Goal: Task Accomplishment & Management: Manage account settings

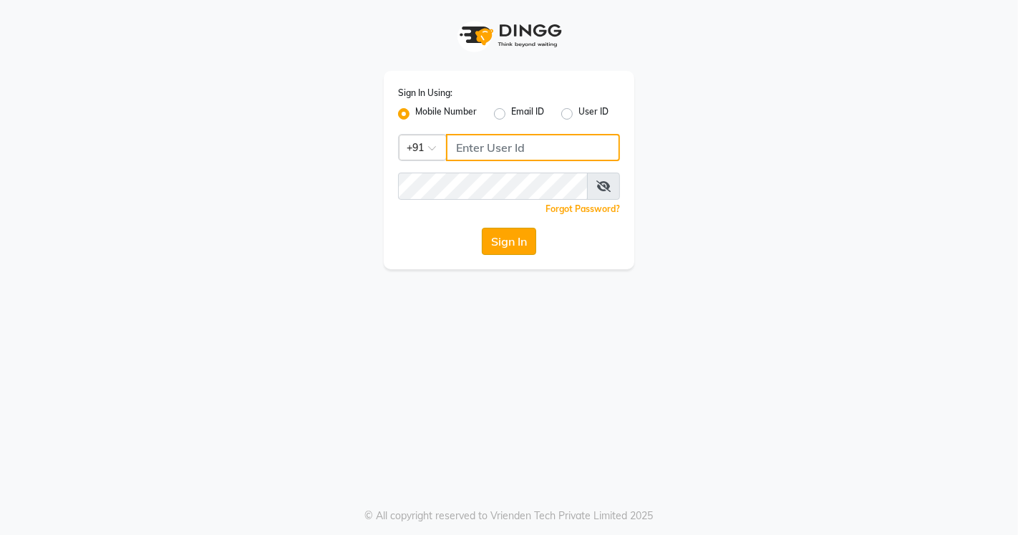
type input "8448683500"
click at [503, 241] on button "Sign In" at bounding box center [509, 241] width 54 height 27
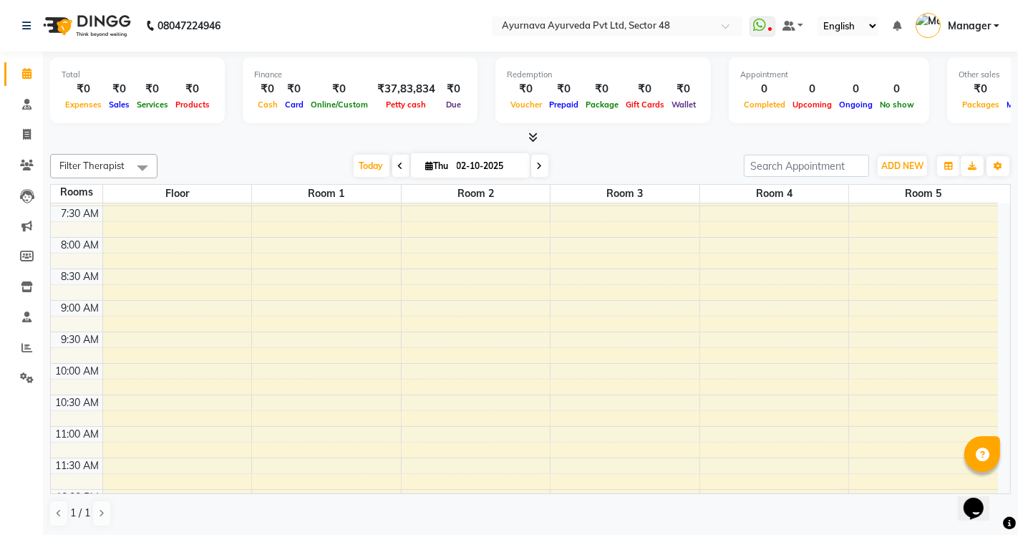
scroll to position [159, 0]
click at [347, 370] on div "6:00 AM 6:30 AM 7:00 AM 7:30 AM 8:00 AM 8:30 AM 9:00 AM 9:30 AM 10:00 AM 10:30 …" at bounding box center [524, 516] width 947 height 945
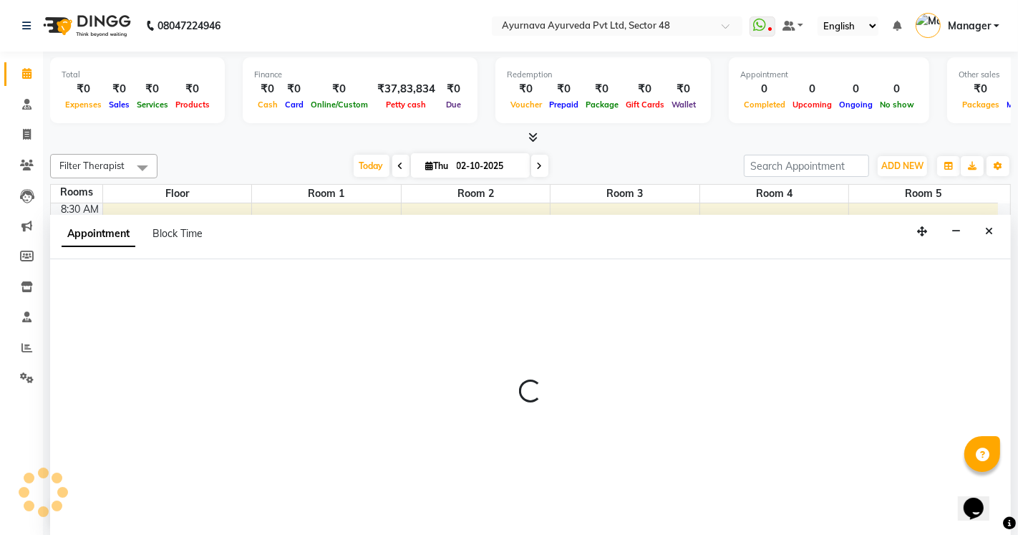
select select "tentative"
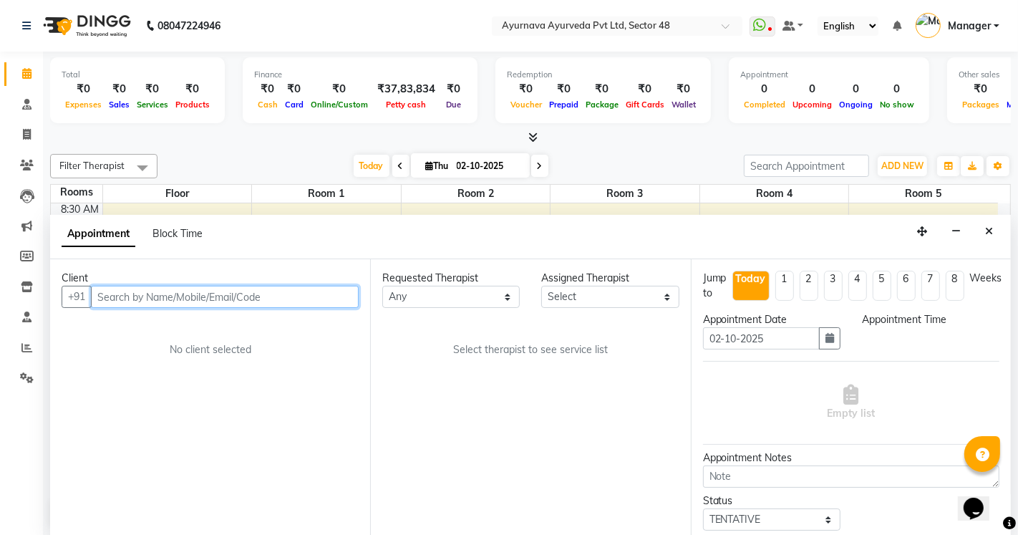
select select "660"
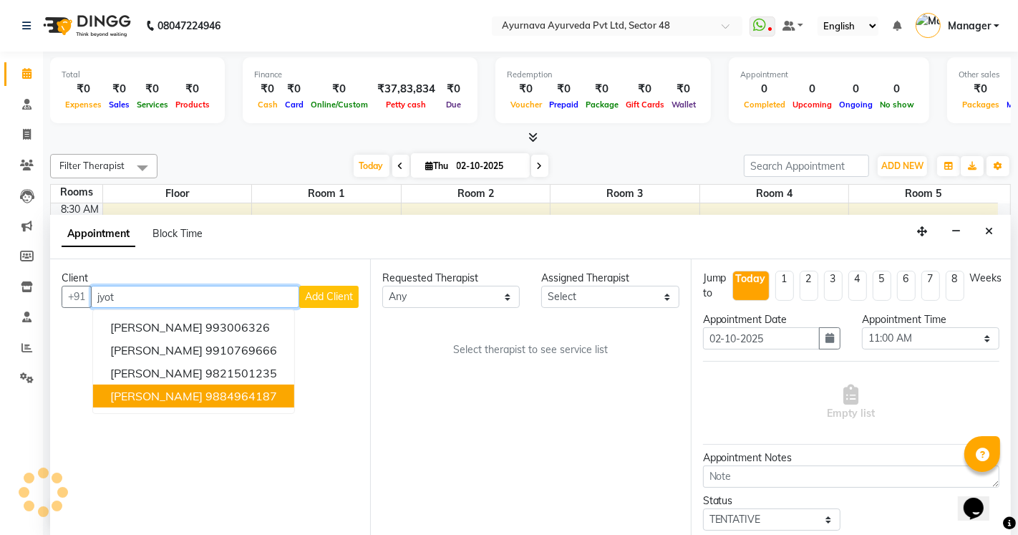
click at [149, 402] on button "JYOTI GUPTA 9884964187" at bounding box center [193, 396] width 201 height 23
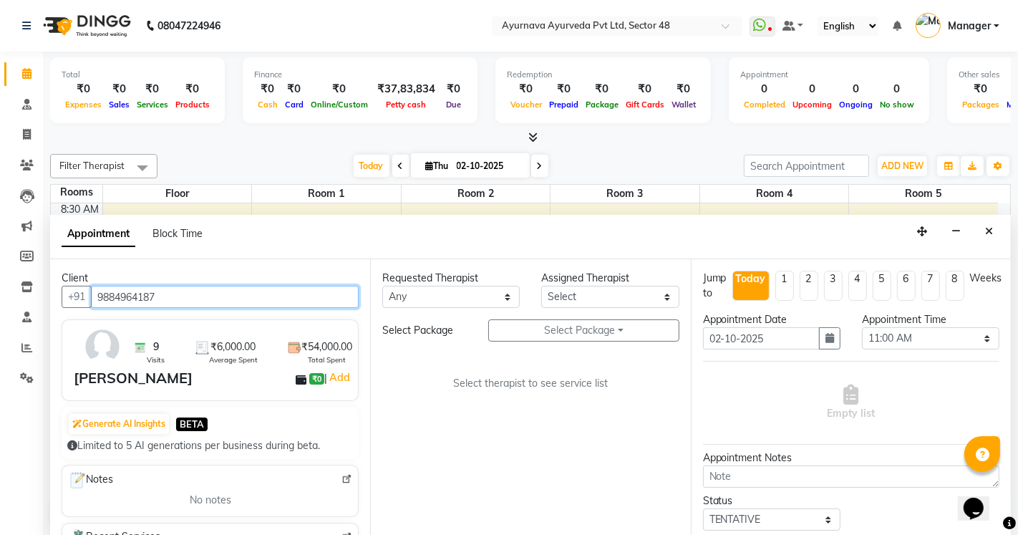
type input "9884964187"
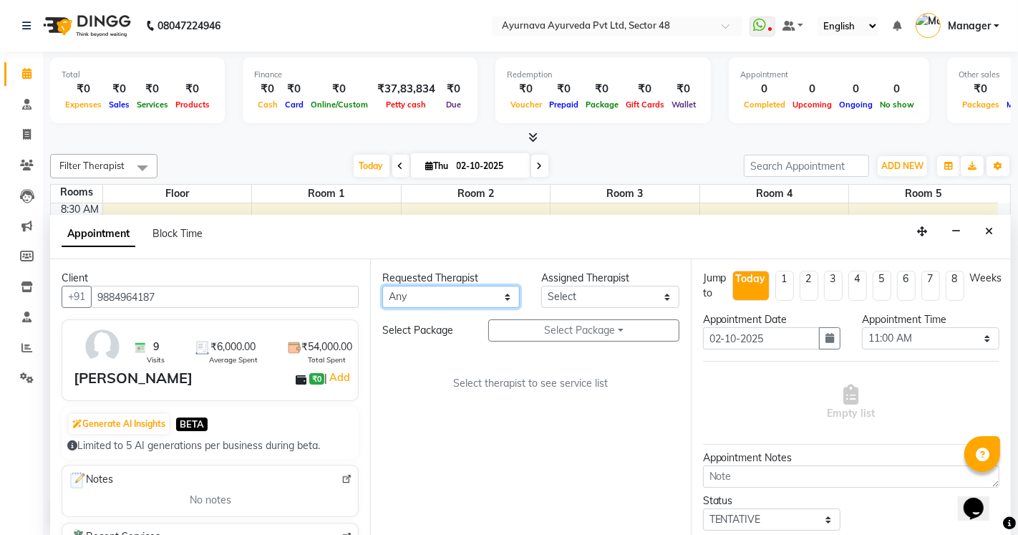
click at [463, 297] on select "Any [PERSON_NAME] [PERSON_NAME] V P [PERSON_NAME] [PERSON_NAME] [PERSON_NAME] […" at bounding box center [451, 297] width 138 height 22
select select "58124"
click at [382, 286] on select "Any [PERSON_NAME] [PERSON_NAME] V P [PERSON_NAME] [PERSON_NAME] [PERSON_NAME] […" at bounding box center [451, 297] width 138 height 22
select select "58124"
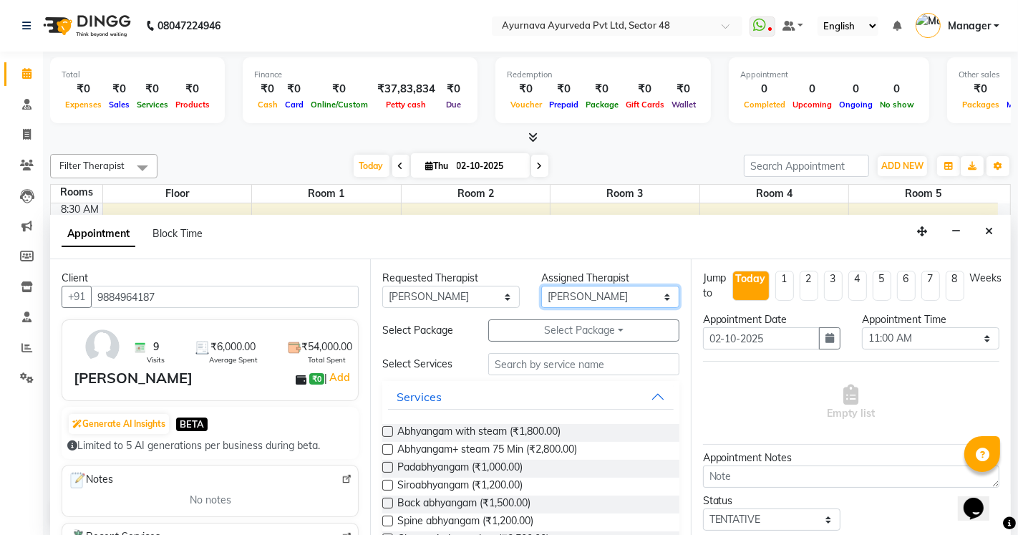
click at [592, 288] on select "Select [PERSON_NAME] [PERSON_NAME] V P [PERSON_NAME] [PERSON_NAME] [PERSON_NAME…" at bounding box center [610, 297] width 138 height 22
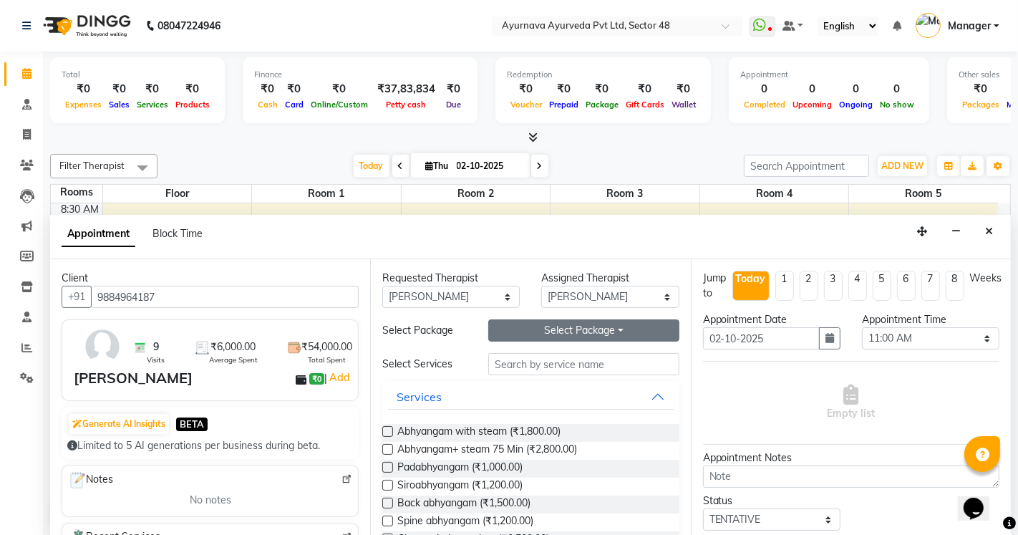
click at [564, 329] on button "Select Package Toggle Dropdown" at bounding box center [583, 330] width 190 height 22
click at [526, 353] on li "jyoti gupta" at bounding box center [546, 359] width 114 height 21
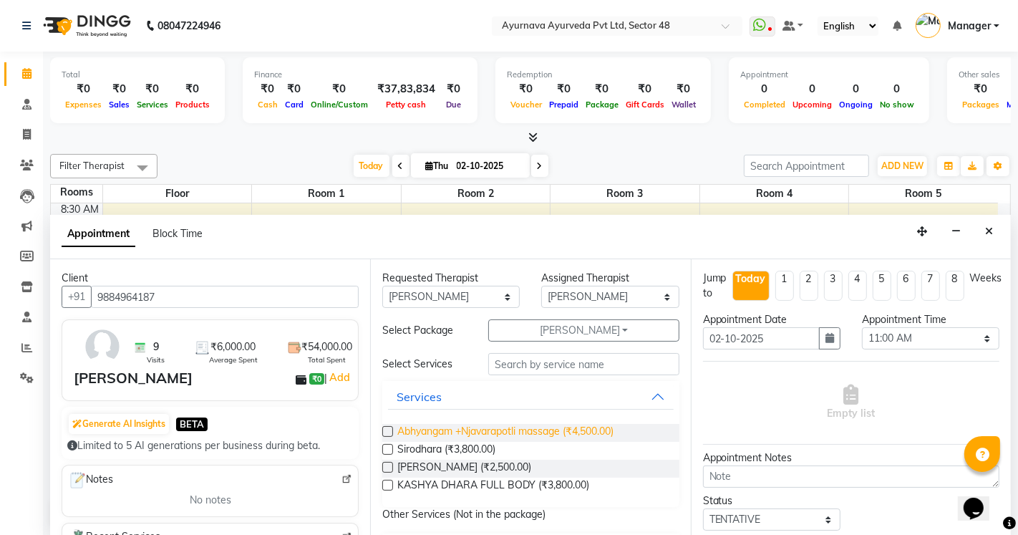
click at [462, 433] on span "Abhyangam +Njavarapotli massage (₹4,500.00)" at bounding box center [505, 433] width 216 height 18
checkbox input "true"
select select "2642"
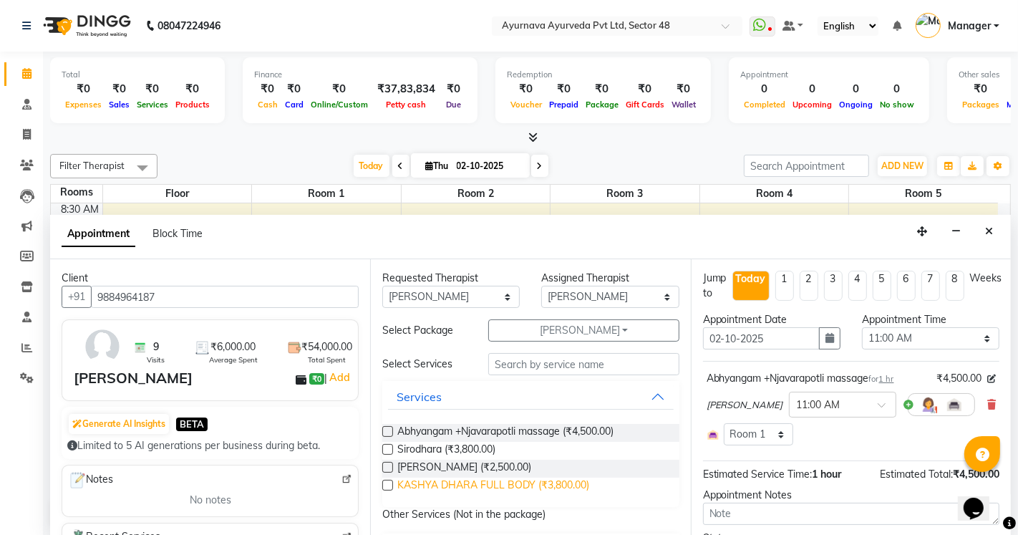
checkbox input "false"
click at [466, 453] on span "Sirodhara (₹3,800.00)" at bounding box center [446, 451] width 98 height 18
checkbox input "true"
select select "2642"
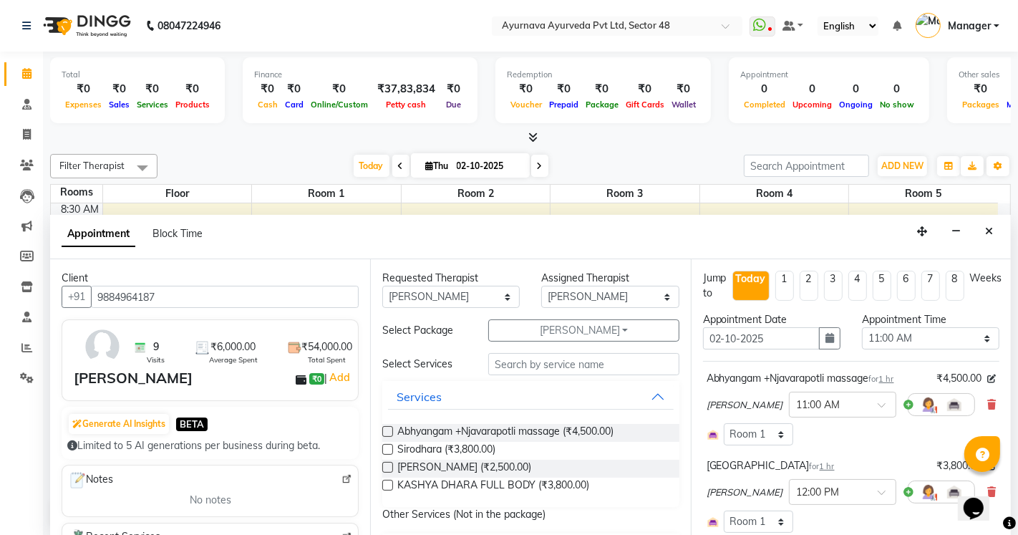
checkbox input "false"
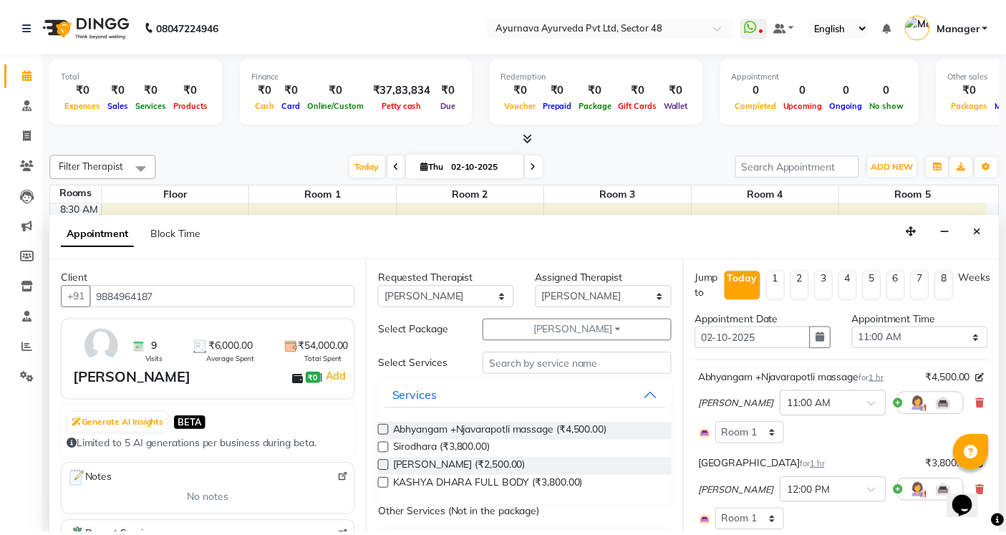
scroll to position [209, 0]
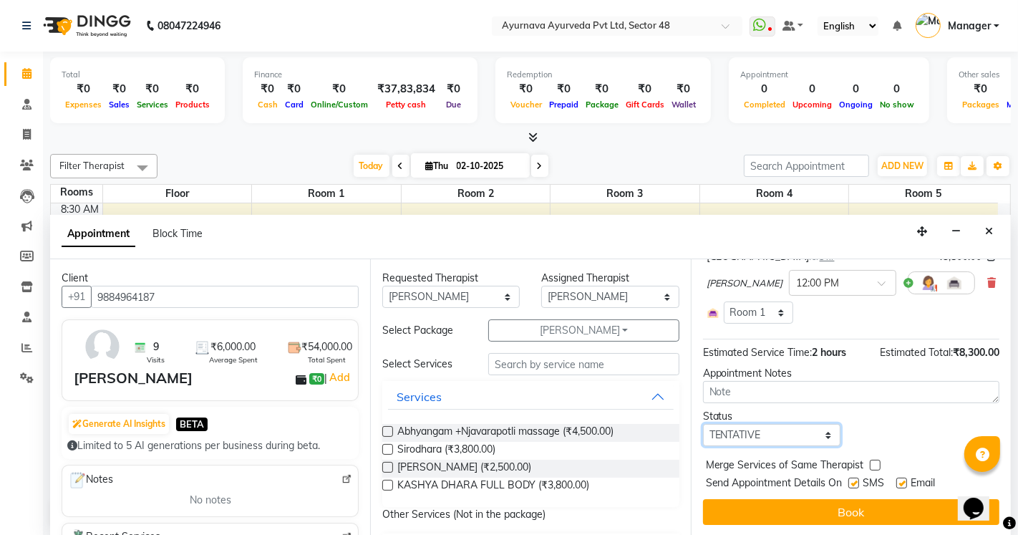
drag, startPoint x: 728, startPoint y: 434, endPoint x: 730, endPoint y: 424, distance: 10.4
click at [728, 434] on select "Select TENTATIVE CONFIRM CHECK-IN UPCOMING" at bounding box center [772, 435] width 138 height 22
select select "confirm booking"
click at [703, 424] on select "Select TENTATIVE CONFIRM CHECK-IN UPCOMING" at bounding box center [772, 435] width 138 height 22
click at [854, 485] on label at bounding box center [854, 483] width 11 height 11
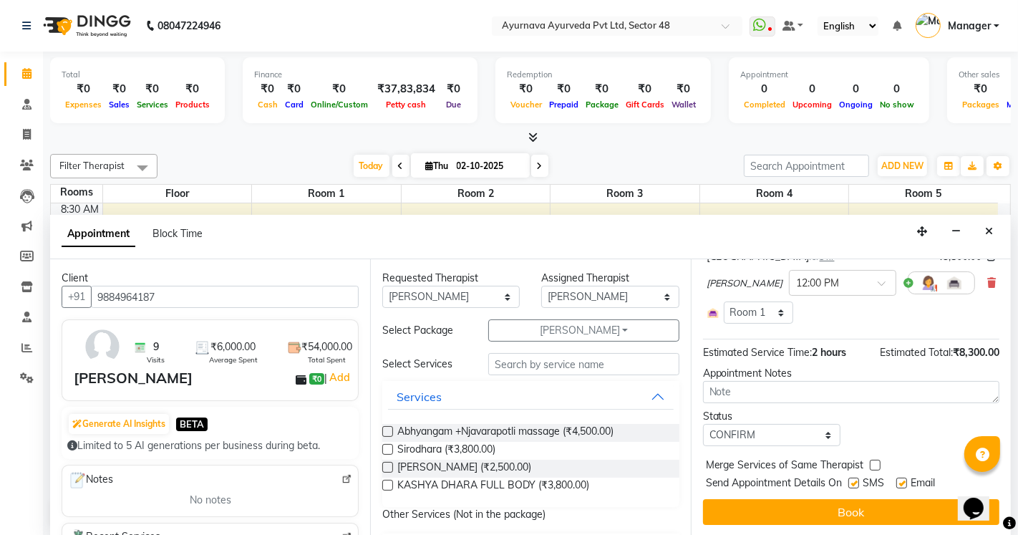
click at [854, 485] on input "checkbox" at bounding box center [853, 484] width 9 height 9
checkbox input "false"
click at [903, 483] on label at bounding box center [902, 483] width 11 height 11
click at [903, 483] on input "checkbox" at bounding box center [901, 484] width 9 height 9
checkbox input "false"
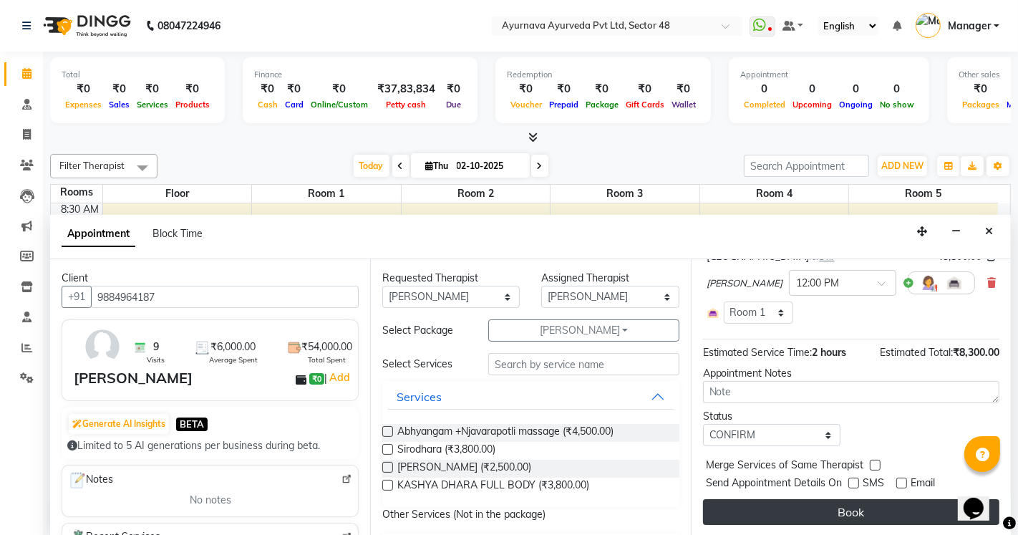
click at [882, 523] on button "Book" at bounding box center [851, 512] width 296 height 26
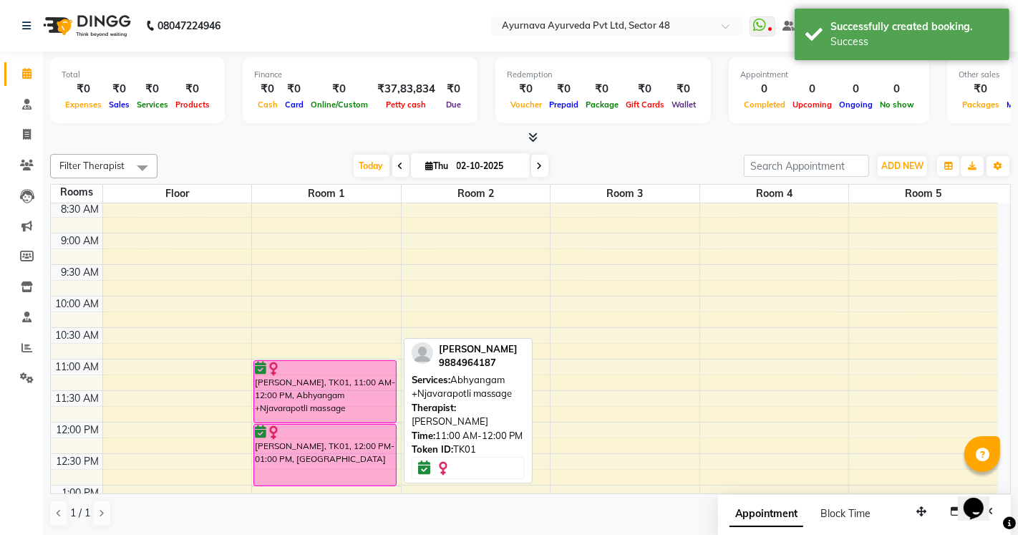
click at [299, 409] on div "[PERSON_NAME], TK01, 11:00 AM-12:00 PM, Abhyangam +Njavarapotli massage" at bounding box center [325, 392] width 142 height 62
select select "6"
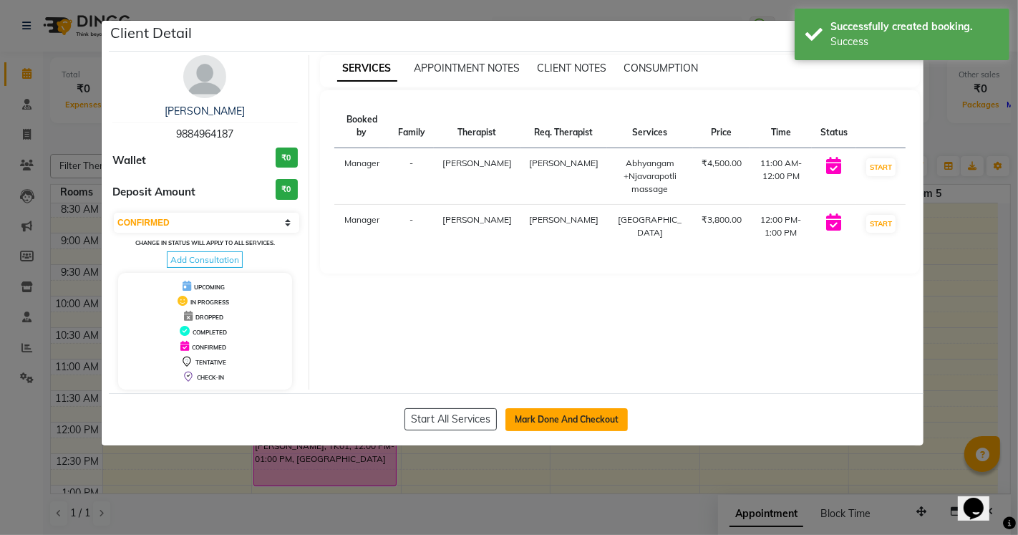
click at [552, 420] on button "Mark Done And Checkout" at bounding box center [567, 419] width 122 height 23
select select "service"
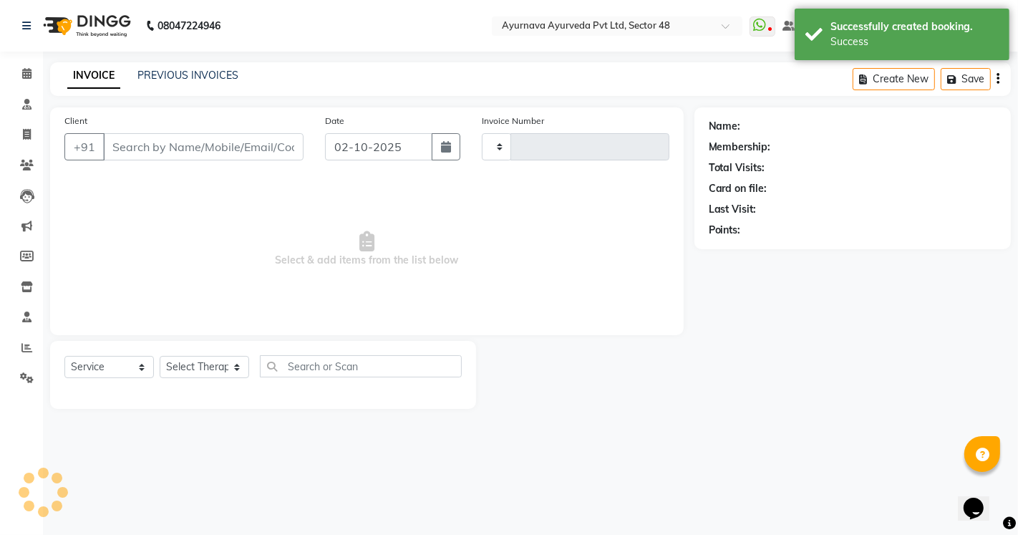
type input "1699"
select select "5546"
type input "9884964187"
select select "58124"
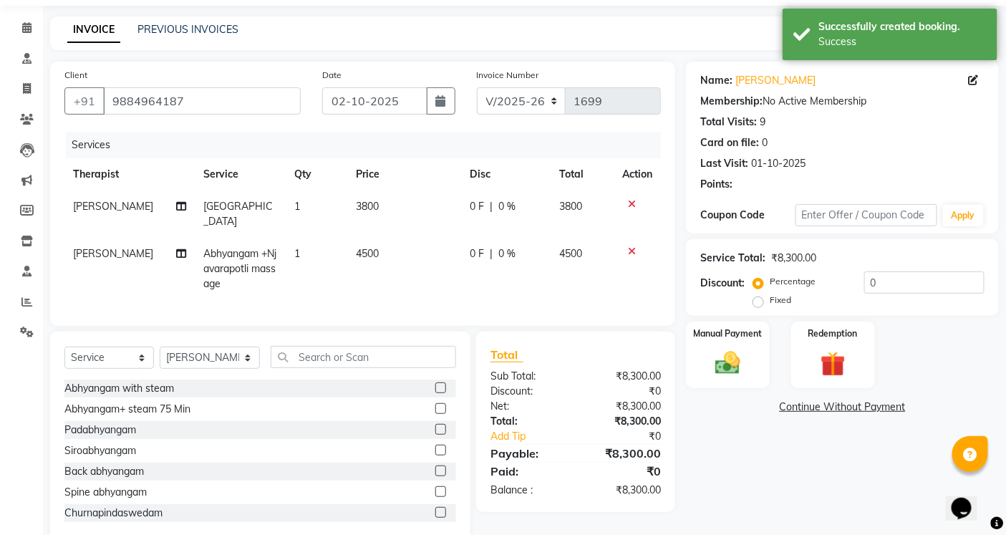
scroll to position [72, 0]
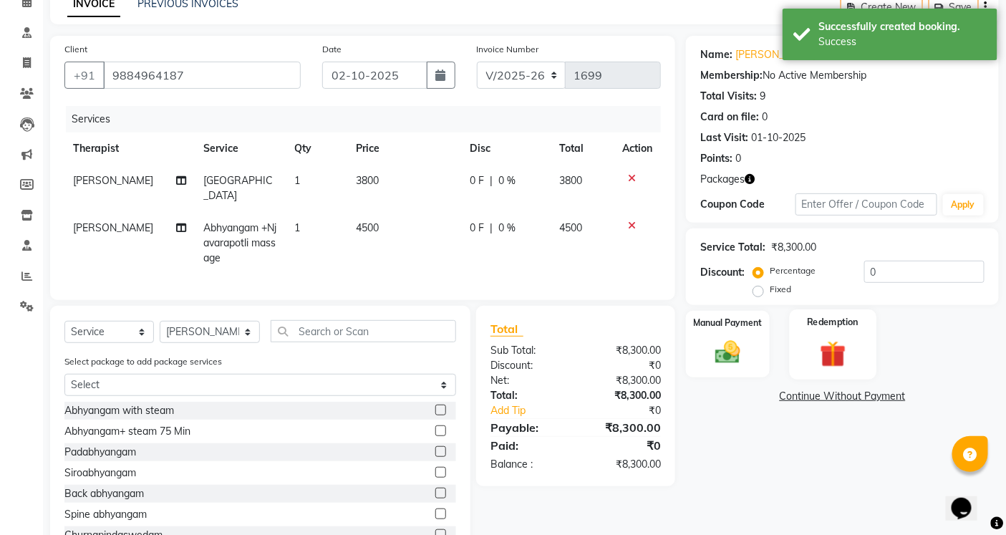
click at [839, 322] on label "Redemption" at bounding box center [833, 322] width 52 height 14
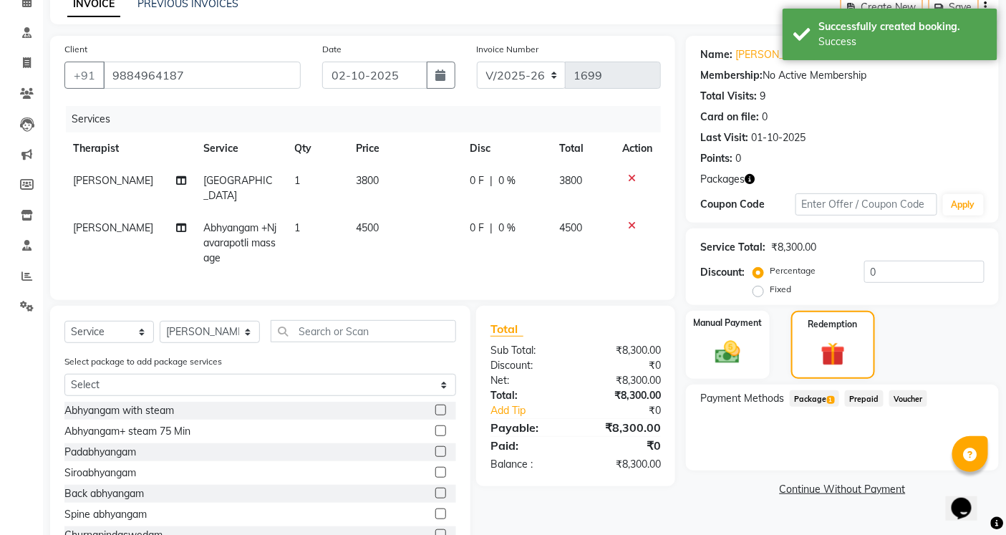
click at [808, 402] on span "Package 1" at bounding box center [814, 398] width 49 height 16
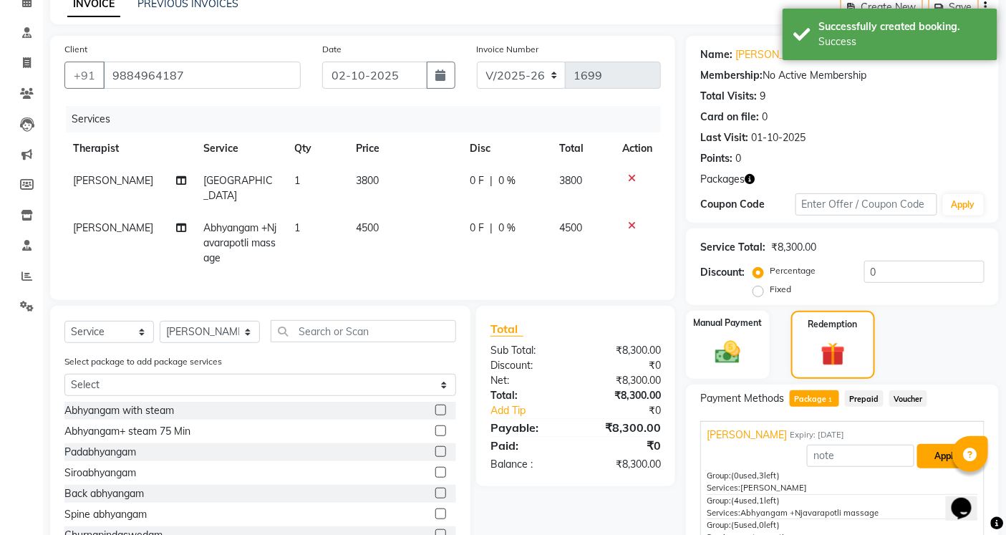
click at [919, 459] on button "Apply" at bounding box center [946, 456] width 59 height 24
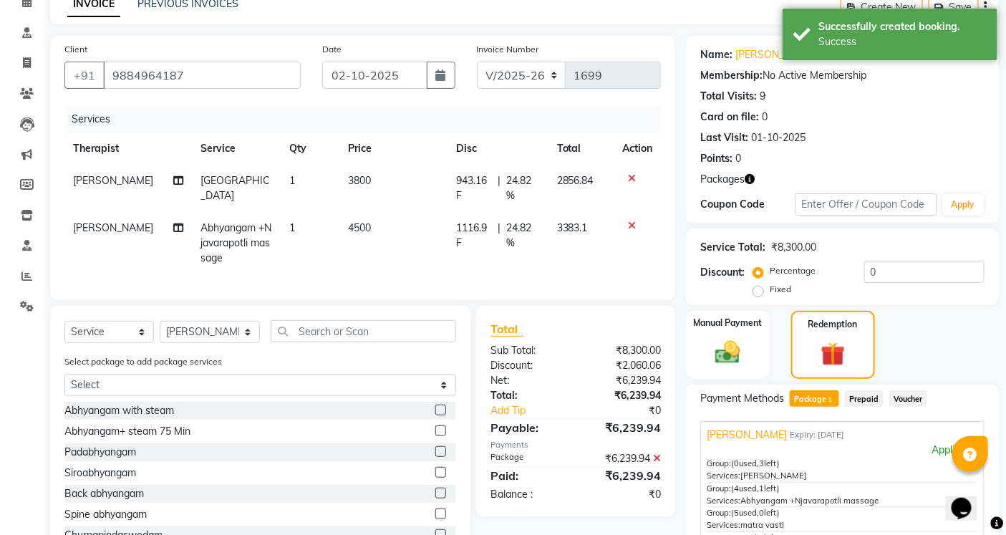
scroll to position [254, 0]
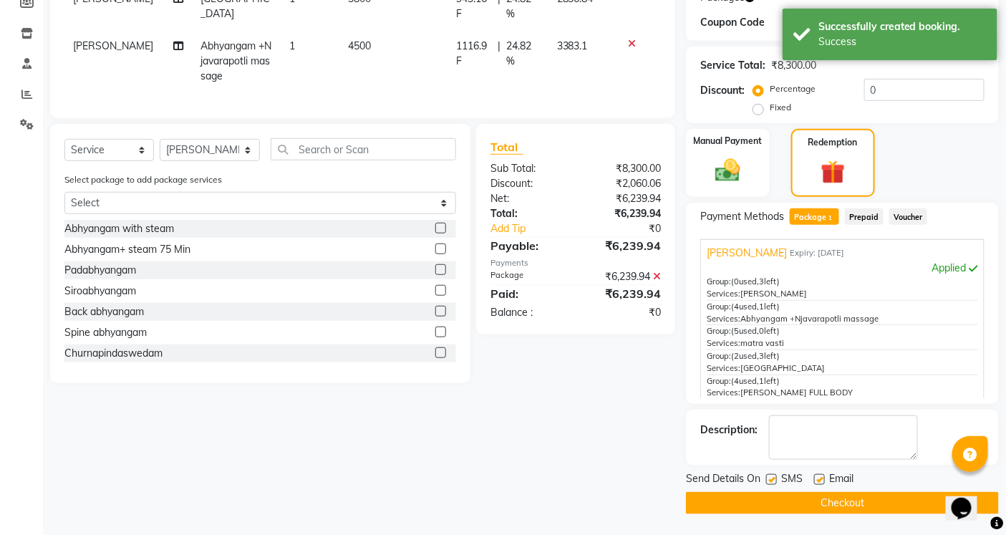
drag, startPoint x: 772, startPoint y: 476, endPoint x: 813, endPoint y: 486, distance: 42.0
click at [772, 476] on label at bounding box center [771, 479] width 11 height 11
click at [772, 476] on input "checkbox" at bounding box center [770, 480] width 9 height 9
checkbox input "false"
drag, startPoint x: 817, startPoint y: 480, endPoint x: 816, endPoint y: 499, distance: 19.3
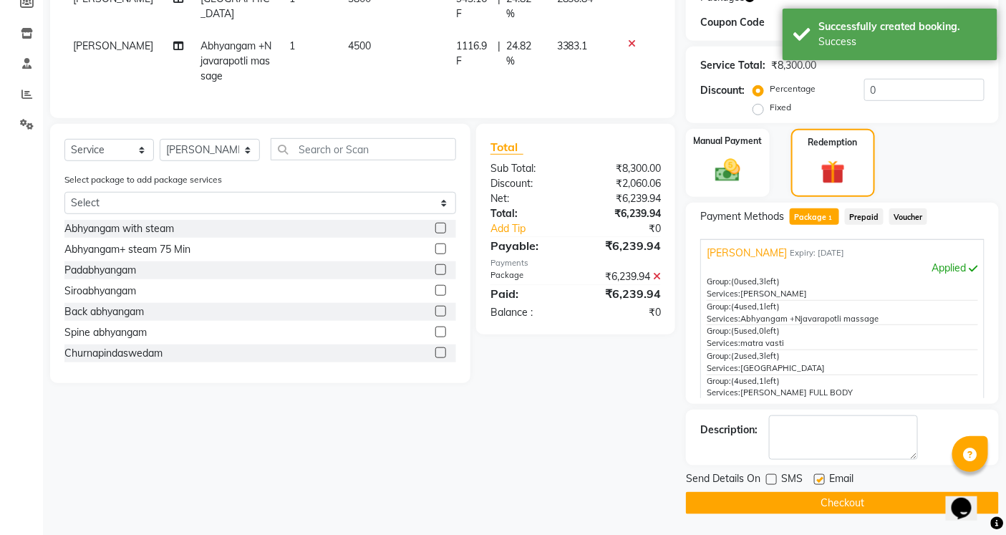
click at [817, 486] on div at bounding box center [818, 481] width 9 height 15
click at [814, 503] on button "Checkout" at bounding box center [842, 503] width 313 height 22
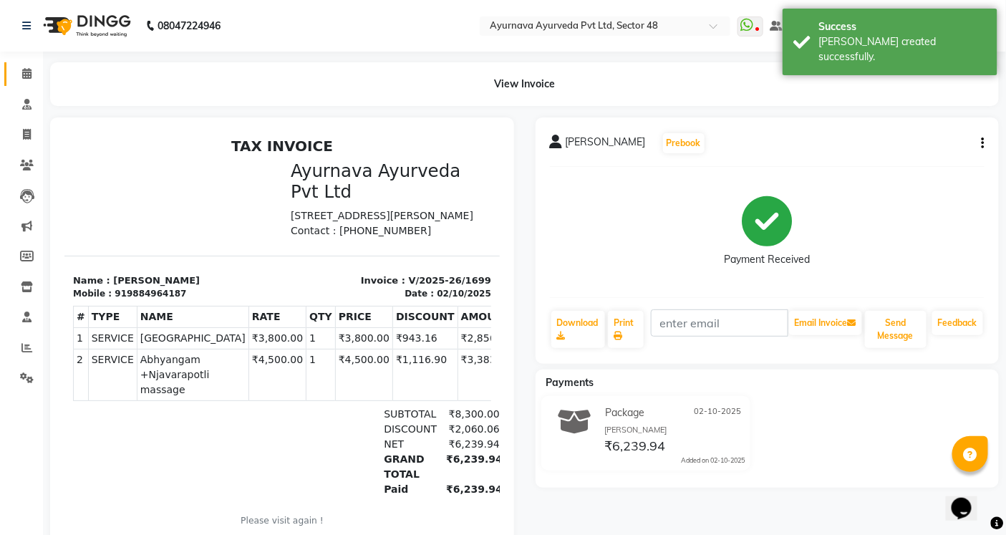
click at [23, 62] on link "Calendar" at bounding box center [21, 74] width 34 height 24
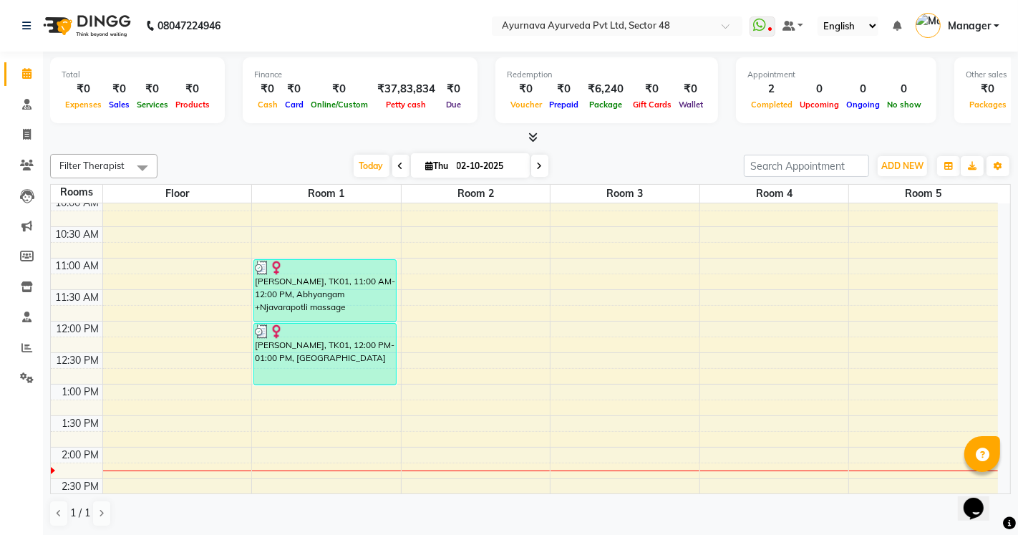
scroll to position [238, 0]
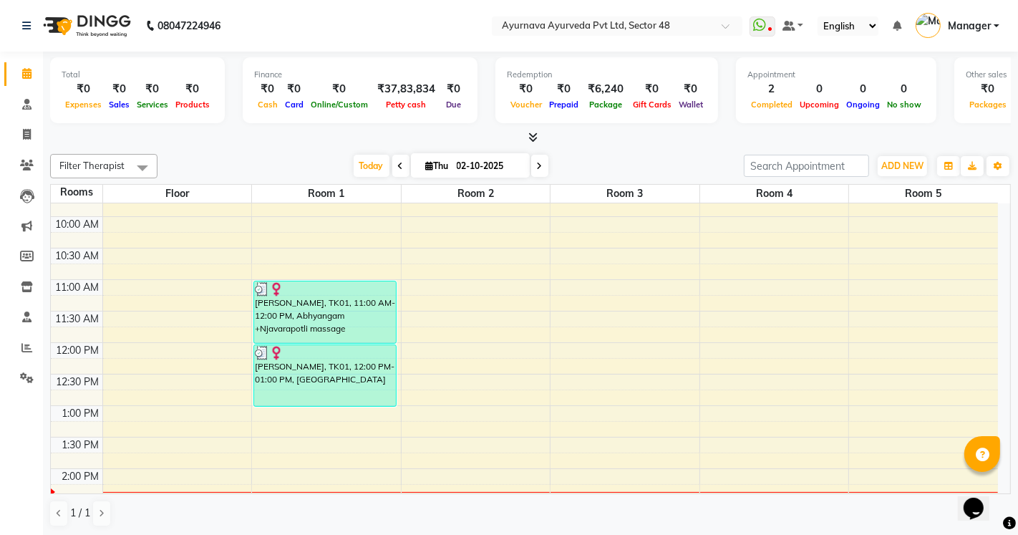
click at [421, 370] on div "6:00 AM 6:30 AM 7:00 AM 7:30 AM 8:00 AM 8:30 AM 9:00 AM 9:30 AM 10:00 AM 10:30 …" at bounding box center [524, 437] width 947 height 945
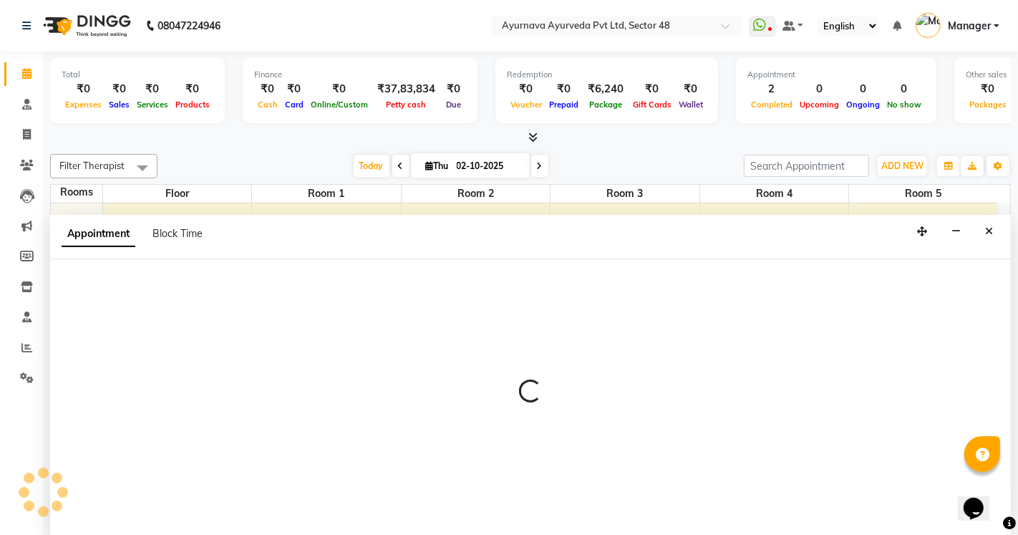
select select "735"
select select "tentative"
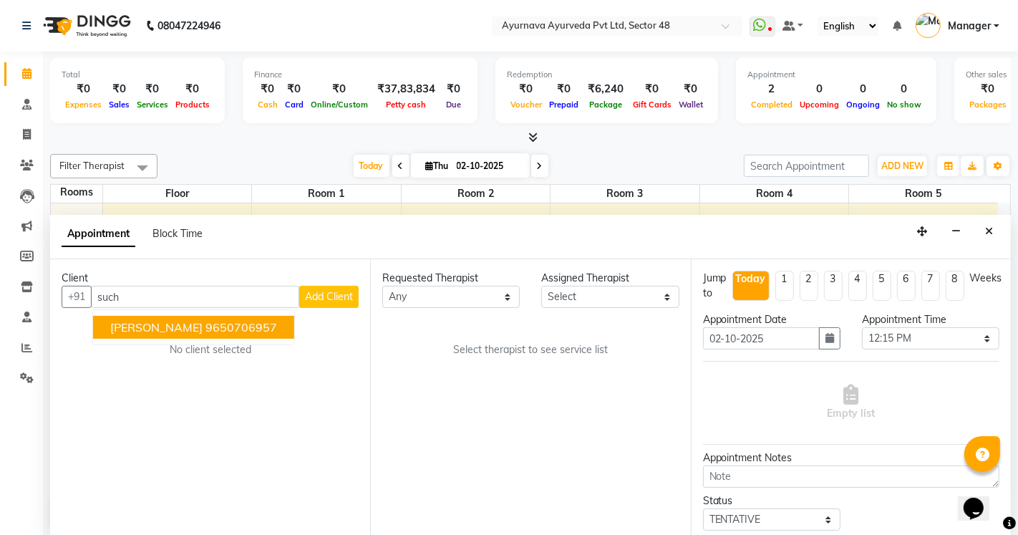
click at [212, 324] on button "SUCHITA KHANNA 9650706957" at bounding box center [193, 327] width 201 height 23
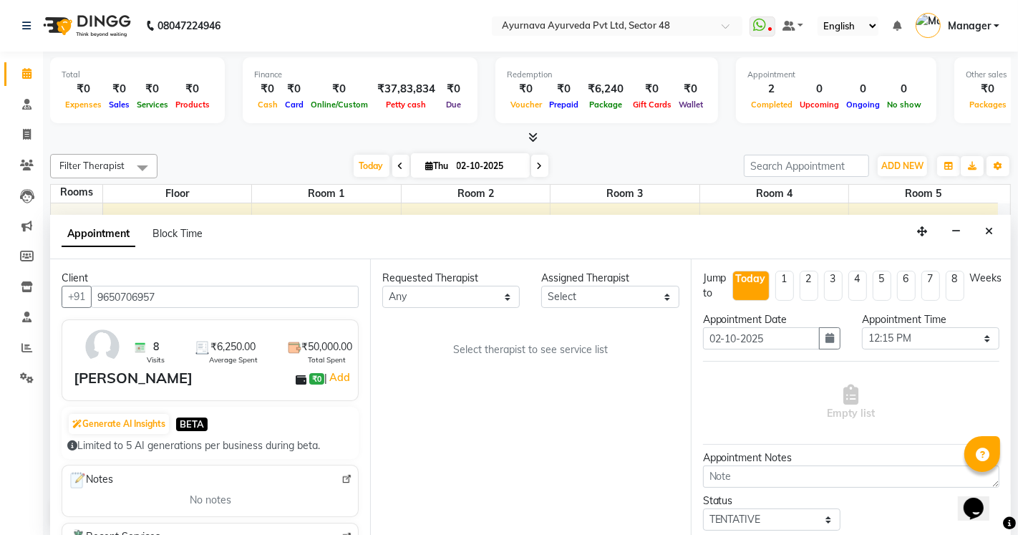
type input "9650706957"
click at [424, 288] on select "Any [PERSON_NAME] [PERSON_NAME] V P [PERSON_NAME] [PERSON_NAME] [PERSON_NAME] […" at bounding box center [451, 297] width 138 height 22
select select "58124"
click at [382, 286] on select "Any [PERSON_NAME] [PERSON_NAME] V P [PERSON_NAME] [PERSON_NAME] [PERSON_NAME] […" at bounding box center [451, 297] width 138 height 22
select select "58124"
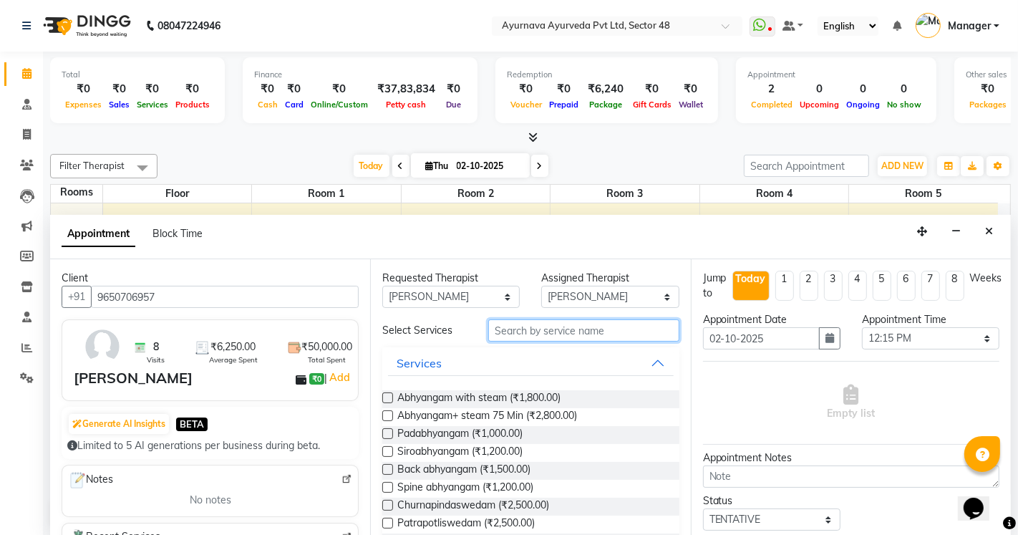
click at [532, 331] on input "text" at bounding box center [583, 330] width 190 height 22
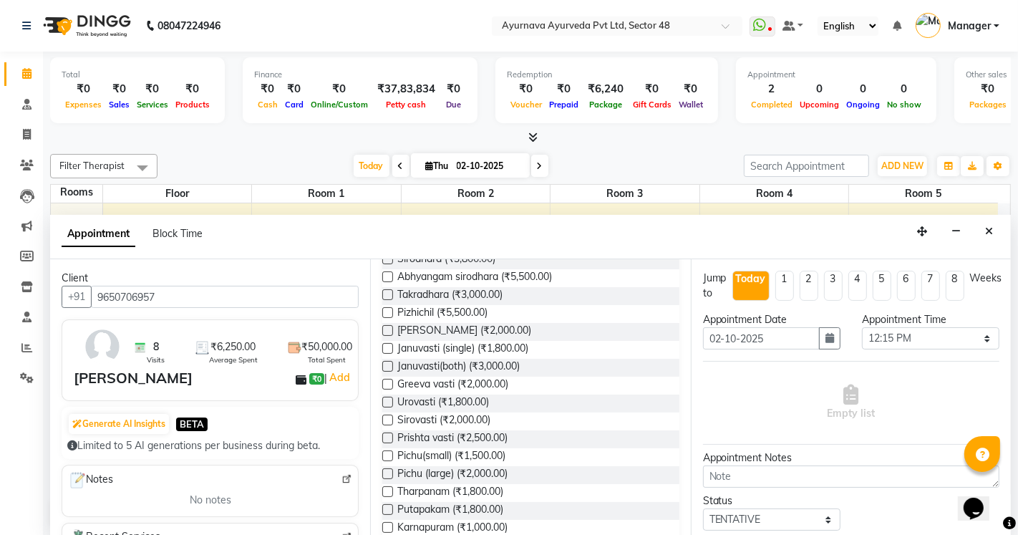
scroll to position [0, 0]
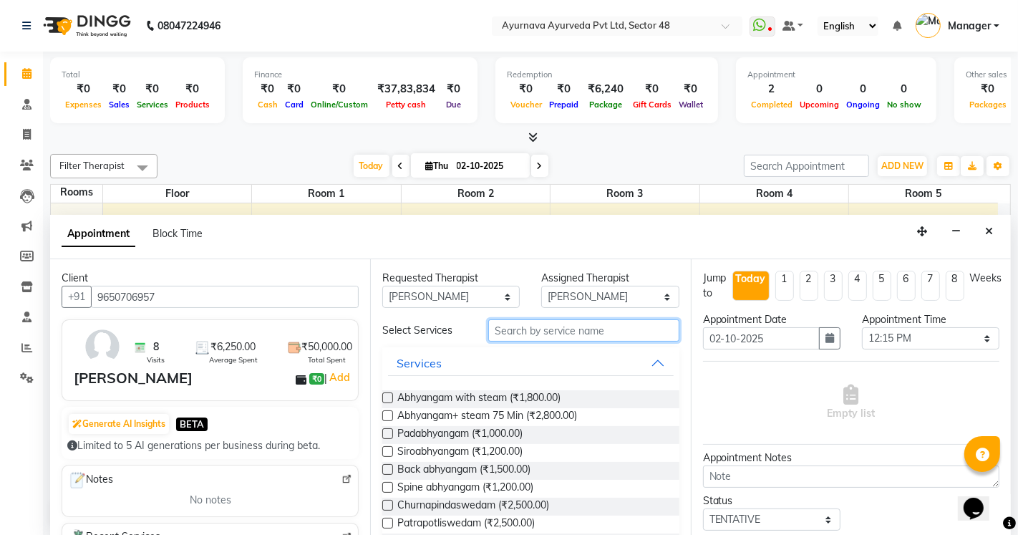
click at [562, 327] on input "text" at bounding box center [583, 330] width 190 height 22
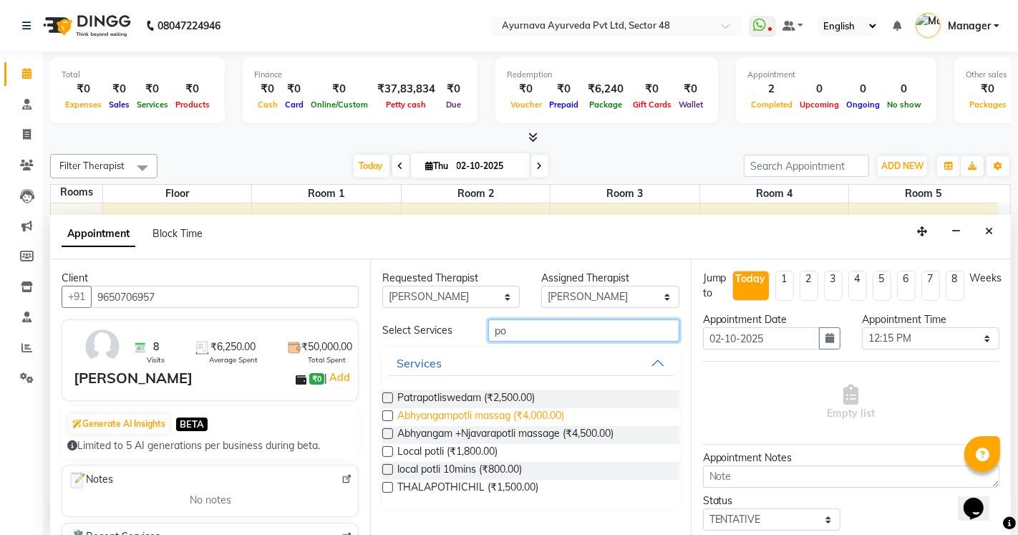
type input "po"
click at [451, 417] on span "Abhyangampotli massag (₹4,000.00)" at bounding box center [480, 417] width 167 height 18
checkbox input "true"
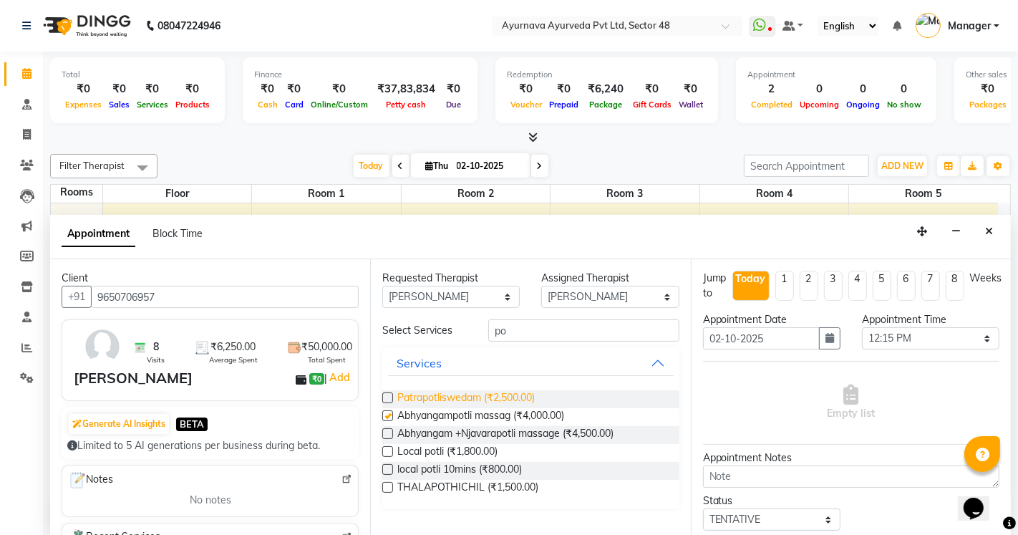
select select "2643"
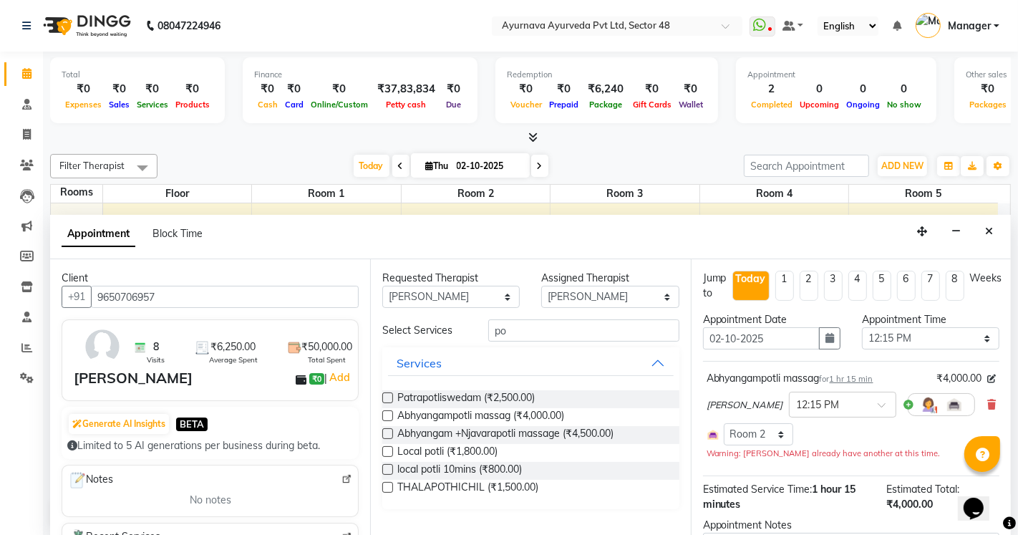
checkbox input "false"
click at [533, 329] on input "po" at bounding box center [583, 330] width 190 height 22
type input "p"
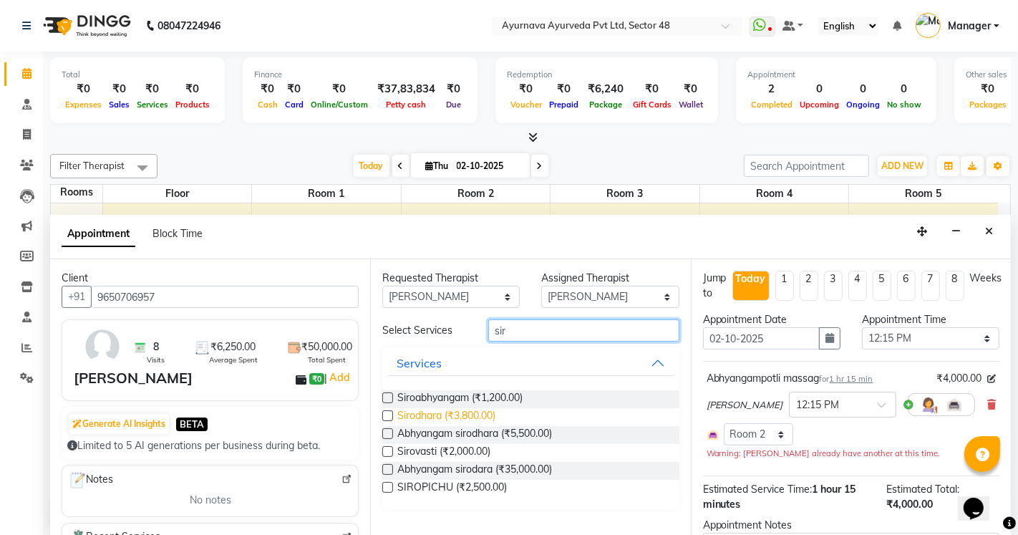
type input "sir"
click at [461, 413] on span "Sirodhara (₹3,800.00)" at bounding box center [446, 417] width 98 height 18
checkbox input "true"
select select "2643"
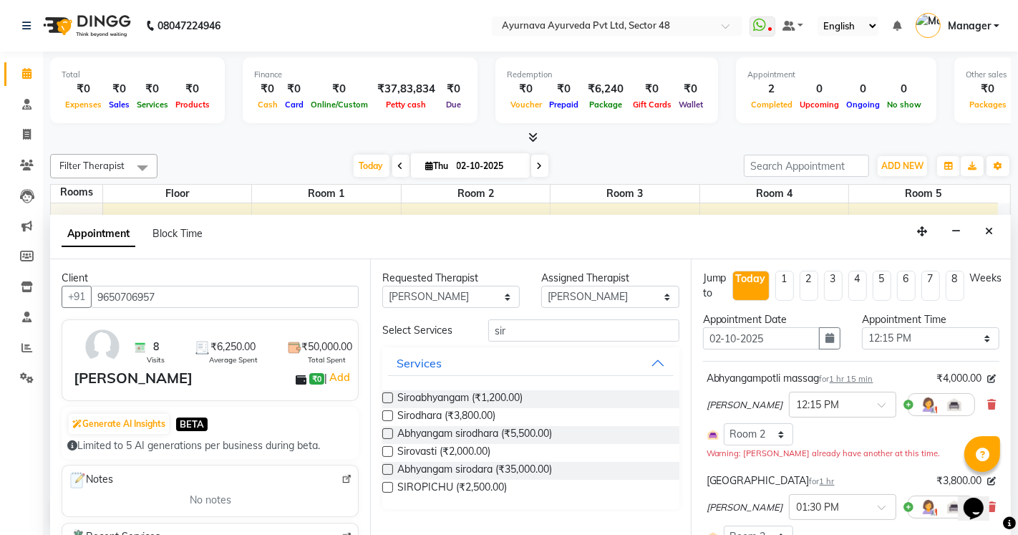
checkbox input "false"
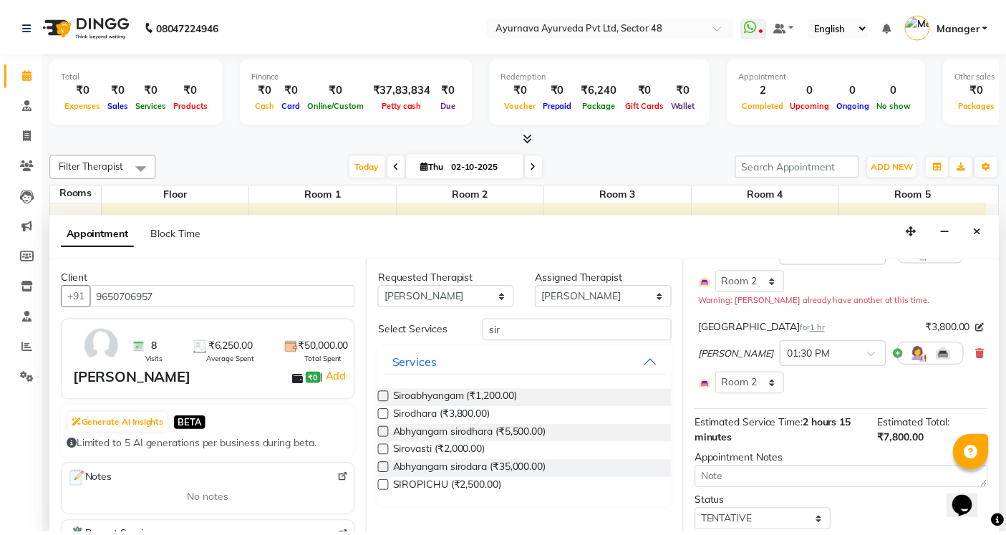
scroll to position [238, 0]
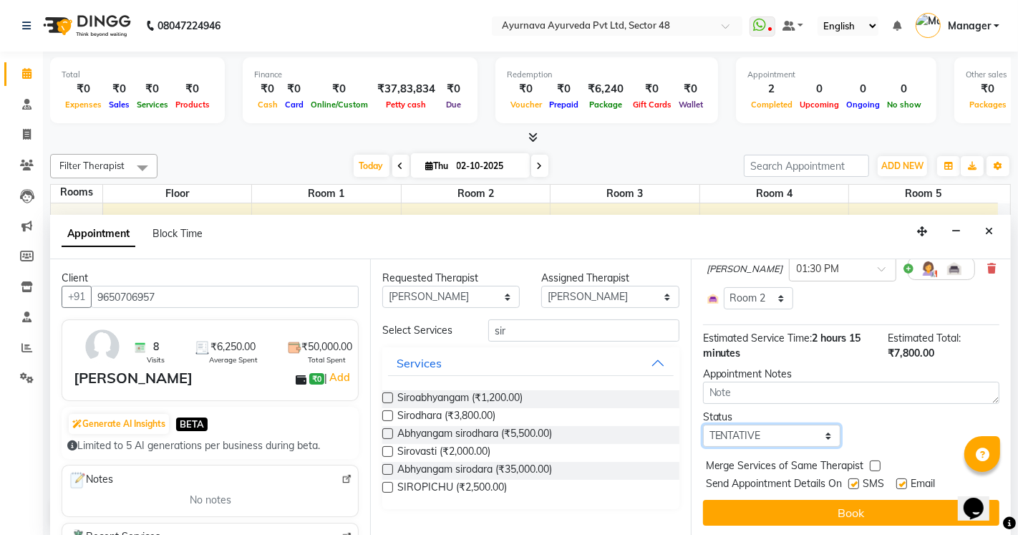
click at [768, 440] on select "Select TENTATIVE CONFIRM CHECK-IN UPCOMING" at bounding box center [772, 436] width 138 height 22
select select "confirm booking"
click at [703, 425] on select "Select TENTATIVE CONFIRM CHECK-IN UPCOMING" at bounding box center [772, 436] width 138 height 22
click at [854, 486] on label at bounding box center [854, 483] width 11 height 11
click at [854, 486] on input "checkbox" at bounding box center [853, 485] width 9 height 9
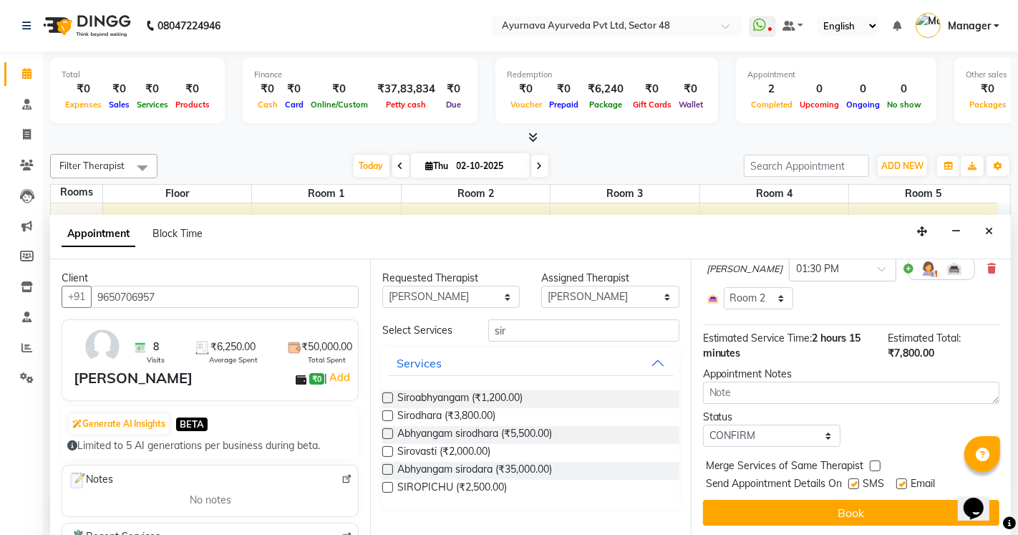
checkbox input "false"
drag, startPoint x: 899, startPoint y: 483, endPoint x: 899, endPoint y: 496, distance: 12.2
click at [899, 483] on label at bounding box center [902, 483] width 11 height 11
click at [899, 483] on input "checkbox" at bounding box center [901, 485] width 9 height 9
checkbox input "false"
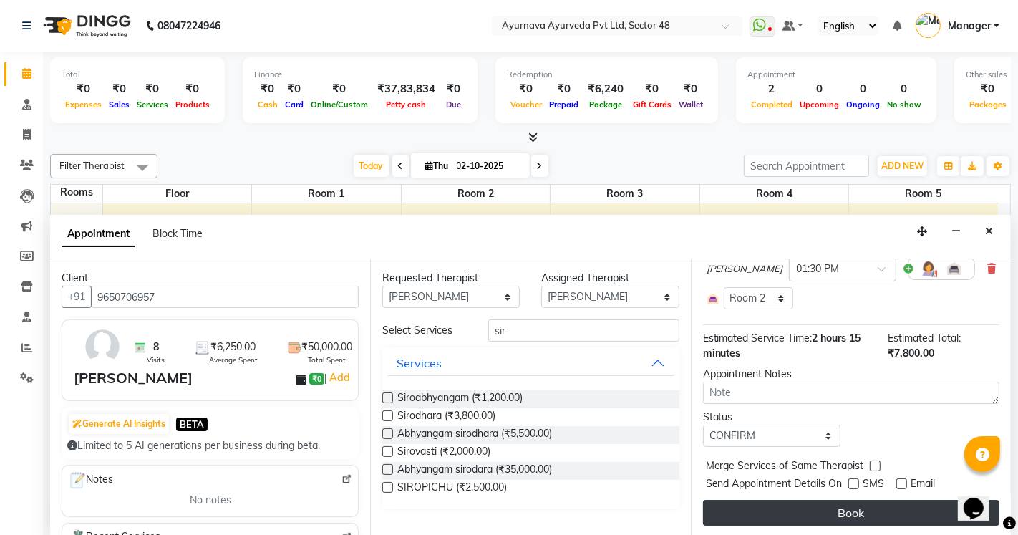
click at [890, 507] on button "Book" at bounding box center [851, 513] width 296 height 26
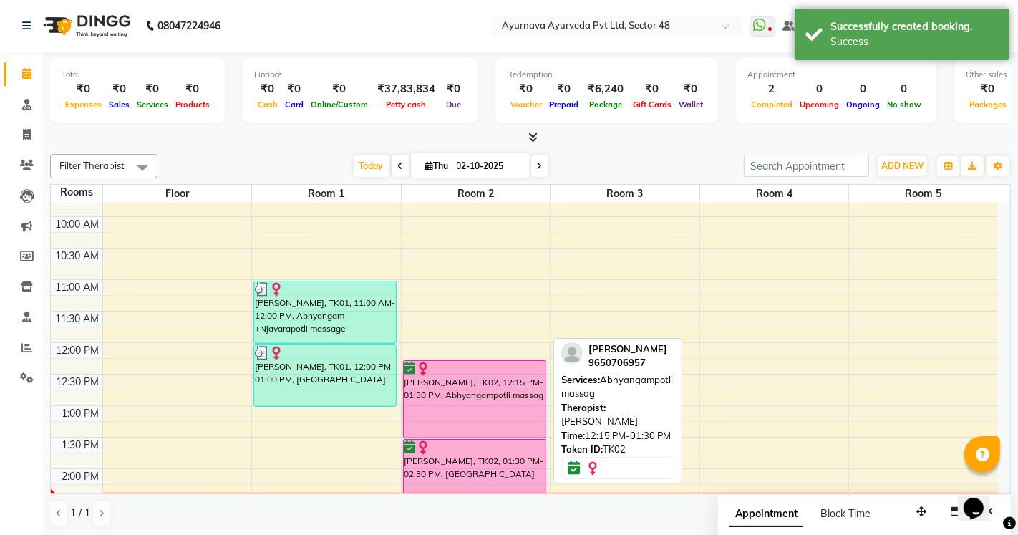
click at [483, 431] on div "[PERSON_NAME], TK02, 12:15 PM-01:30 PM, Abhyangampotli massag" at bounding box center [475, 399] width 142 height 77
select select "6"
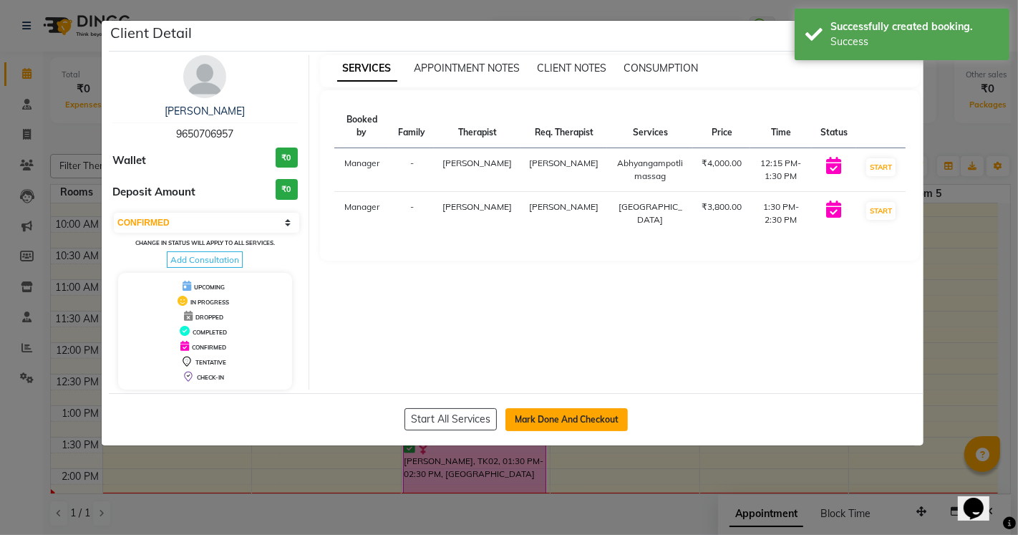
click at [549, 411] on button "Mark Done And Checkout" at bounding box center [567, 419] width 122 height 23
select select "service"
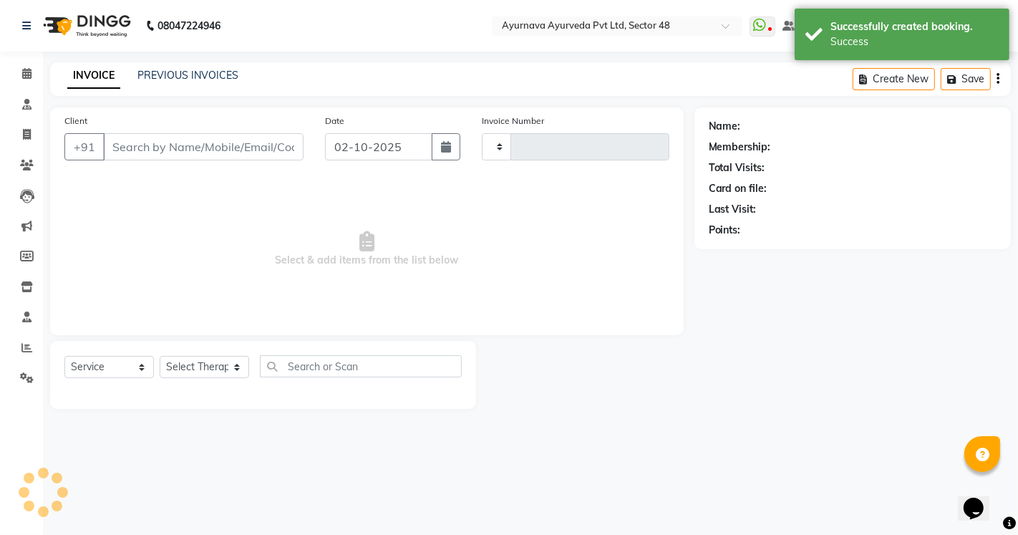
type input "1700"
select select "5546"
type input "9650706957"
select select "58124"
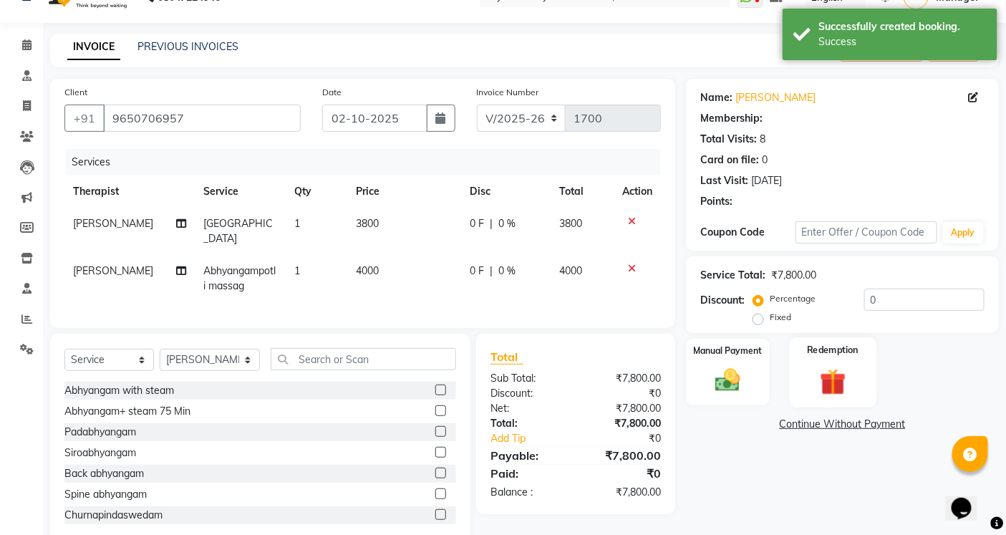
scroll to position [56, 0]
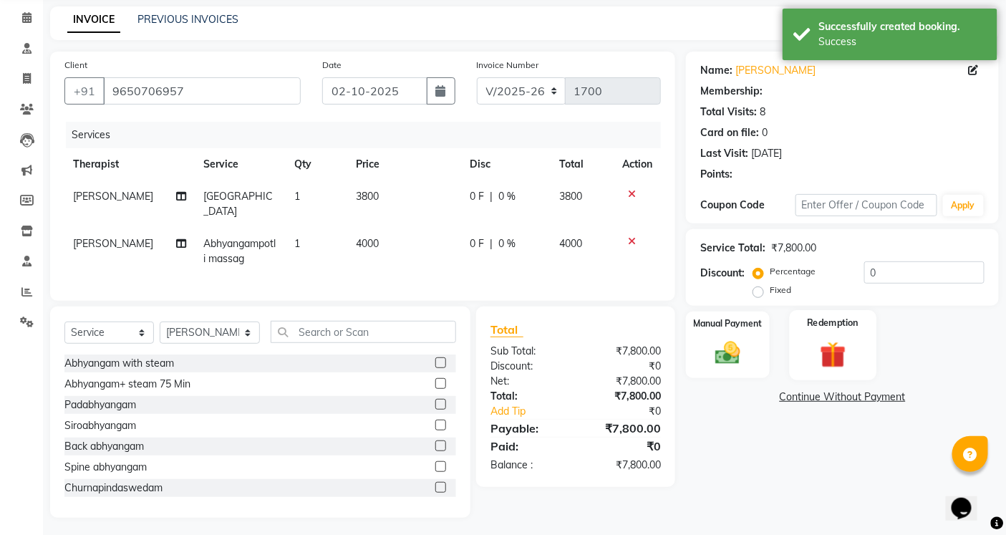
click at [833, 344] on img at bounding box center [832, 354] width 43 height 33
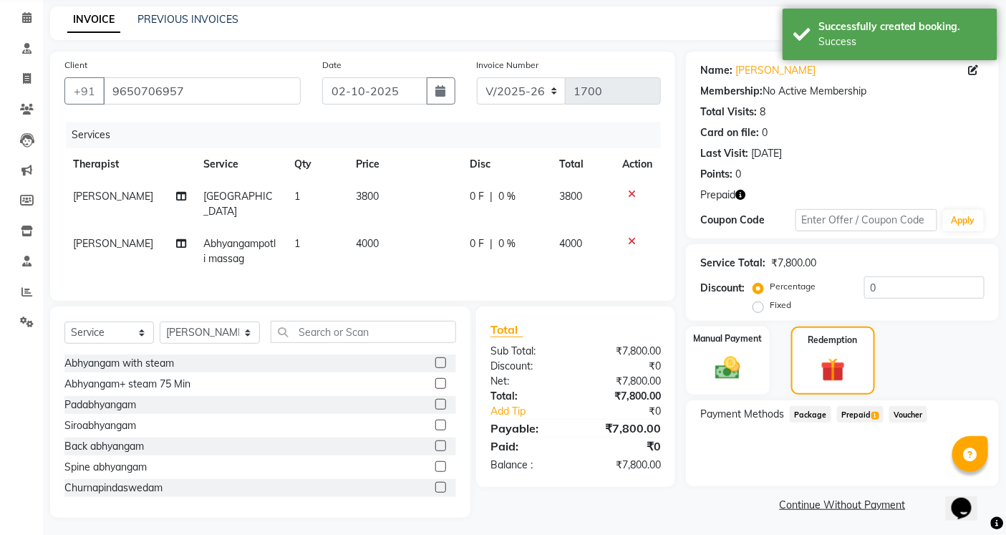
click at [852, 407] on span "Prepaid 1" at bounding box center [860, 414] width 47 height 16
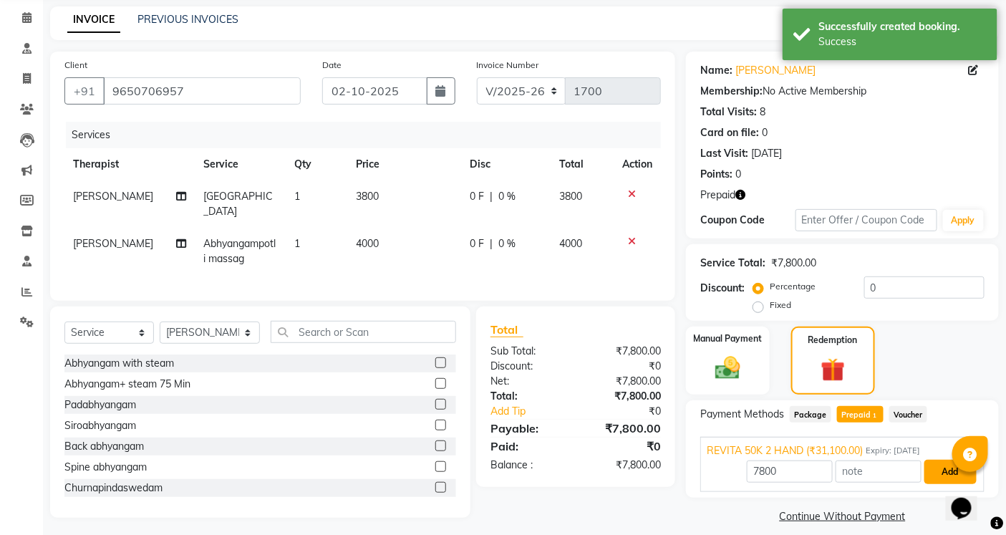
click at [938, 474] on button "Add" at bounding box center [951, 472] width 52 height 24
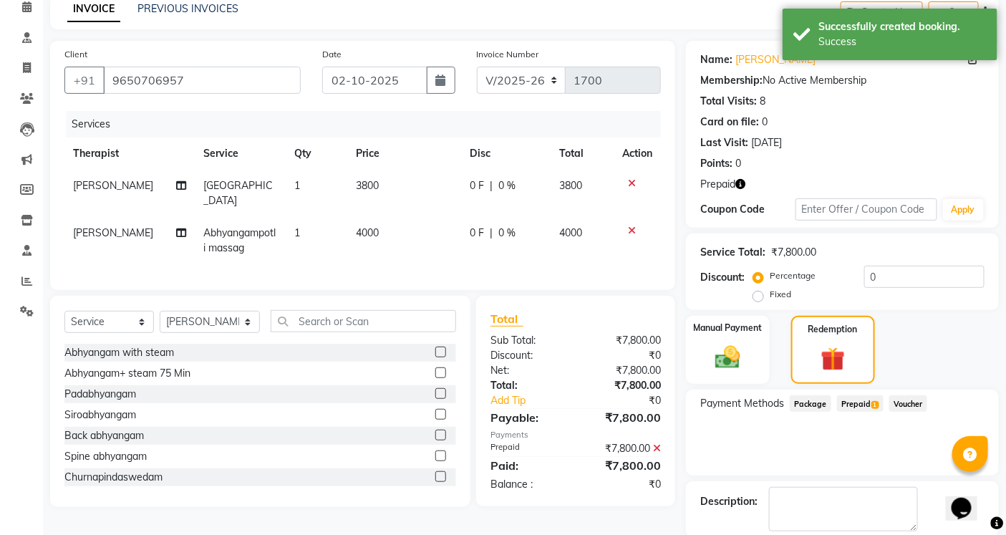
scroll to position [138, 0]
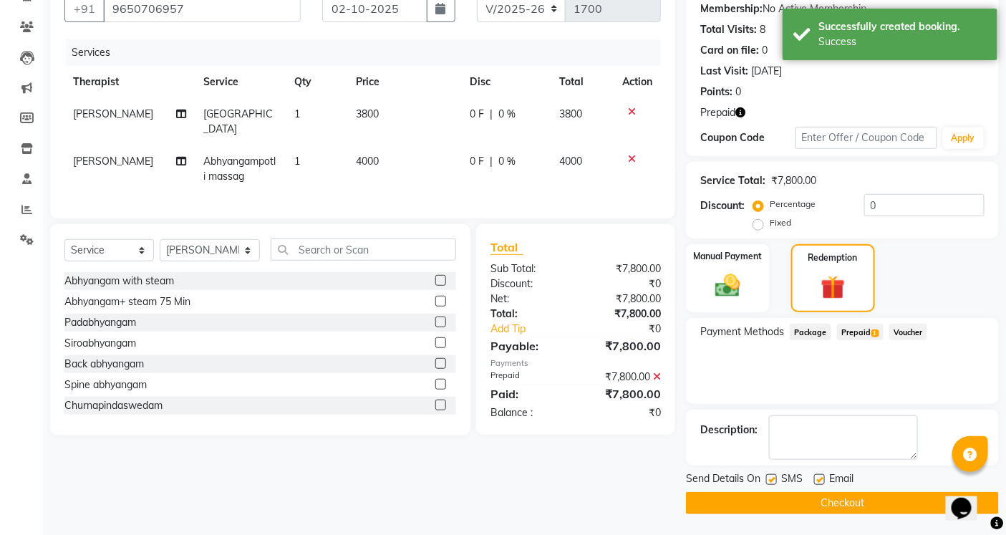
click at [775, 477] on label at bounding box center [771, 479] width 11 height 11
click at [775, 477] on input "checkbox" at bounding box center [770, 480] width 9 height 9
checkbox input "false"
click at [819, 481] on label at bounding box center [819, 479] width 11 height 11
click at [819, 481] on input "checkbox" at bounding box center [818, 480] width 9 height 9
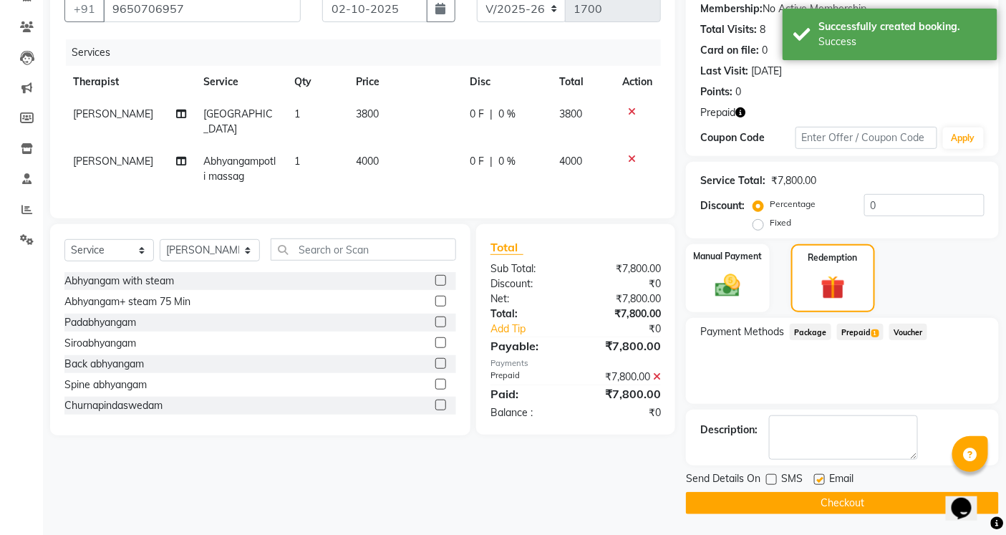
checkbox input "false"
click at [816, 501] on button "Checkout" at bounding box center [842, 503] width 313 height 22
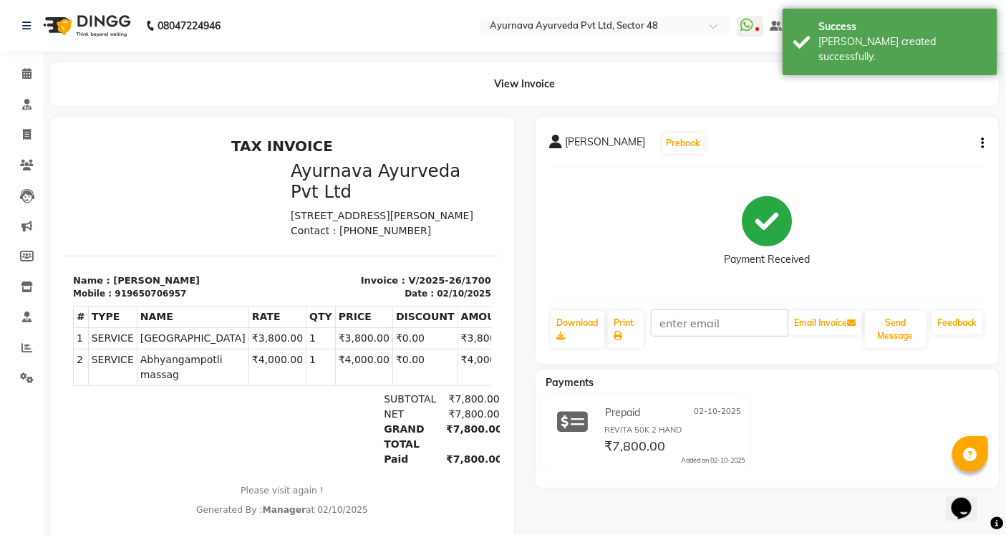
click at [983, 144] on icon "button" at bounding box center [983, 143] width 3 height 1
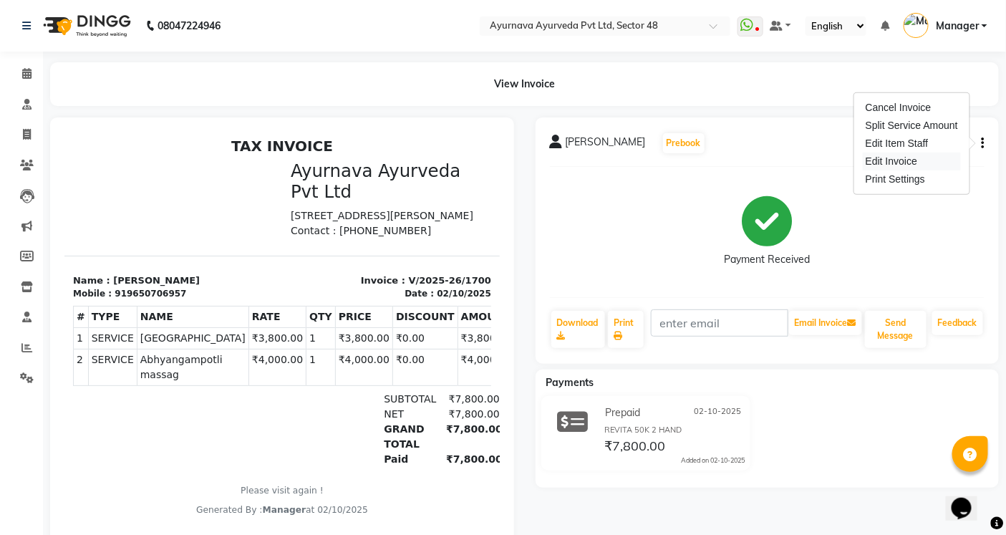
click at [896, 163] on div "Edit Invoice" at bounding box center [912, 162] width 98 height 18
select select "service"
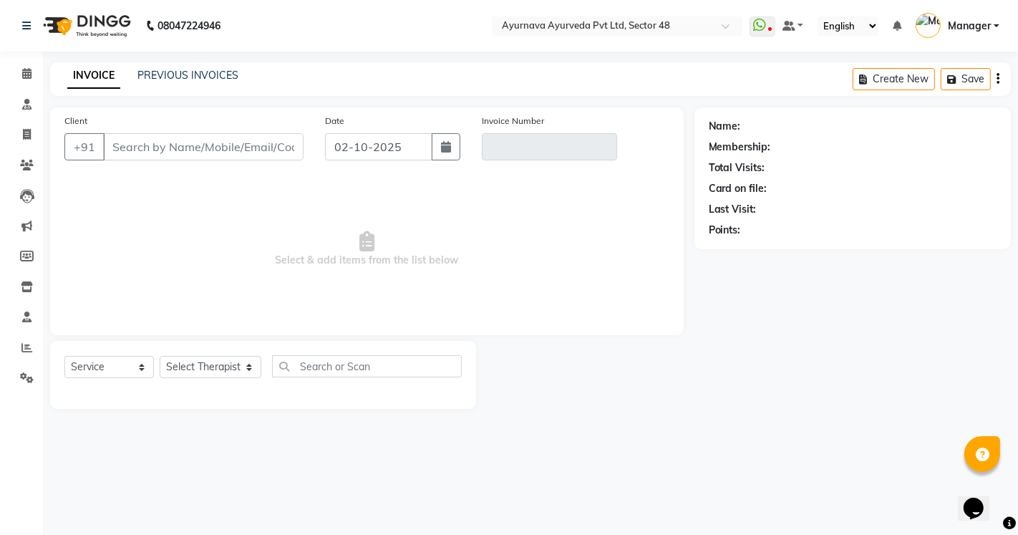
type input "9650706957"
type input "V/2025-26/1700"
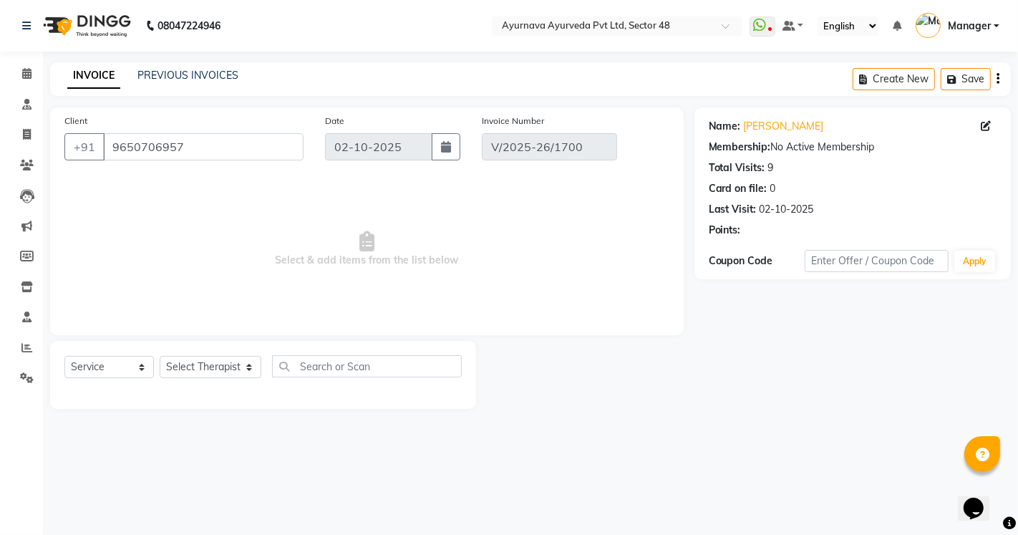
select select "select"
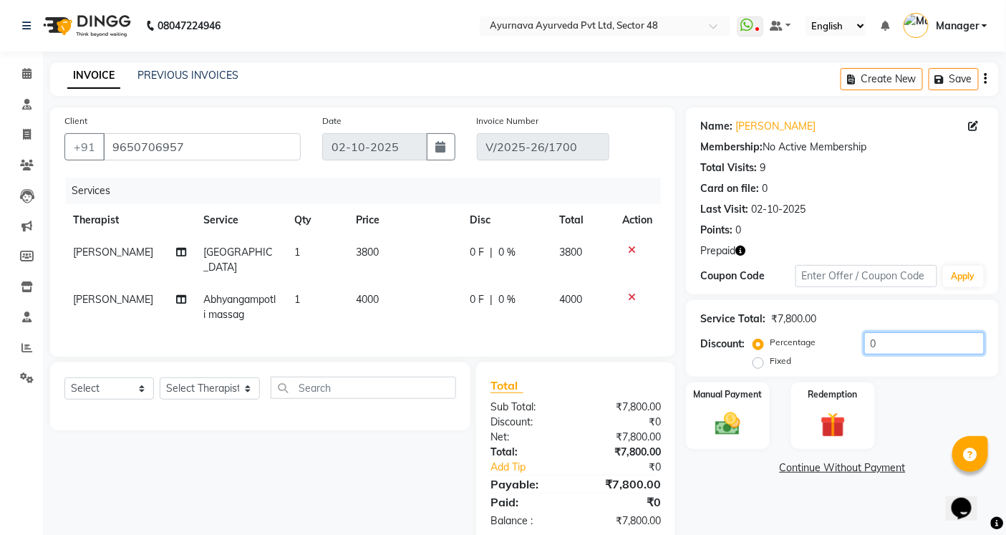
click at [874, 342] on input "0" at bounding box center [924, 343] width 120 height 22
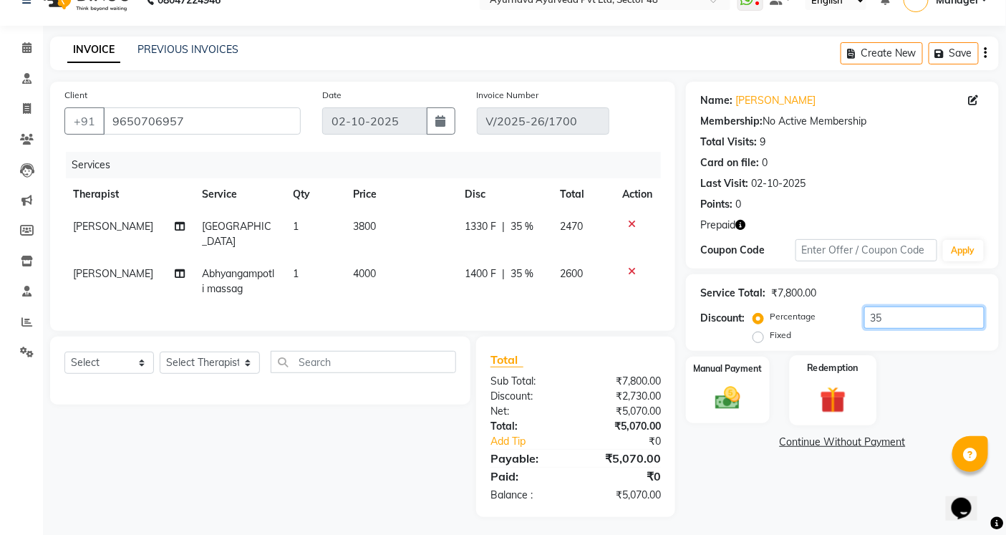
type input "35"
click at [824, 391] on img at bounding box center [832, 399] width 43 height 33
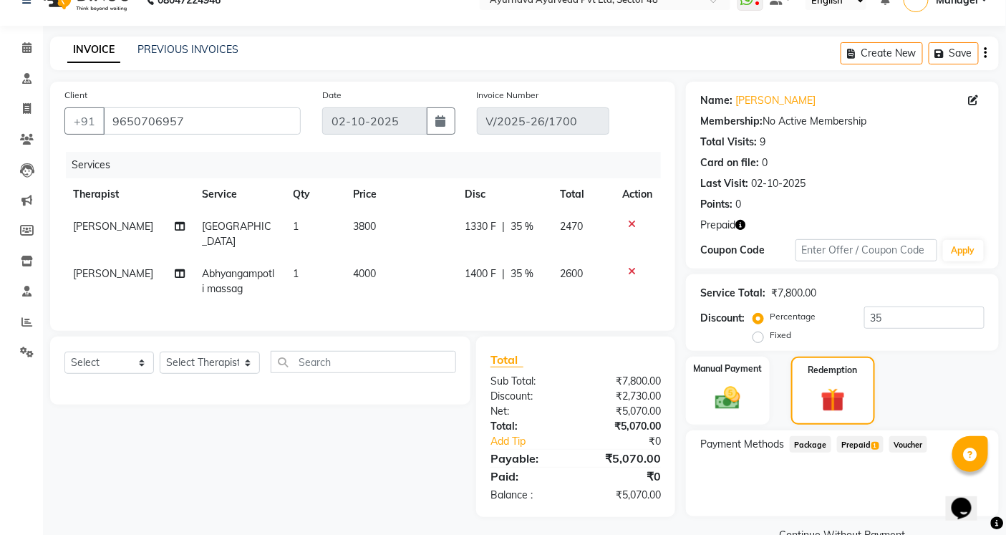
click at [843, 444] on span "Prepaid 1" at bounding box center [860, 444] width 47 height 16
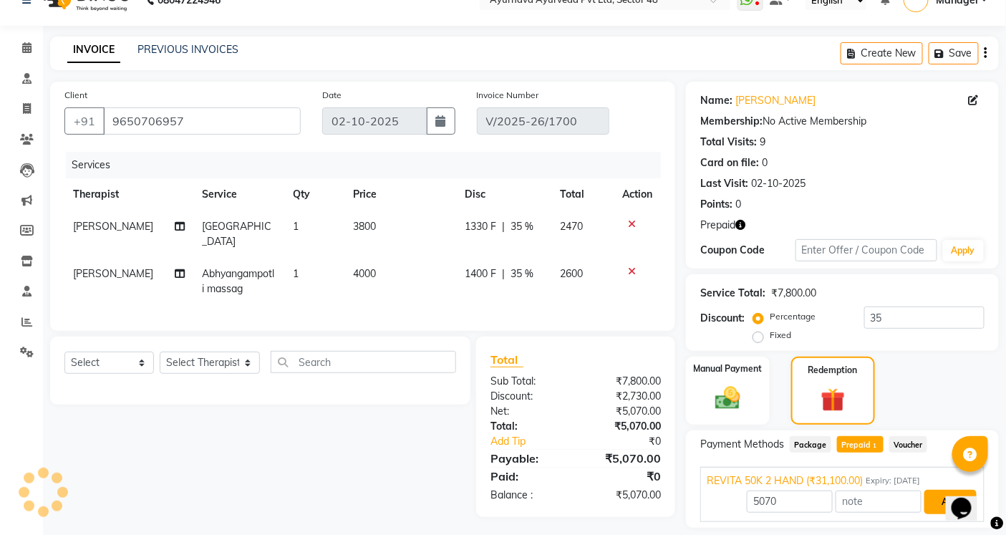
click at [933, 502] on button "Add" at bounding box center [951, 502] width 52 height 24
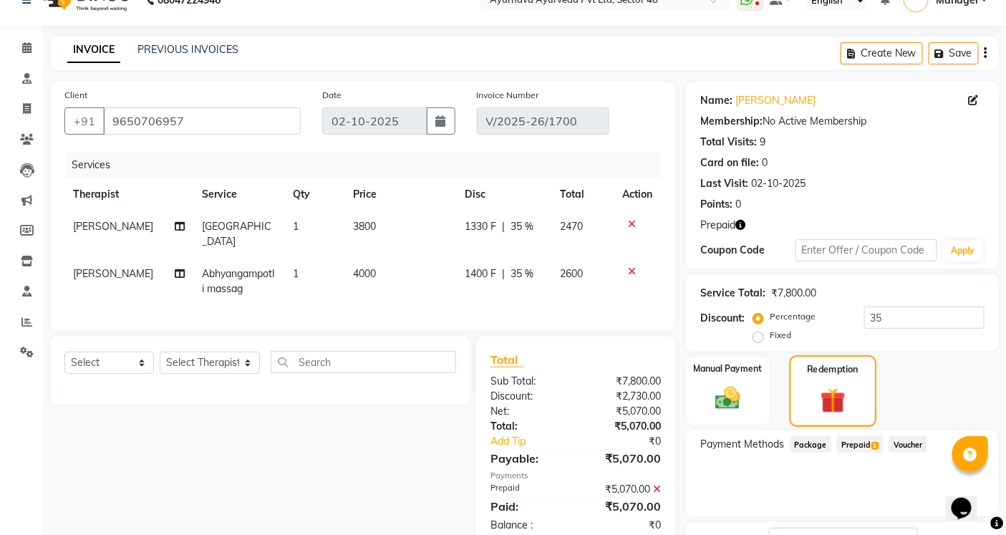
scroll to position [117, 0]
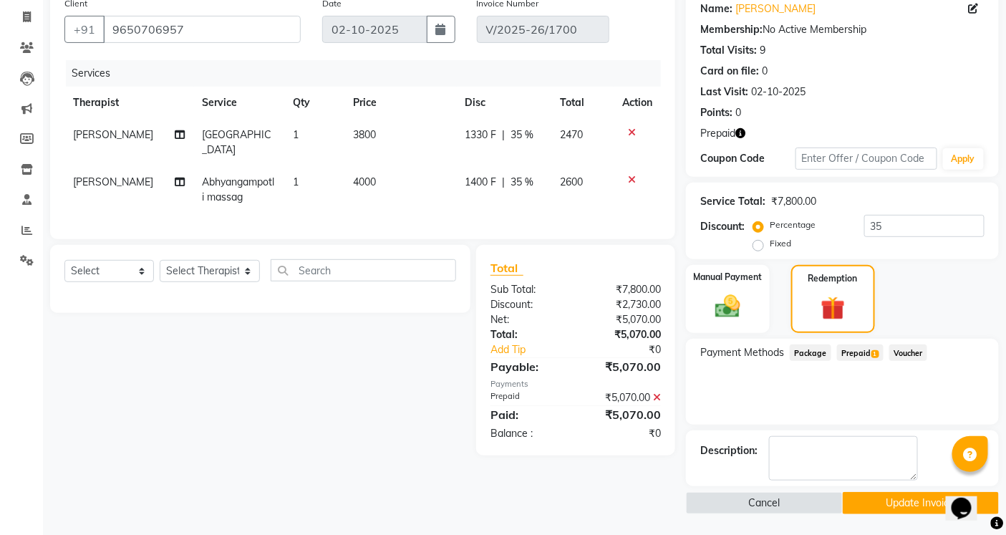
click at [881, 507] on button "Update Invoice" at bounding box center [921, 503] width 156 height 22
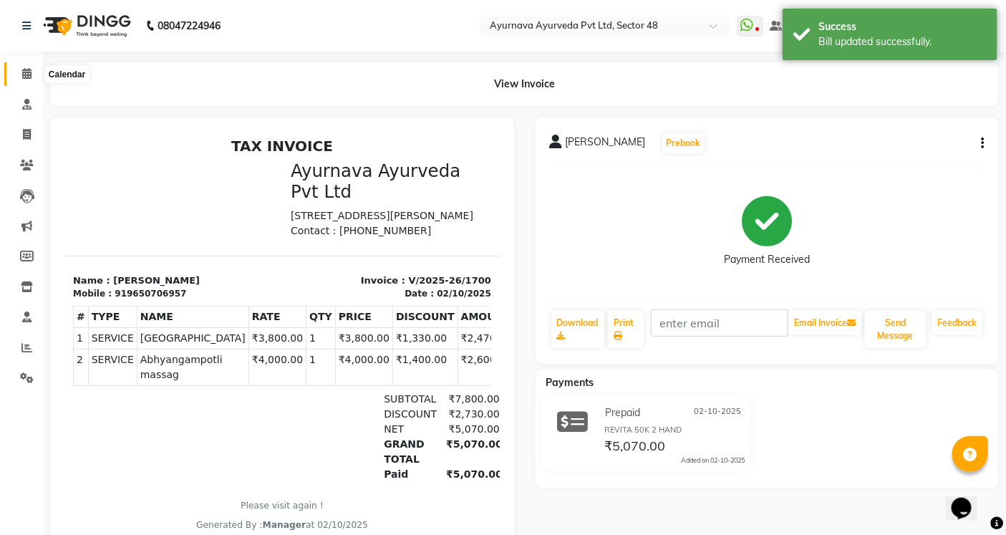
click at [20, 73] on span at bounding box center [26, 74] width 25 height 16
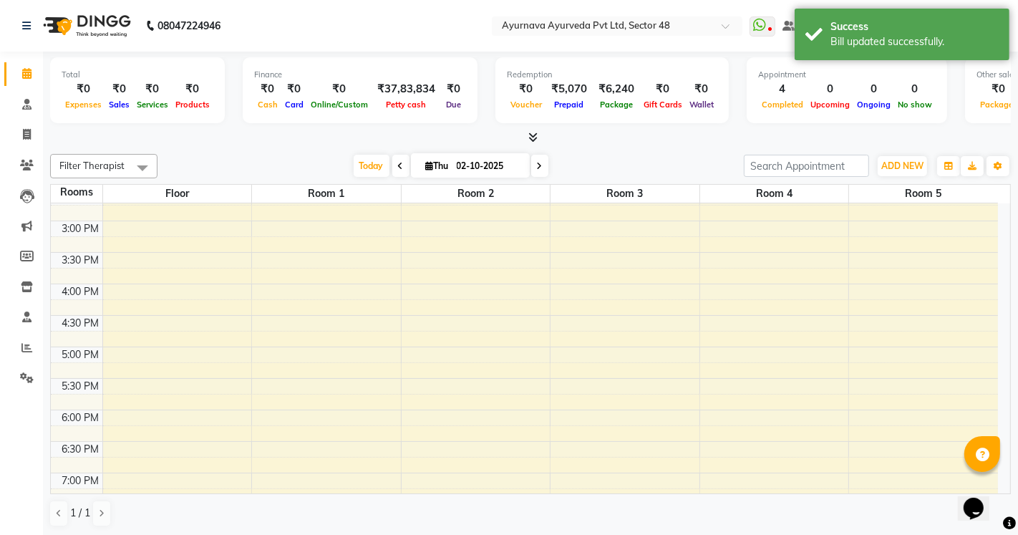
scroll to position [556, 0]
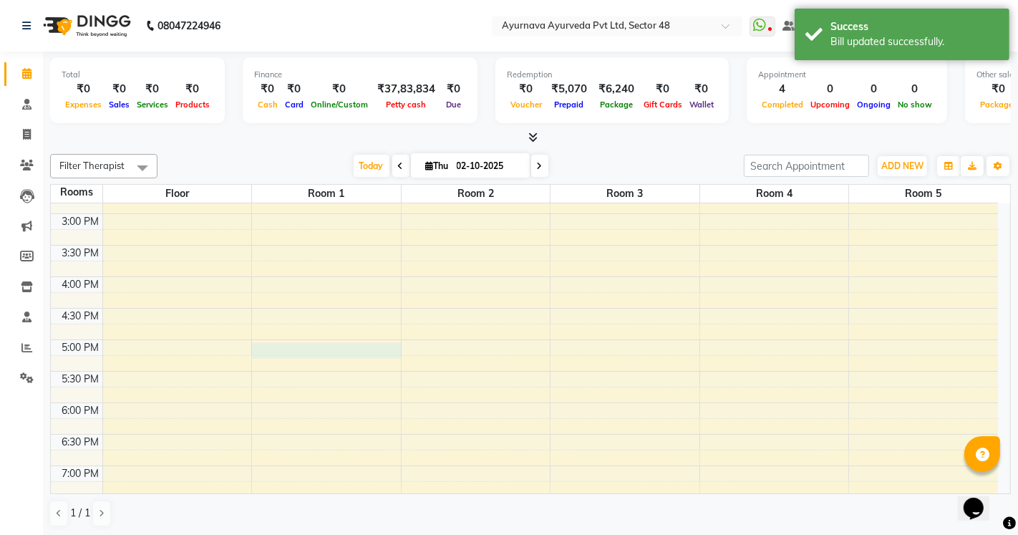
click at [317, 349] on div "6:00 AM 6:30 AM 7:00 AM 7:30 AM 8:00 AM 8:30 AM 9:00 AM 9:30 AM 10:00 AM 10:30 …" at bounding box center [524, 119] width 947 height 945
select select "tentative"
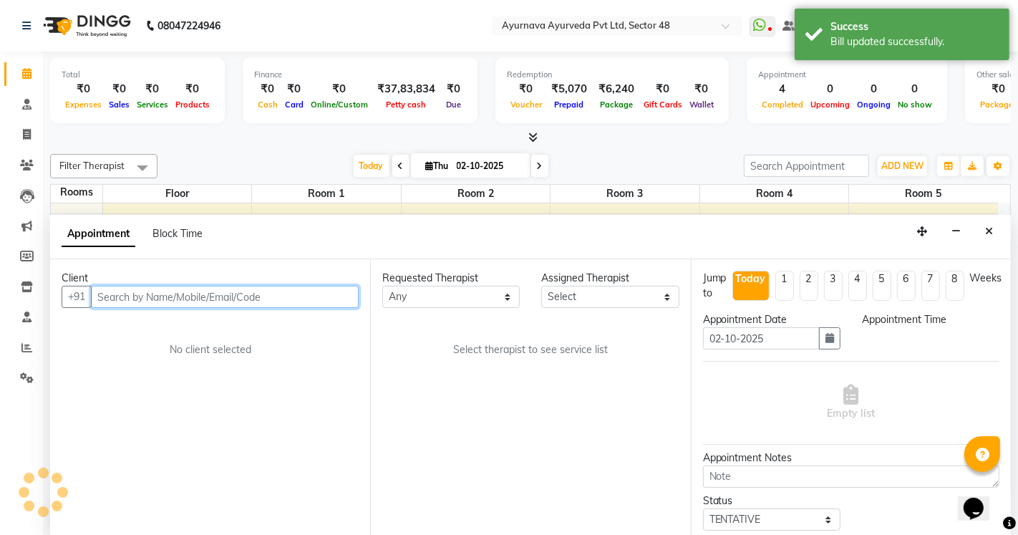
select select "1020"
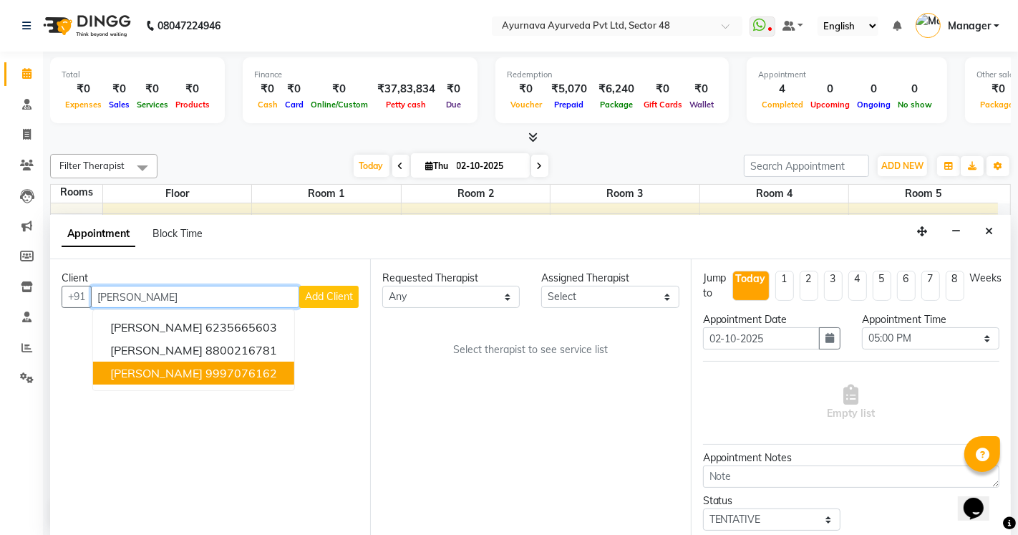
click at [206, 373] on ngb-highlight "9997076162" at bounding box center [242, 373] width 72 height 14
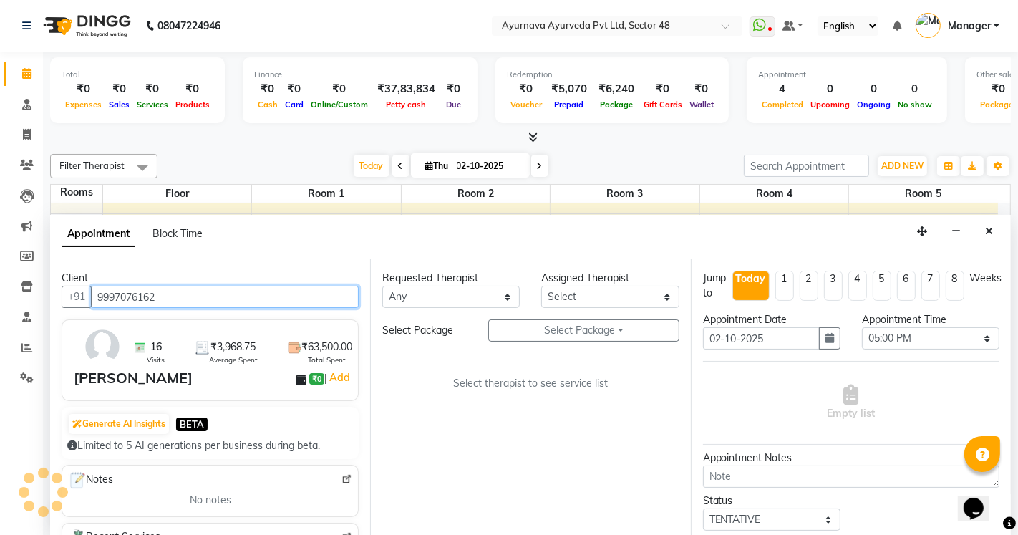
type input "9997076162"
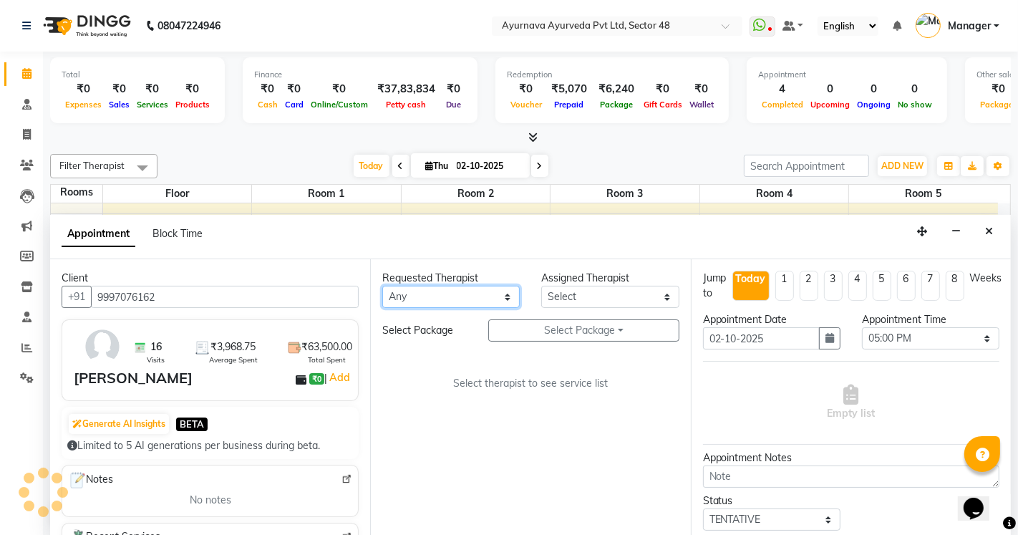
click at [446, 307] on select "Any [PERSON_NAME] [PERSON_NAME] V P [PERSON_NAME] [PERSON_NAME] [PERSON_NAME] […" at bounding box center [451, 297] width 138 height 22
select select "39150"
click at [382, 286] on select "Any [PERSON_NAME] [PERSON_NAME] V P [PERSON_NAME] [PERSON_NAME] [PERSON_NAME] […" at bounding box center [451, 297] width 138 height 22
select select "39150"
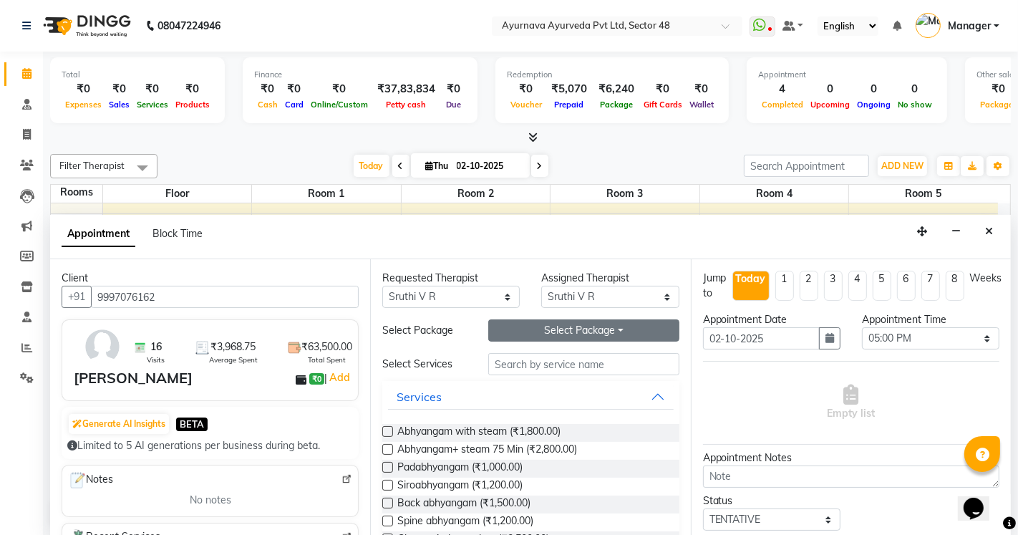
click at [534, 327] on button "Select Package Toggle Dropdown" at bounding box center [583, 330] width 190 height 22
click at [506, 354] on li "REETA YADAV 2" at bounding box center [551, 359] width 124 height 21
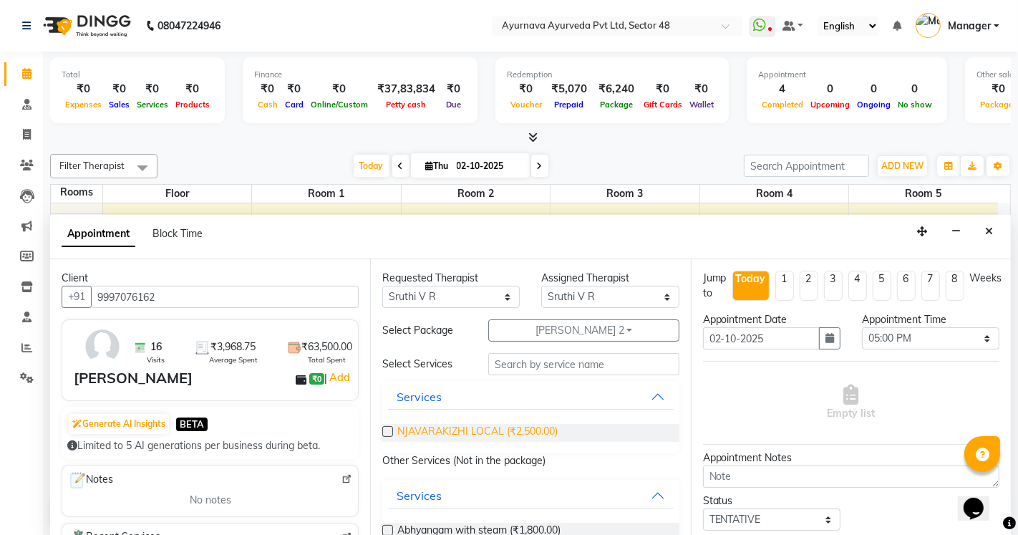
drag, startPoint x: 463, startPoint y: 430, endPoint x: 605, endPoint y: 451, distance: 144.0
click at [462, 430] on span "NJAVARAKIZHI LOCAL (₹2,500.00)" at bounding box center [477, 433] width 160 height 18
checkbox input "false"
select select "2642"
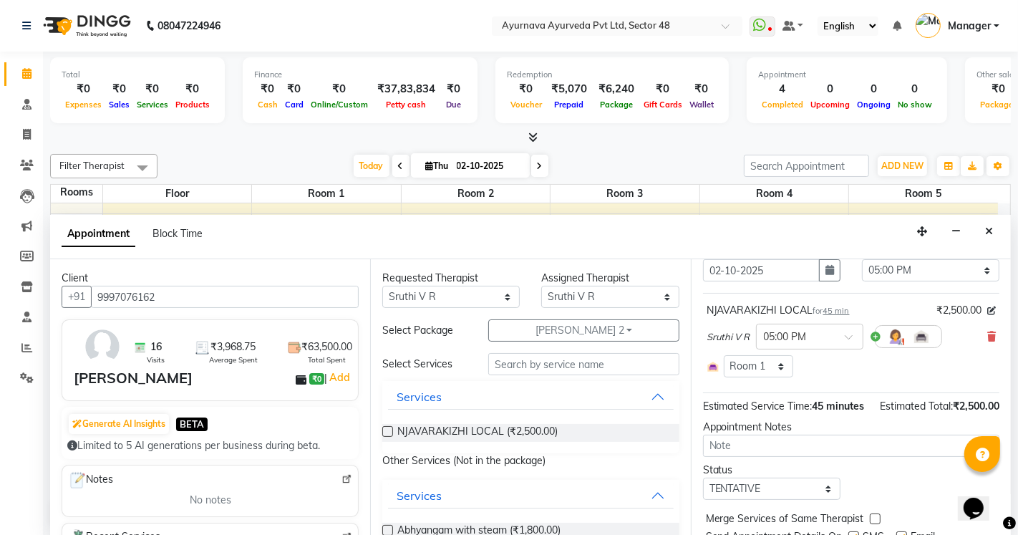
scroll to position [137, 0]
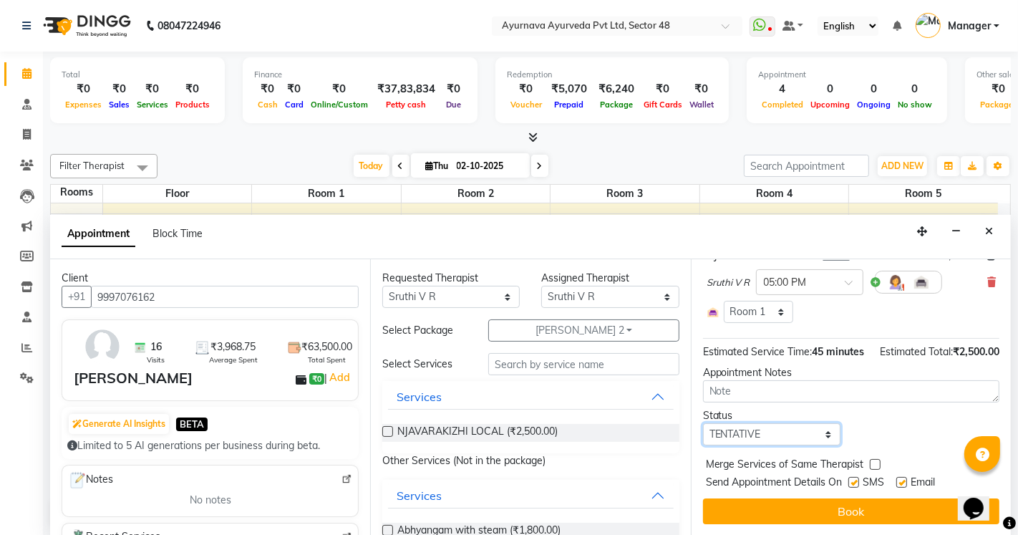
drag, startPoint x: 745, startPoint y: 437, endPoint x: 747, endPoint y: 425, distance: 12.4
click at [745, 437] on select "Select TENTATIVE CONFIRM CHECK-IN UPCOMING" at bounding box center [772, 434] width 138 height 22
select select "confirm booking"
click at [703, 423] on select "Select TENTATIVE CONFIRM CHECK-IN UPCOMING" at bounding box center [772, 434] width 138 height 22
click at [855, 483] on label at bounding box center [854, 482] width 11 height 11
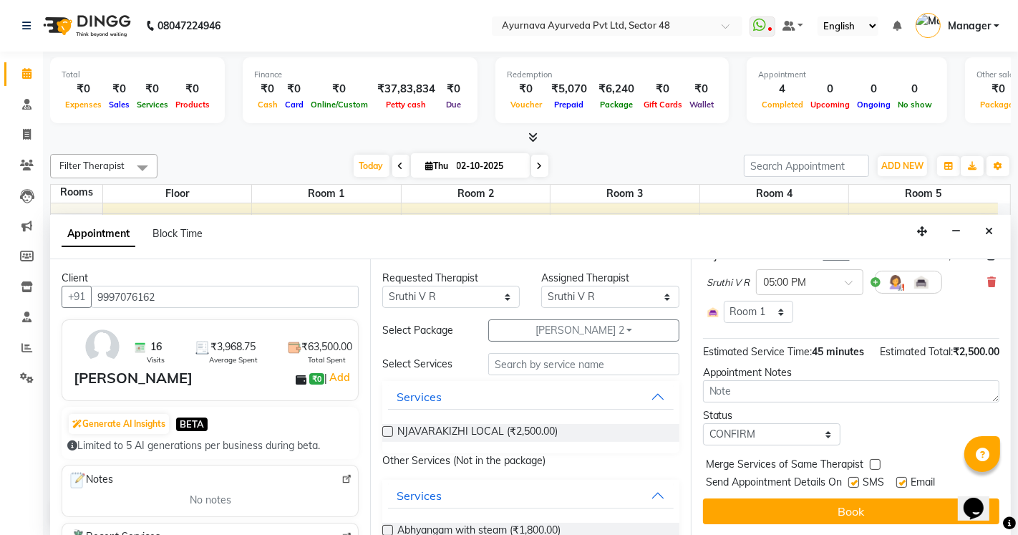
click at [855, 483] on input "checkbox" at bounding box center [853, 483] width 9 height 9
checkbox input "false"
click at [907, 485] on label at bounding box center [902, 482] width 11 height 11
click at [906, 485] on input "checkbox" at bounding box center [901, 483] width 9 height 9
checkbox input "false"
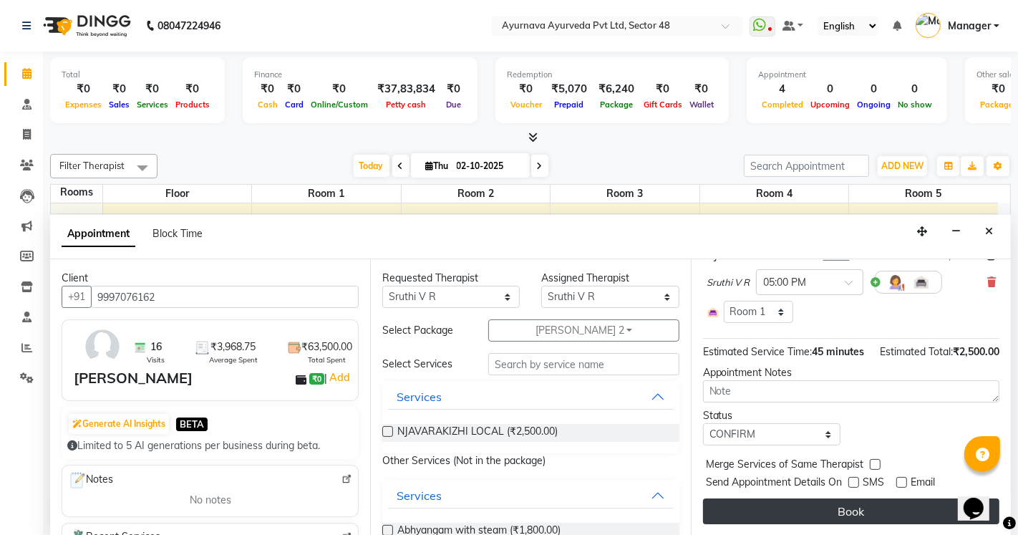
click at [888, 511] on button "Book" at bounding box center [851, 511] width 296 height 26
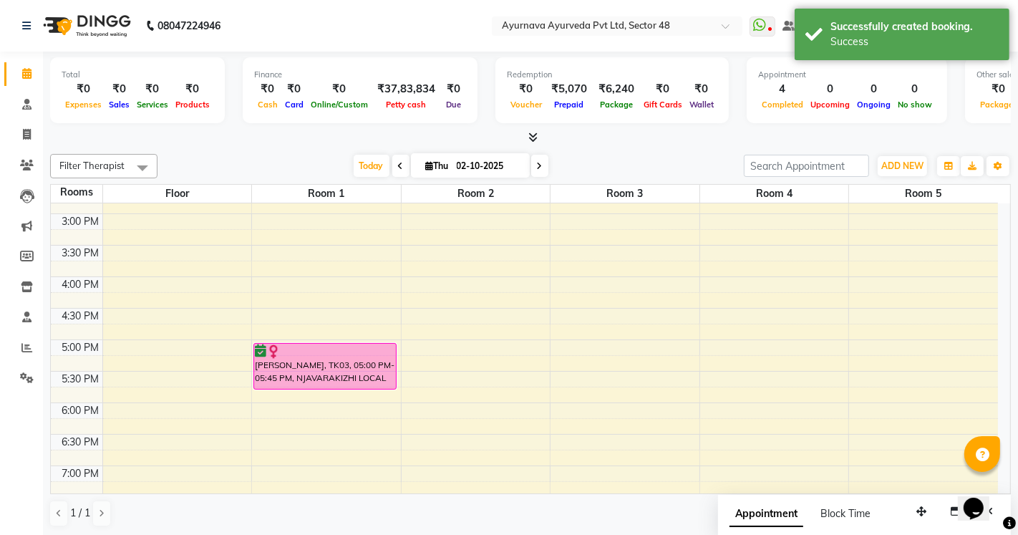
click at [438, 355] on div "6:00 AM 6:30 AM 7:00 AM 7:30 AM 8:00 AM 8:30 AM 9:00 AM 9:30 AM 10:00 AM 10:30 …" at bounding box center [524, 119] width 947 height 945
select select "1020"
select select "tentative"
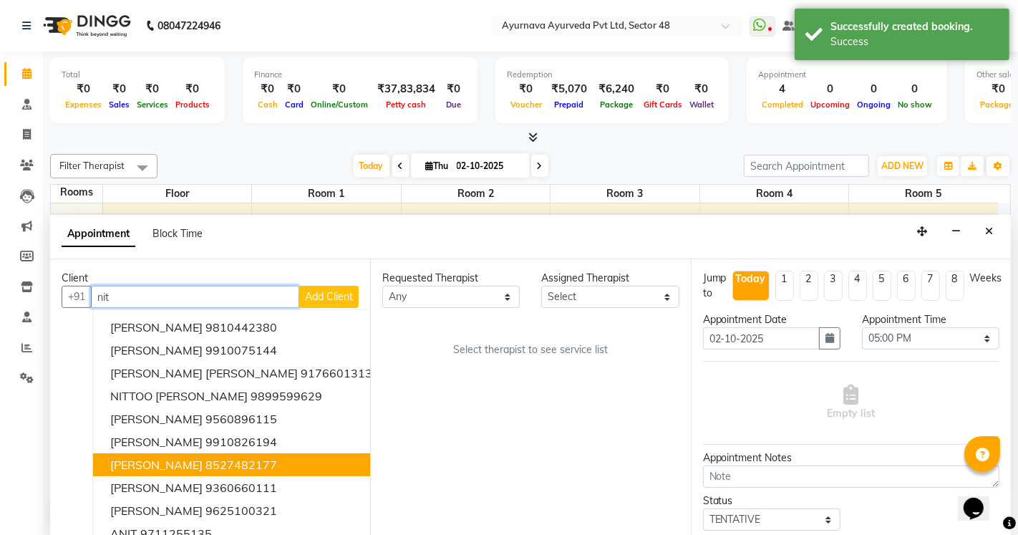
click at [206, 463] on ngb-highlight "8527482177" at bounding box center [242, 465] width 72 height 14
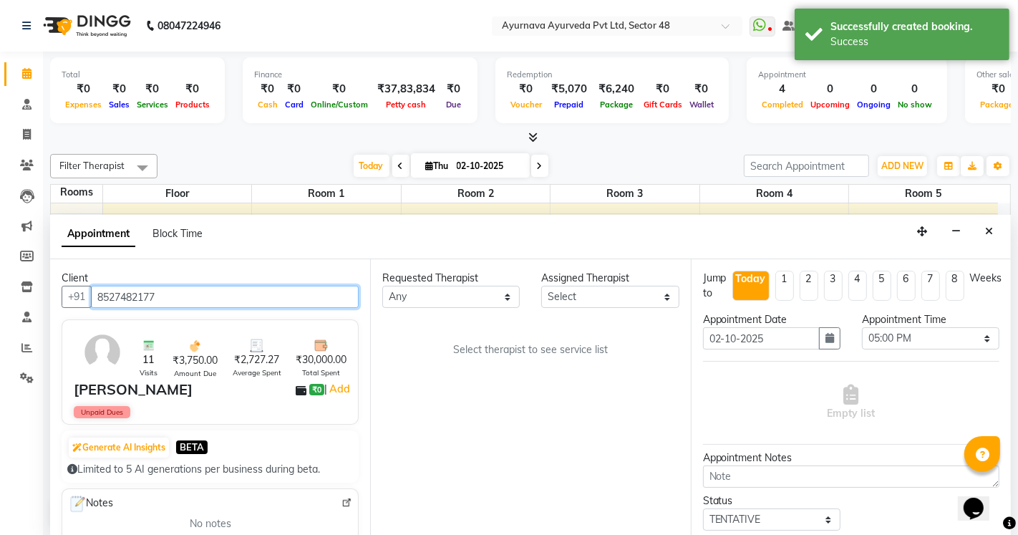
type input "8527482177"
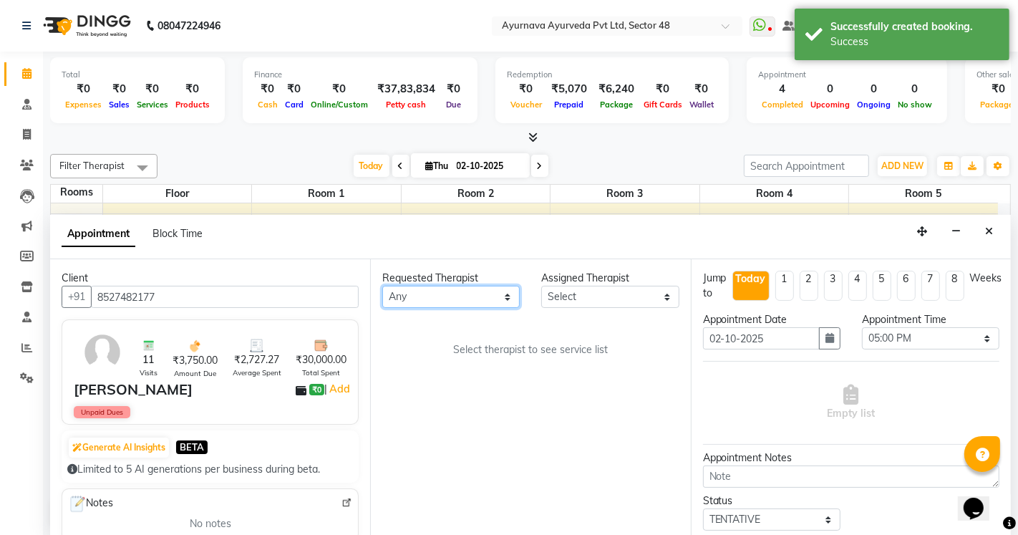
click at [418, 289] on select "Any [PERSON_NAME] [PERSON_NAME] V P [PERSON_NAME] [PERSON_NAME] [PERSON_NAME] […" at bounding box center [451, 297] width 138 height 22
select select "58124"
click at [382, 286] on select "Any [PERSON_NAME] [PERSON_NAME] V P [PERSON_NAME] [PERSON_NAME] [PERSON_NAME] […" at bounding box center [451, 297] width 138 height 22
select select "58124"
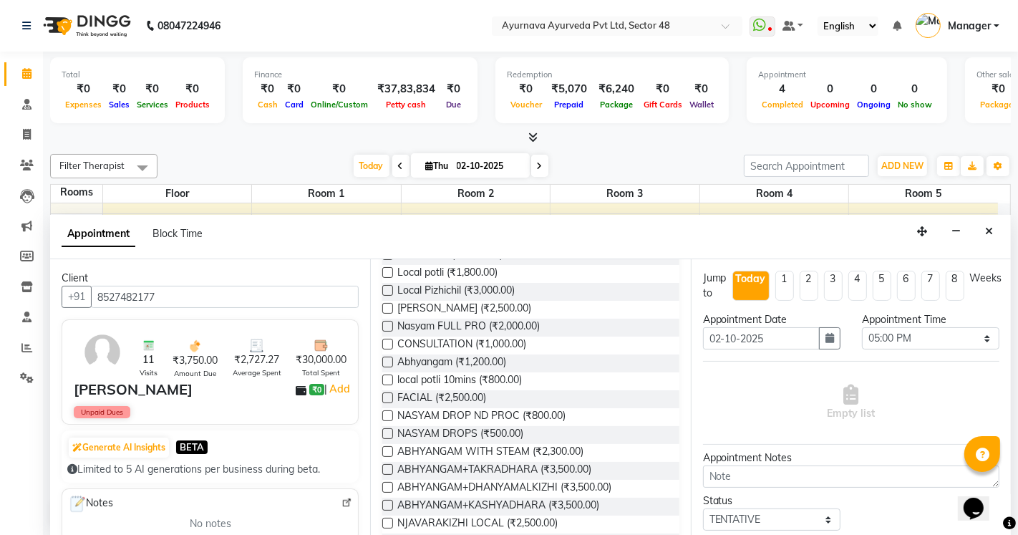
scroll to position [796, 0]
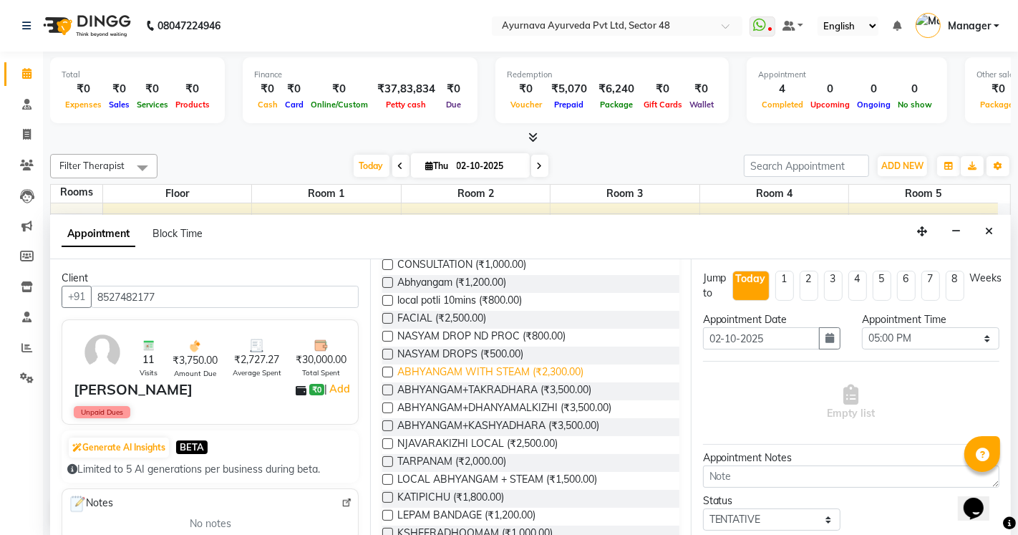
click at [510, 370] on span "ABHYANGAM WITH STEAM (₹2,300.00)" at bounding box center [490, 374] width 186 height 18
checkbox input "true"
select select "2643"
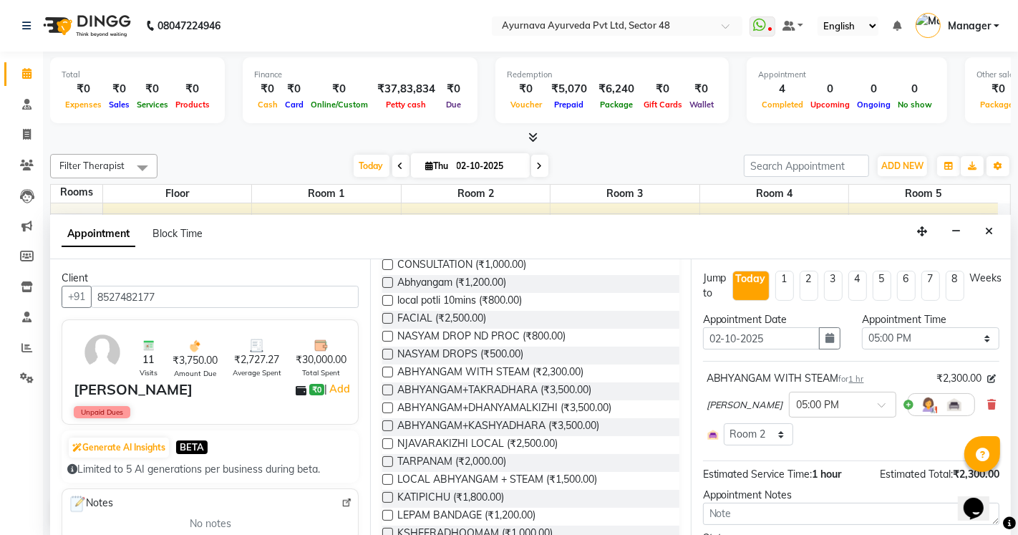
checkbox input "false"
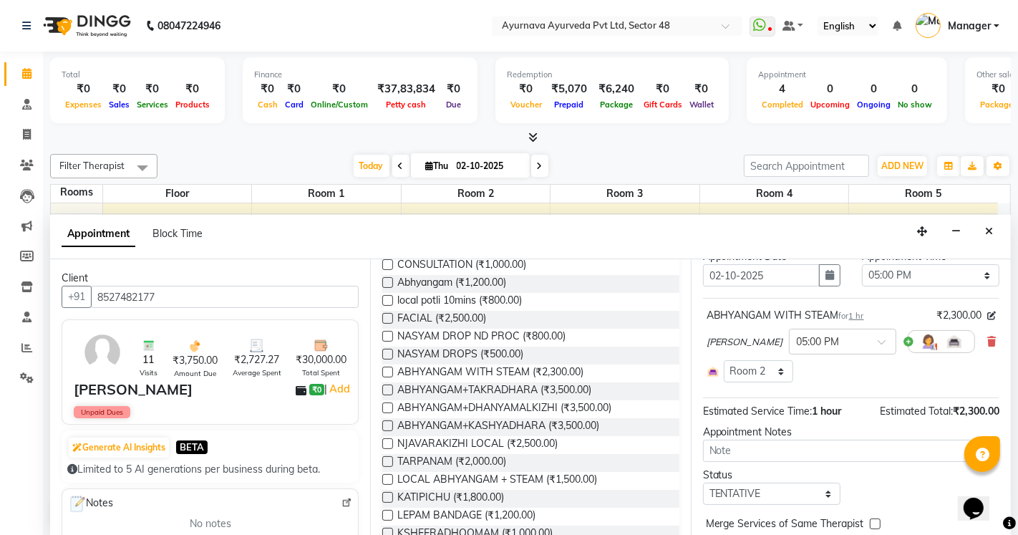
scroll to position [122, 0]
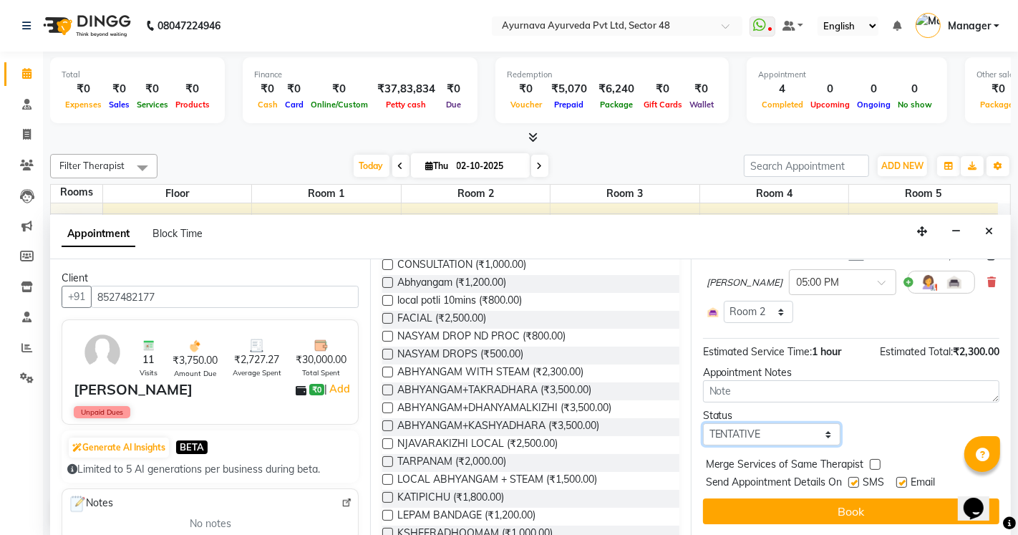
click at [765, 445] on select "Select TENTATIVE CONFIRM CHECK-IN UPCOMING" at bounding box center [772, 434] width 138 height 22
select select "confirm booking"
click at [703, 423] on select "Select TENTATIVE CONFIRM CHECK-IN UPCOMING" at bounding box center [772, 434] width 138 height 22
click at [859, 480] on label at bounding box center [854, 482] width 11 height 11
click at [858, 480] on input "checkbox" at bounding box center [853, 483] width 9 height 9
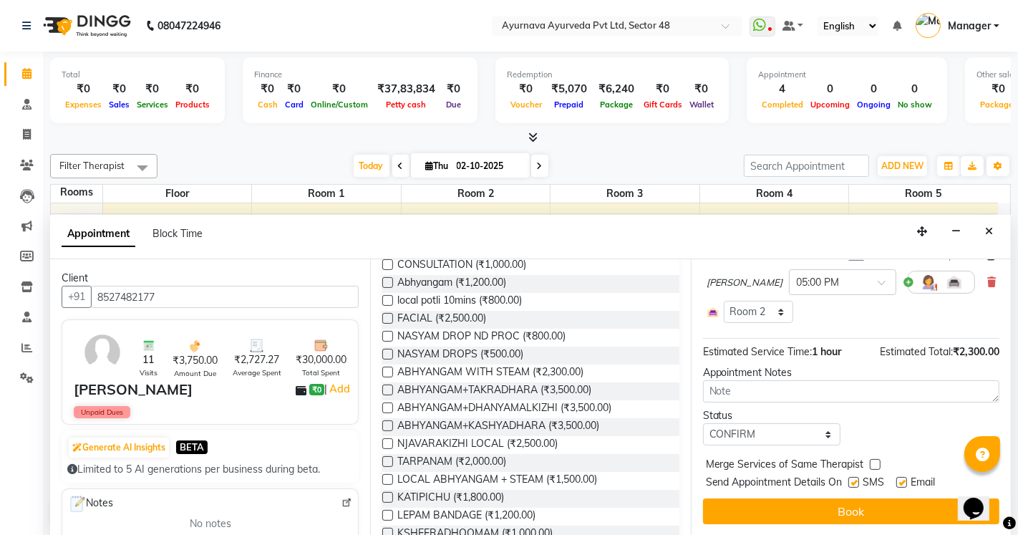
checkbox input "false"
click at [907, 481] on label at bounding box center [902, 482] width 11 height 11
click at [906, 481] on input "checkbox" at bounding box center [901, 483] width 9 height 9
checkbox input "false"
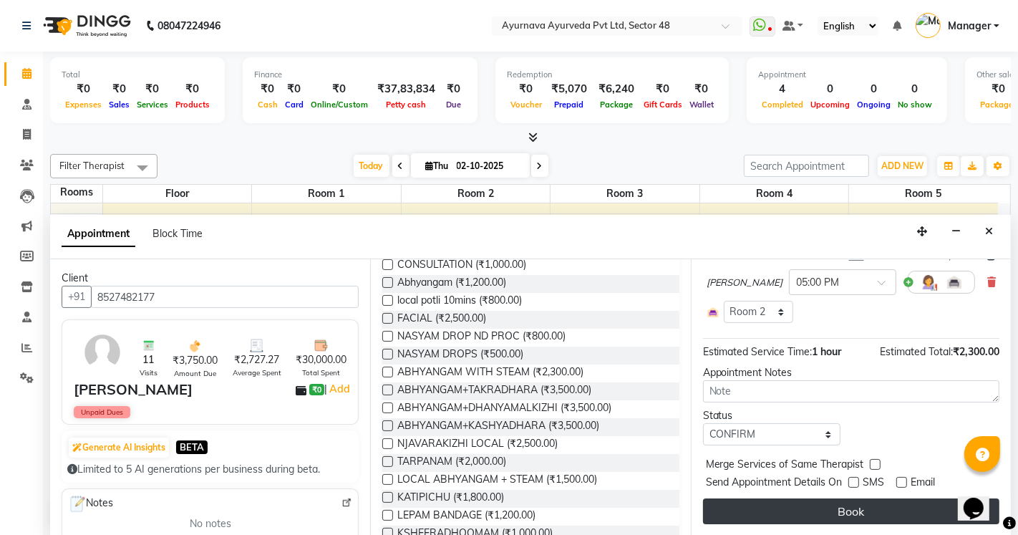
click at [889, 507] on button "Book" at bounding box center [851, 511] width 296 height 26
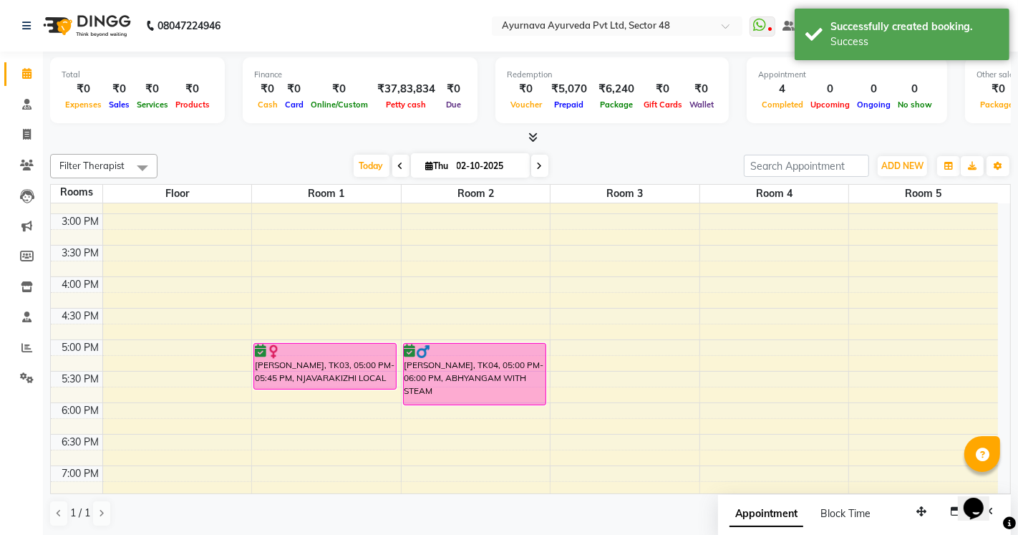
click at [575, 353] on div "6:00 AM 6:30 AM 7:00 AM 7:30 AM 8:00 AM 8:30 AM 9:00 AM 9:30 AM 10:00 AM 10:30 …" at bounding box center [524, 119] width 947 height 945
select select "tentative"
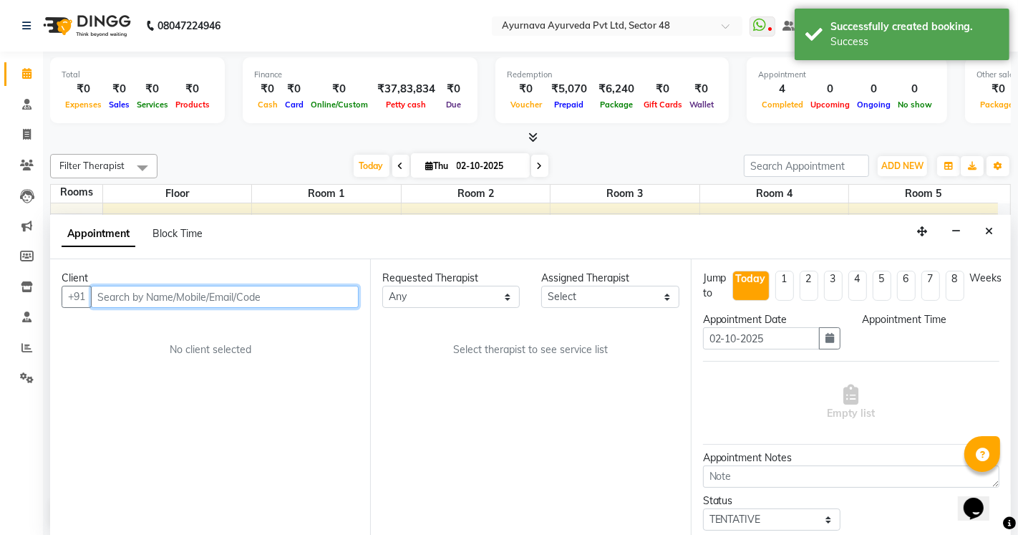
select select "1020"
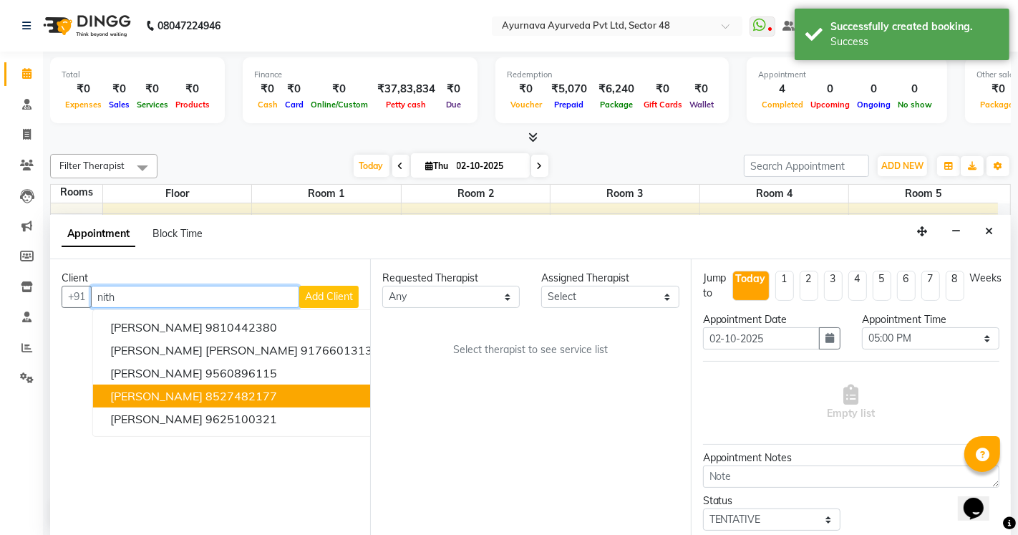
click at [166, 395] on span "[PERSON_NAME]" at bounding box center [156, 396] width 92 height 14
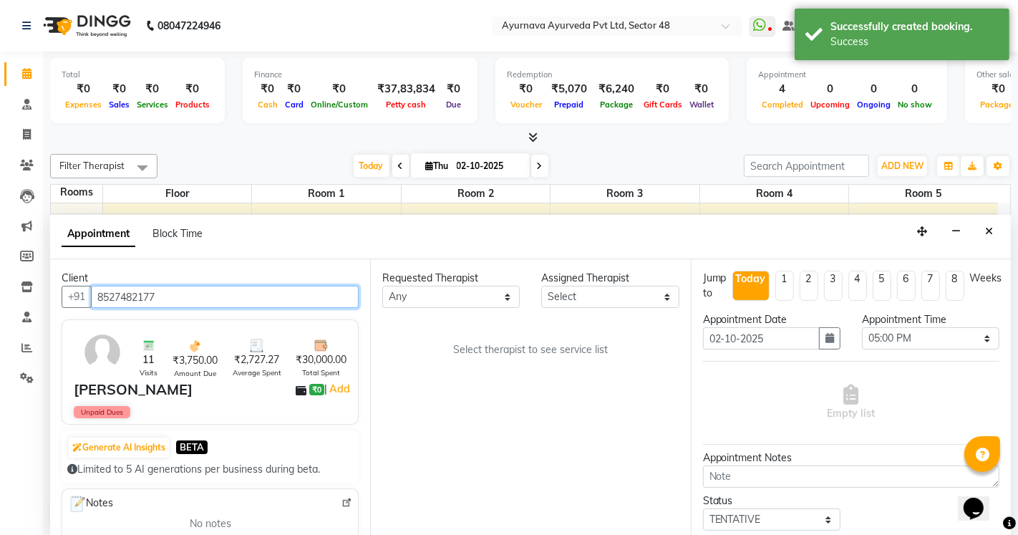
type input "8527482177"
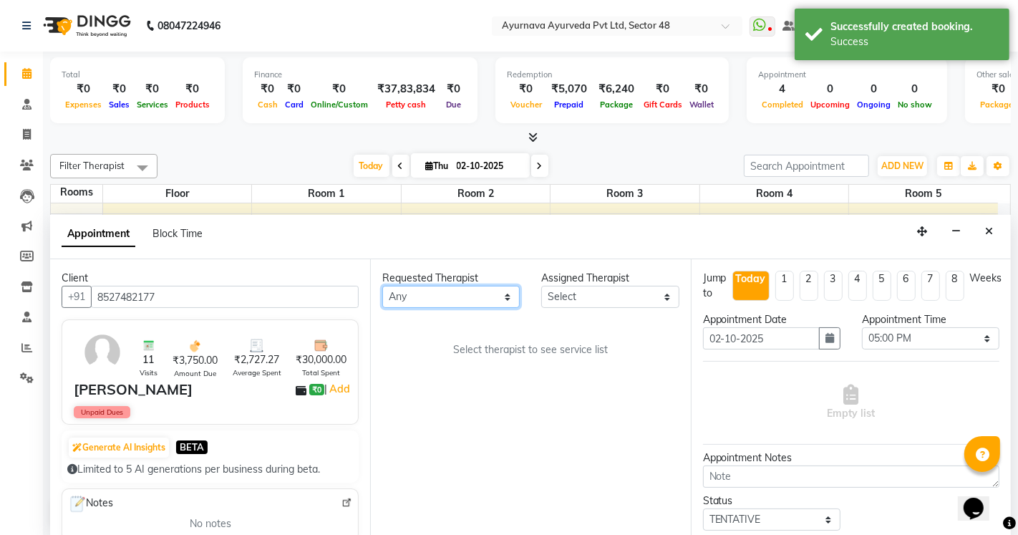
click at [431, 289] on select "Any [PERSON_NAME] [PERSON_NAME] V P [PERSON_NAME] [PERSON_NAME] [PERSON_NAME] […" at bounding box center [451, 297] width 138 height 22
select select "63862"
click at [382, 286] on select "Any [PERSON_NAME] [PERSON_NAME] V P [PERSON_NAME] [PERSON_NAME] [PERSON_NAME] […" at bounding box center [451, 297] width 138 height 22
select select "63862"
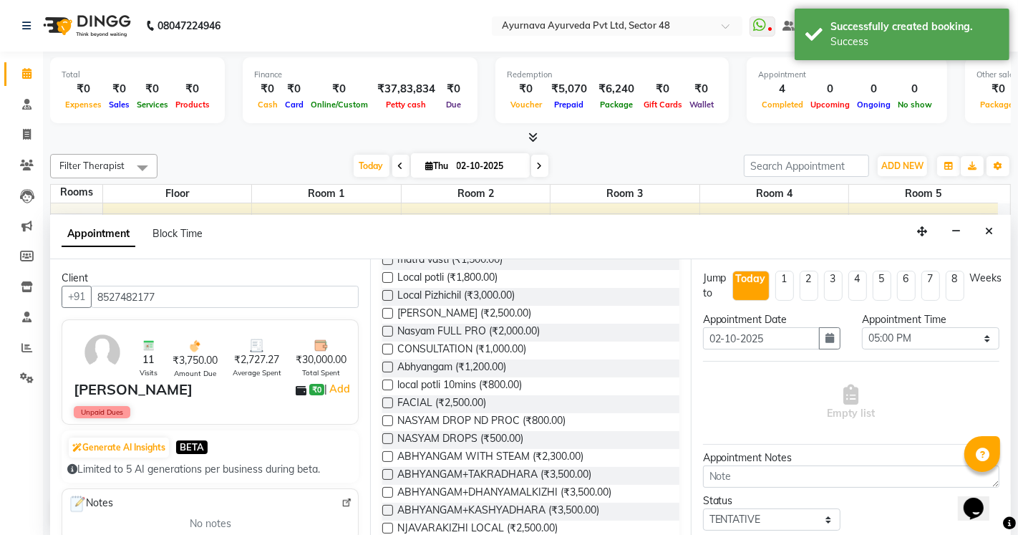
scroll to position [716, 0]
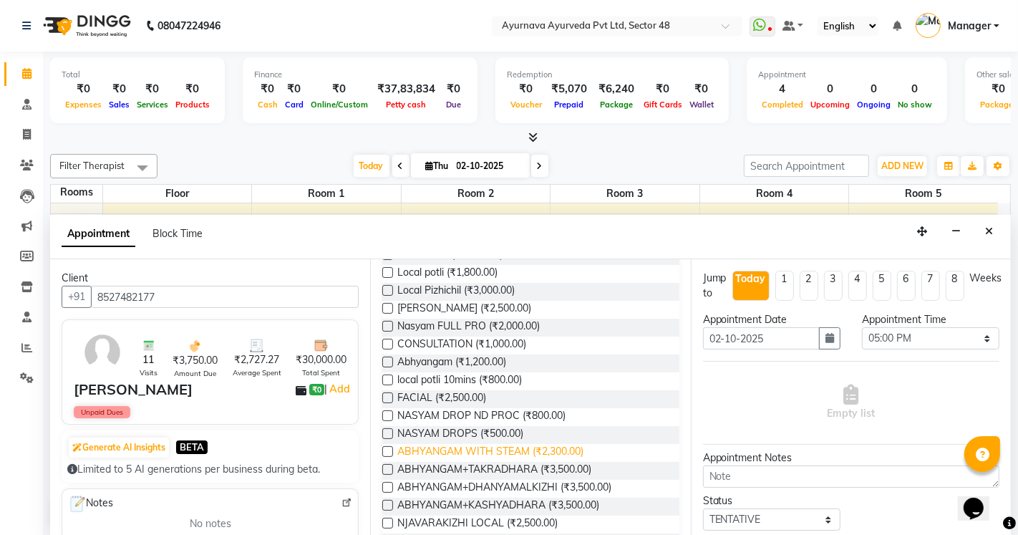
click at [560, 448] on span "ABHYANGAM WITH STEAM (₹2,300.00)" at bounding box center [490, 453] width 186 height 18
checkbox input "true"
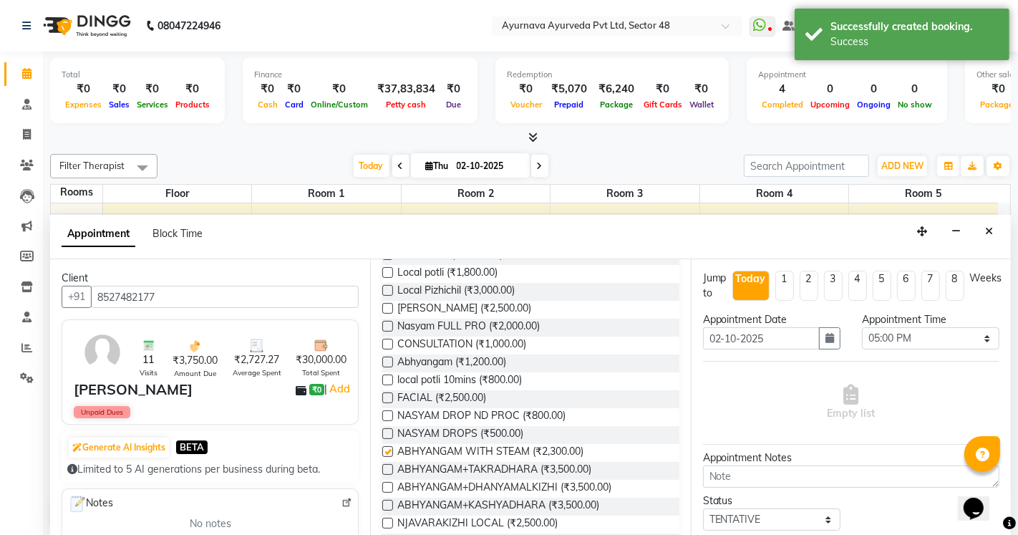
select select "2644"
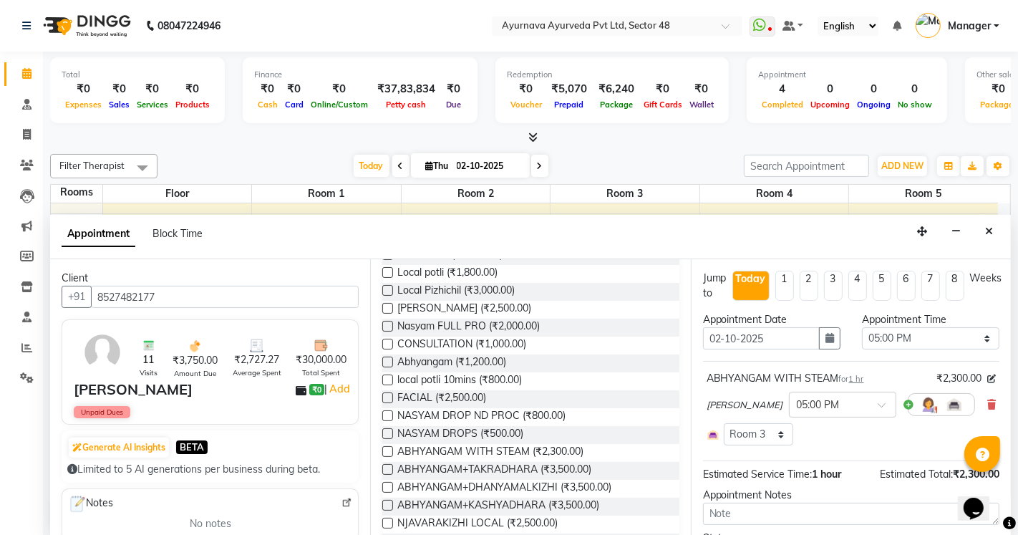
checkbox input "false"
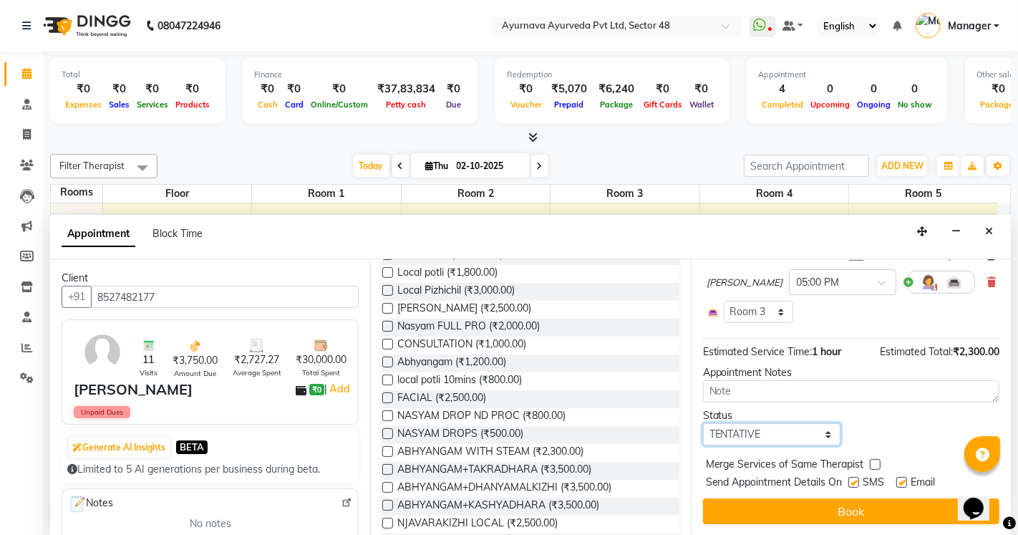
click at [756, 433] on select "Select TENTATIVE CONFIRM CHECK-IN UPCOMING" at bounding box center [772, 434] width 138 height 22
select select "confirm booking"
click at [703, 423] on select "Select TENTATIVE CONFIRM CHECK-IN UPCOMING" at bounding box center [772, 434] width 138 height 22
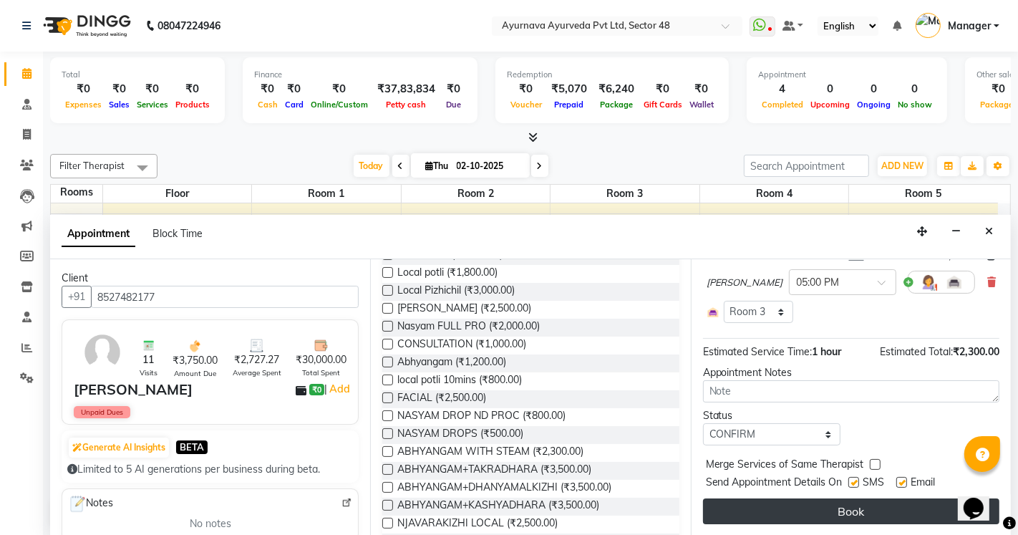
click at [778, 512] on button "Book" at bounding box center [851, 511] width 296 height 26
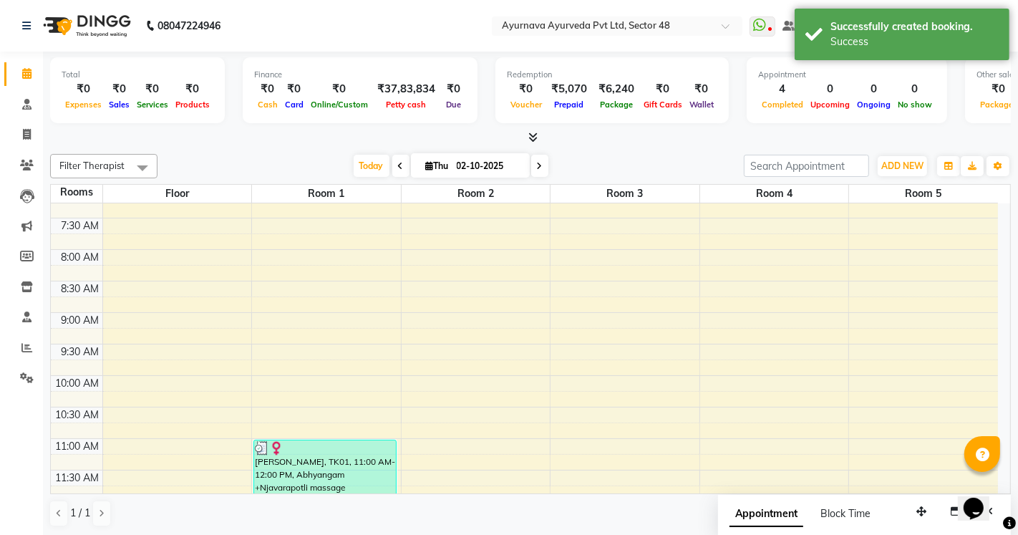
scroll to position [0, 0]
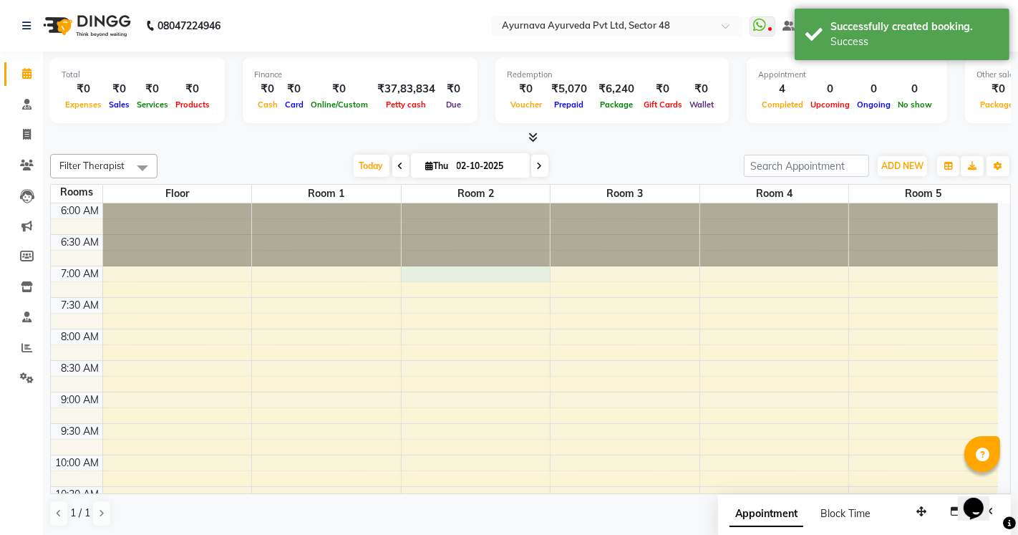
select select "420"
select select "tentative"
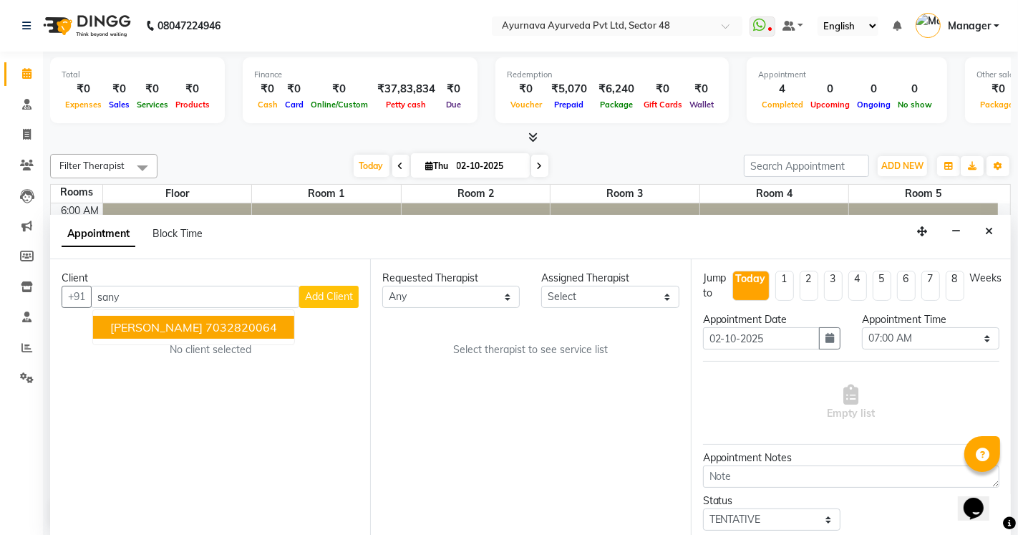
click at [225, 321] on ngb-highlight "7032820064" at bounding box center [242, 327] width 72 height 14
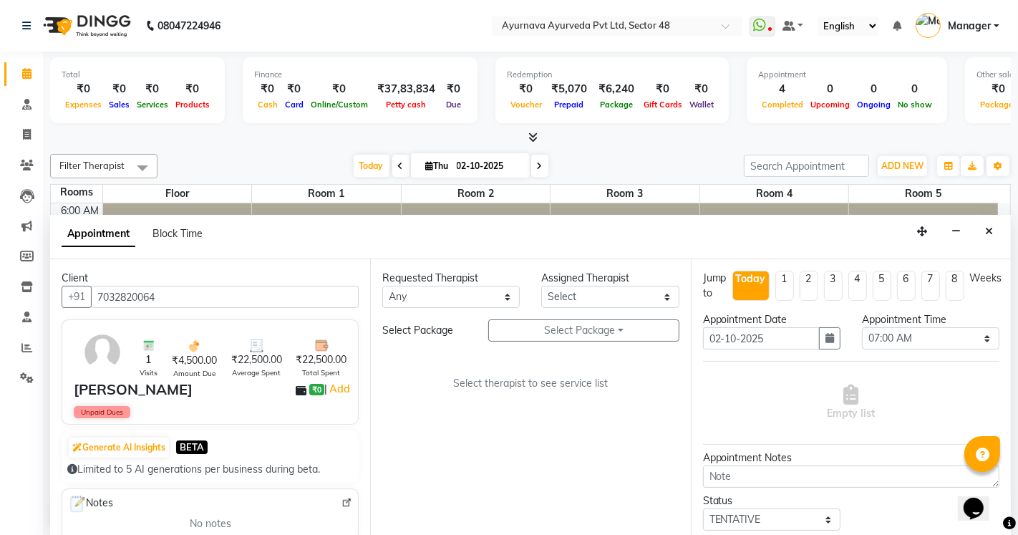
type input "7032820064"
click at [475, 282] on div "Requested Therapist" at bounding box center [451, 278] width 138 height 15
click at [473, 304] on select "Any [PERSON_NAME] [PERSON_NAME] V P [PERSON_NAME] [PERSON_NAME] [PERSON_NAME] […" at bounding box center [451, 297] width 138 height 22
select select "38448"
click at [382, 286] on select "Any [PERSON_NAME] [PERSON_NAME] V P [PERSON_NAME] [PERSON_NAME] [PERSON_NAME] […" at bounding box center [451, 297] width 138 height 22
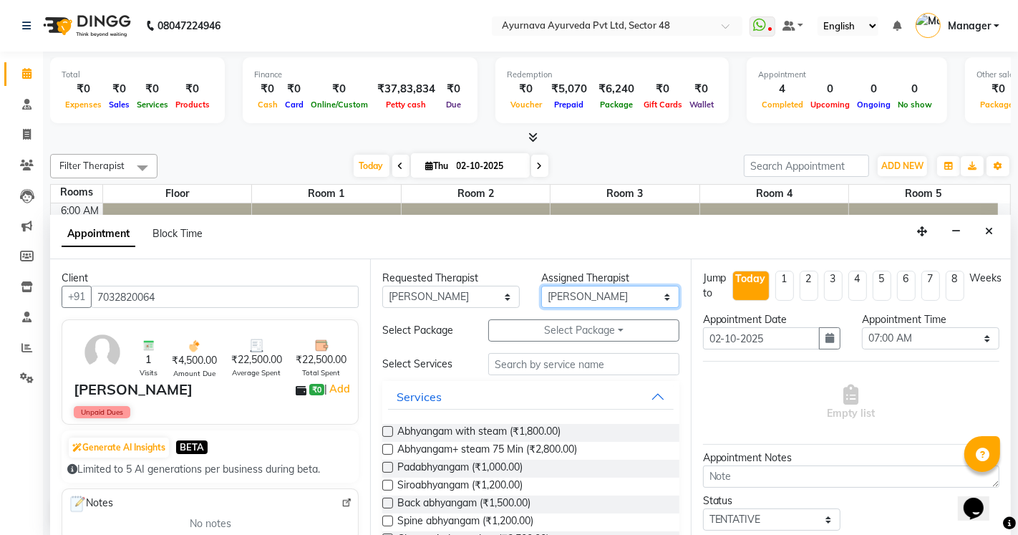
click at [557, 295] on select "Select [PERSON_NAME] [PERSON_NAME] V P [PERSON_NAME] [PERSON_NAME] [PERSON_NAME…" at bounding box center [610, 297] width 138 height 22
select select "63862"
click at [541, 286] on select "Select [PERSON_NAME] [PERSON_NAME] V P [PERSON_NAME] [PERSON_NAME] [PERSON_NAME…" at bounding box center [610, 297] width 138 height 22
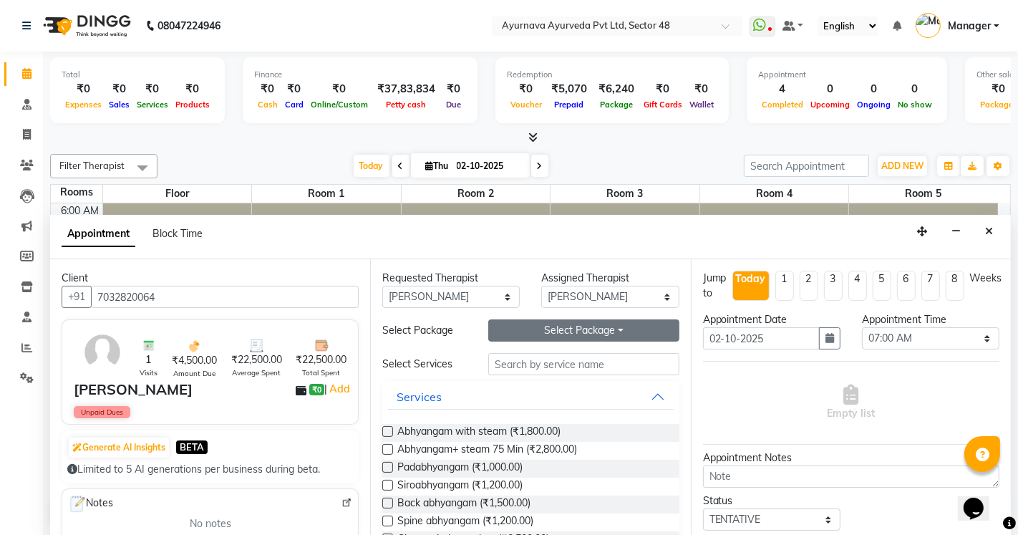
click at [523, 331] on button "Select Package Toggle Dropdown" at bounding box center [583, 330] width 190 height 22
click at [511, 353] on li "SANYAN" at bounding box center [545, 359] width 113 height 21
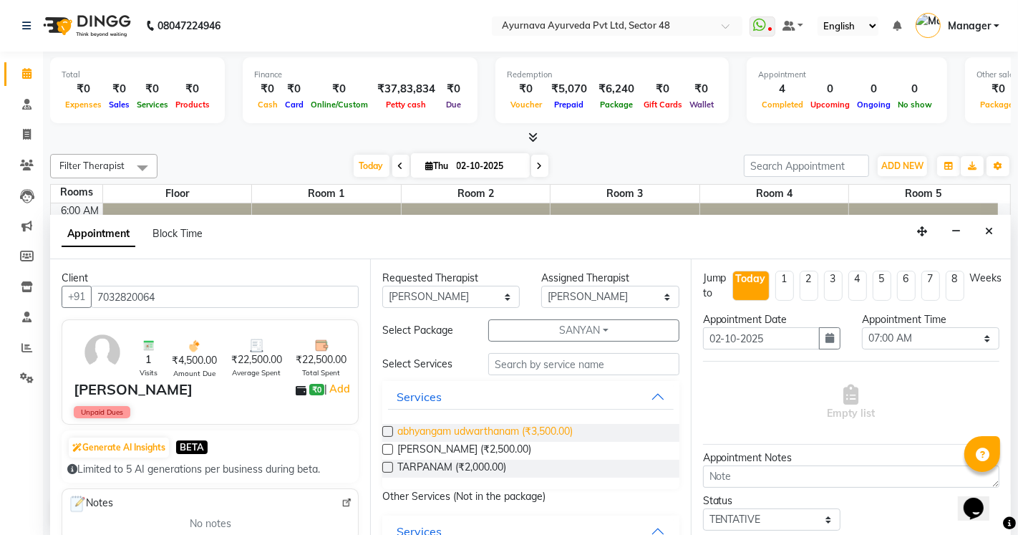
click at [453, 426] on span "abhyangam udwarthanam (₹3,500.00)" at bounding box center [484, 433] width 175 height 18
checkbox input "true"
select select "2643"
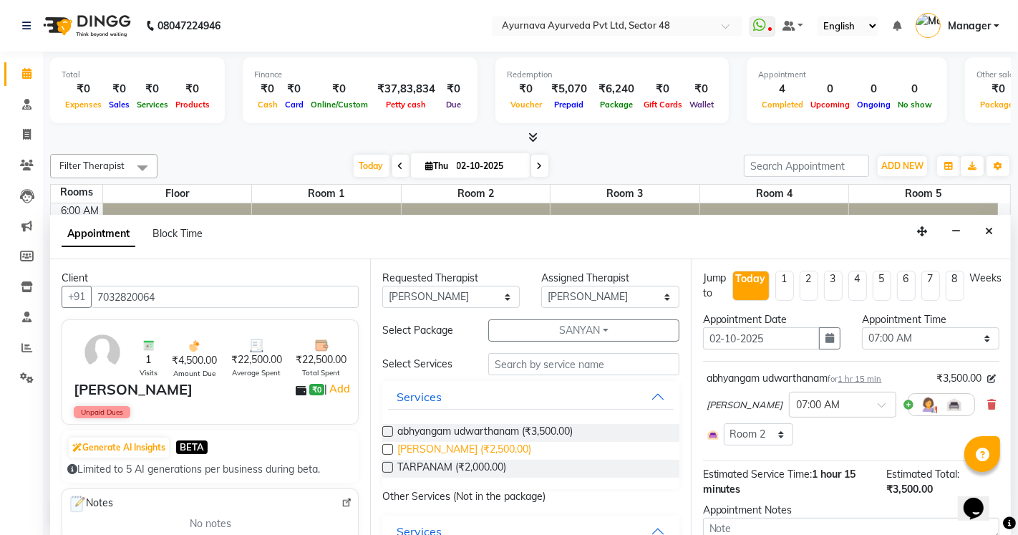
checkbox input "false"
click at [448, 449] on span "[PERSON_NAME] (₹2,500.00)" at bounding box center [464, 451] width 134 height 18
checkbox input "true"
select select "2643"
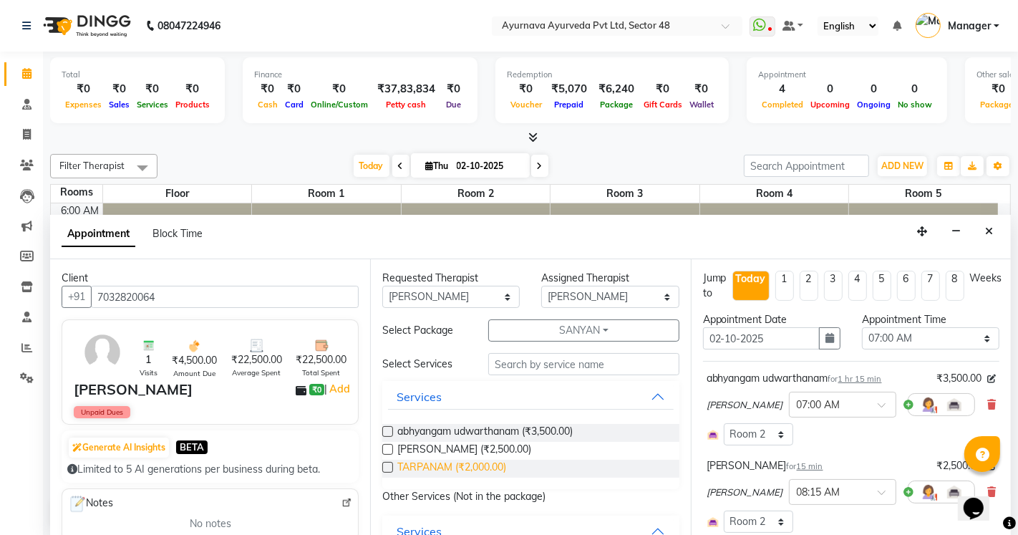
checkbox input "false"
click at [446, 466] on span "TARPANAM (₹2,000.00)" at bounding box center [451, 469] width 109 height 18
checkbox input "true"
select select "2643"
checkbox input "false"
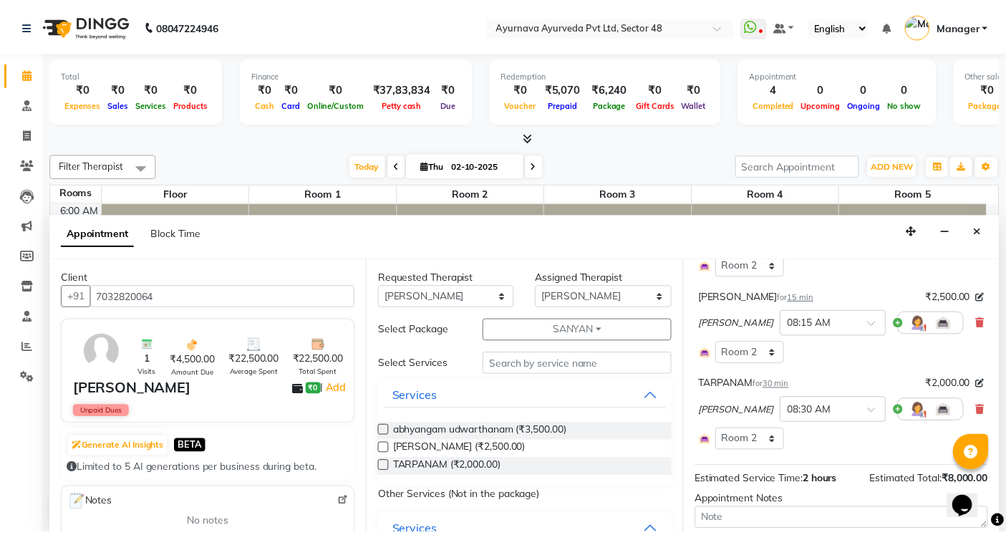
scroll to position [296, 0]
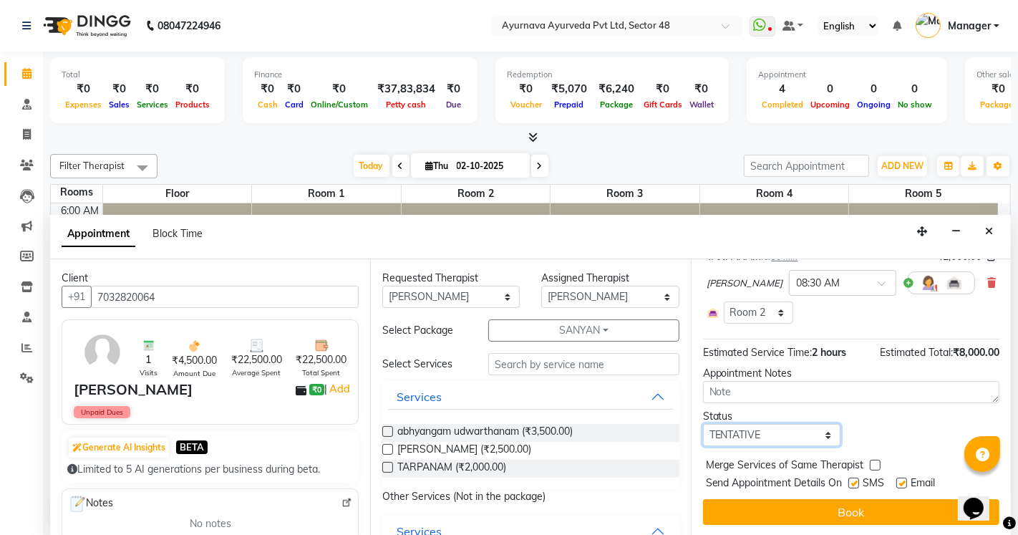
click at [727, 435] on select "Select TENTATIVE CONFIRM CHECK-IN UPCOMING" at bounding box center [772, 435] width 138 height 22
select select "confirm booking"
click at [703, 424] on select "Select TENTATIVE CONFIRM CHECK-IN UPCOMING" at bounding box center [772, 435] width 138 height 22
drag, startPoint x: 853, startPoint y: 486, endPoint x: 905, endPoint y: 492, distance: 52.7
click at [854, 486] on label at bounding box center [854, 483] width 11 height 11
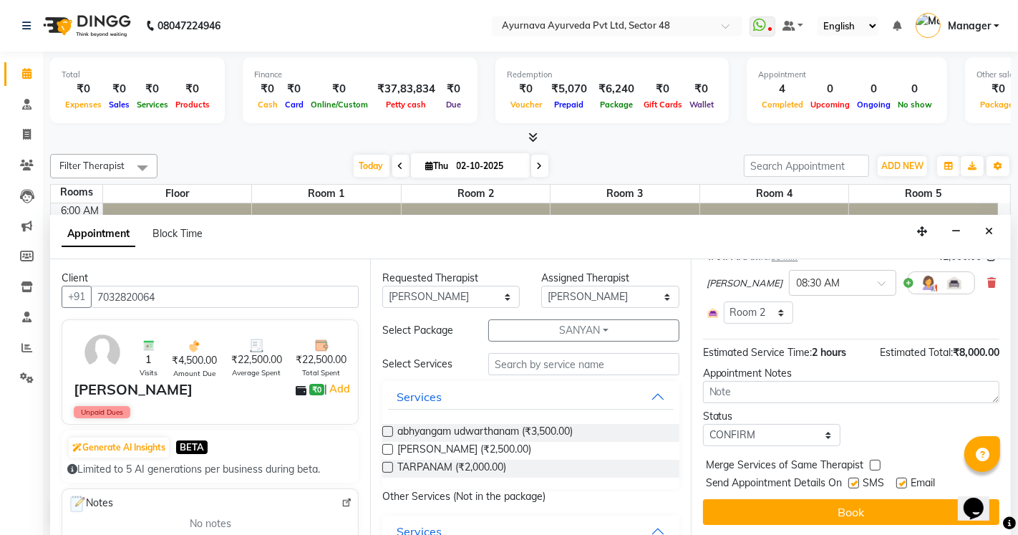
click at [854, 486] on input "checkbox" at bounding box center [853, 484] width 9 height 9
checkbox input "false"
click at [905, 480] on label at bounding box center [902, 483] width 11 height 11
click at [905, 480] on input "checkbox" at bounding box center [901, 484] width 9 height 9
checkbox input "false"
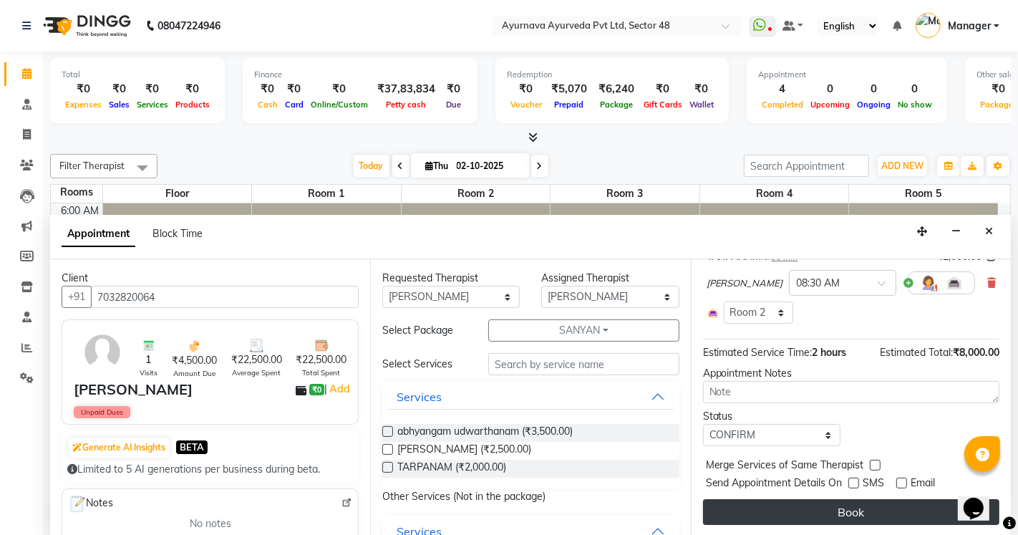
click at [892, 516] on button "Book" at bounding box center [851, 512] width 296 height 26
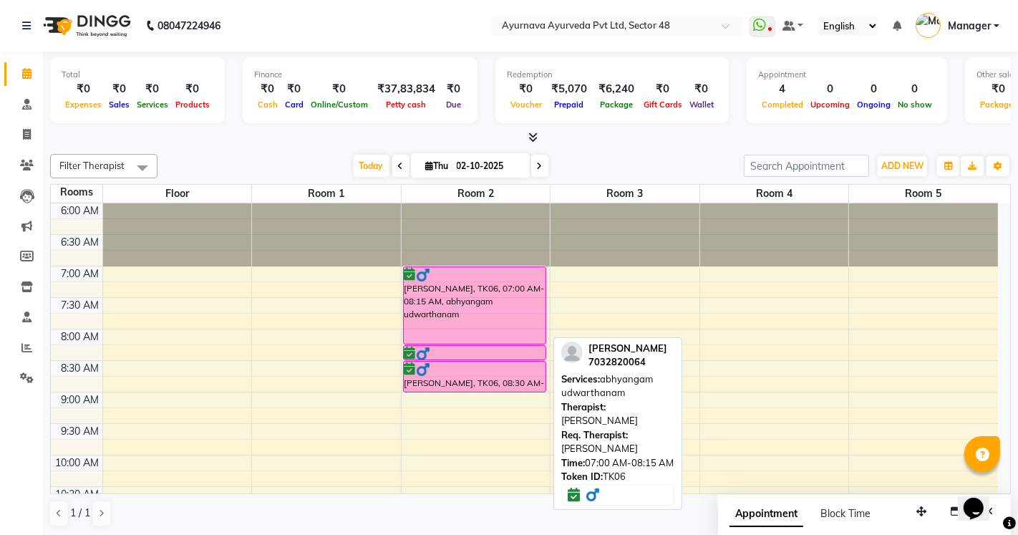
click at [504, 337] on div "[PERSON_NAME], TK06, 07:00 AM-08:15 AM, abhyangam udwarthanam" at bounding box center [475, 305] width 142 height 77
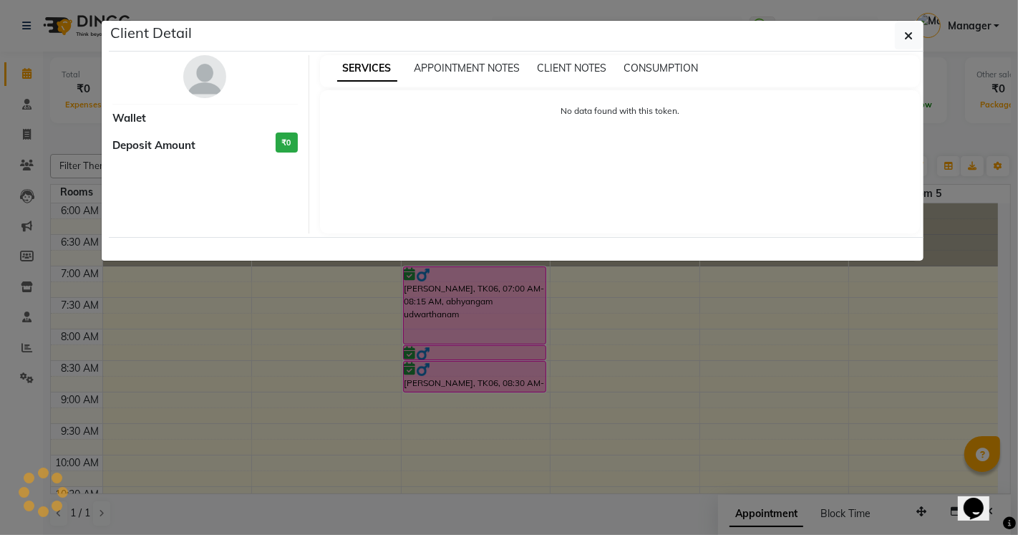
select select "6"
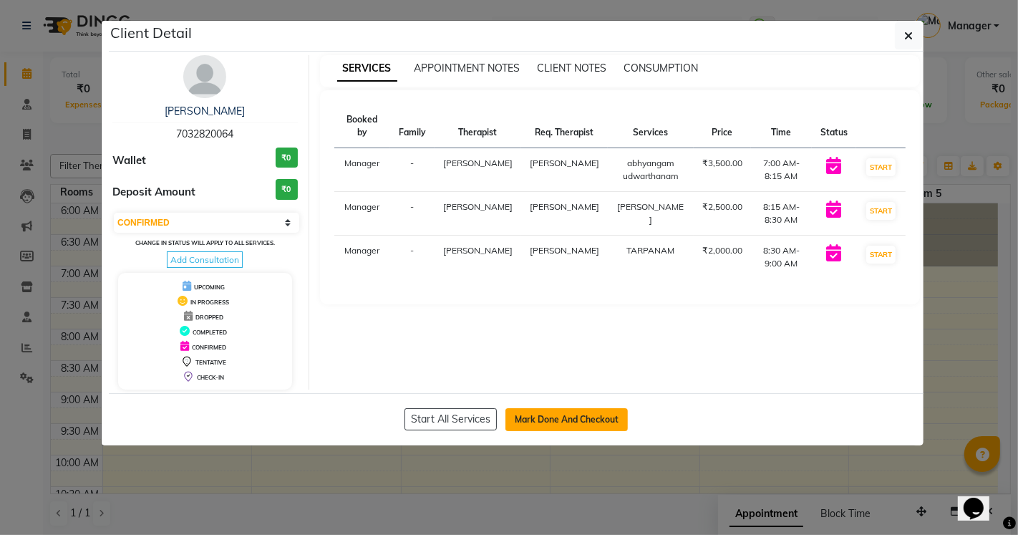
click at [564, 417] on button "Mark Done And Checkout" at bounding box center [567, 419] width 122 height 23
select select "service"
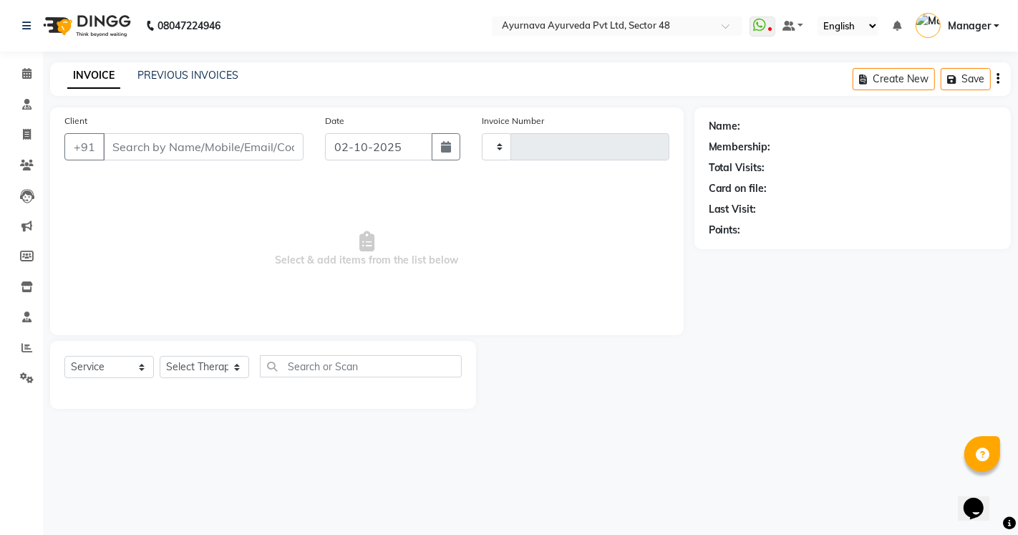
type input "1701"
select select "5546"
type input "7032820064"
select select "63862"
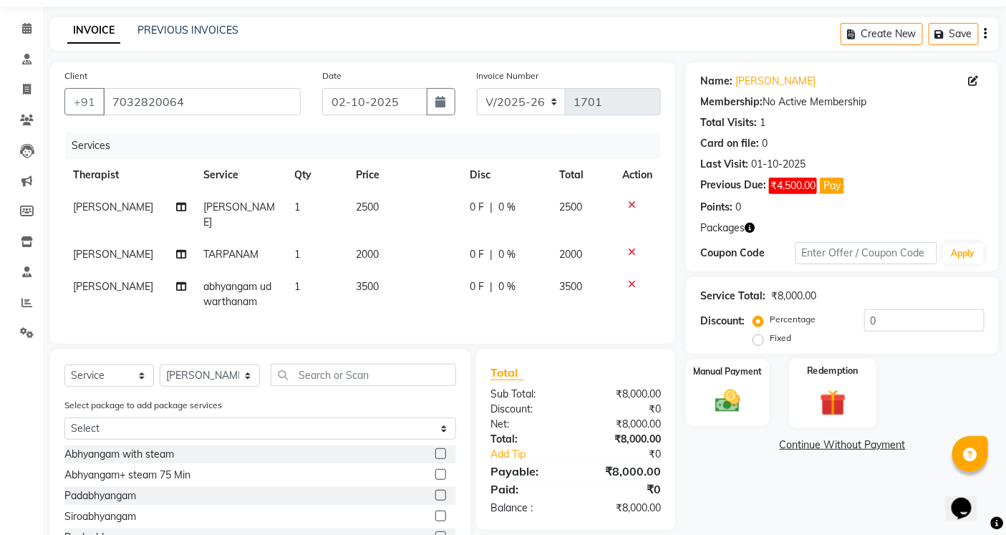
scroll to position [89, 0]
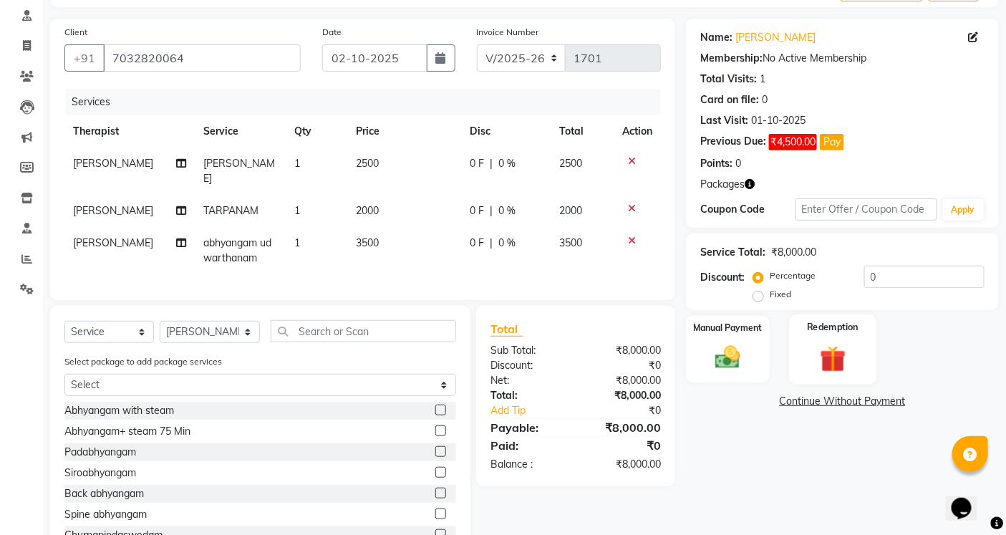
click at [843, 370] on img at bounding box center [832, 358] width 43 height 33
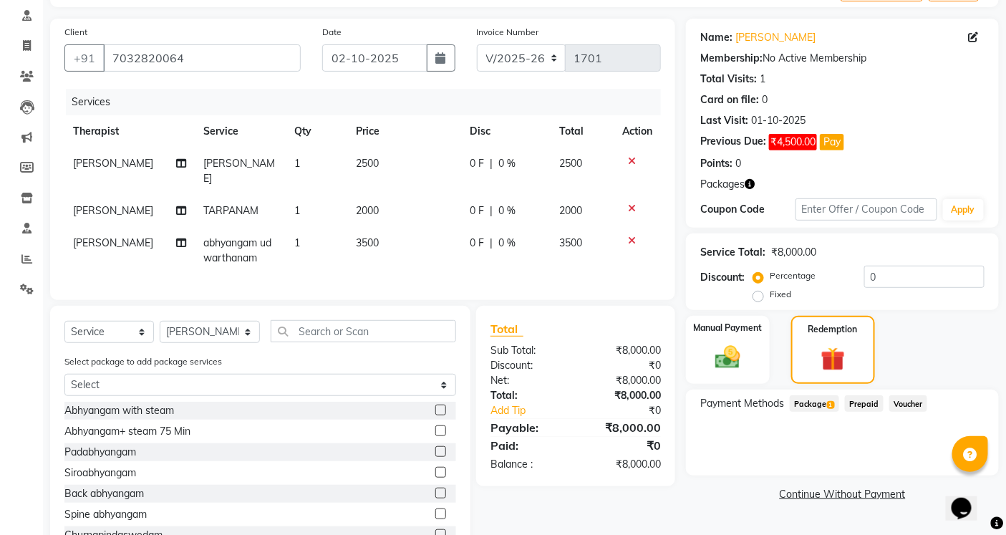
click at [806, 403] on span "Package 1" at bounding box center [814, 403] width 49 height 16
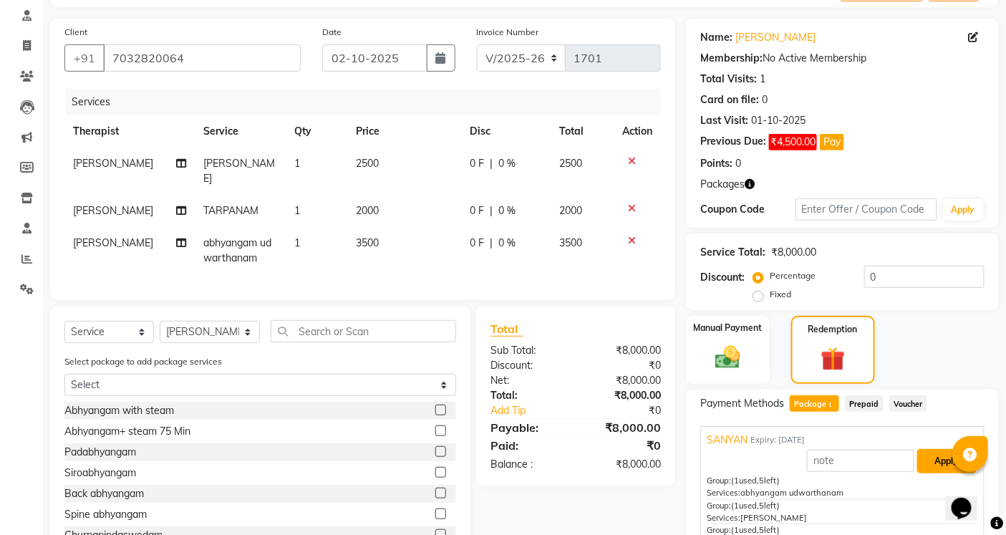
click at [926, 463] on button "Apply" at bounding box center [946, 461] width 59 height 24
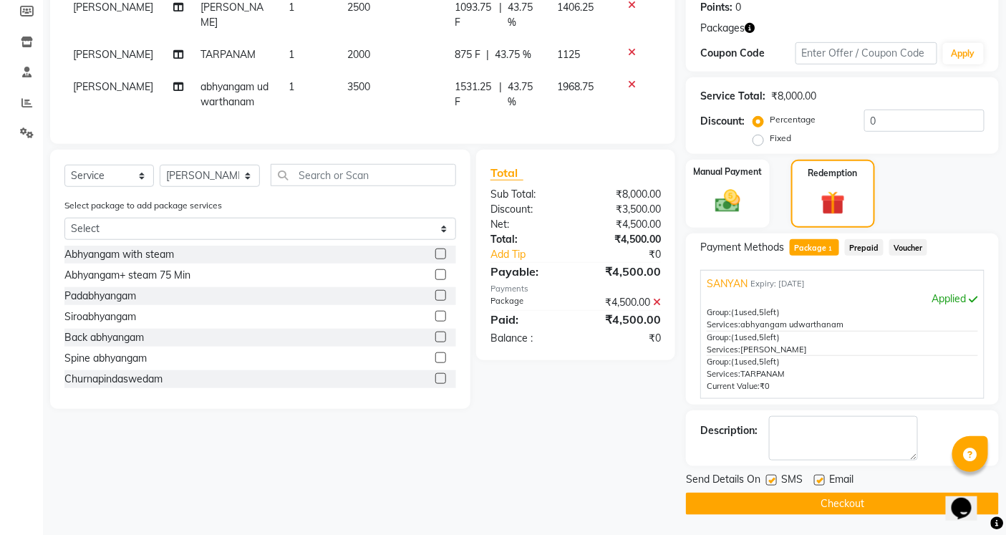
scroll to position [246, 0]
click at [769, 488] on div at bounding box center [770, 481] width 9 height 15
click at [768, 476] on label at bounding box center [771, 479] width 11 height 11
click at [768, 476] on input "checkbox" at bounding box center [770, 480] width 9 height 9
checkbox input "false"
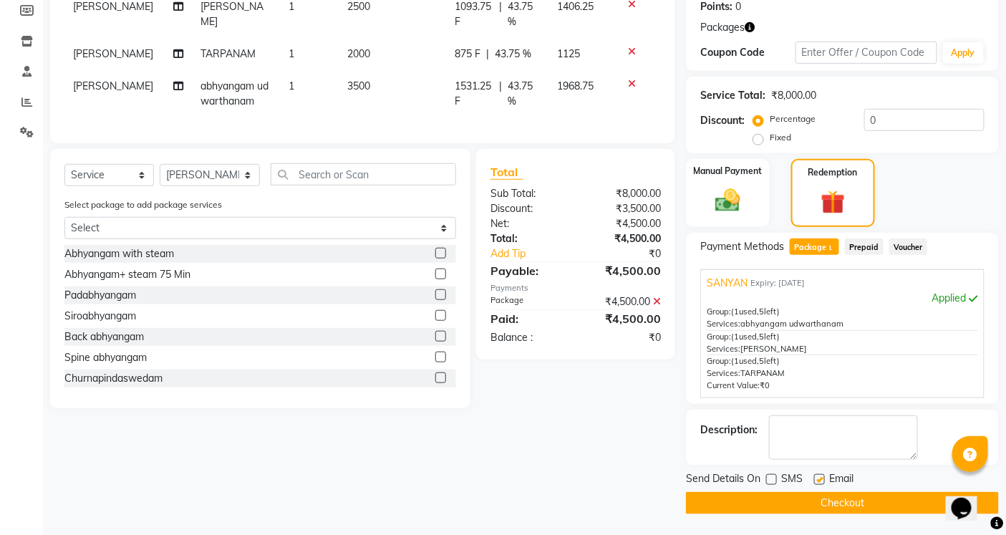
drag, startPoint x: 816, startPoint y: 474, endPoint x: 817, endPoint y: 481, distance: 7.2
click at [817, 474] on label at bounding box center [819, 479] width 11 height 11
click at [817, 476] on input "checkbox" at bounding box center [818, 480] width 9 height 9
checkbox input "false"
click at [816, 498] on button "Checkout" at bounding box center [842, 503] width 313 height 22
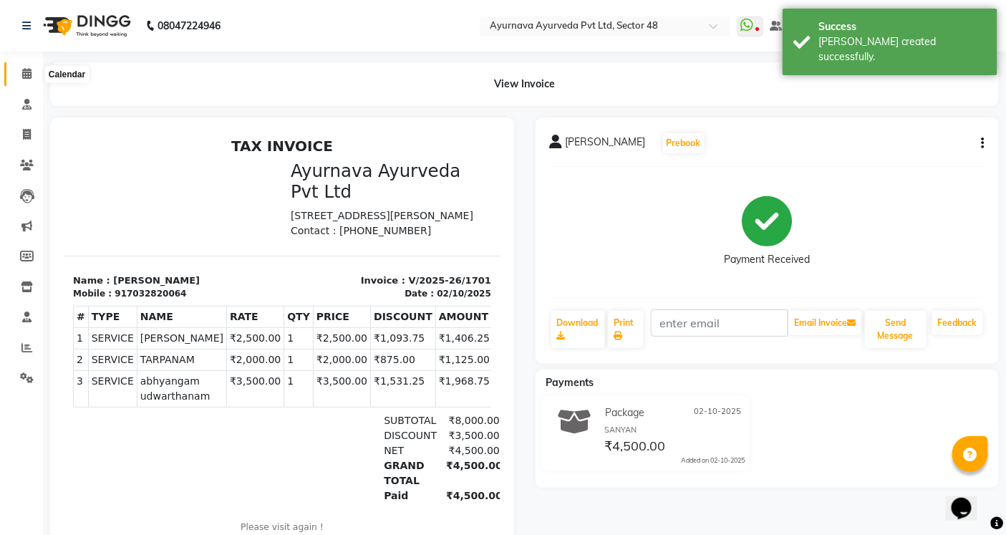
click at [22, 76] on icon at bounding box center [26, 73] width 9 height 11
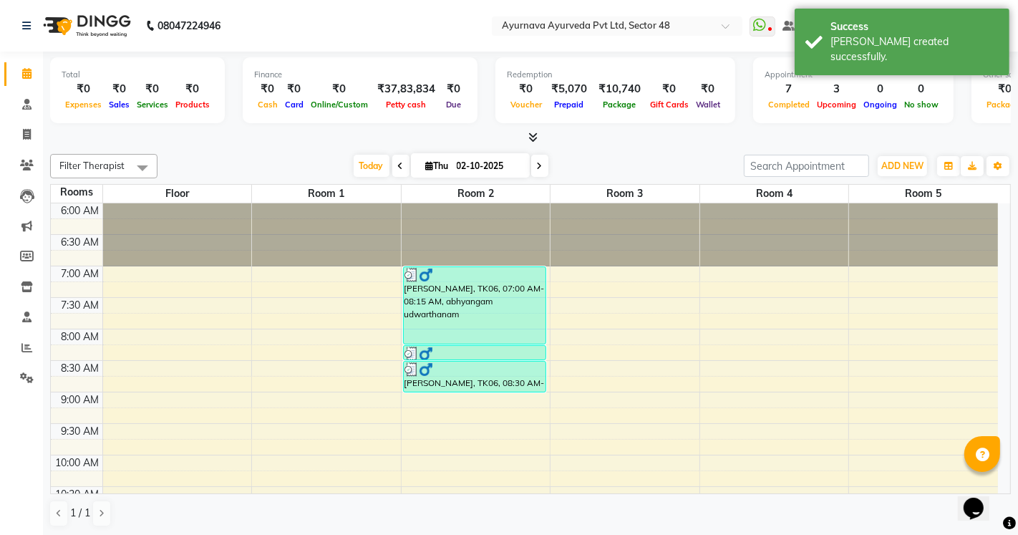
scroll to position [79, 0]
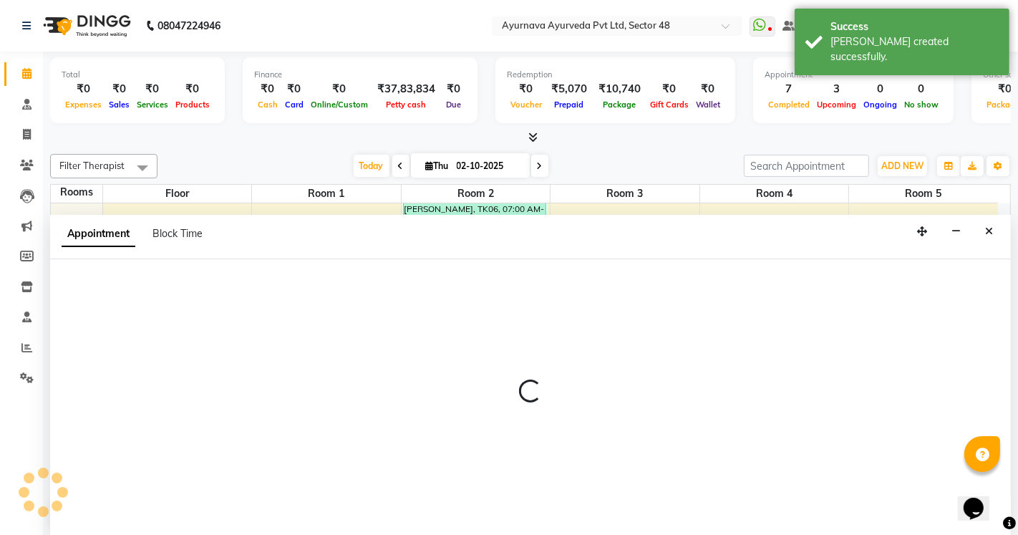
select select "540"
select select "tentative"
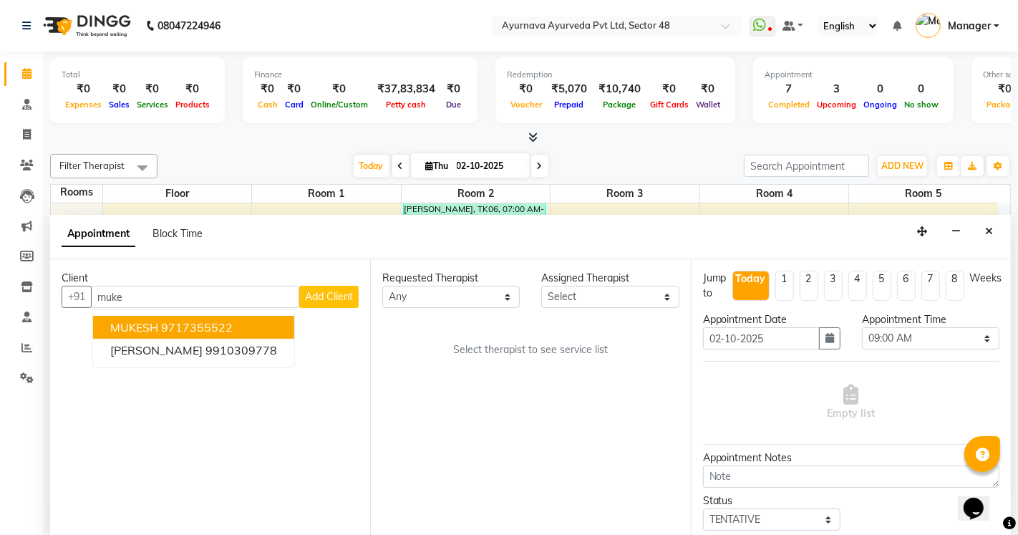
click at [210, 329] on ngb-highlight "9717355522" at bounding box center [197, 327] width 72 height 14
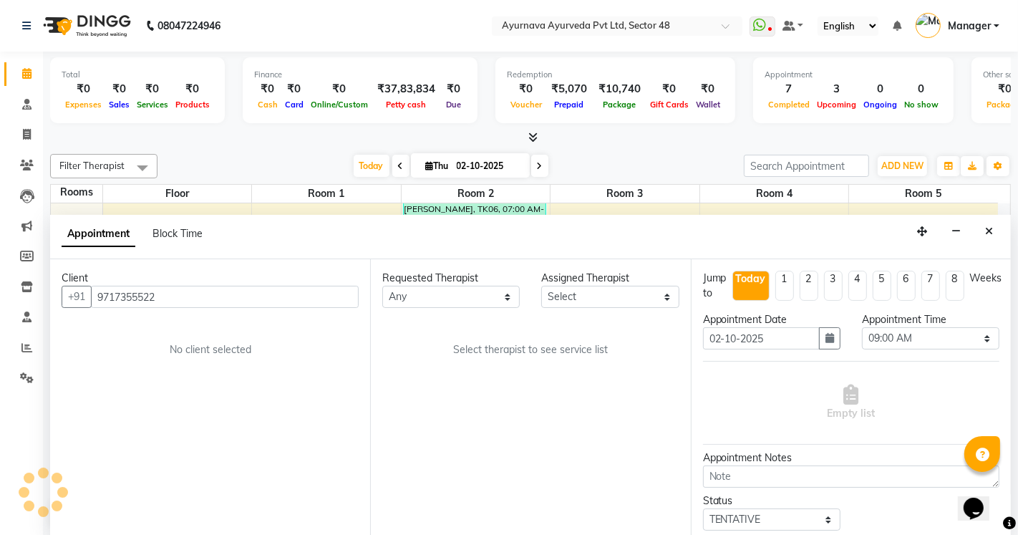
type input "9717355522"
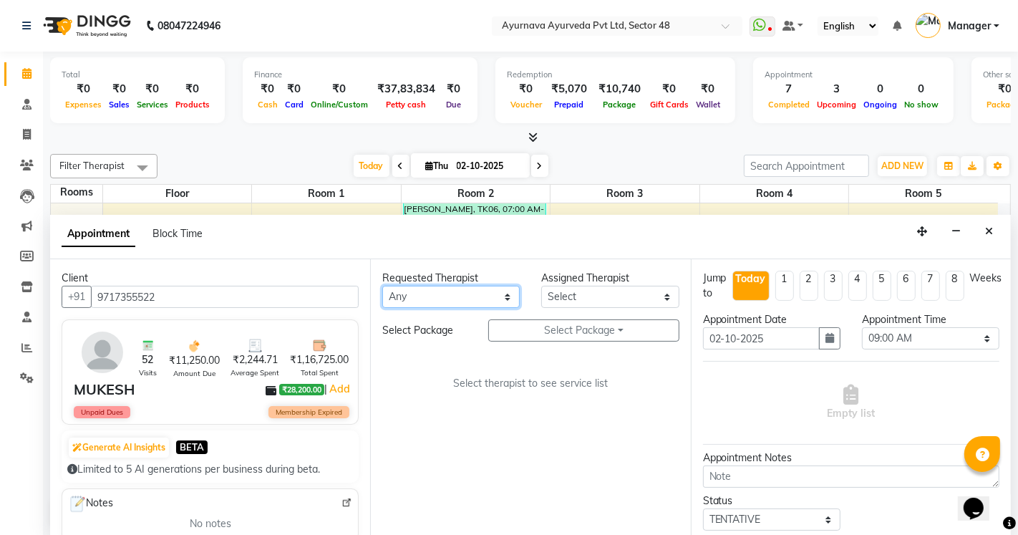
click at [433, 286] on select "Any [PERSON_NAME] [PERSON_NAME] V P [PERSON_NAME] [PERSON_NAME] [PERSON_NAME] […" at bounding box center [451, 297] width 138 height 22
select select "46183"
click at [382, 286] on select "Any [PERSON_NAME] [PERSON_NAME] V P [PERSON_NAME] [PERSON_NAME] [PERSON_NAME] […" at bounding box center [451, 297] width 138 height 22
select select "46183"
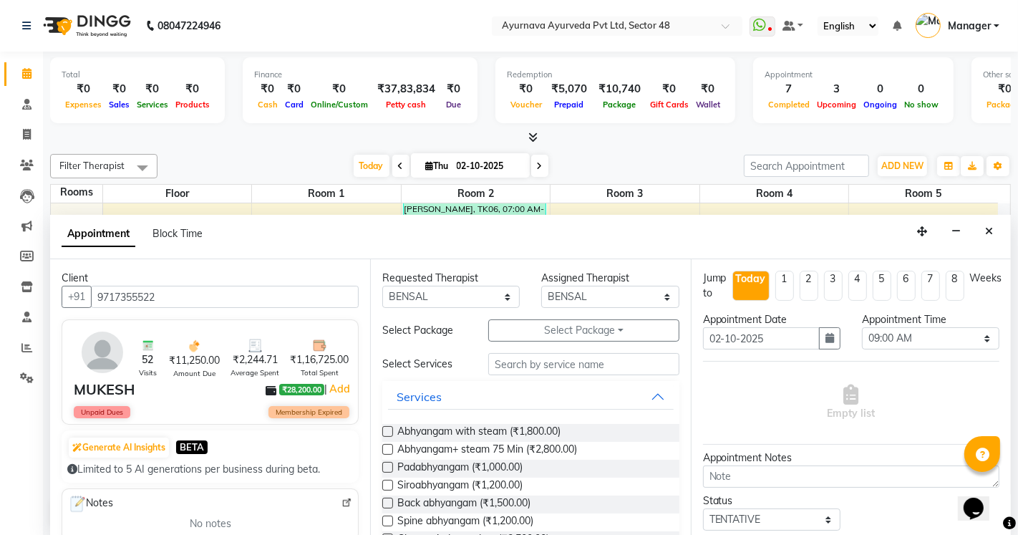
click at [548, 316] on div "Requested Therapist Any Aadithyan AARATHY ABHILASH AKHILA V P Anand Arya BENSAL…" at bounding box center [530, 397] width 320 height 276
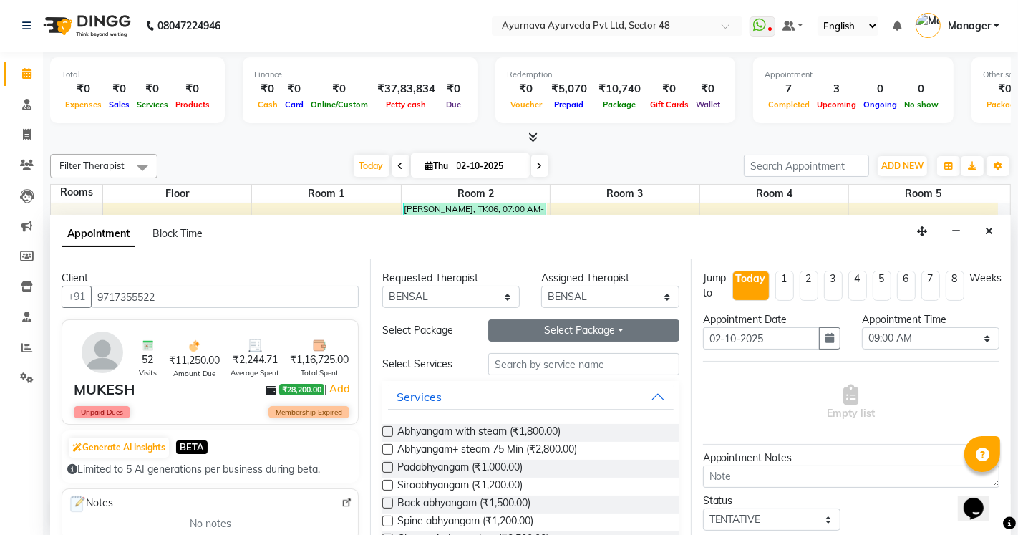
click at [531, 327] on button "Select Package Toggle Dropdown" at bounding box center [583, 330] width 190 height 22
click at [523, 356] on li "MUKESH" at bounding box center [545, 359] width 113 height 21
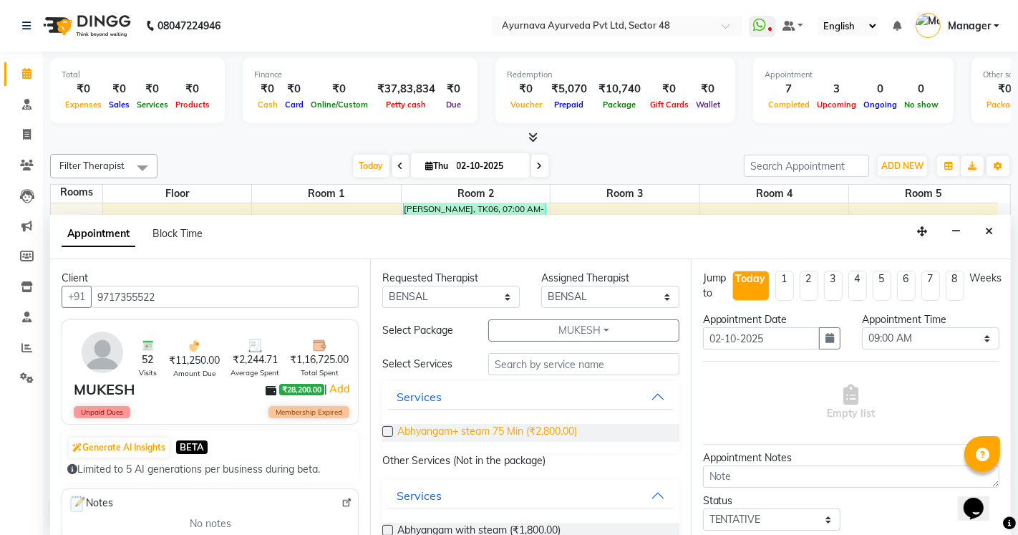
click at [483, 433] on span "Abhyangam+ steam 75 Min (₹2,800.00)" at bounding box center [487, 433] width 180 height 18
checkbox input "false"
select select "2642"
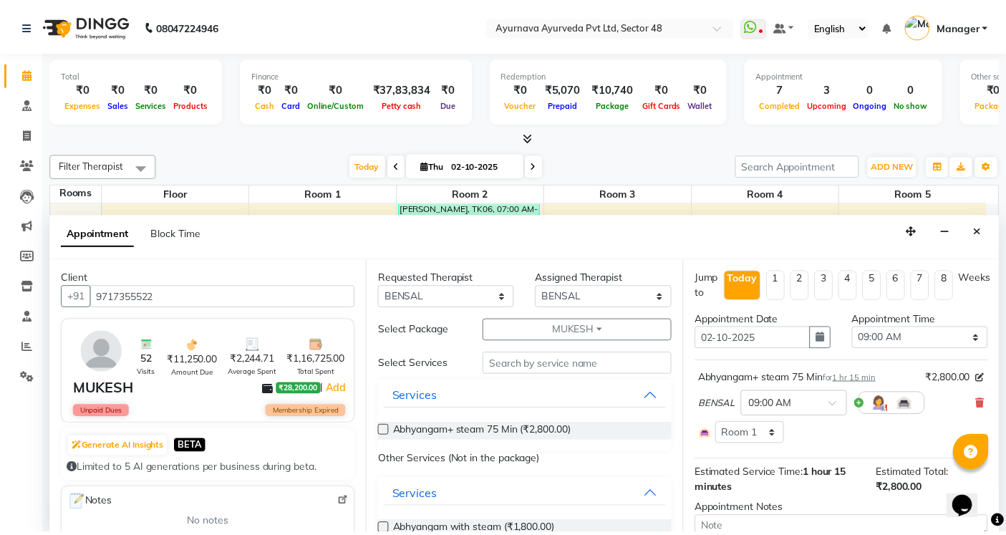
scroll to position [137, 0]
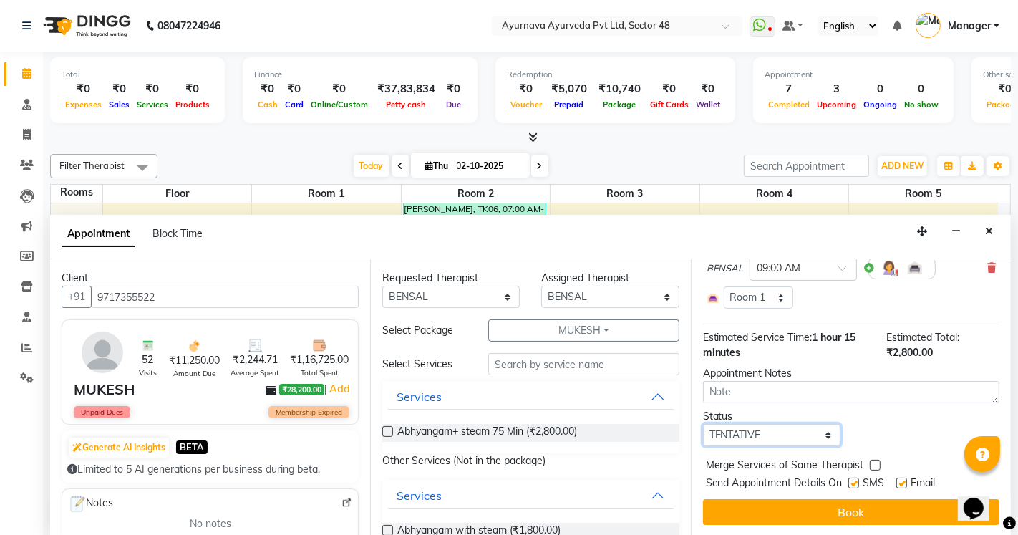
click at [741, 435] on select "Select TENTATIVE CONFIRM CHECK-IN UPCOMING" at bounding box center [772, 435] width 138 height 22
select select "confirm booking"
click at [703, 424] on select "Select TENTATIVE CONFIRM CHECK-IN UPCOMING" at bounding box center [772, 435] width 138 height 22
click at [857, 483] on label at bounding box center [854, 483] width 11 height 11
click at [857, 483] on input "checkbox" at bounding box center [853, 484] width 9 height 9
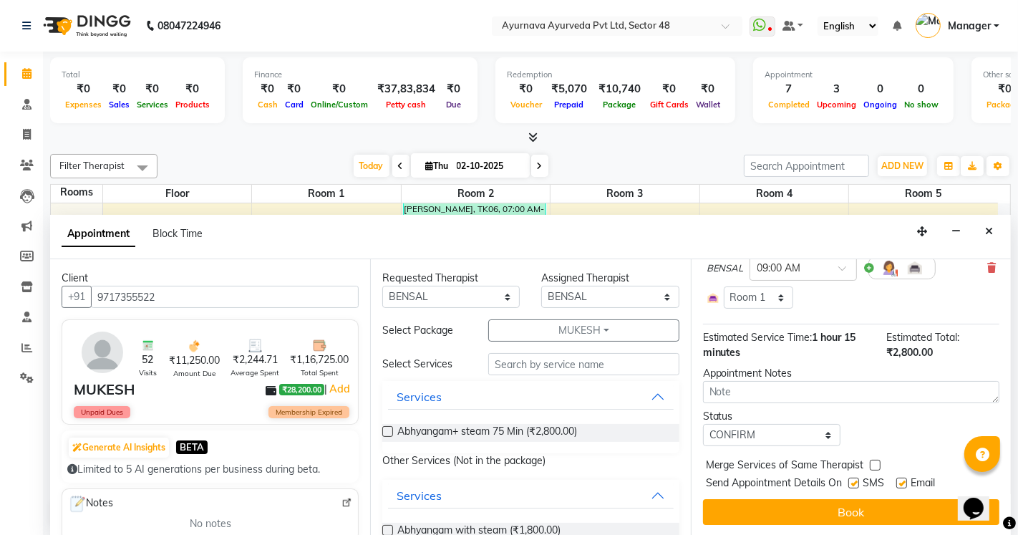
checkbox input "false"
click at [905, 482] on label at bounding box center [902, 483] width 11 height 11
click at [905, 482] on input "checkbox" at bounding box center [901, 484] width 9 height 9
checkbox input "false"
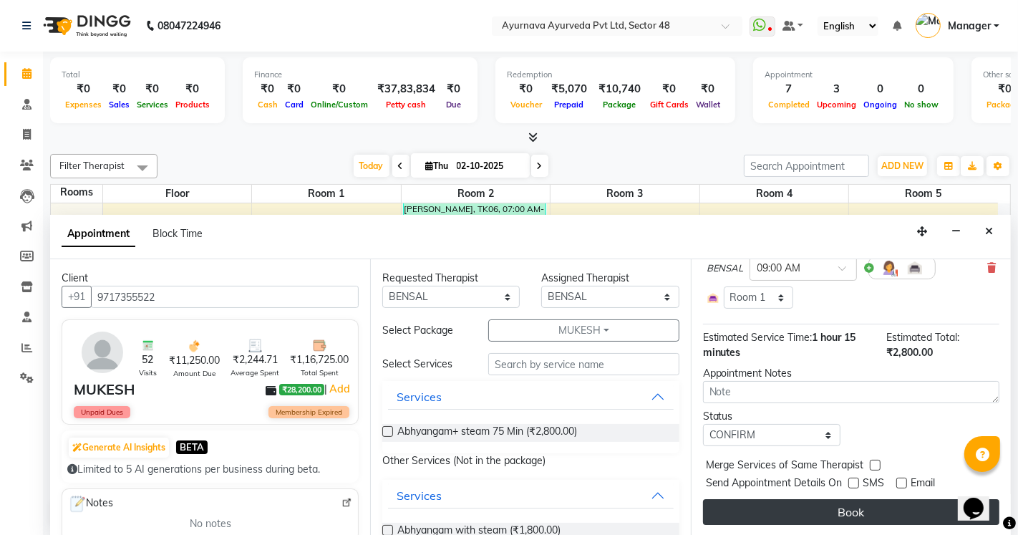
click at [894, 512] on button "Book" at bounding box center [851, 512] width 296 height 26
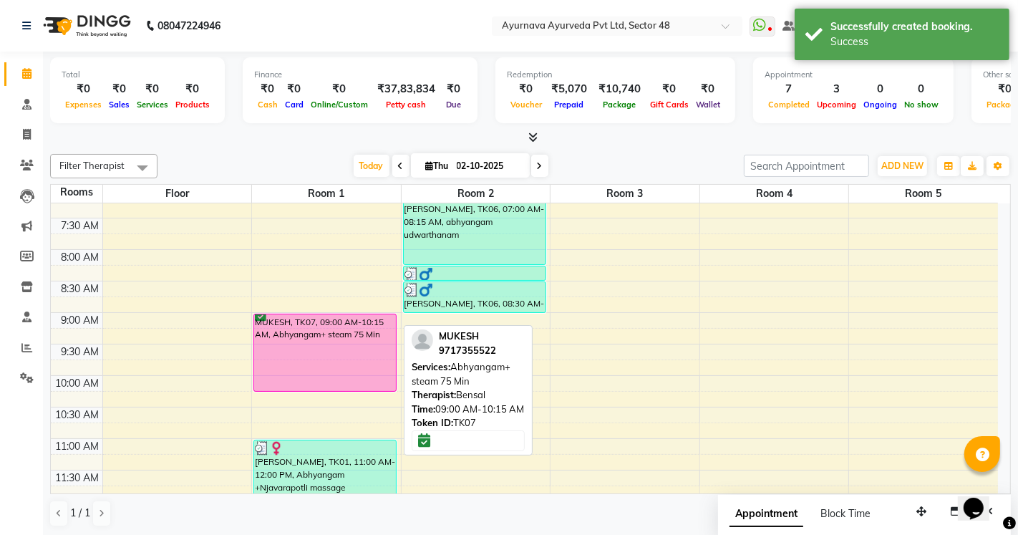
click at [278, 342] on div "MUKESH, TK07, 09:00 AM-10:15 AM, Abhyangam+ steam 75 Min" at bounding box center [325, 352] width 142 height 77
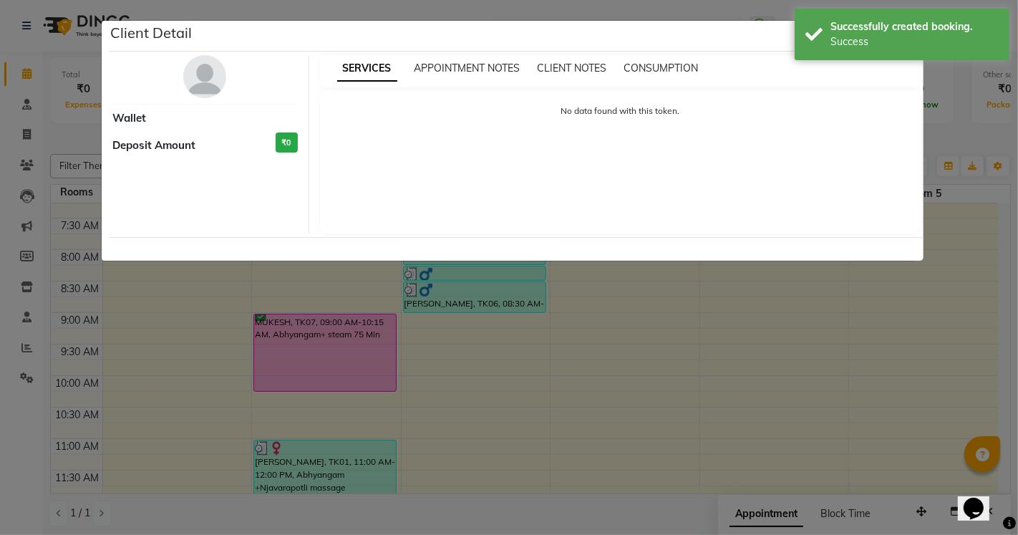
select select "6"
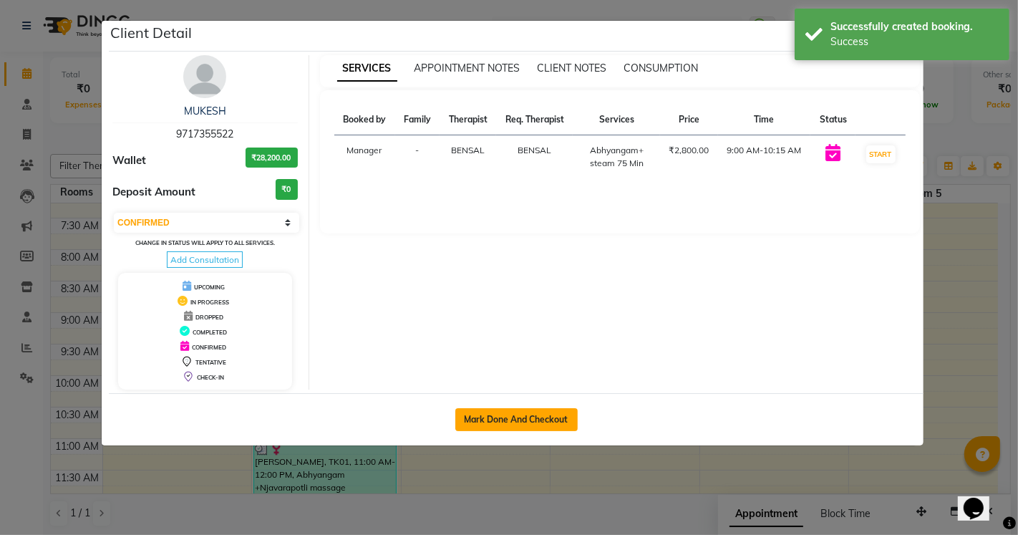
drag, startPoint x: 516, startPoint y: 414, endPoint x: 896, endPoint y: 266, distance: 407.9
click at [516, 415] on button "Mark Done And Checkout" at bounding box center [516, 419] width 122 height 23
select select "5546"
select select "service"
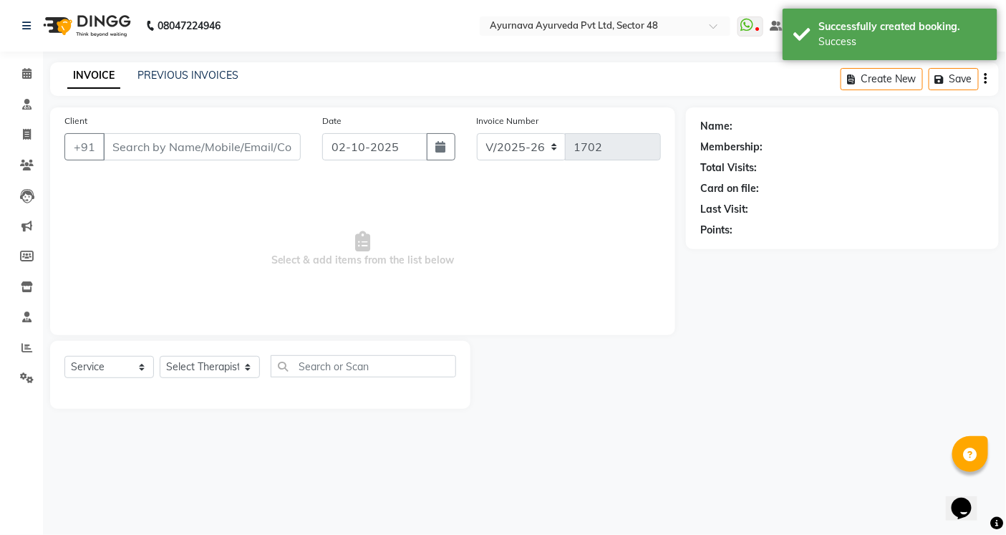
type input "9717355522"
select select "46183"
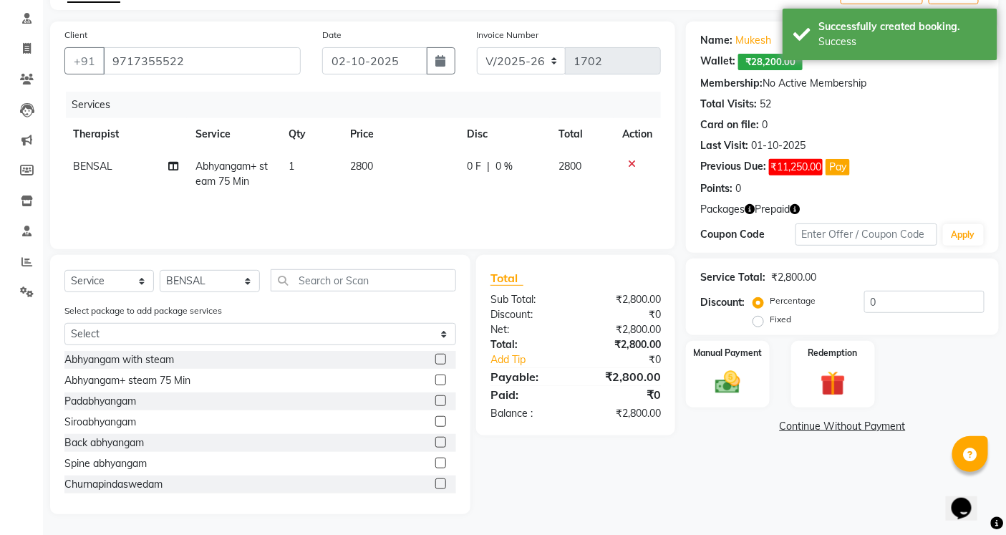
scroll to position [87, 0]
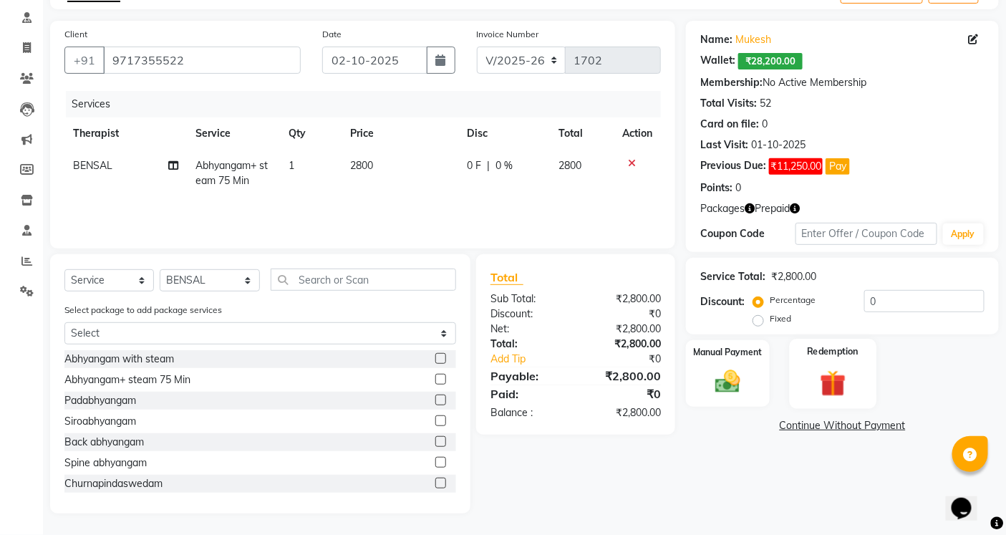
click at [828, 375] on img at bounding box center [832, 383] width 43 height 33
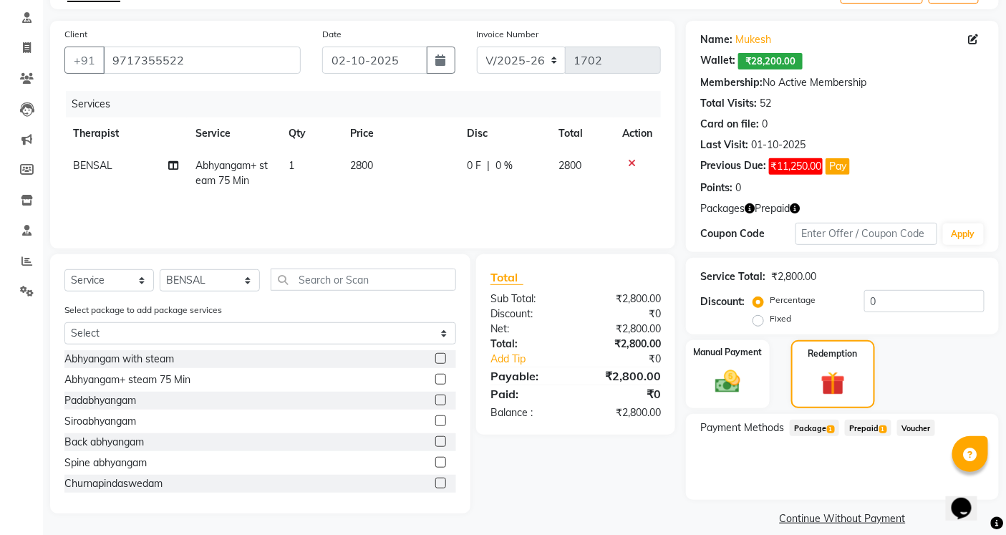
click at [805, 433] on span "Package 1" at bounding box center [814, 428] width 49 height 16
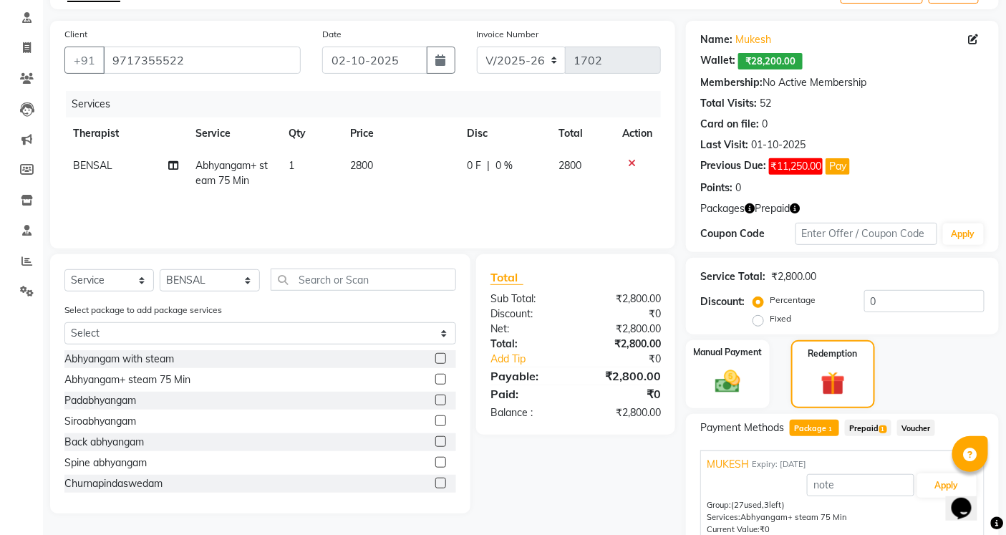
click at [951, 483] on div "Opens Chat This icon Opens the chat window." at bounding box center [968, 483] width 34 height 0
click at [921, 480] on button "Apply" at bounding box center [946, 485] width 59 height 24
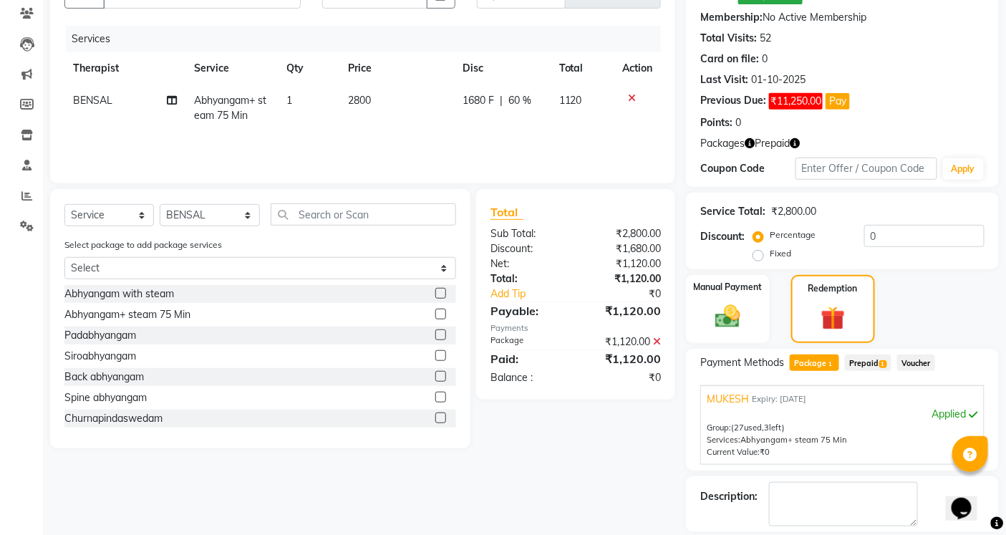
scroll to position [218, 0]
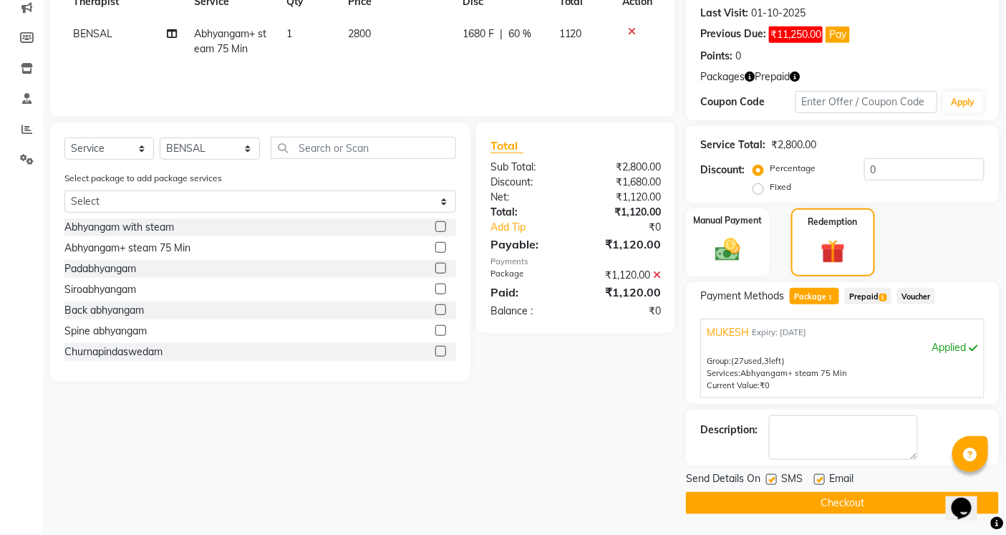
click at [776, 478] on label at bounding box center [771, 479] width 11 height 11
click at [776, 478] on input "checkbox" at bounding box center [770, 480] width 9 height 9
checkbox input "false"
drag, startPoint x: 819, startPoint y: 477, endPoint x: 806, endPoint y: 509, distance: 35.0
click at [819, 484] on div at bounding box center [818, 481] width 9 height 15
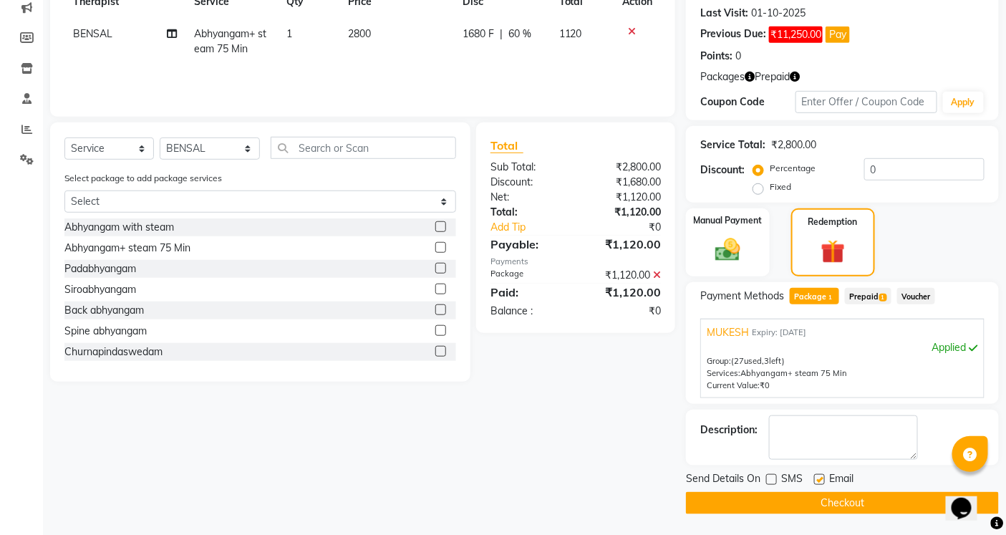
click at [806, 509] on button "Checkout" at bounding box center [842, 503] width 313 height 22
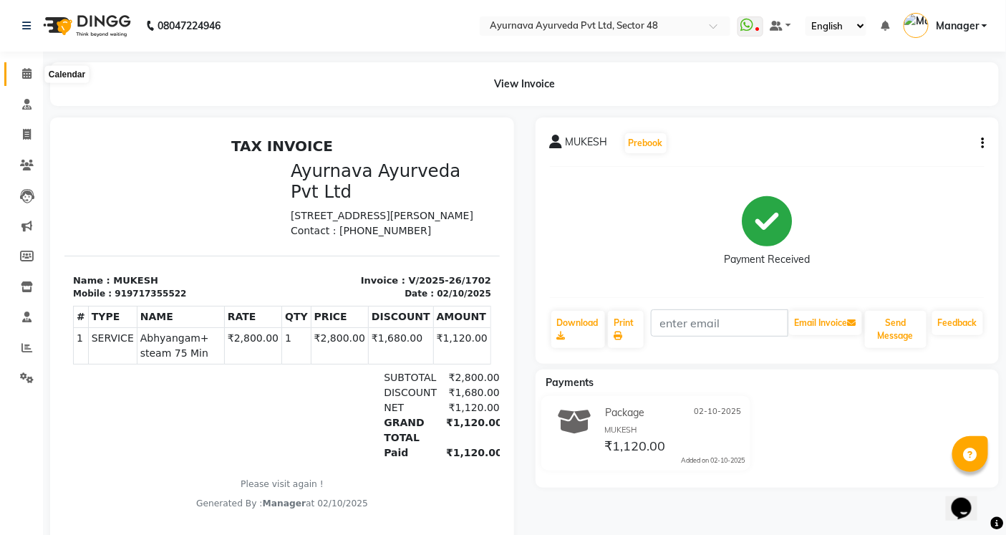
click at [20, 69] on span at bounding box center [26, 74] width 25 height 16
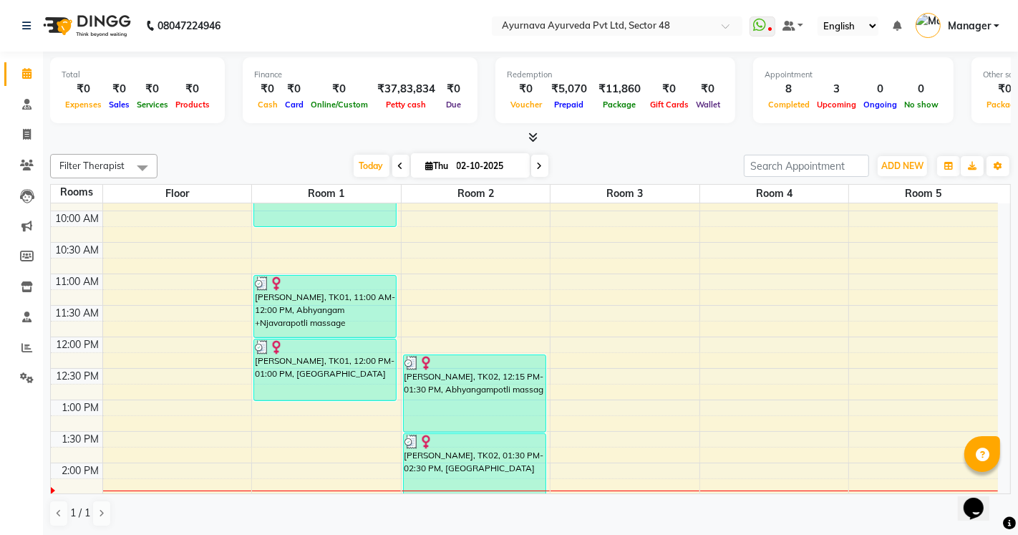
scroll to position [159, 0]
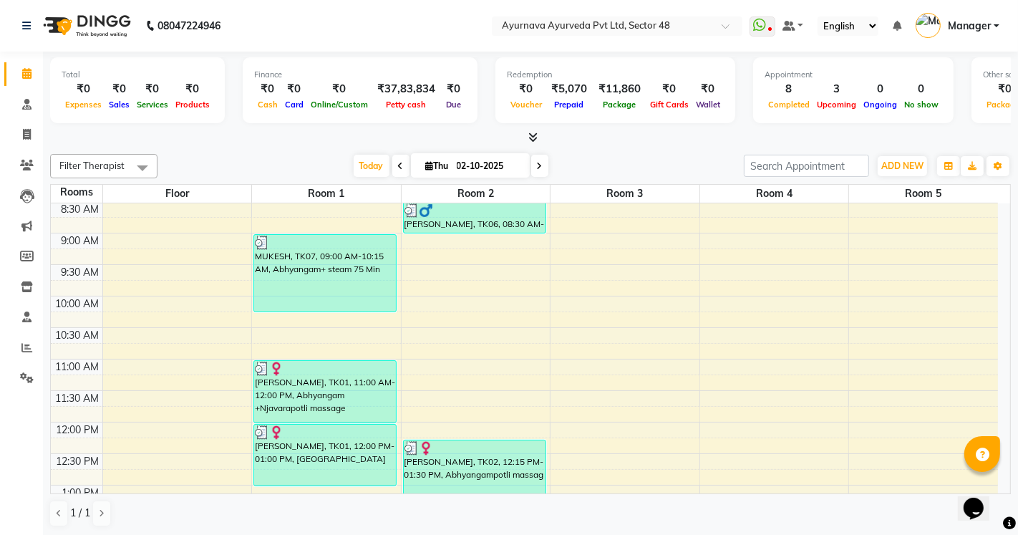
click at [580, 270] on div "6:00 AM 6:30 AM 7:00 AM 7:30 AM 8:00 AM 8:30 AM 9:00 AM 9:30 AM 10:00 AM 10:30 …" at bounding box center [524, 516] width 947 height 945
select select "tentative"
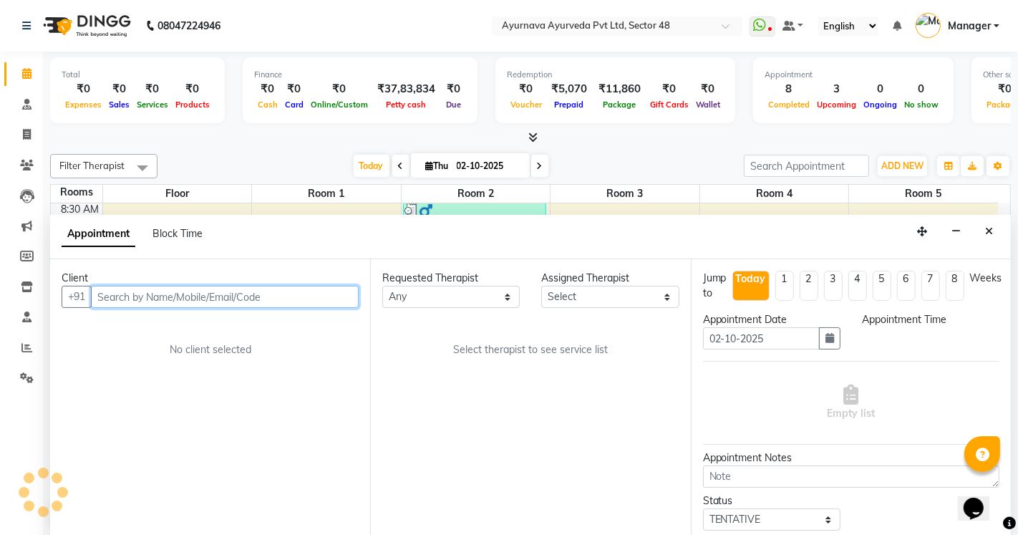
select select "570"
type input "m"
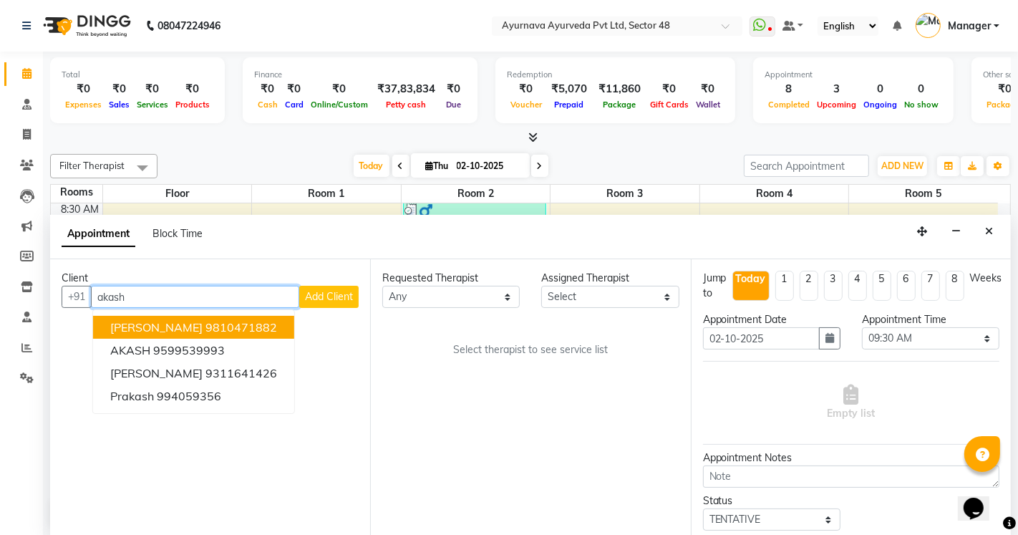
click at [228, 331] on ngb-highlight "9810471882" at bounding box center [242, 327] width 72 height 14
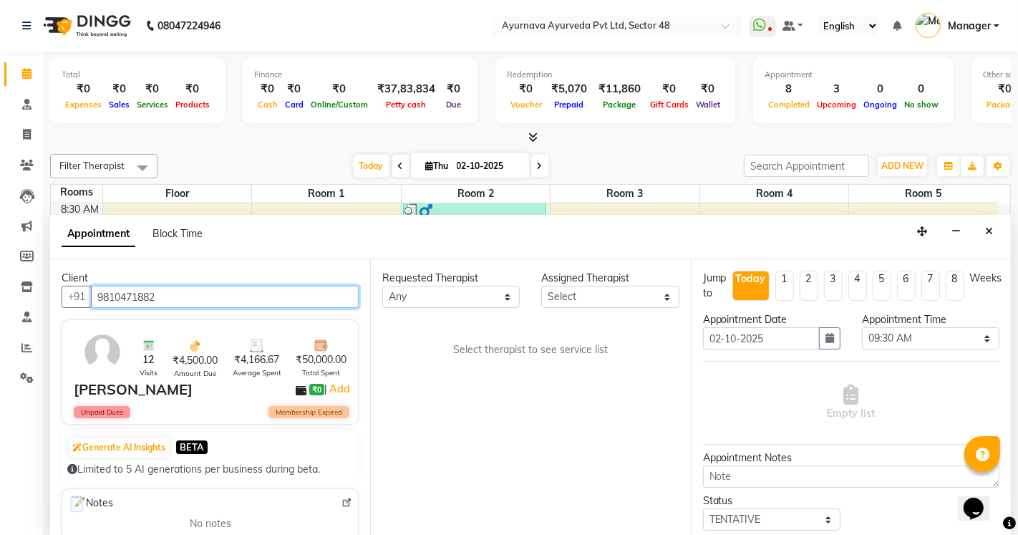
type input "9810471882"
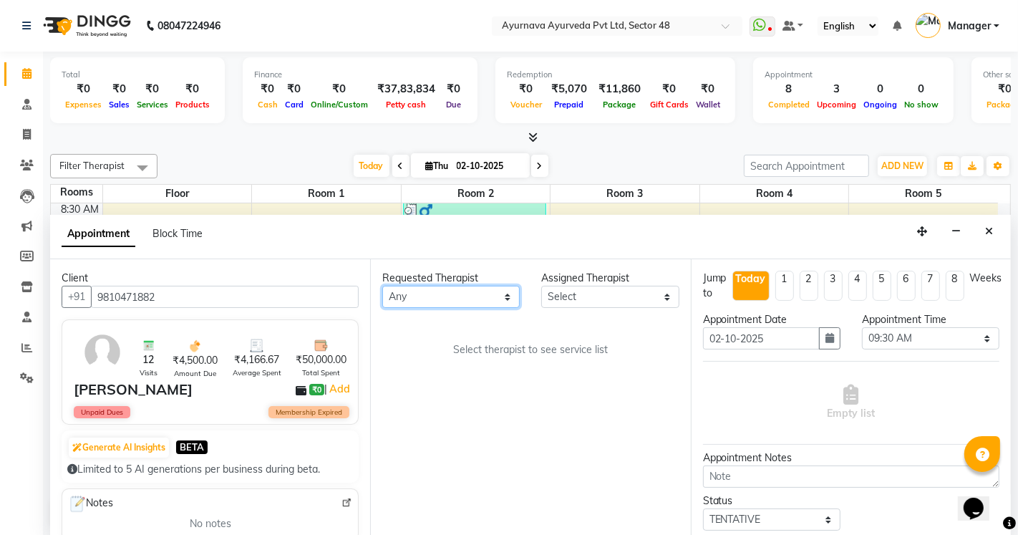
drag, startPoint x: 442, startPoint y: 295, endPoint x: 418, endPoint y: 297, distance: 23.7
click at [442, 295] on select "Any [PERSON_NAME] [PERSON_NAME] V P [PERSON_NAME] [PERSON_NAME] [PERSON_NAME] […" at bounding box center [451, 297] width 138 height 22
select select "46183"
click at [382, 286] on select "Any [PERSON_NAME] [PERSON_NAME] V P [PERSON_NAME] [PERSON_NAME] [PERSON_NAME] […" at bounding box center [451, 297] width 138 height 22
select select "46183"
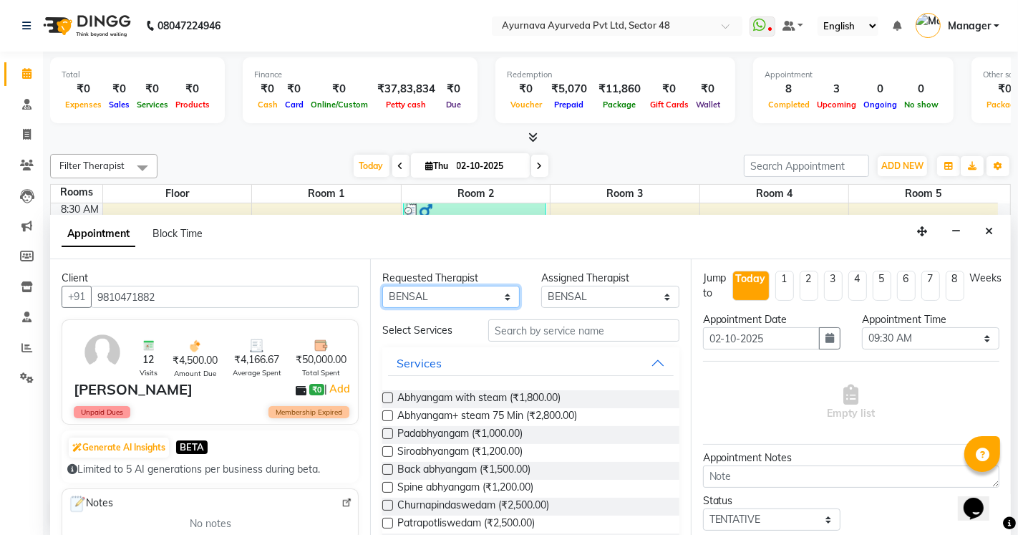
click at [453, 290] on select "Any [PERSON_NAME] [PERSON_NAME] V P [PERSON_NAME] [PERSON_NAME] [PERSON_NAME] […" at bounding box center [451, 297] width 138 height 22
select select "38448"
click at [382, 286] on select "Any [PERSON_NAME] [PERSON_NAME] V P [PERSON_NAME] [PERSON_NAME] [PERSON_NAME] […" at bounding box center [451, 297] width 138 height 22
click at [574, 292] on select "Select [PERSON_NAME] [PERSON_NAME] V P [PERSON_NAME] [PERSON_NAME] [PERSON_NAME…" at bounding box center [610, 297] width 138 height 22
select select "63862"
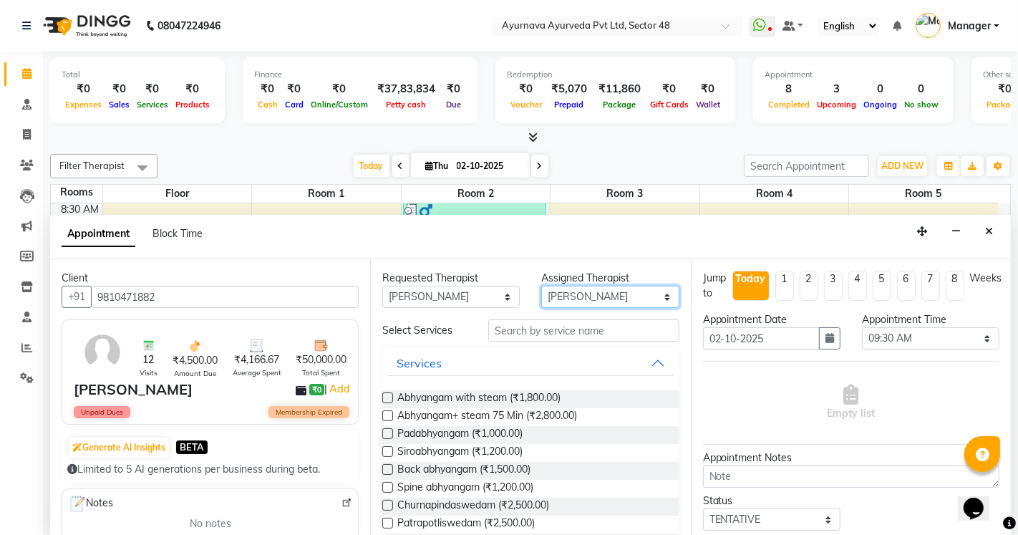
click at [541, 286] on select "Select [PERSON_NAME] [PERSON_NAME] V P [PERSON_NAME] [PERSON_NAME] [PERSON_NAME…" at bounding box center [610, 297] width 138 height 22
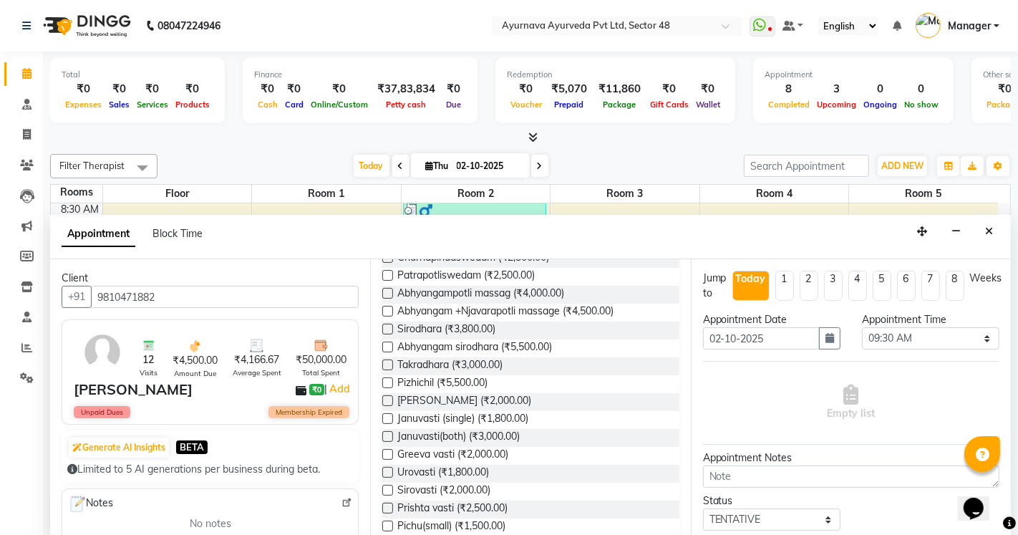
scroll to position [246, 0]
click at [503, 345] on span "Abhyangam sirodhara (₹5,500.00)" at bounding box center [474, 350] width 155 height 18
checkbox input "true"
select select "2644"
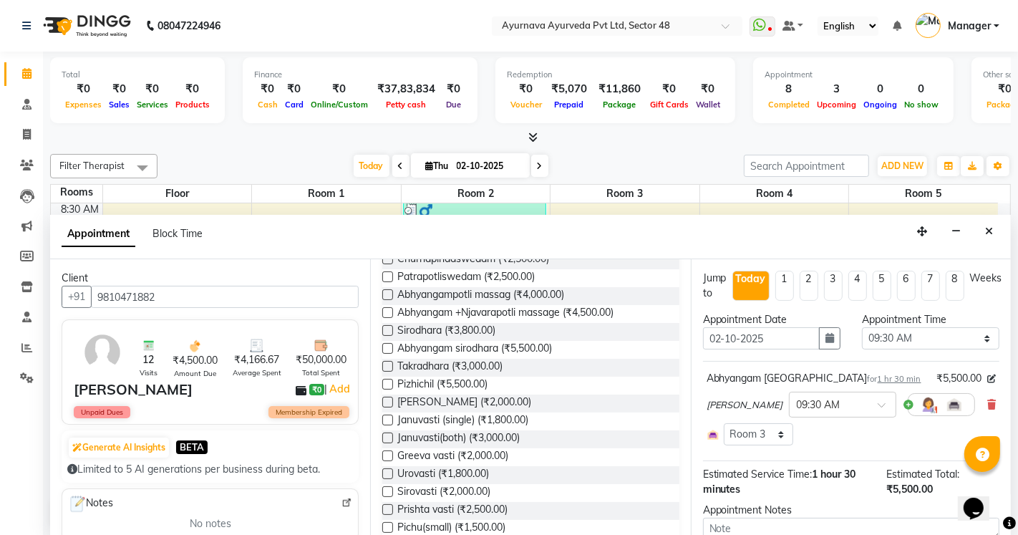
checkbox input "false"
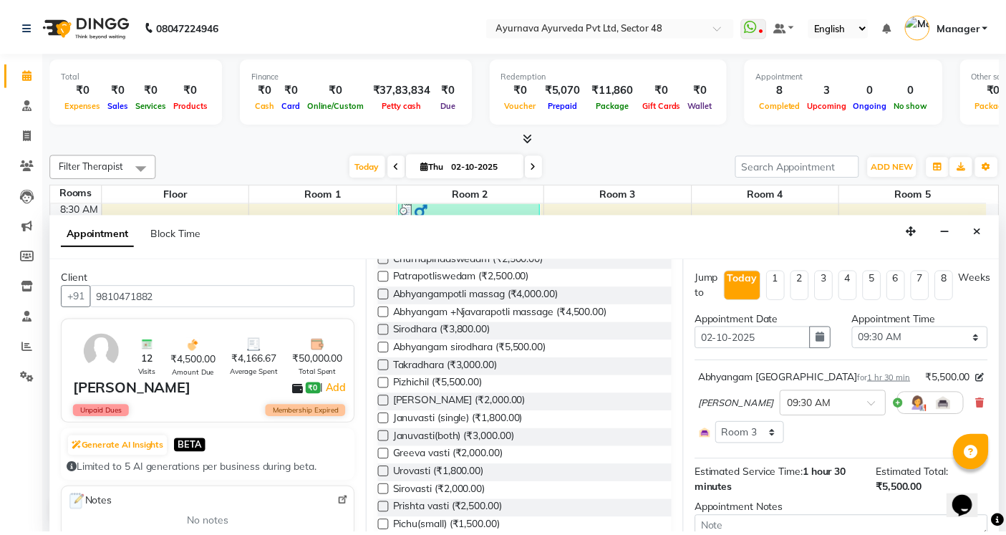
scroll to position [137, 0]
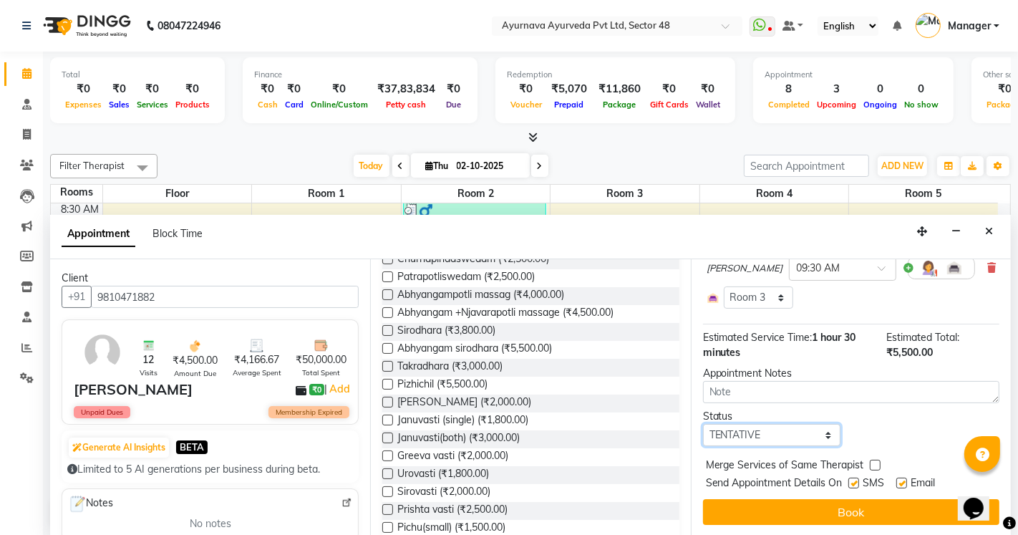
click at [773, 435] on select "Select TENTATIVE CONFIRM CHECK-IN UPCOMING" at bounding box center [772, 435] width 138 height 22
select select "confirm booking"
click at [703, 424] on select "Select TENTATIVE CONFIRM CHECK-IN UPCOMING" at bounding box center [772, 435] width 138 height 22
click at [854, 481] on label at bounding box center [854, 483] width 11 height 11
click at [854, 481] on input "checkbox" at bounding box center [853, 484] width 9 height 9
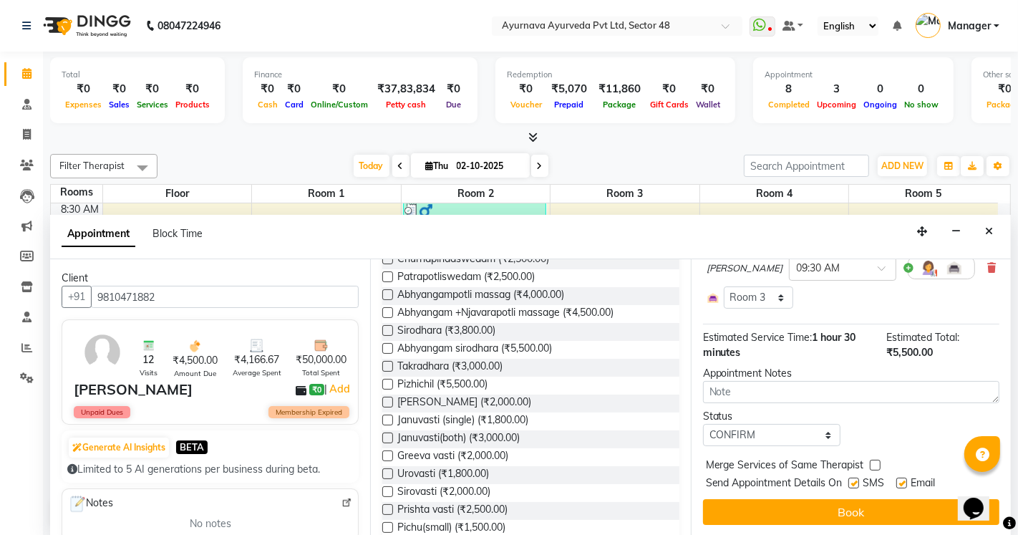
checkbox input "false"
click at [904, 485] on label at bounding box center [902, 483] width 11 height 11
click at [904, 485] on input "checkbox" at bounding box center [901, 484] width 9 height 9
checkbox input "false"
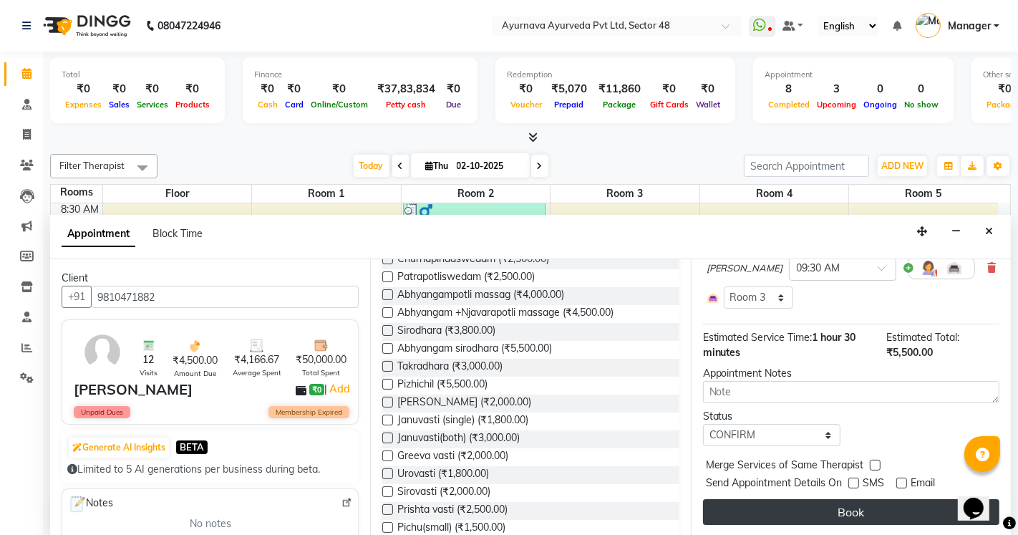
click at [893, 513] on button "Book" at bounding box center [851, 512] width 296 height 26
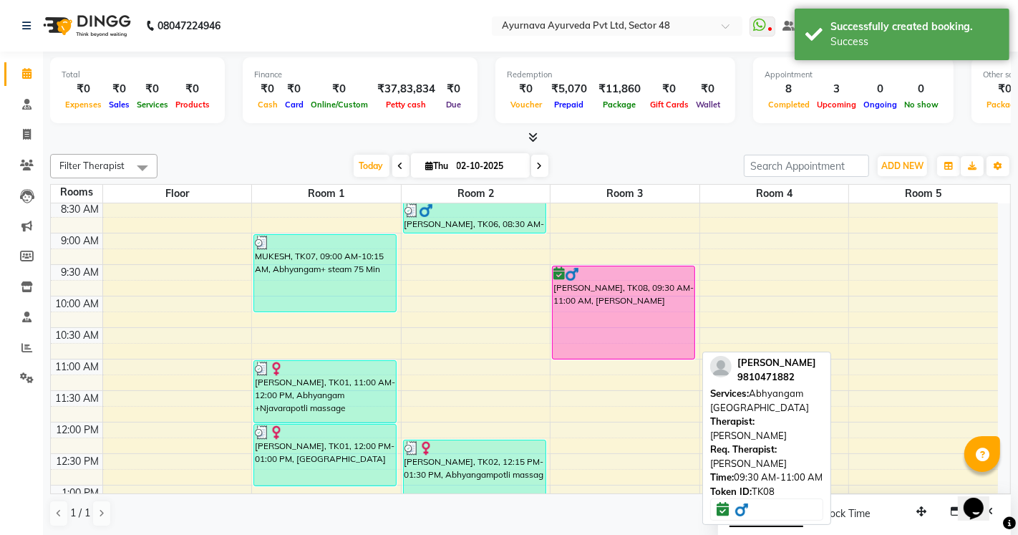
click at [604, 317] on div "[PERSON_NAME], TK08, 09:30 AM-11:00 AM, [PERSON_NAME]" at bounding box center [624, 312] width 142 height 92
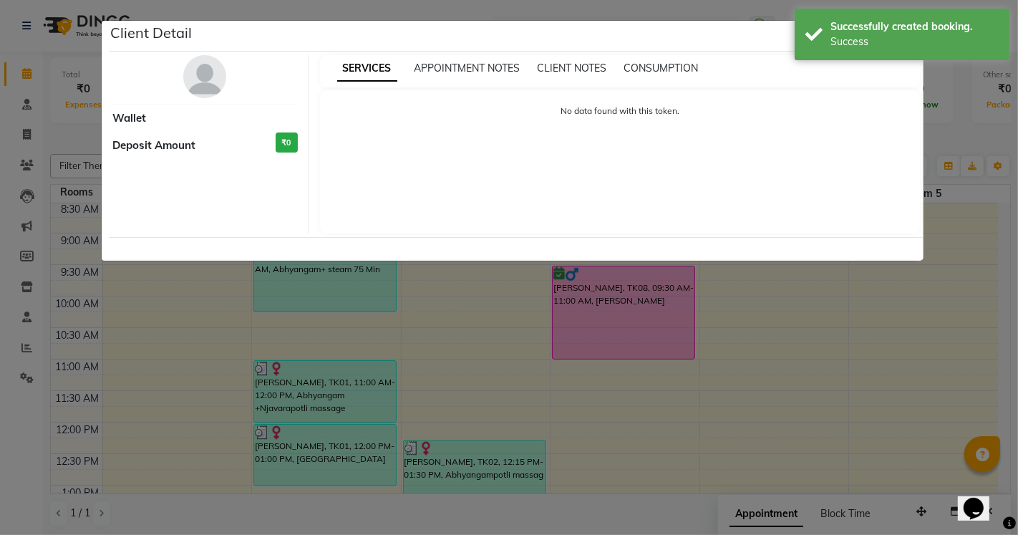
select select "6"
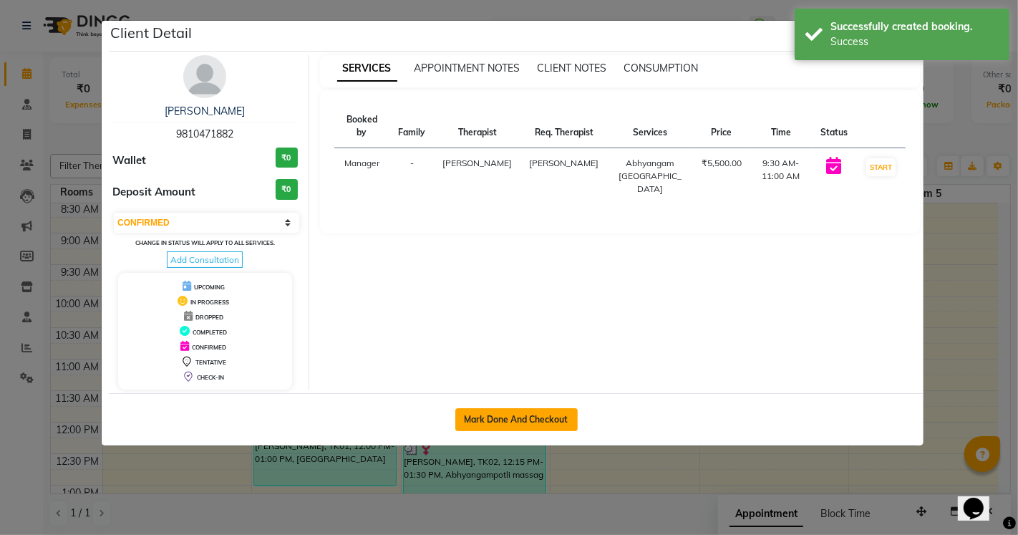
click at [547, 417] on button "Mark Done And Checkout" at bounding box center [516, 419] width 122 height 23
select select "service"
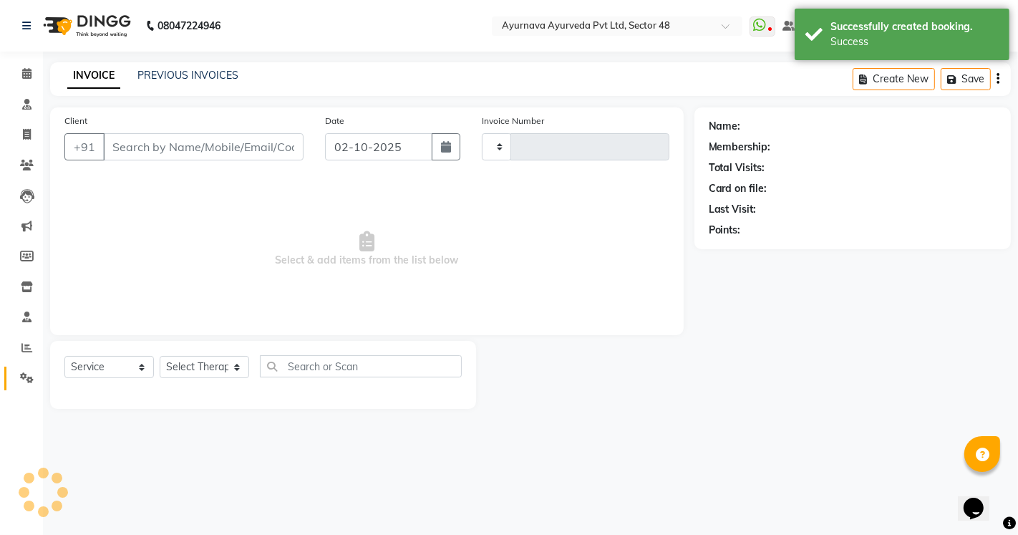
type input "1703"
select select "5546"
type input "9810471882"
select select "63862"
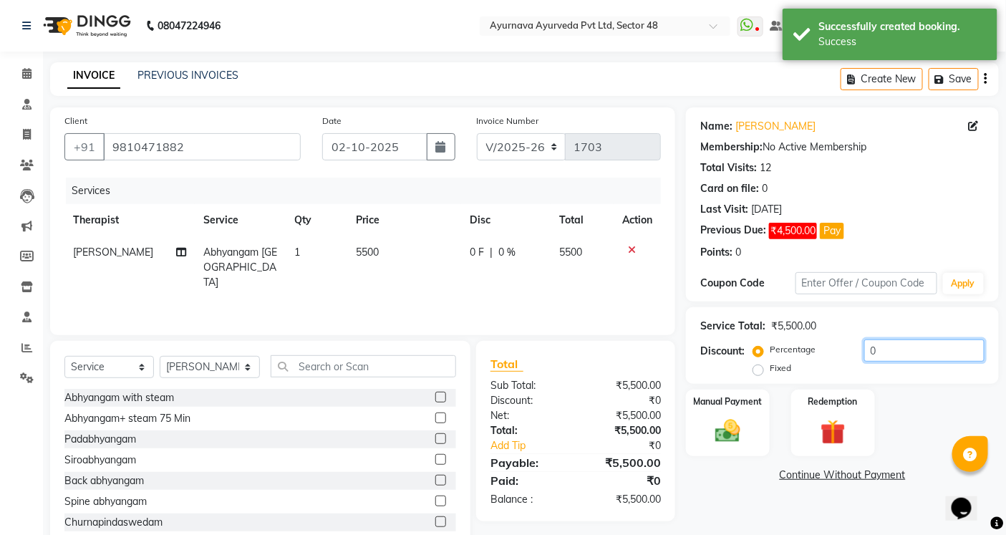
click at [868, 352] on input "0" at bounding box center [924, 350] width 120 height 22
type input "40"
click at [816, 440] on img at bounding box center [832, 432] width 43 height 33
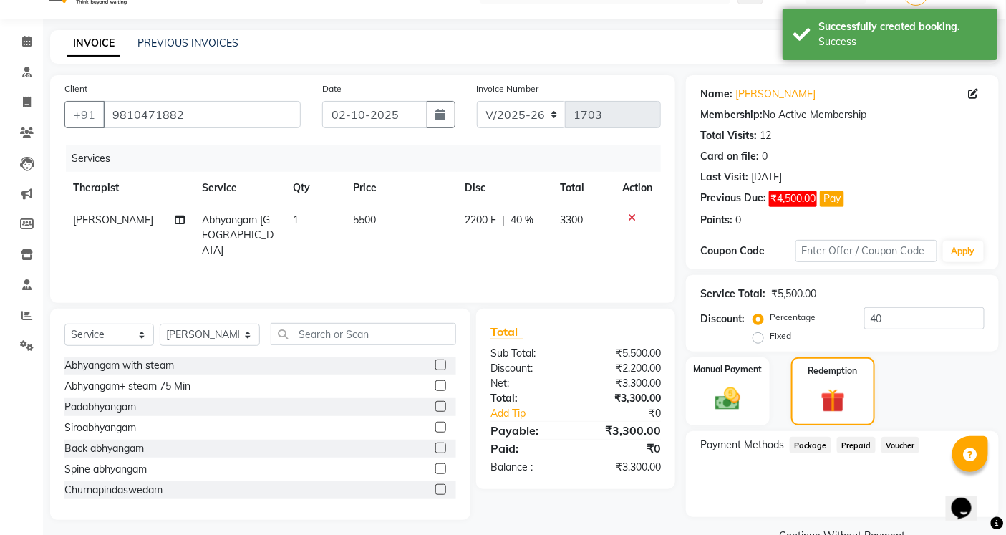
scroll to position [64, 0]
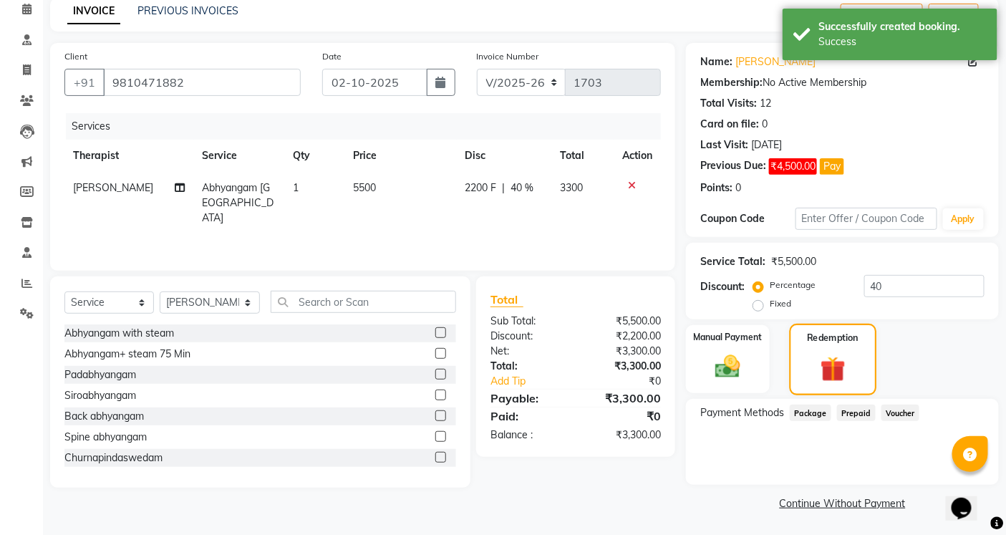
click at [827, 354] on img at bounding box center [833, 368] width 41 height 31
click at [806, 410] on span "Package" at bounding box center [811, 413] width 42 height 16
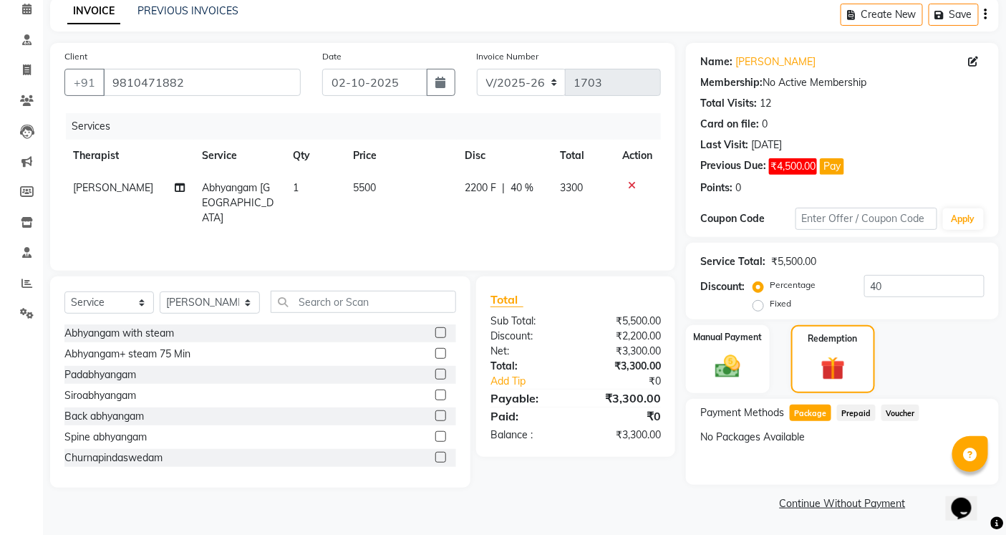
click at [859, 415] on span "Prepaid" at bounding box center [856, 413] width 39 height 16
click at [897, 411] on span "Voucher" at bounding box center [901, 413] width 38 height 16
click at [810, 415] on span "Package" at bounding box center [811, 413] width 42 height 16
click at [854, 412] on span "Prepaid" at bounding box center [856, 413] width 39 height 16
click at [858, 511] on link "Continue Without Payment" at bounding box center [842, 503] width 307 height 15
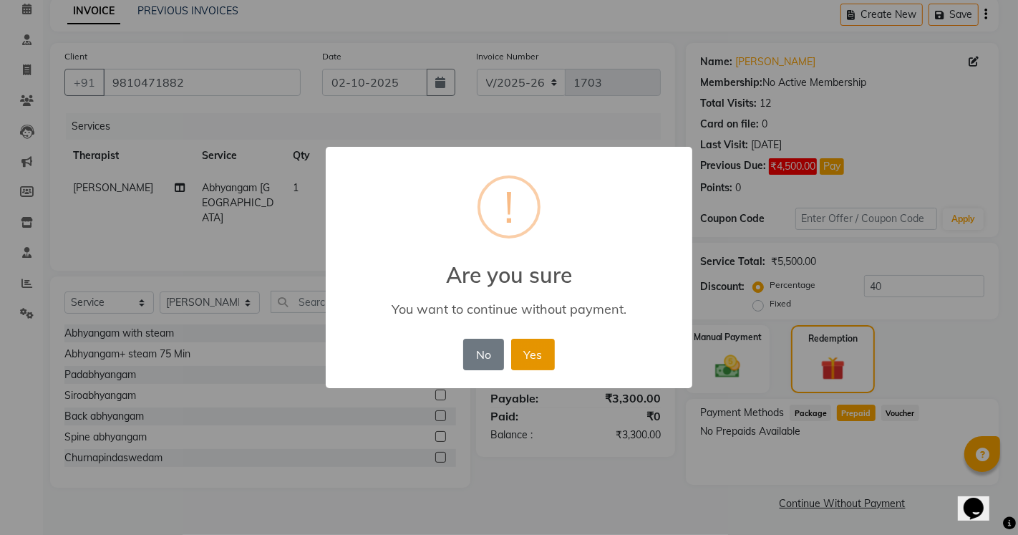
click at [541, 356] on button "Yes" at bounding box center [533, 355] width 44 height 32
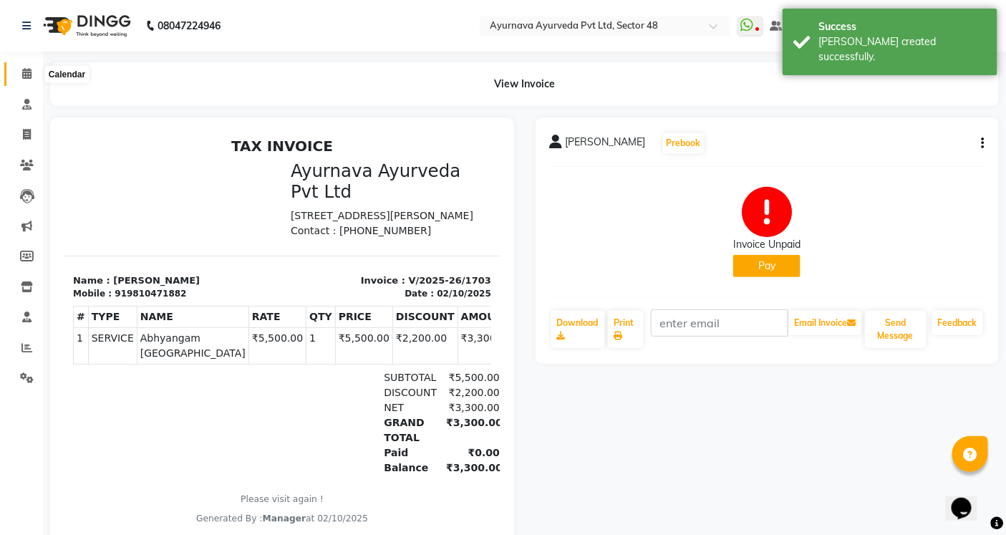
click at [32, 73] on span at bounding box center [26, 74] width 25 height 16
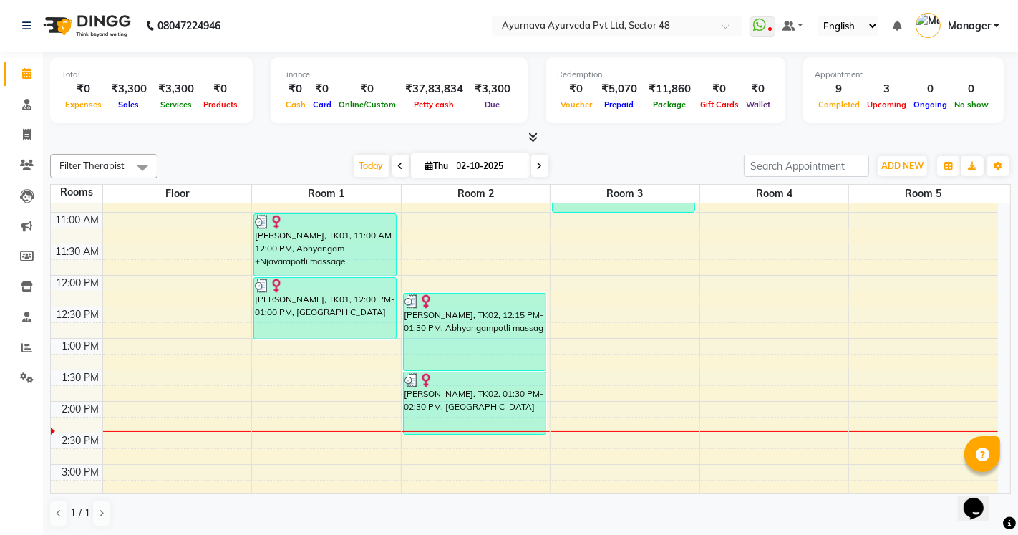
scroll to position [397, 0]
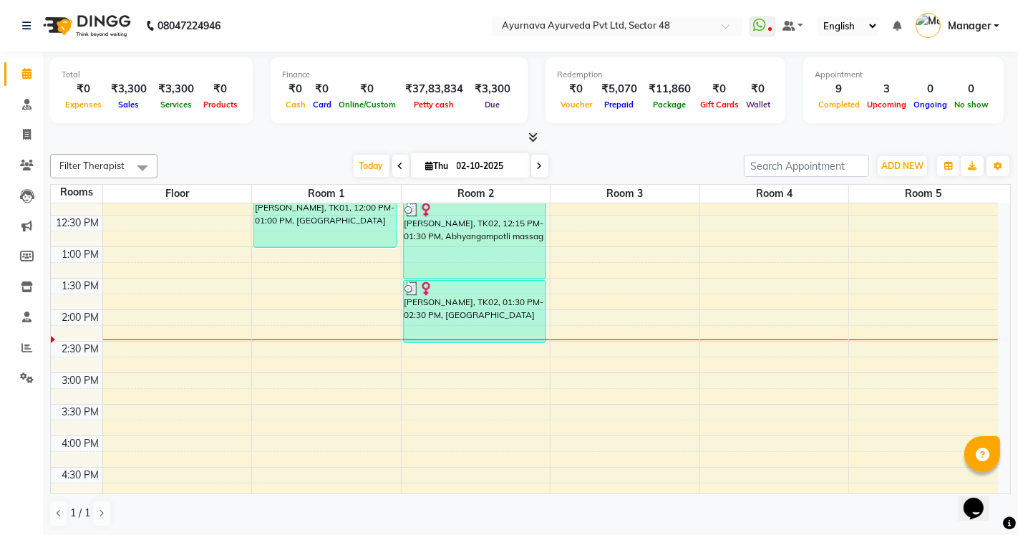
click at [571, 255] on div "6:00 AM 6:30 AM 7:00 AM 7:30 AM 8:00 AM 8:30 AM 9:00 AM 9:30 AM 10:00 AM 10:30 …" at bounding box center [524, 278] width 947 height 945
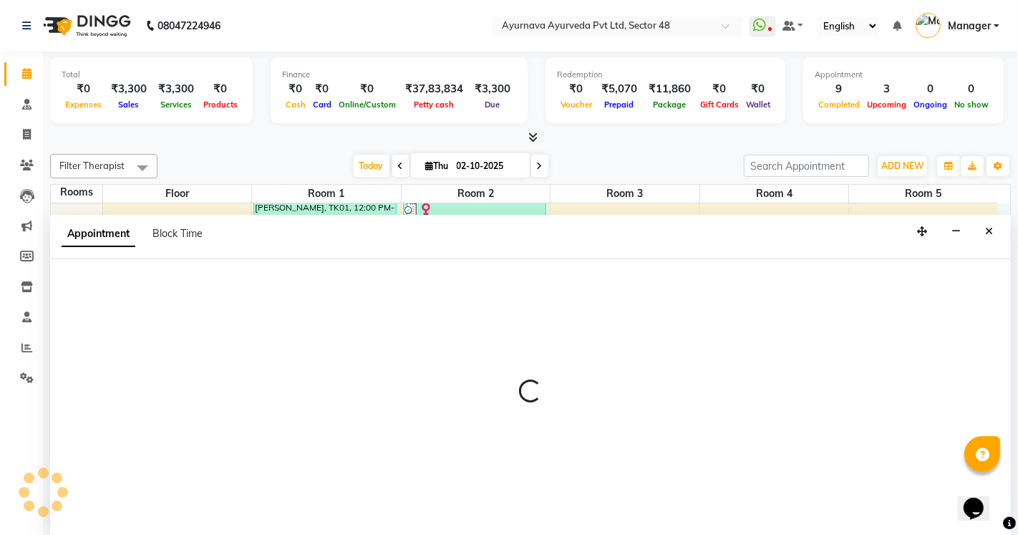
select select "780"
select select "tentative"
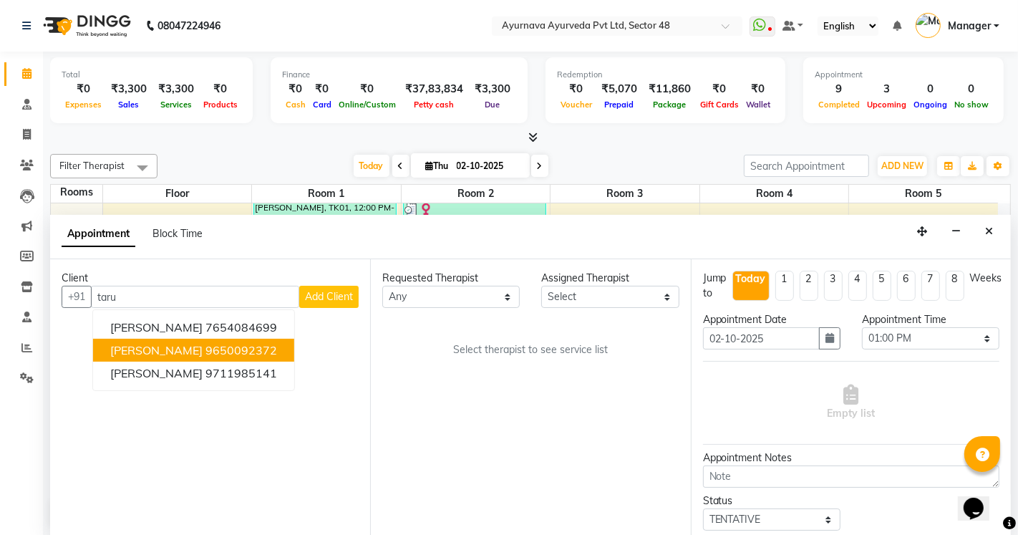
click at [206, 349] on ngb-highlight "9650092372" at bounding box center [242, 350] width 72 height 14
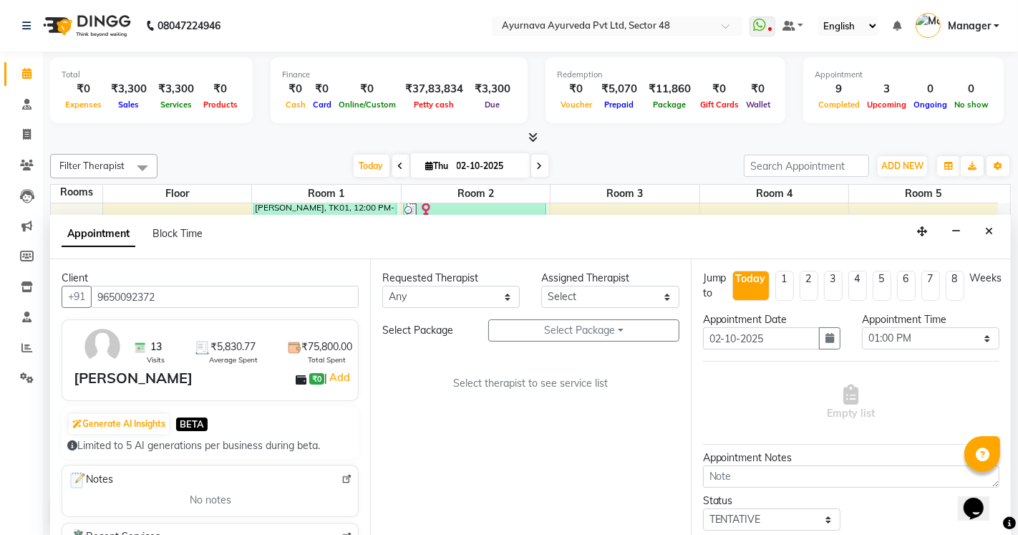
type input "9650092372"
click at [435, 296] on select "Any [PERSON_NAME] [PERSON_NAME] V P [PERSON_NAME] [PERSON_NAME] [PERSON_NAME] […" at bounding box center [451, 297] width 138 height 22
select select "46183"
click at [382, 286] on select "Any [PERSON_NAME] [PERSON_NAME] V P [PERSON_NAME] [PERSON_NAME] [PERSON_NAME] […" at bounding box center [451, 297] width 138 height 22
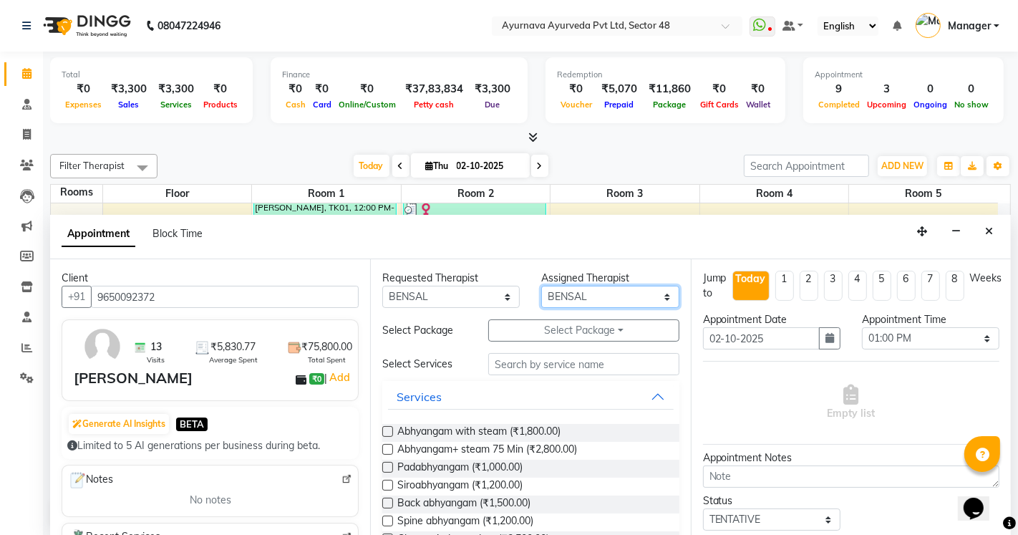
click at [602, 295] on select "Select [PERSON_NAME] [PERSON_NAME] V P [PERSON_NAME] [PERSON_NAME] [PERSON_NAME…" at bounding box center [610, 297] width 138 height 22
select select "63862"
click at [541, 286] on select "Select [PERSON_NAME] [PERSON_NAME] V P [PERSON_NAME] [PERSON_NAME] [PERSON_NAME…" at bounding box center [610, 297] width 138 height 22
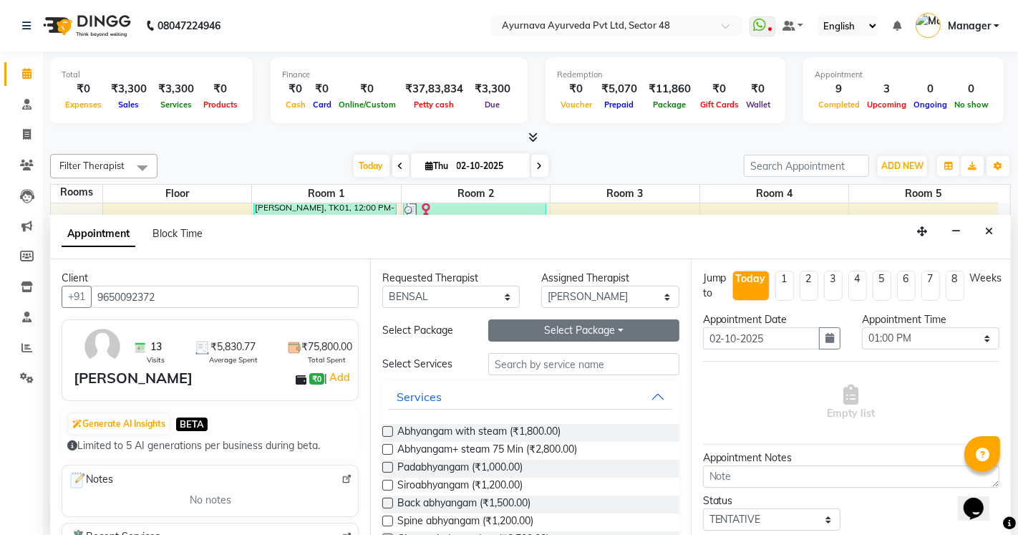
click at [551, 326] on button "Select Package Toggle Dropdown" at bounding box center [583, 330] width 190 height 22
click at [528, 354] on li "[PERSON_NAME]" at bounding box center [546, 359] width 114 height 21
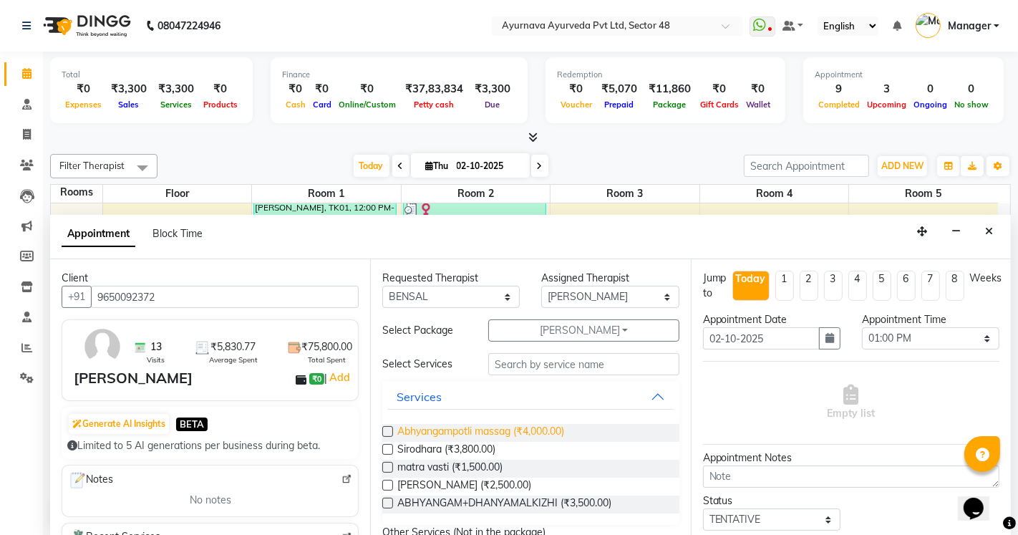
click at [478, 427] on span "Abhyangampotli massag (₹4,000.00)" at bounding box center [480, 433] width 167 height 18
checkbox input "true"
select select "2644"
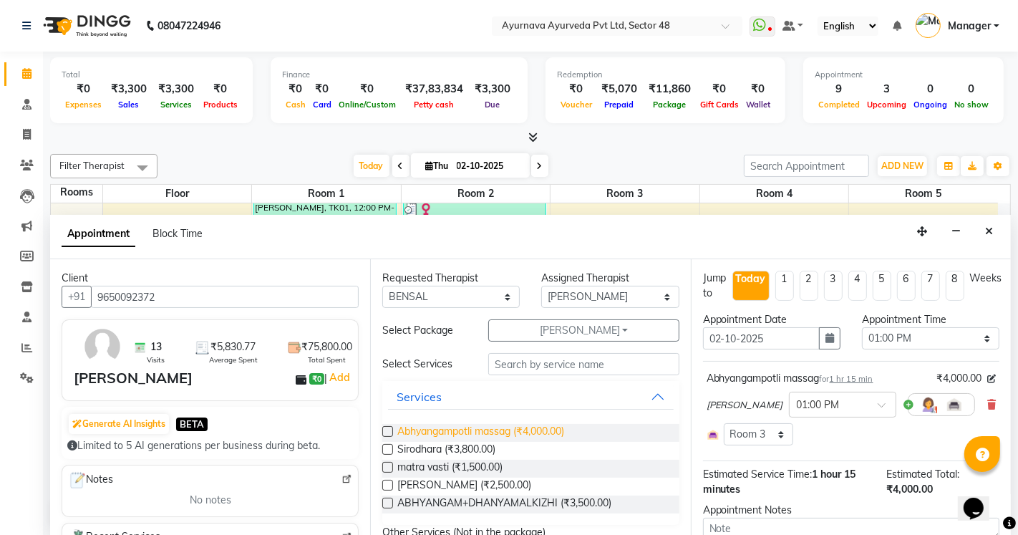
checkbox input "false"
click at [988, 404] on icon at bounding box center [992, 405] width 9 height 10
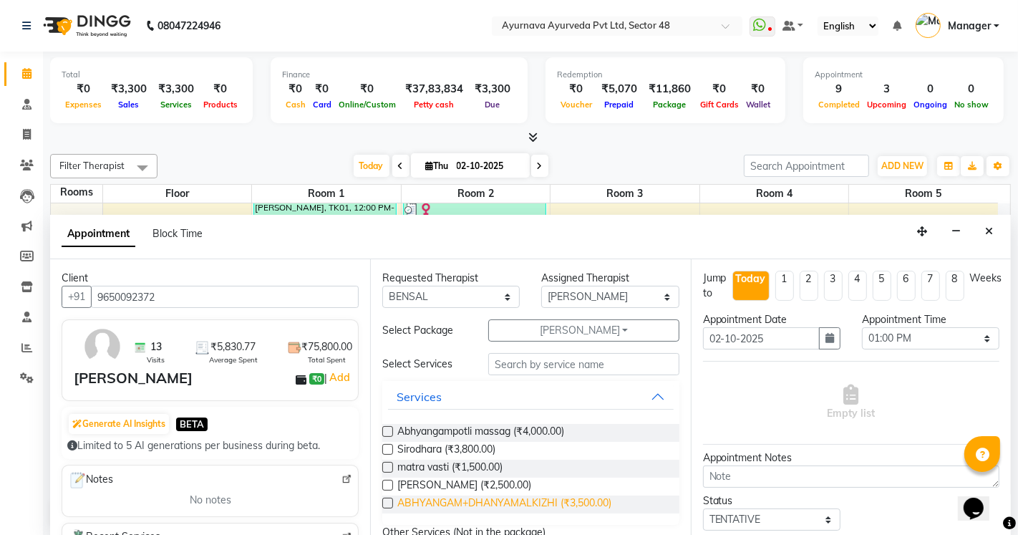
click at [467, 503] on span "ABHYANGAM+DHANYAMALKIZHI (₹3,500.00)" at bounding box center [504, 505] width 214 height 18
checkbox input "true"
select select "2644"
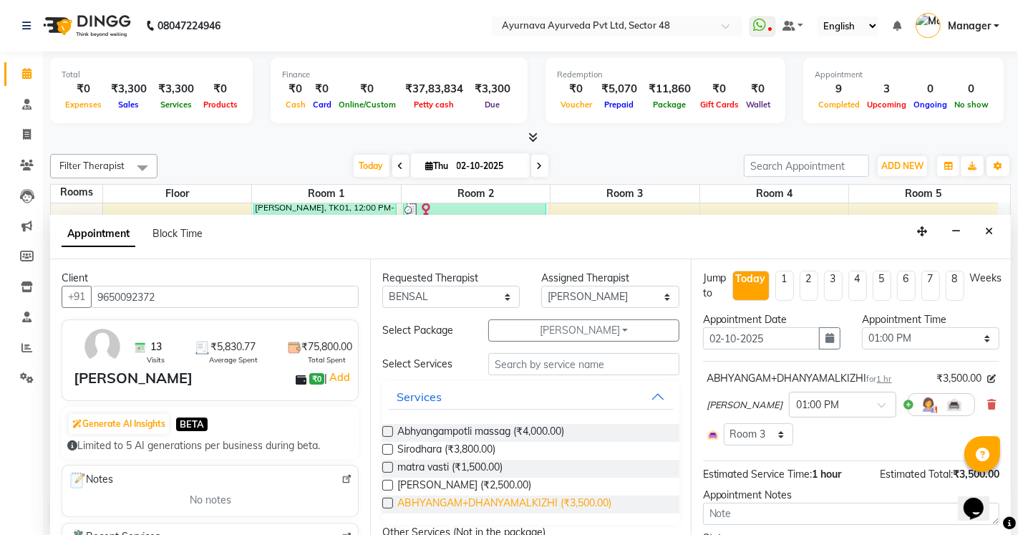
checkbox input "false"
click at [419, 469] on span "matra vasti (₹1,500.00)" at bounding box center [449, 469] width 105 height 18
checkbox input "true"
select select "2644"
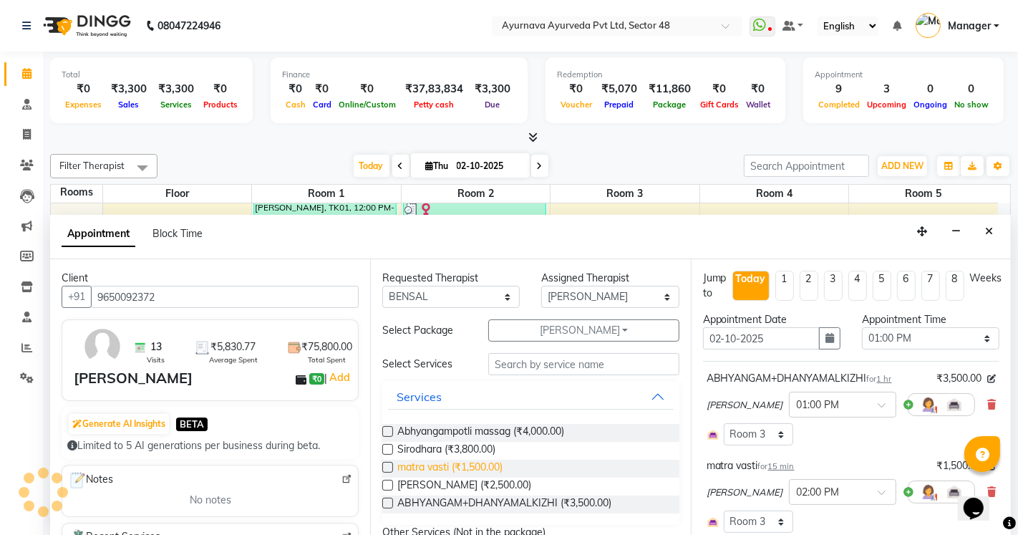
checkbox input "false"
click at [428, 448] on span "Sirodhara (₹3,800.00)" at bounding box center [446, 451] width 98 height 18
checkbox input "true"
select select "2644"
checkbox input "false"
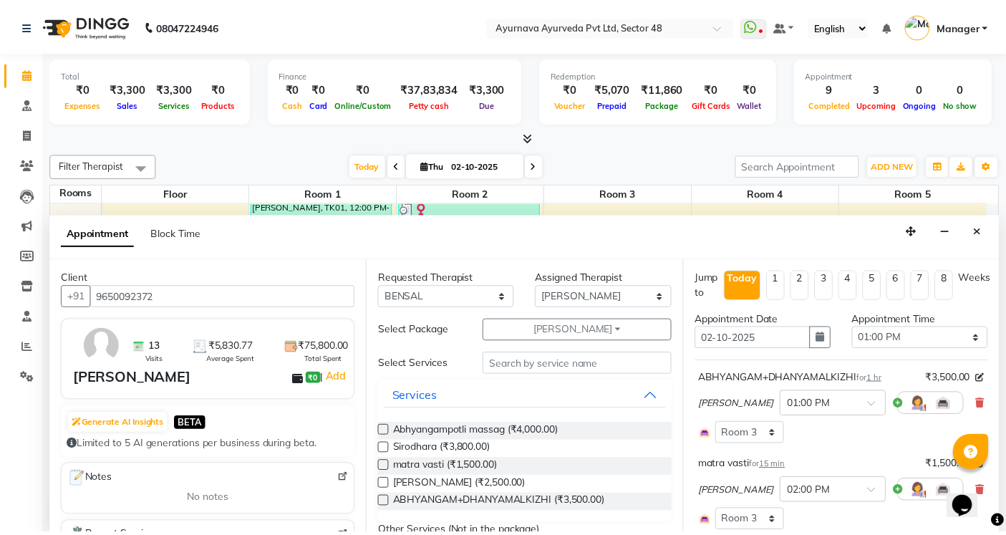
scroll to position [312, 0]
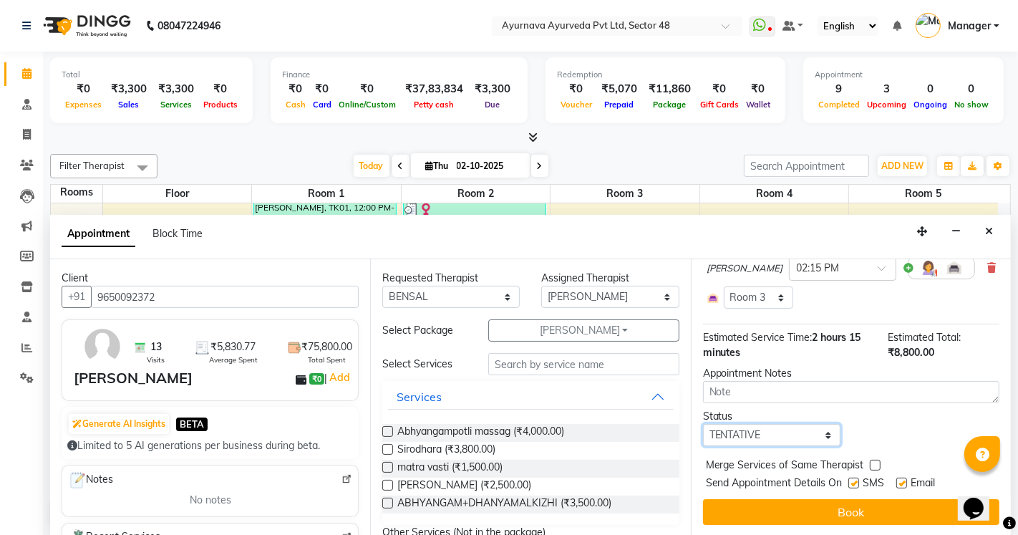
drag, startPoint x: 743, startPoint y: 434, endPoint x: 743, endPoint y: 424, distance: 10.0
click at [743, 434] on select "Select TENTATIVE CONFIRM CHECK-IN UPCOMING" at bounding box center [772, 435] width 138 height 22
select select "confirm booking"
click at [703, 424] on select "Select TENTATIVE CONFIRM CHECK-IN UPCOMING" at bounding box center [772, 435] width 138 height 22
click at [848, 483] on div "Send Appointment Details On SMS Email" at bounding box center [853, 485] width 294 height 18
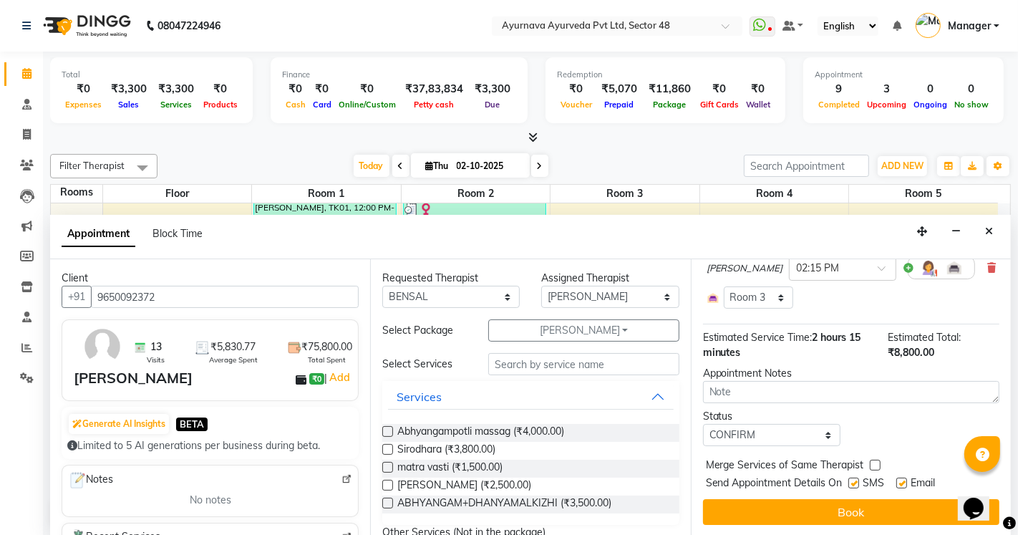
click at [854, 484] on label at bounding box center [854, 483] width 11 height 11
click at [854, 484] on input "checkbox" at bounding box center [853, 484] width 9 height 9
checkbox input "false"
click at [904, 485] on label at bounding box center [902, 483] width 11 height 11
click at [904, 485] on input "checkbox" at bounding box center [901, 484] width 9 height 9
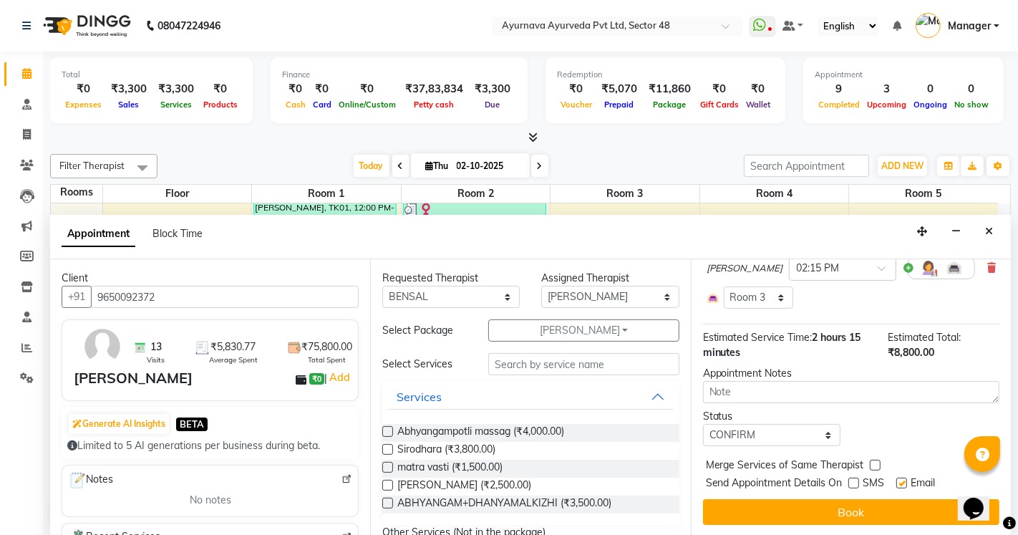
checkbox input "false"
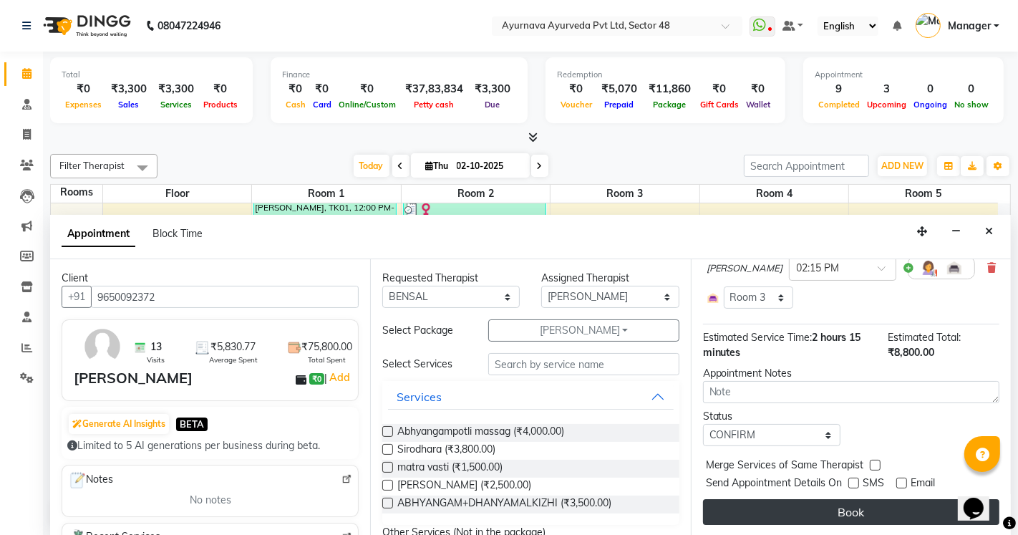
click at [894, 511] on button "Book" at bounding box center [851, 512] width 296 height 26
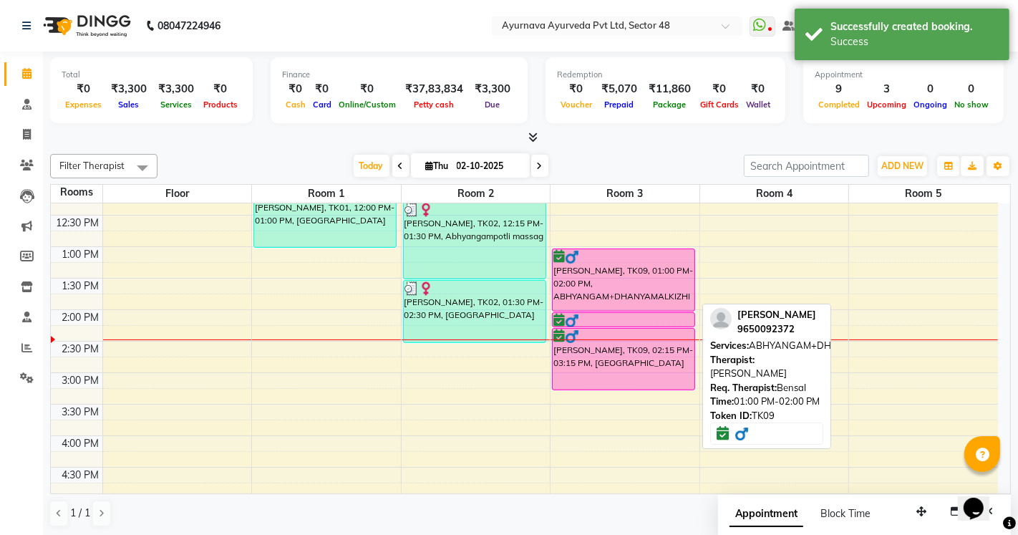
click at [635, 301] on div "[PERSON_NAME], TK09, 01:00 PM-02:00 PM, ABHYANGAM+DHANYAMALKIZHI" at bounding box center [624, 280] width 142 height 62
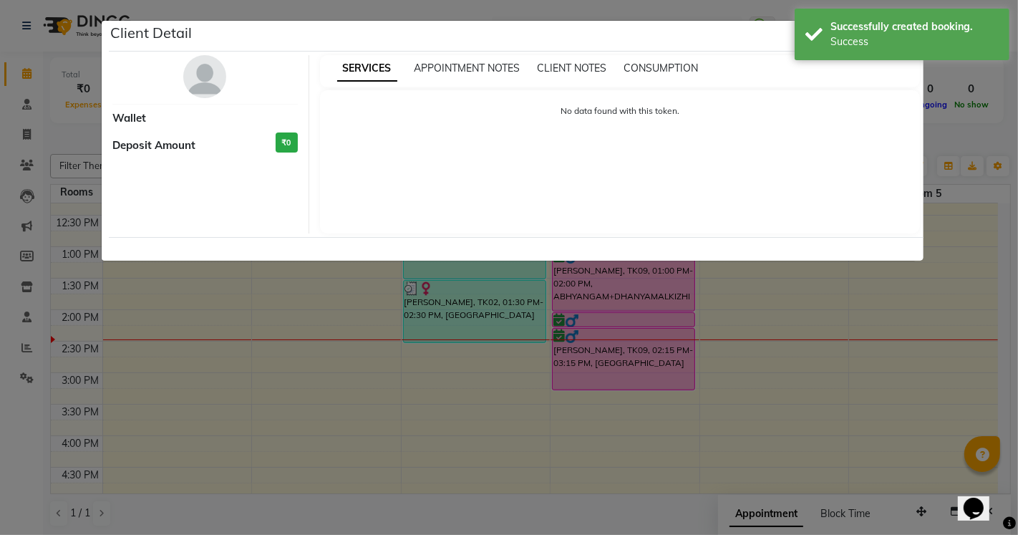
select select "6"
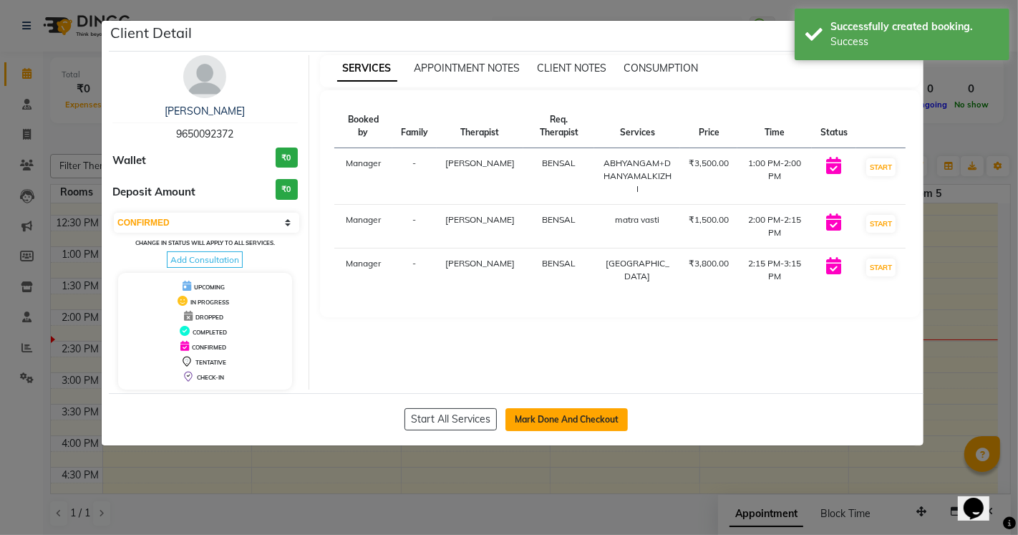
click at [552, 412] on button "Mark Done And Checkout" at bounding box center [567, 419] width 122 height 23
select select "service"
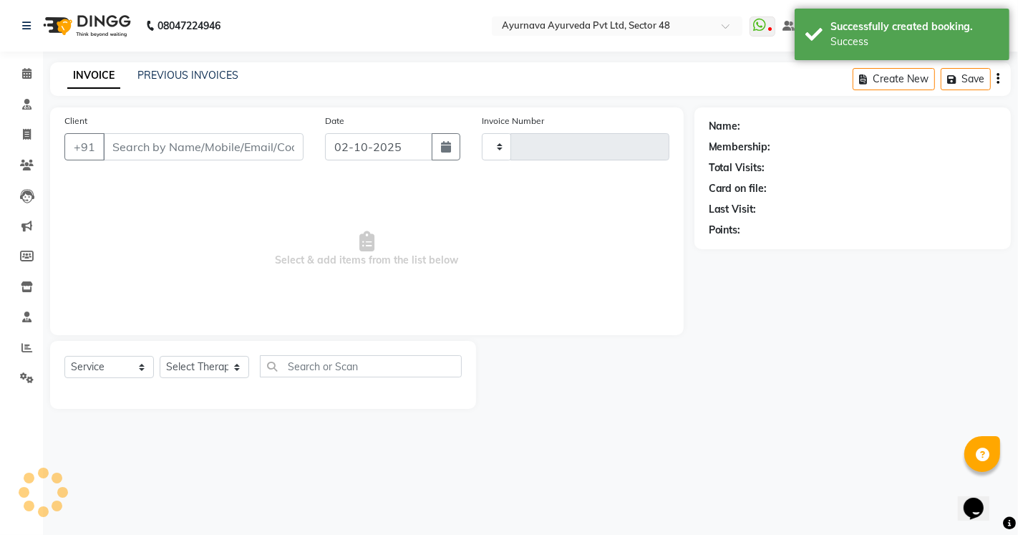
type input "1704"
select select "5546"
type input "9650092372"
select select "63862"
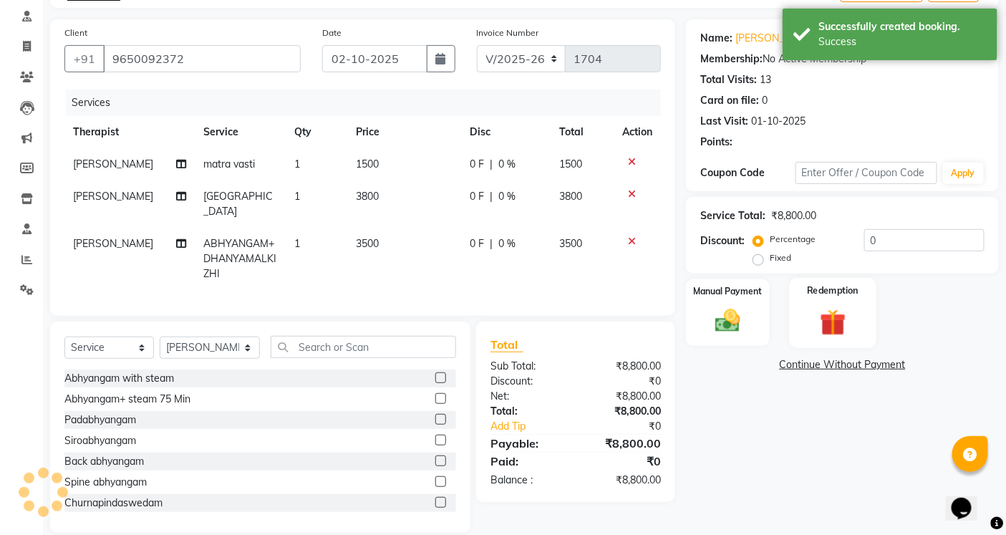
scroll to position [103, 0]
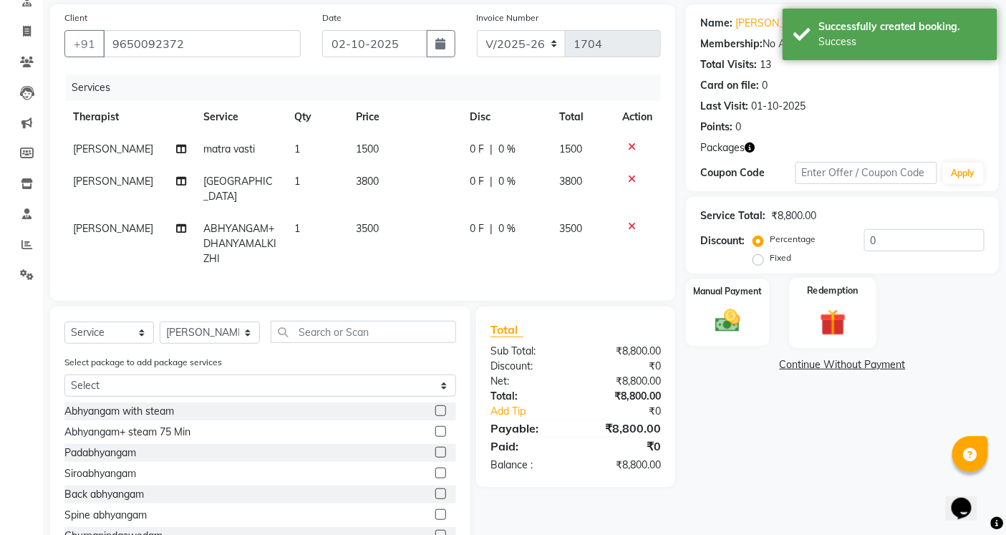
click at [822, 309] on img at bounding box center [832, 322] width 43 height 33
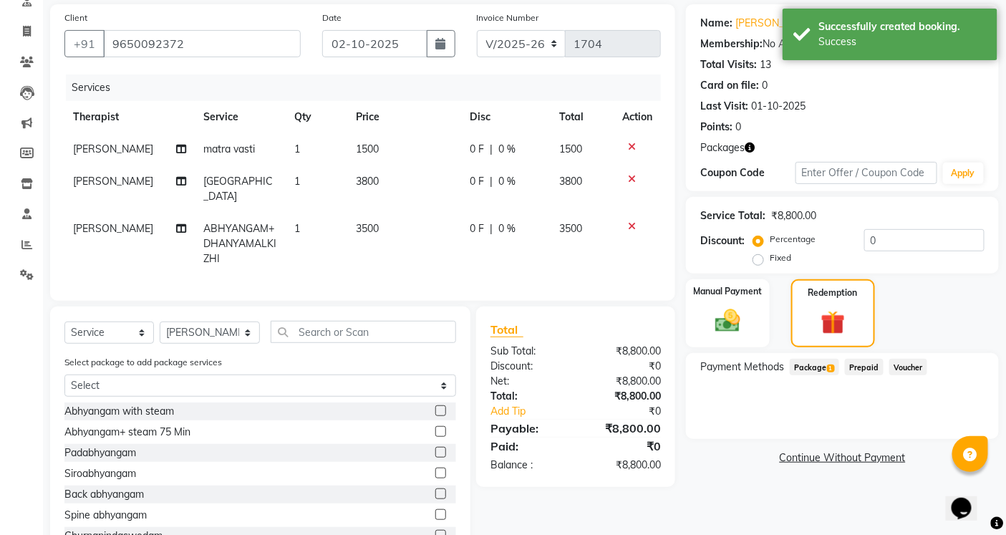
click at [811, 365] on span "Package 1" at bounding box center [814, 367] width 49 height 16
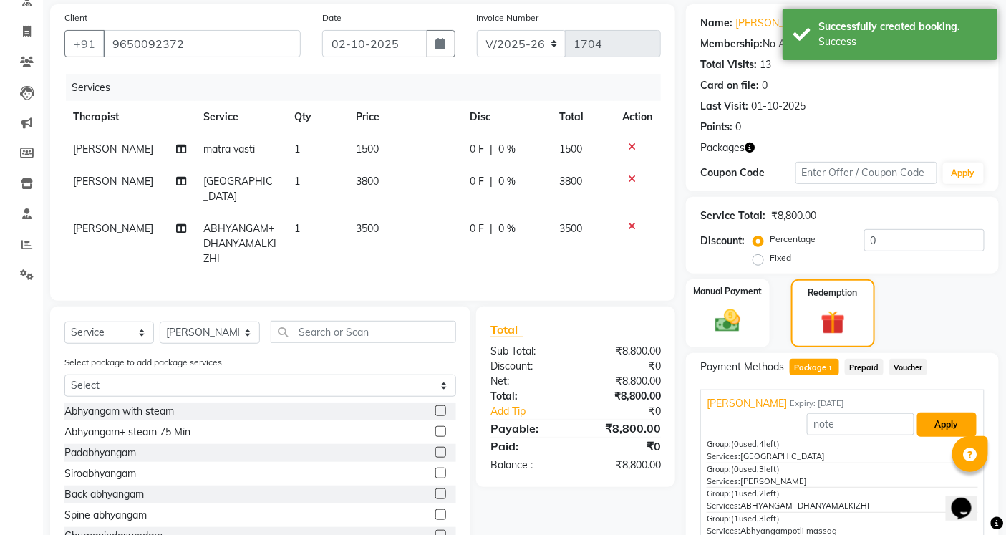
click at [933, 415] on button "Apply" at bounding box center [946, 425] width 59 height 24
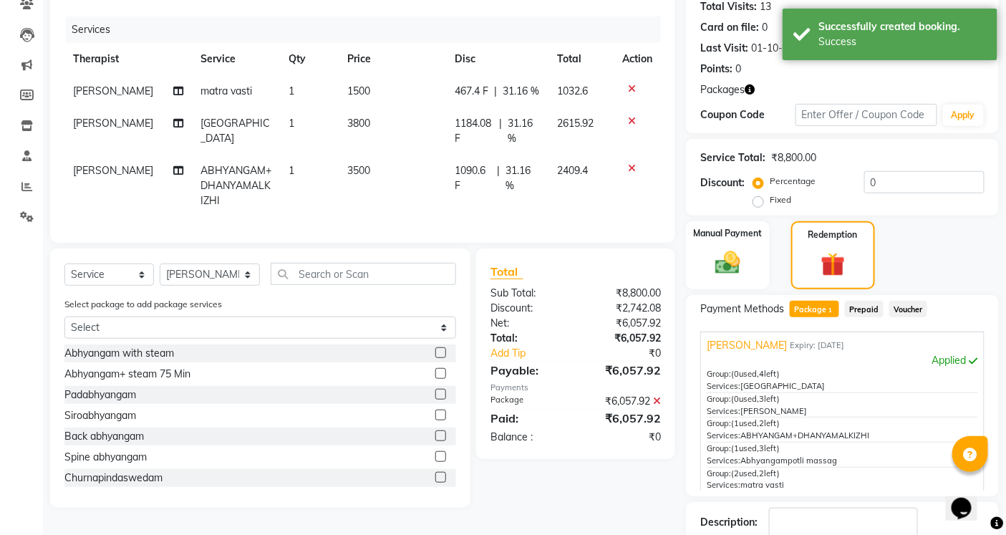
scroll to position [254, 0]
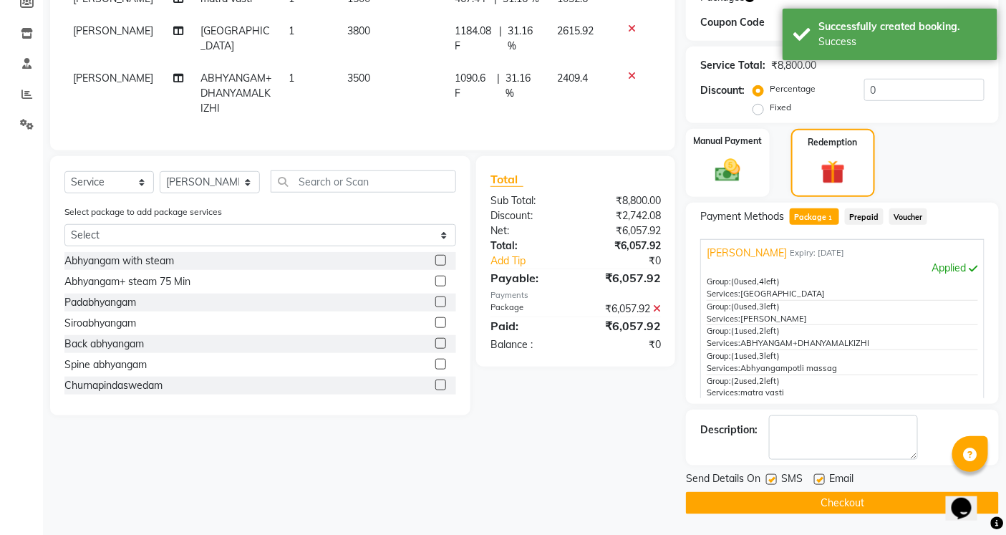
click at [771, 474] on label at bounding box center [771, 479] width 11 height 11
click at [771, 476] on input "checkbox" at bounding box center [770, 480] width 9 height 9
checkbox input "false"
click at [819, 481] on label at bounding box center [819, 479] width 11 height 11
click at [819, 481] on input "checkbox" at bounding box center [818, 480] width 9 height 9
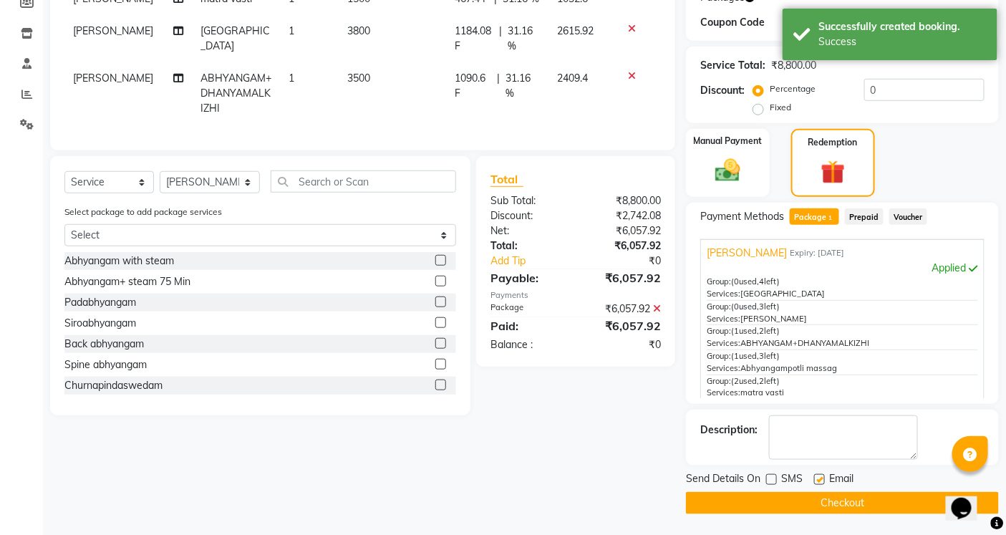
checkbox input "false"
click at [814, 503] on button "Checkout" at bounding box center [842, 503] width 313 height 22
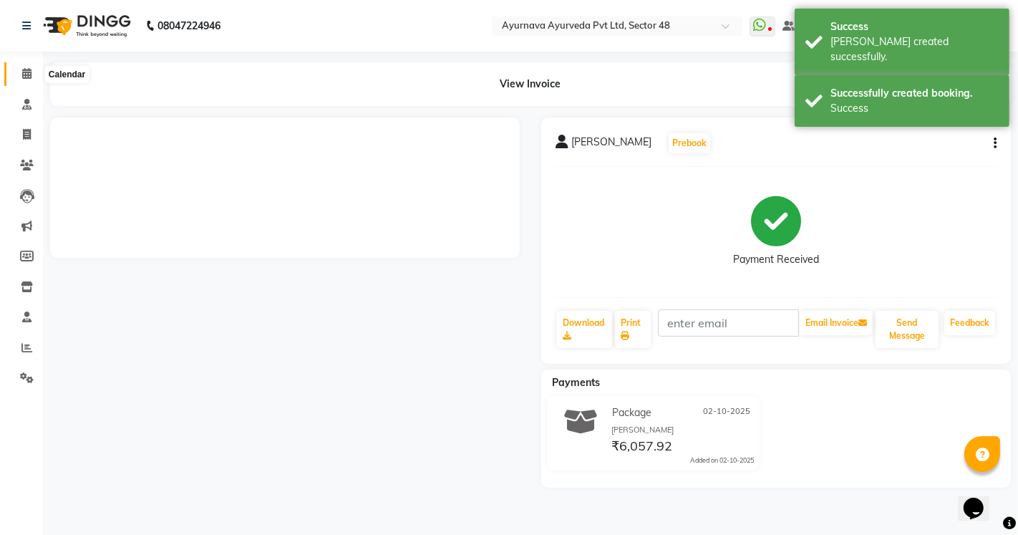
click at [29, 73] on icon at bounding box center [26, 73] width 9 height 11
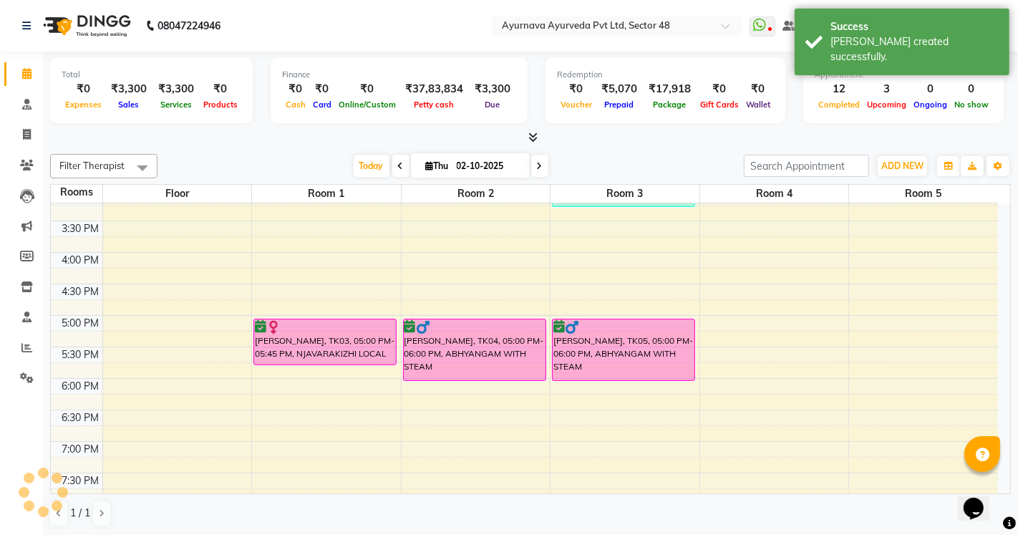
scroll to position [580, 0]
click at [742, 325] on div "6:00 AM 6:30 AM 7:00 AM 7:30 AM 8:00 AM 8:30 AM 9:00 AM 9:30 AM 10:00 AM 10:30 …" at bounding box center [524, 95] width 947 height 945
select select "1020"
select select "tentative"
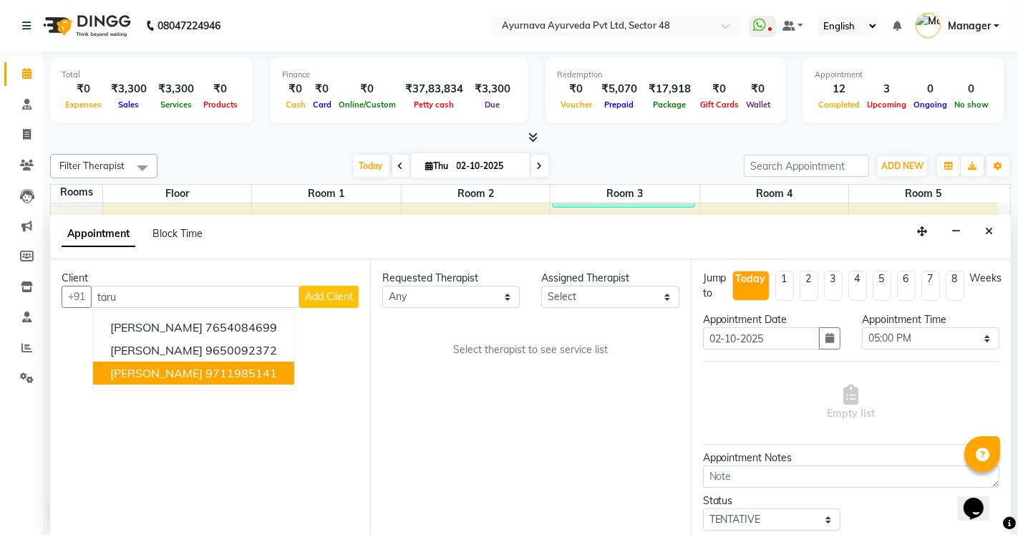
click at [185, 375] on span "[PERSON_NAME]" at bounding box center [156, 373] width 92 height 14
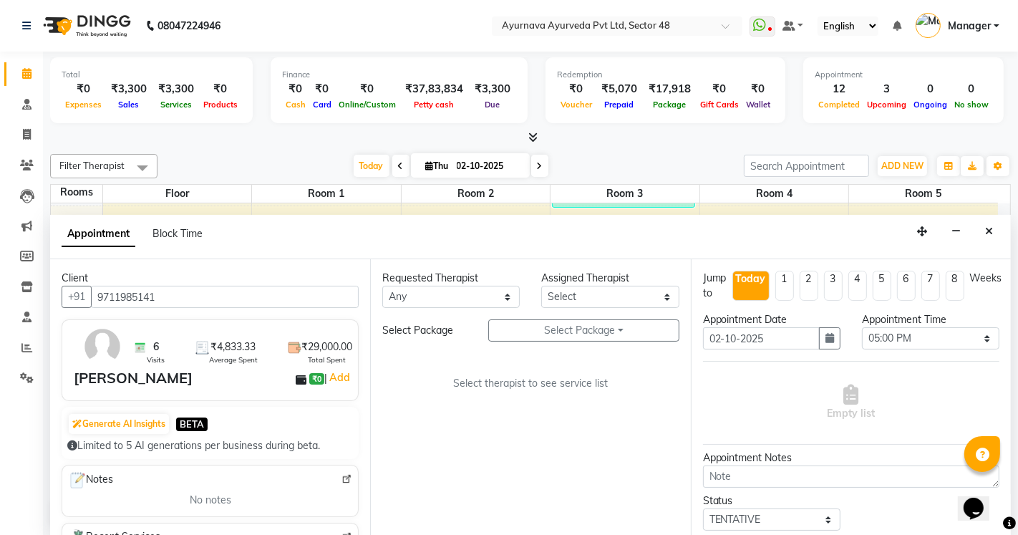
type input "9711985141"
click at [443, 294] on select "Any [PERSON_NAME] [PERSON_NAME] V P [PERSON_NAME] [PERSON_NAME] [PERSON_NAME] […" at bounding box center [451, 297] width 138 height 22
select select "38448"
click at [382, 286] on select "Any [PERSON_NAME] [PERSON_NAME] V P [PERSON_NAME] [PERSON_NAME] [PERSON_NAME] […" at bounding box center [451, 297] width 138 height 22
select select "38448"
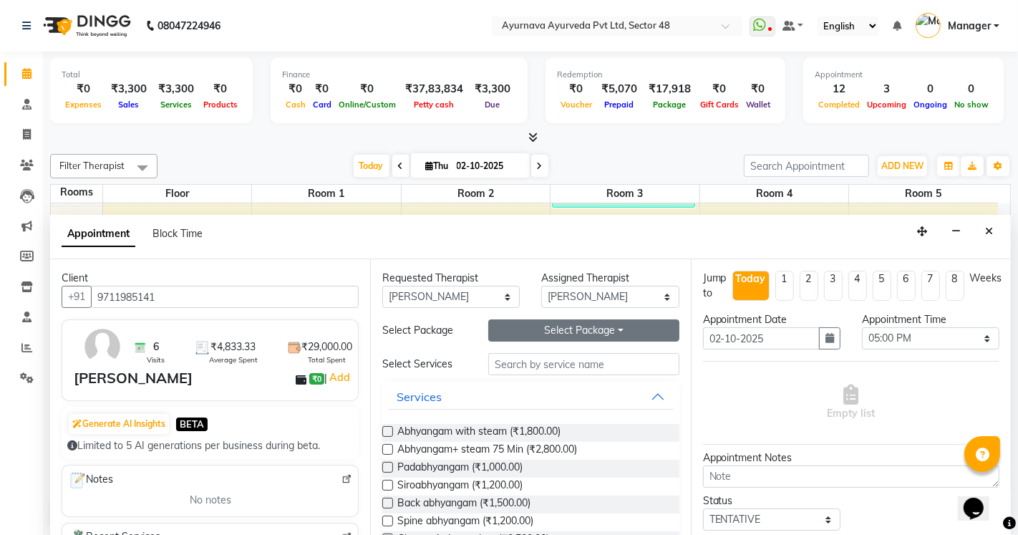
click at [570, 328] on button "Select Package Toggle Dropdown" at bounding box center [583, 330] width 190 height 22
click at [536, 354] on li "TARUN" at bounding box center [545, 359] width 113 height 21
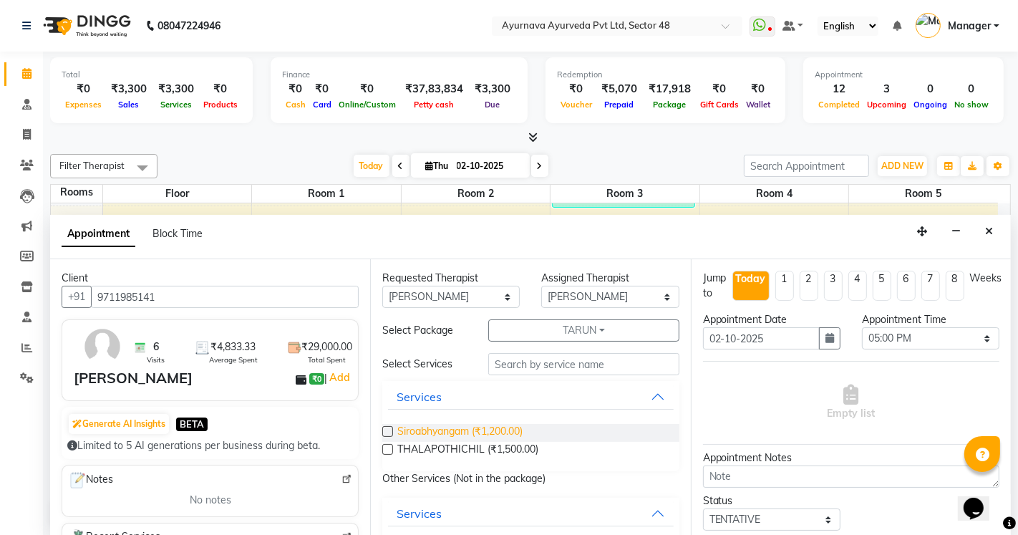
click at [455, 428] on span "Siroabhyangam (₹1,200.00)" at bounding box center [459, 433] width 125 height 18
checkbox input "true"
select select "2645"
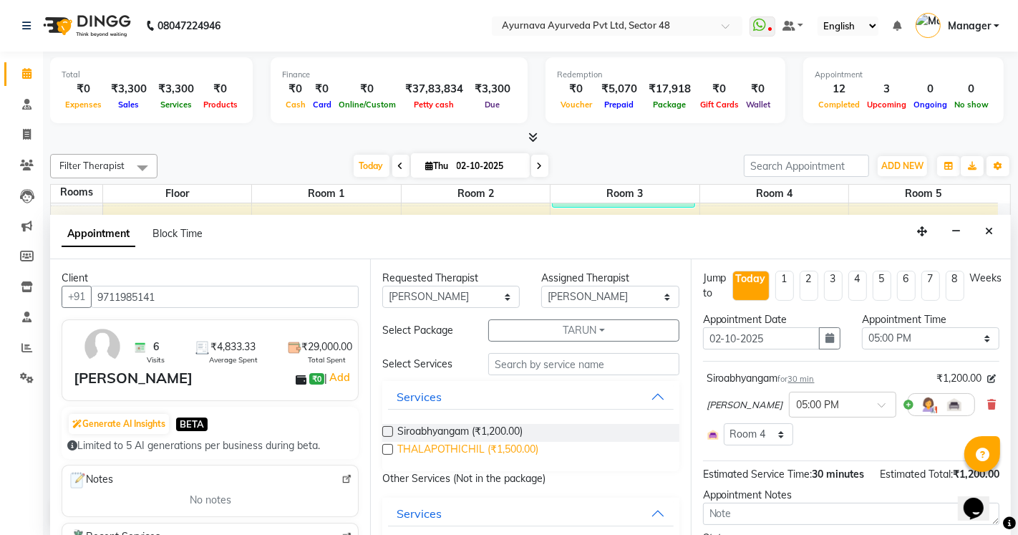
checkbox input "false"
click at [456, 444] on span "THALAPOTHICHIL (₹1,500.00)" at bounding box center [467, 451] width 141 height 18
checkbox input "true"
select select "2645"
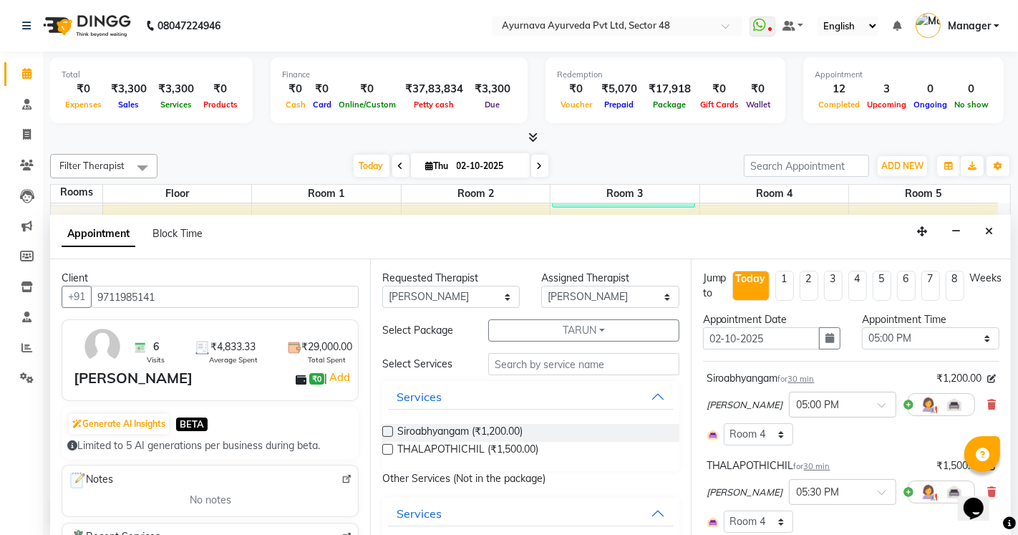
checkbox input "false"
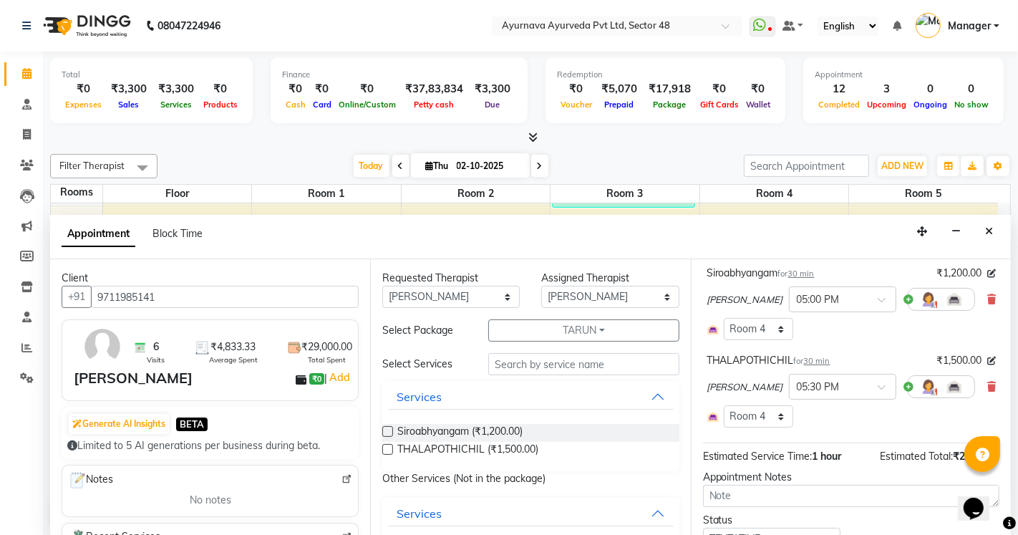
scroll to position [209, 0]
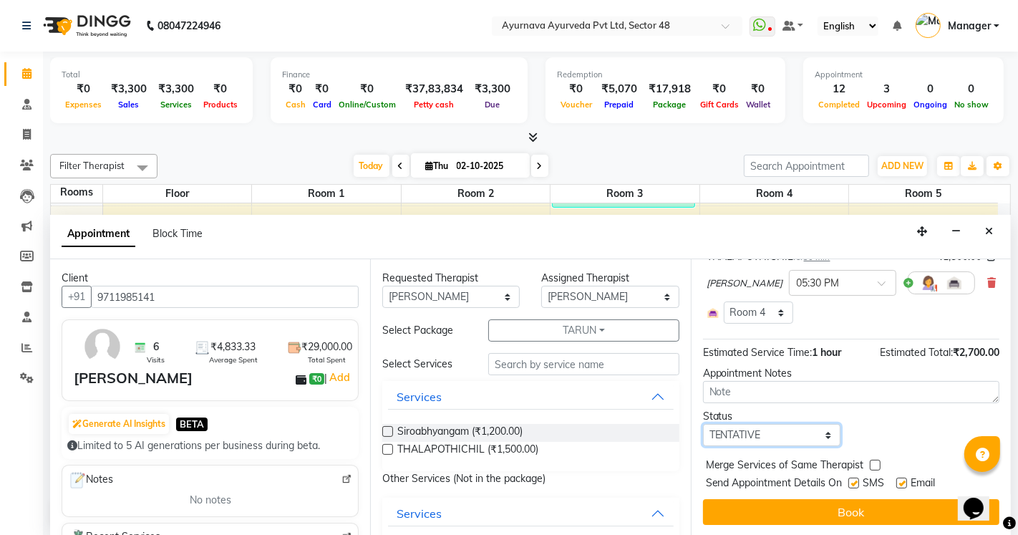
click at [754, 439] on select "Select TENTATIVE CONFIRM CHECK-IN UPCOMING" at bounding box center [772, 435] width 138 height 22
select select "confirm booking"
click at [703, 424] on select "Select TENTATIVE CONFIRM CHECK-IN UPCOMING" at bounding box center [772, 435] width 138 height 22
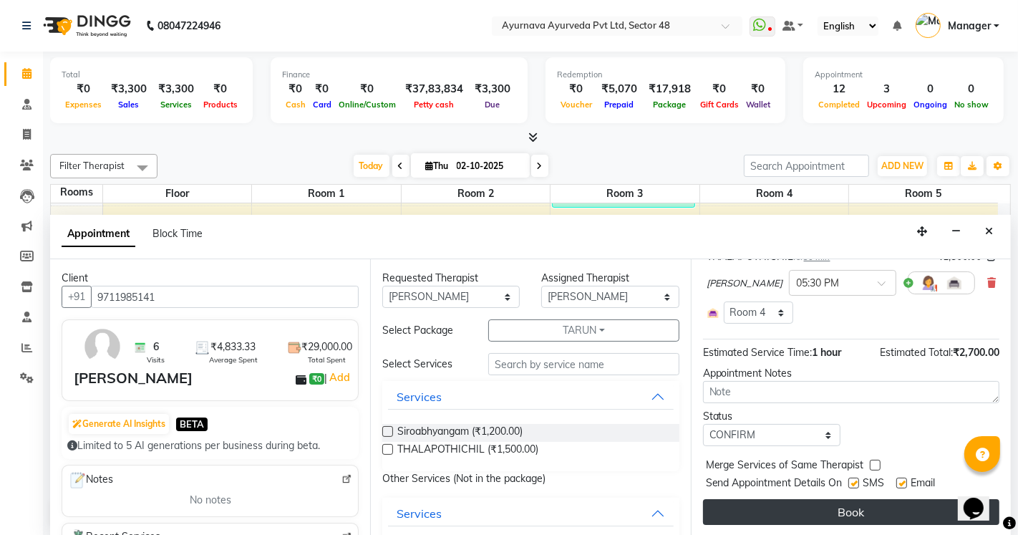
click at [794, 504] on button "Book" at bounding box center [851, 512] width 296 height 26
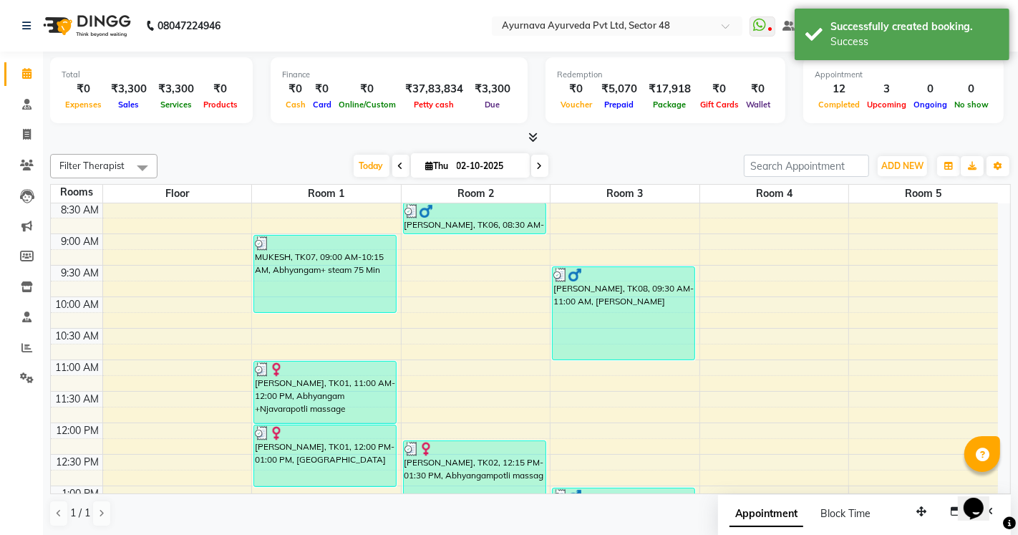
scroll to position [159, 0]
click at [460, 272] on div "6:00 AM 6:30 AM 7:00 AM 7:30 AM 8:00 AM 8:30 AM 9:00 AM 9:30 AM 10:00 AM 10:30 …" at bounding box center [524, 516] width 947 height 945
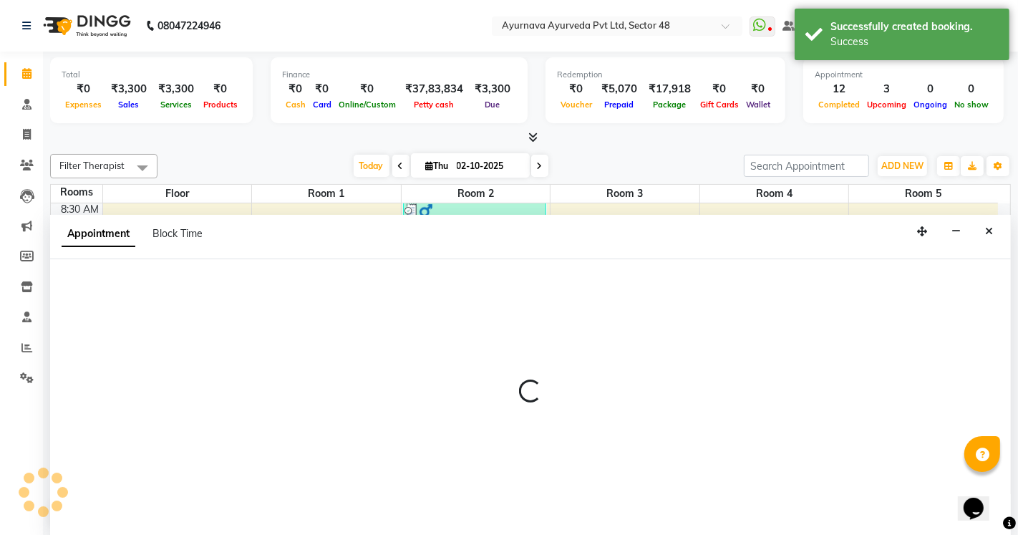
select select "570"
select select "tentative"
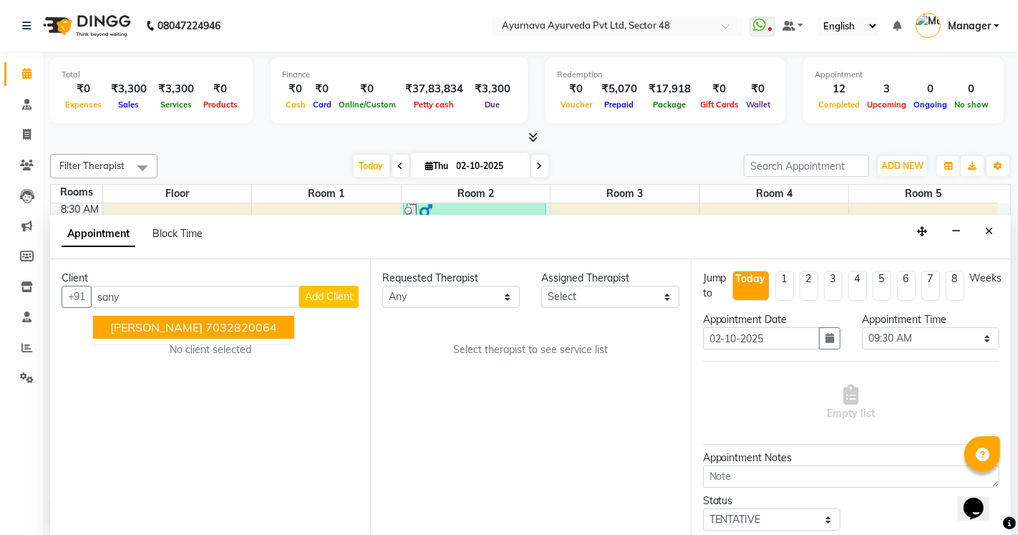
click at [218, 329] on ngb-highlight "7032820064" at bounding box center [242, 327] width 72 height 14
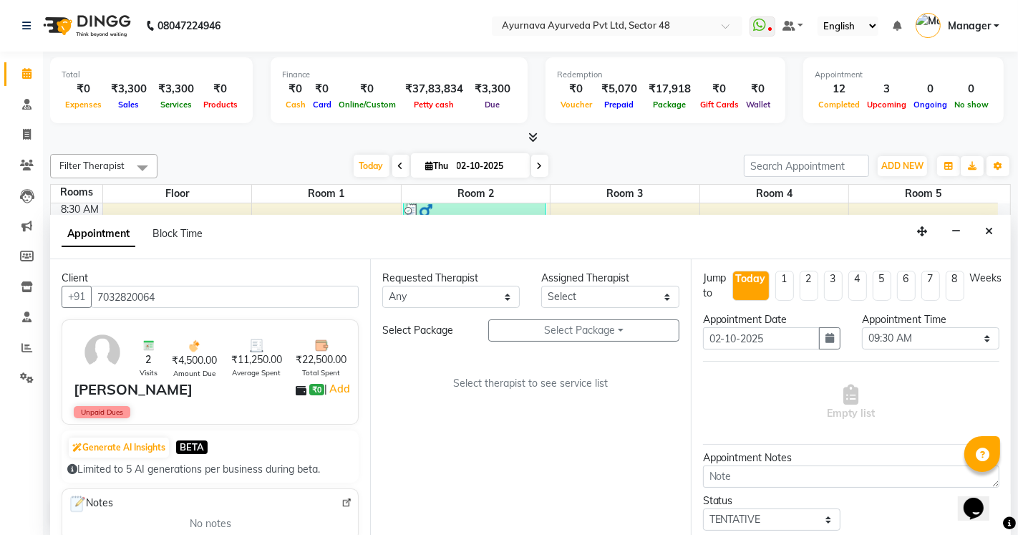
type input "7032820064"
click at [455, 299] on select "Any [PERSON_NAME] [PERSON_NAME] V P [PERSON_NAME] [PERSON_NAME] [PERSON_NAME] […" at bounding box center [451, 297] width 138 height 22
select select "39150"
click at [382, 286] on select "Any [PERSON_NAME] [PERSON_NAME] V P [PERSON_NAME] [PERSON_NAME] [PERSON_NAME] […" at bounding box center [451, 297] width 138 height 22
select select "39150"
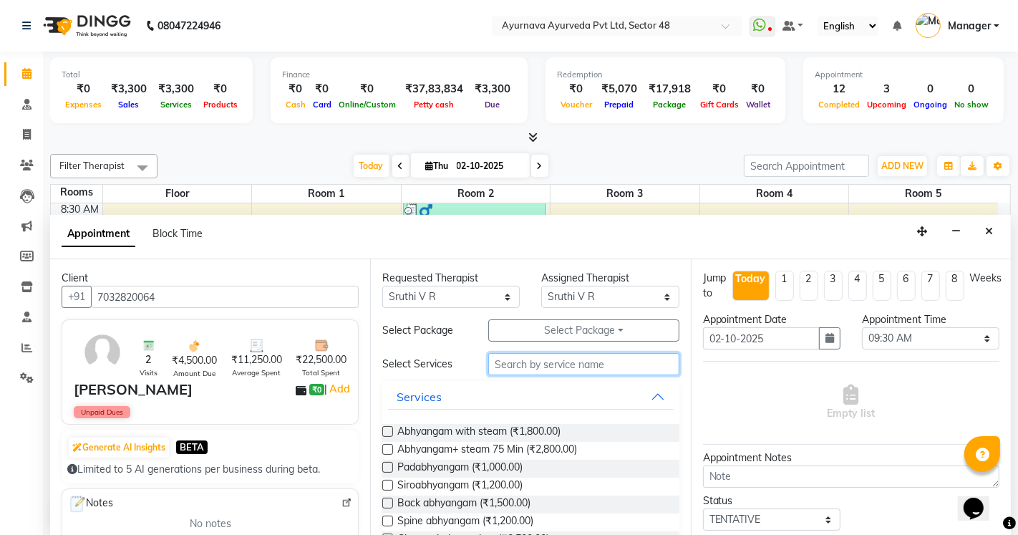
click at [517, 363] on input "text" at bounding box center [583, 364] width 190 height 22
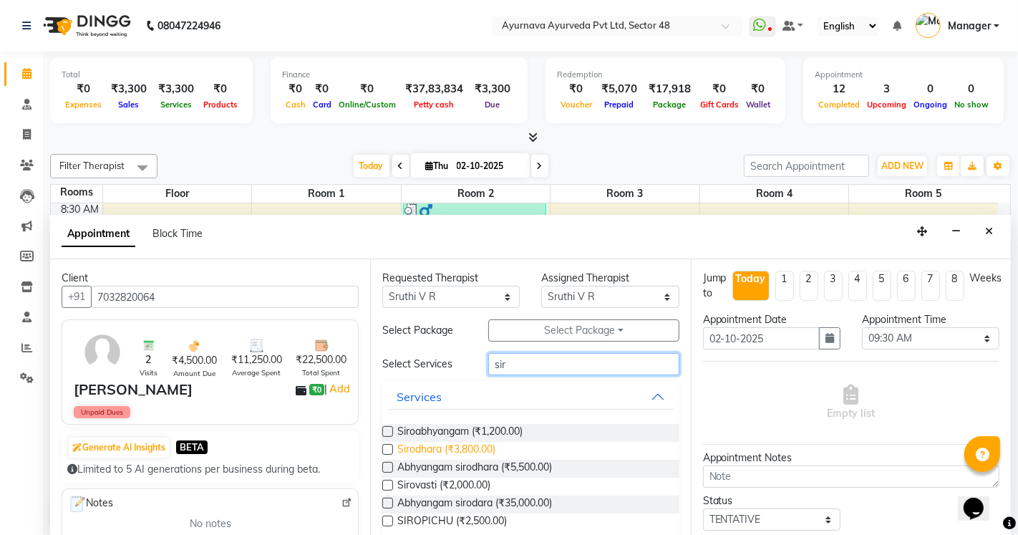
type input "sir"
click at [458, 454] on span "Sirodhara (₹3,800.00)" at bounding box center [446, 451] width 98 height 18
checkbox input "true"
select select "2643"
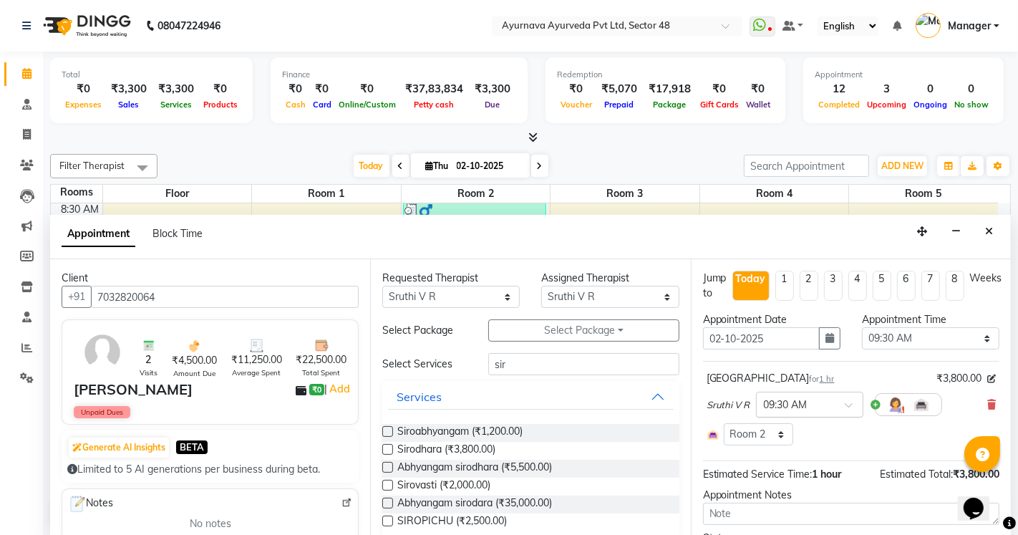
checkbox input "false"
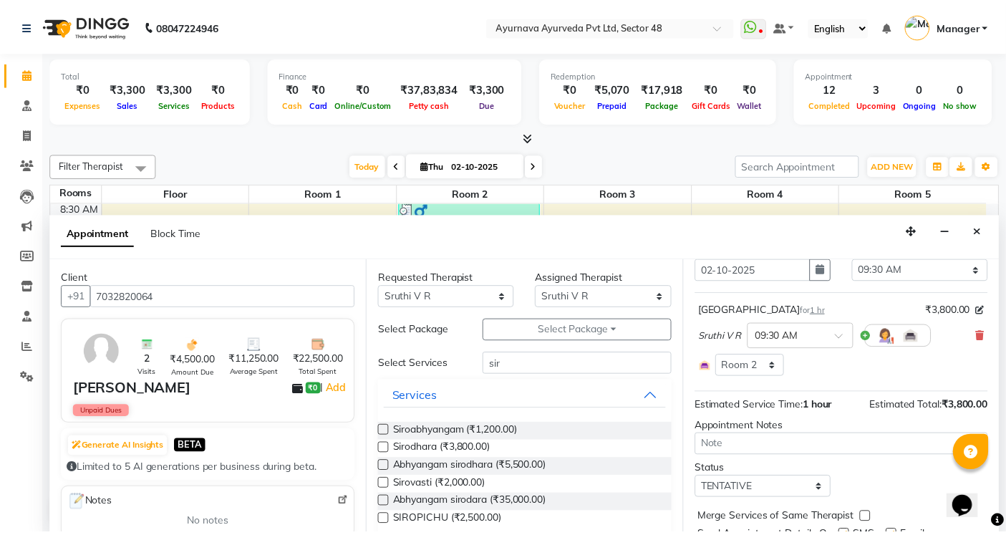
scroll to position [122, 0]
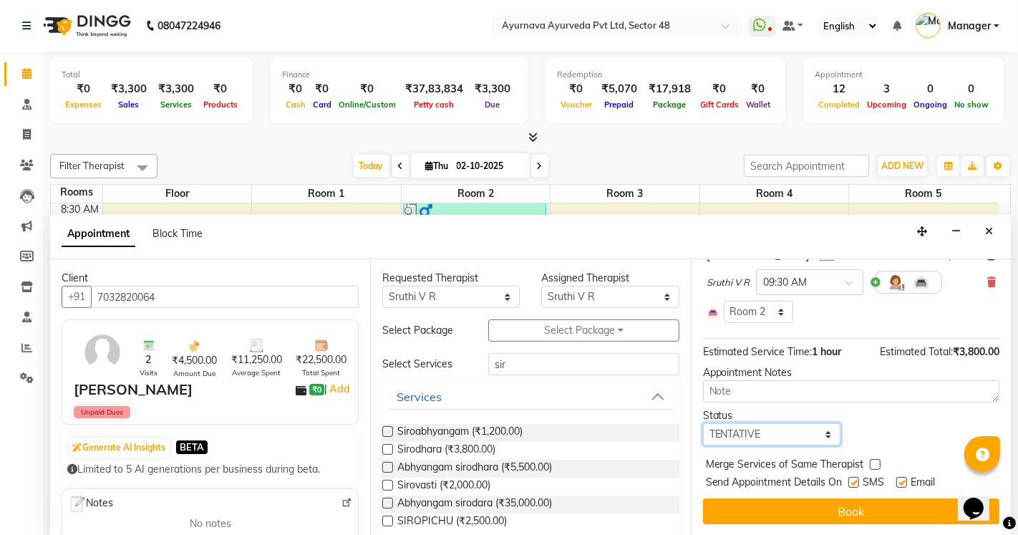
drag, startPoint x: 751, startPoint y: 438, endPoint x: 752, endPoint y: 426, distance: 11.5
click at [751, 438] on select "Select TENTATIVE CONFIRM CHECK-IN UPCOMING" at bounding box center [772, 434] width 138 height 22
select select "confirm booking"
click at [703, 423] on select "Select TENTATIVE CONFIRM CHECK-IN UPCOMING" at bounding box center [772, 434] width 138 height 22
click at [857, 485] on label at bounding box center [854, 482] width 11 height 11
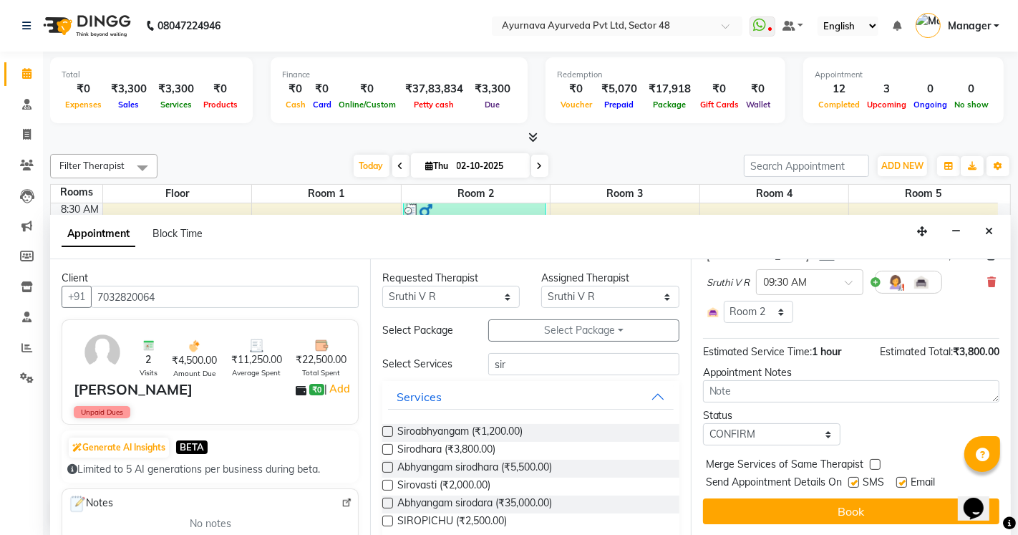
click at [857, 485] on input "checkbox" at bounding box center [853, 483] width 9 height 9
checkbox input "false"
click at [907, 480] on div "Email" at bounding box center [922, 484] width 51 height 18
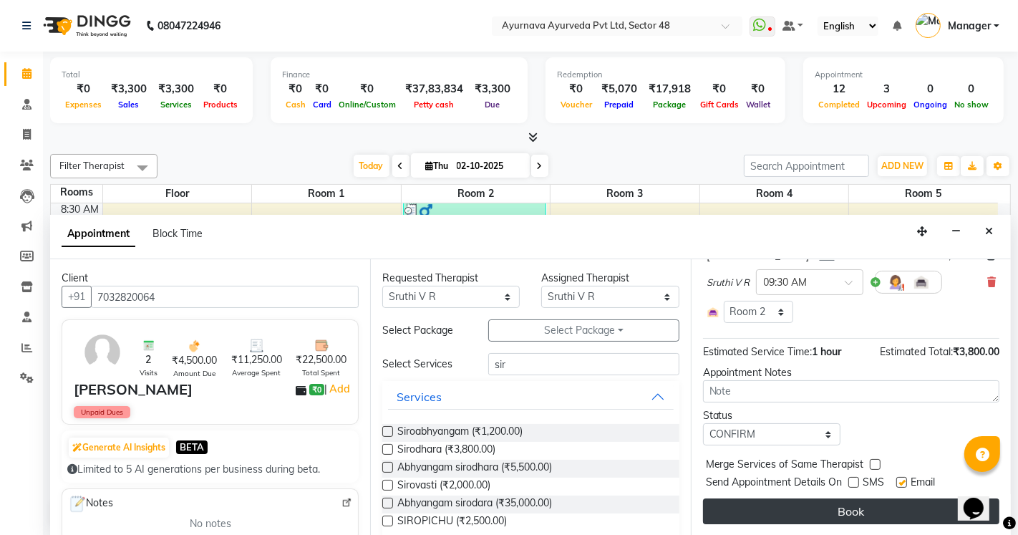
click at [891, 511] on button "Book" at bounding box center [851, 511] width 296 height 26
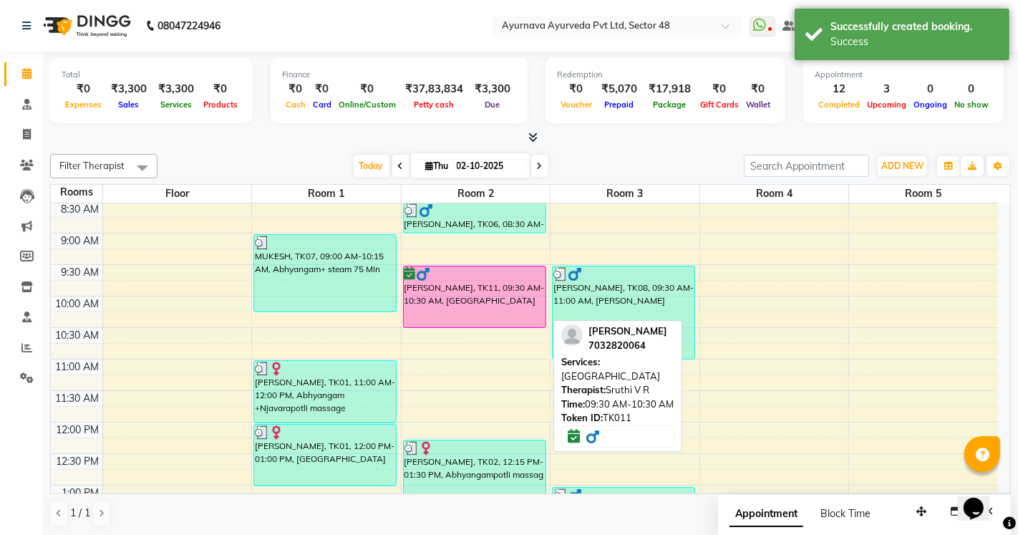
click at [433, 285] on div "[PERSON_NAME], TK11, 09:30 AM-10:30 AM, [GEOGRAPHIC_DATA]" at bounding box center [475, 296] width 142 height 61
select select "6"
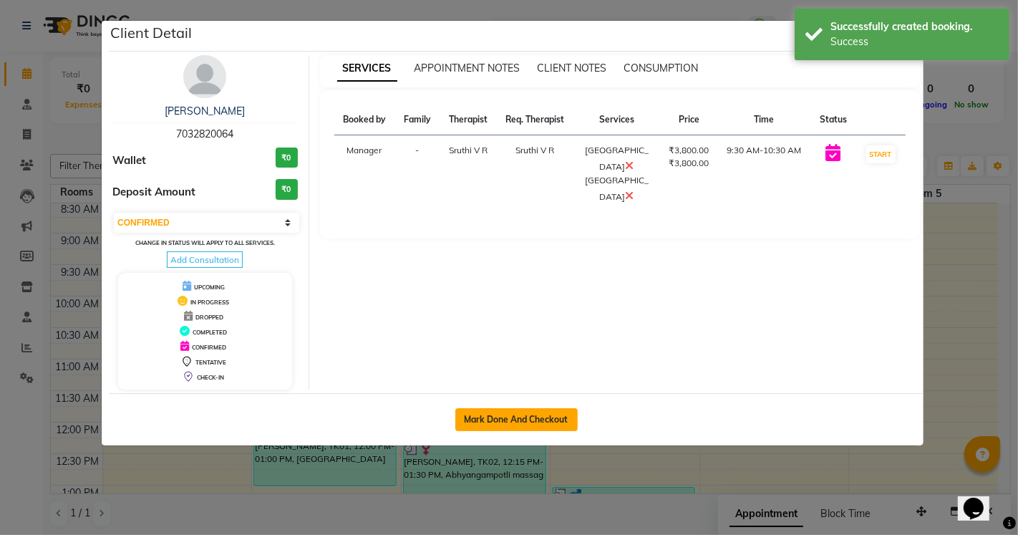
click at [546, 420] on button "Mark Done And Checkout" at bounding box center [516, 419] width 122 height 23
select select "service"
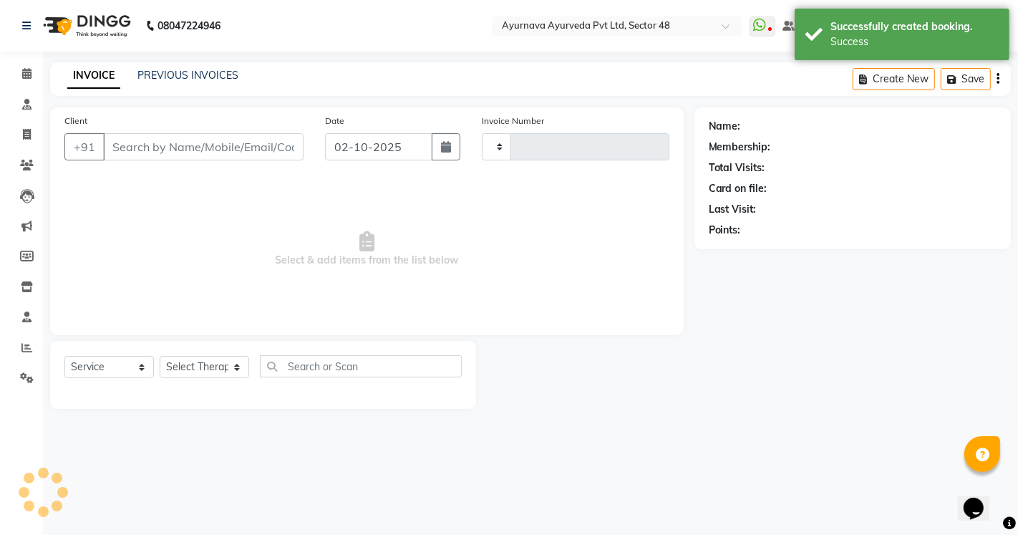
type input "1705"
select select "5546"
type input "7032820064"
select select "39150"
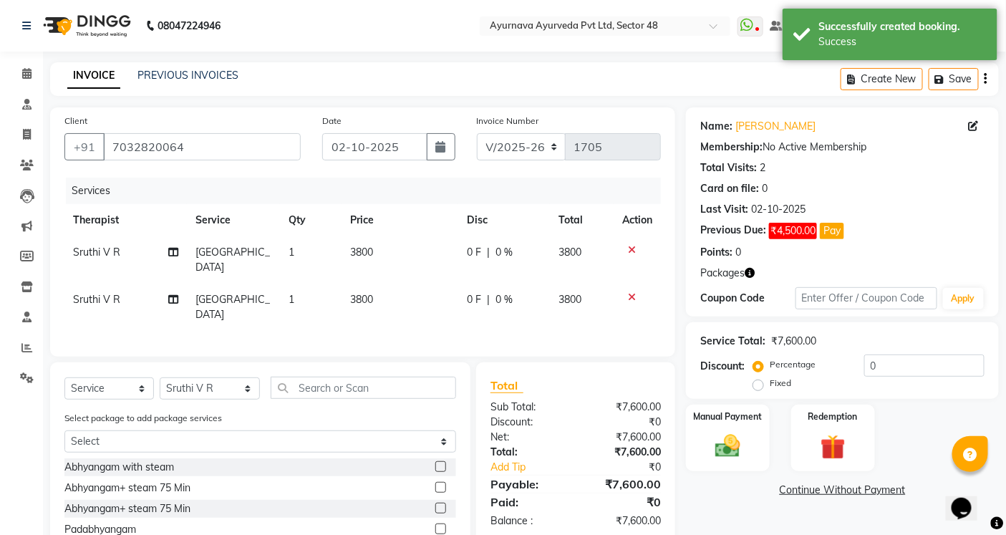
click at [632, 249] on icon at bounding box center [632, 250] width 8 height 10
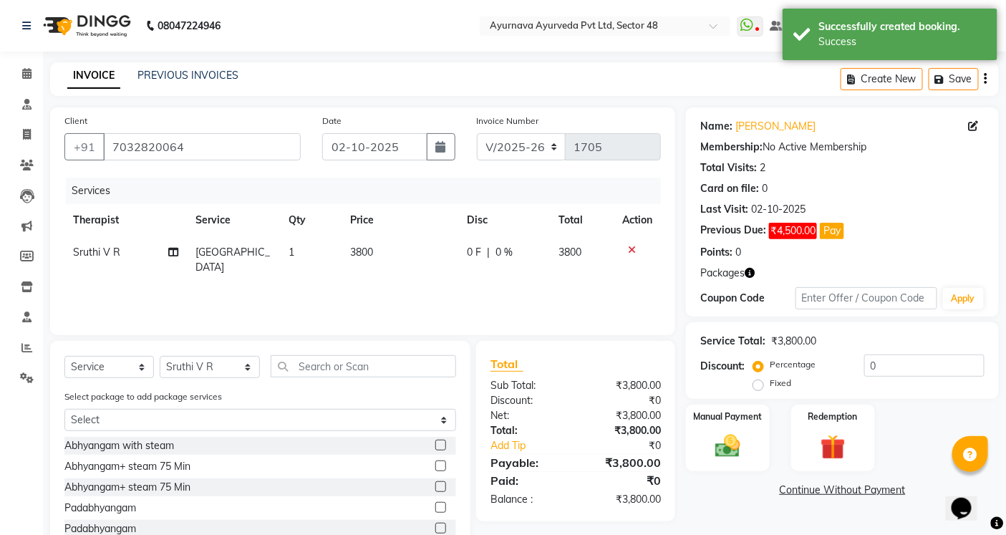
click at [770, 383] on label "Fixed" at bounding box center [780, 383] width 21 height 13
click at [760, 383] on input "Fixed" at bounding box center [761, 383] width 10 height 10
radio input "true"
click at [865, 363] on input "0" at bounding box center [924, 365] width 120 height 22
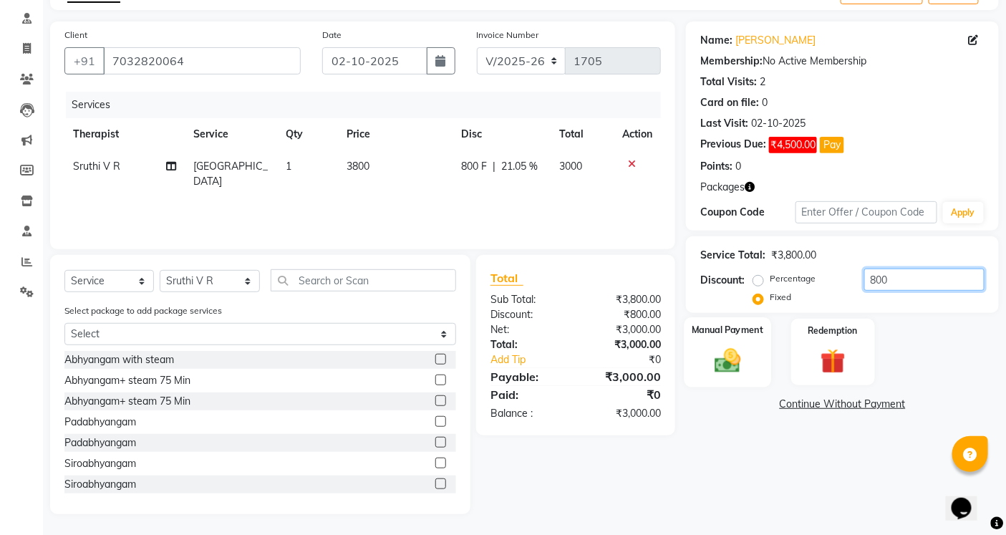
scroll to position [87, 0]
type input "800"
click at [721, 348] on img at bounding box center [728, 359] width 43 height 30
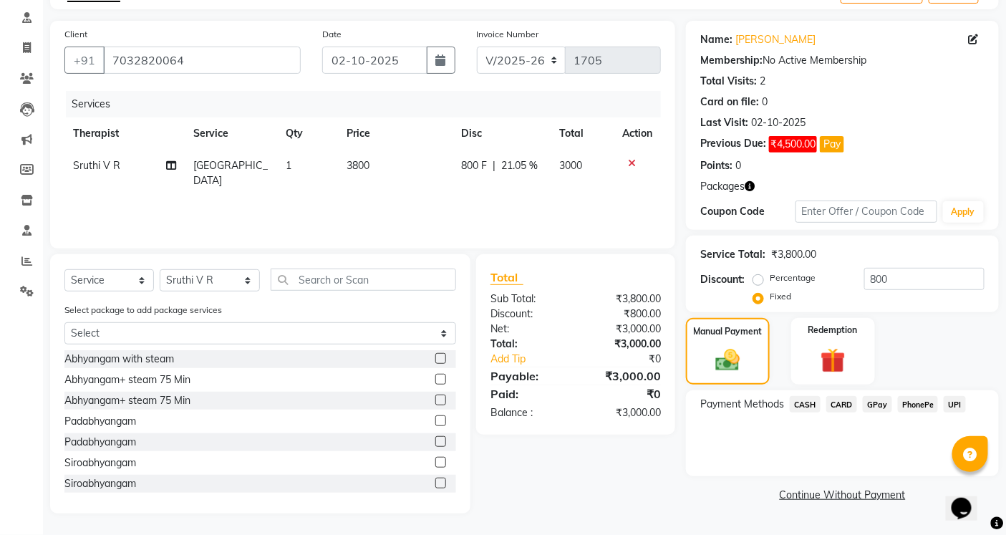
click at [802, 407] on span "CASH" at bounding box center [805, 404] width 31 height 16
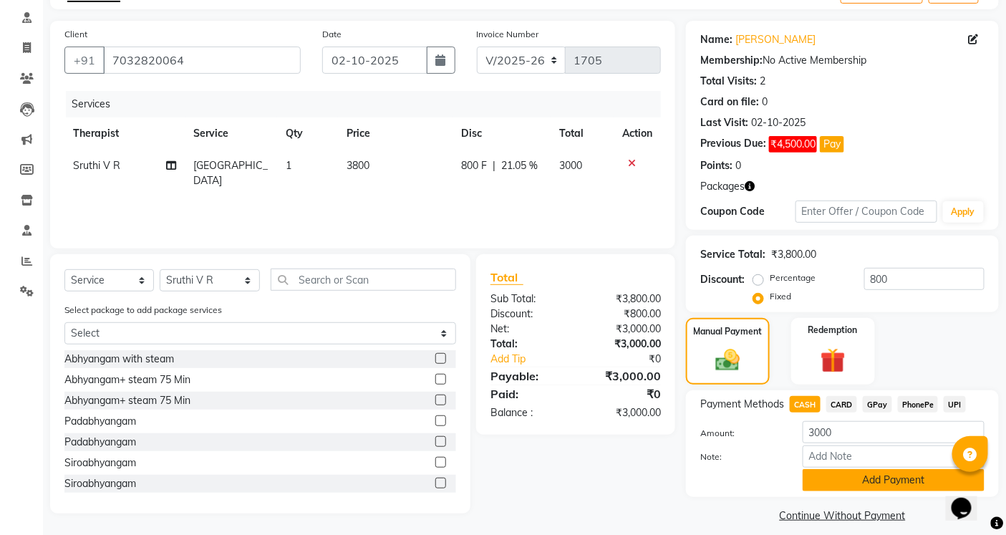
click at [826, 483] on button "Add Payment" at bounding box center [894, 480] width 182 height 22
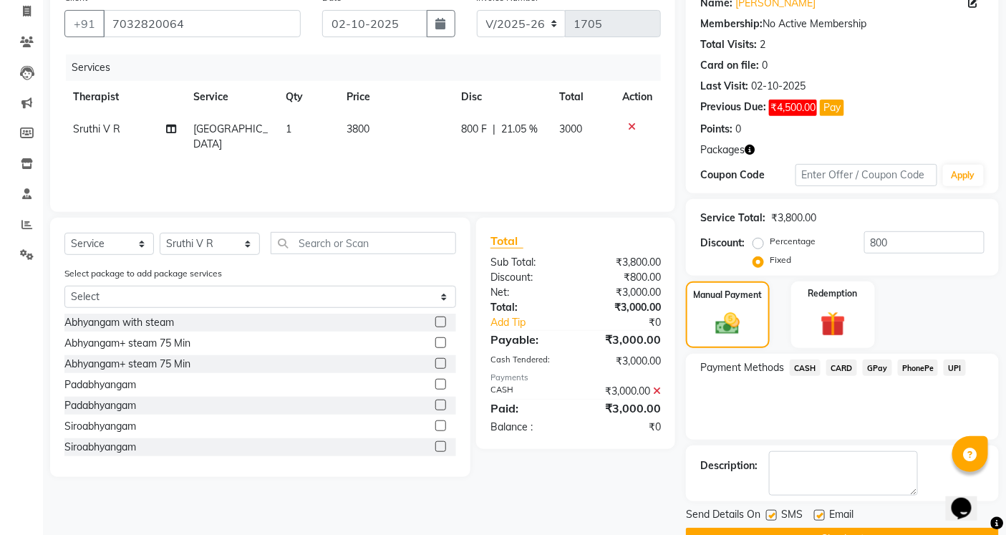
scroll to position [160, 0]
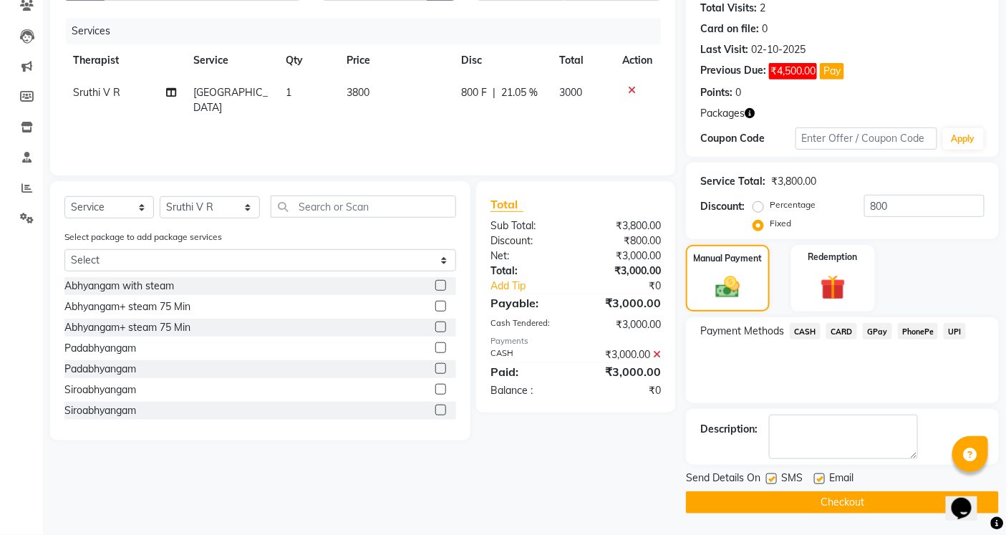
click at [772, 476] on label at bounding box center [771, 478] width 11 height 11
click at [772, 476] on input "checkbox" at bounding box center [770, 479] width 9 height 9
checkbox input "false"
click at [818, 481] on label at bounding box center [819, 478] width 11 height 11
click at [818, 481] on input "checkbox" at bounding box center [818, 479] width 9 height 9
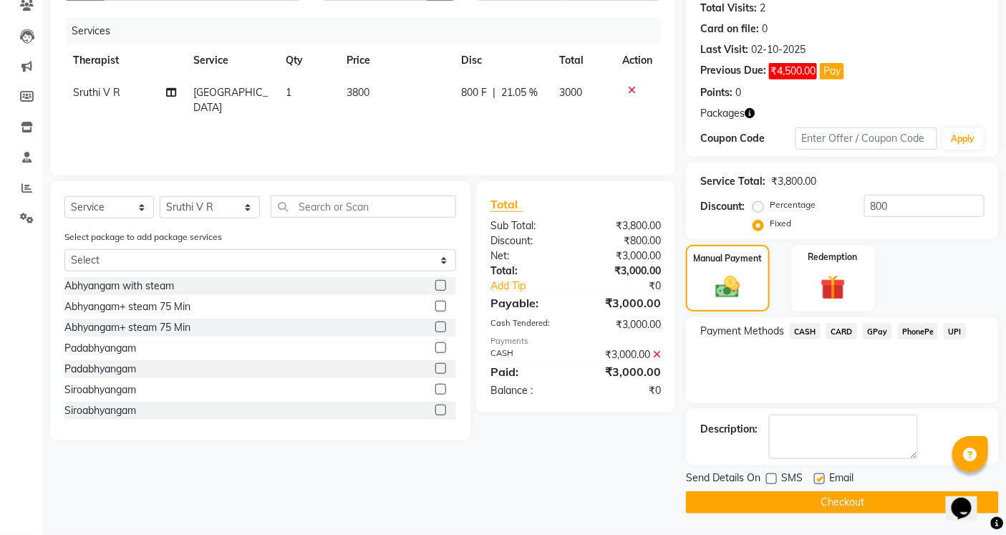
checkbox input "false"
click at [811, 498] on button "Checkout" at bounding box center [842, 502] width 313 height 22
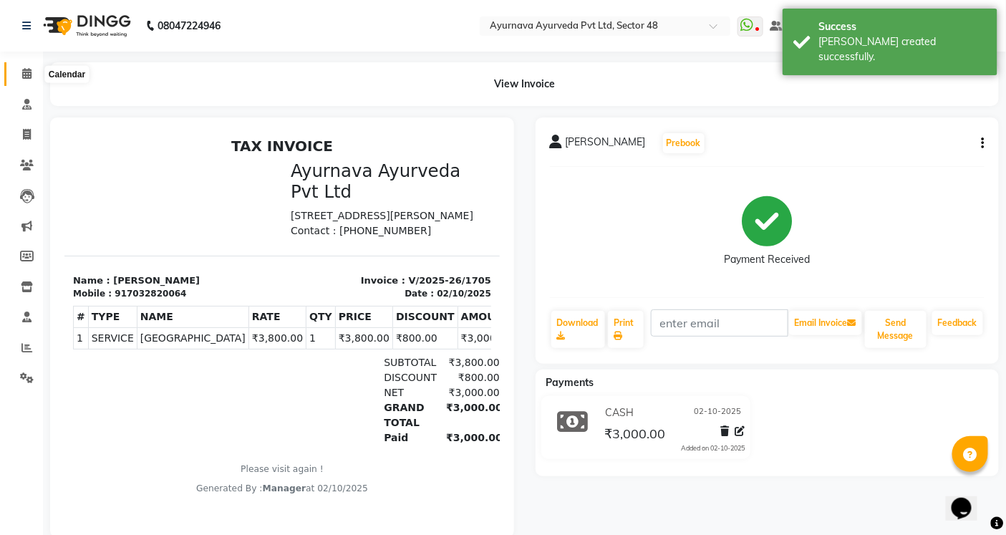
click at [31, 74] on span at bounding box center [26, 74] width 25 height 16
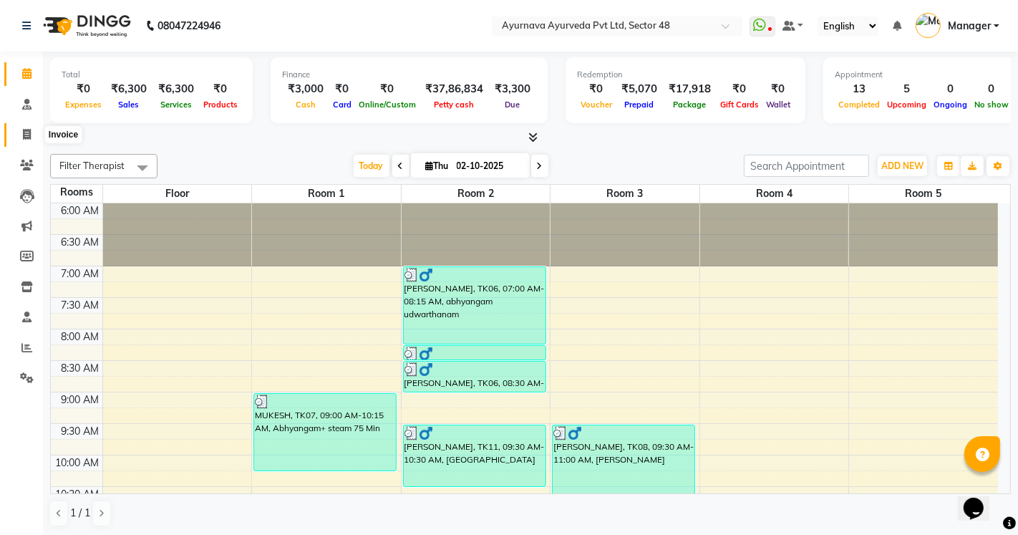
click at [37, 133] on span at bounding box center [26, 135] width 25 height 16
select select "5546"
select select "service"
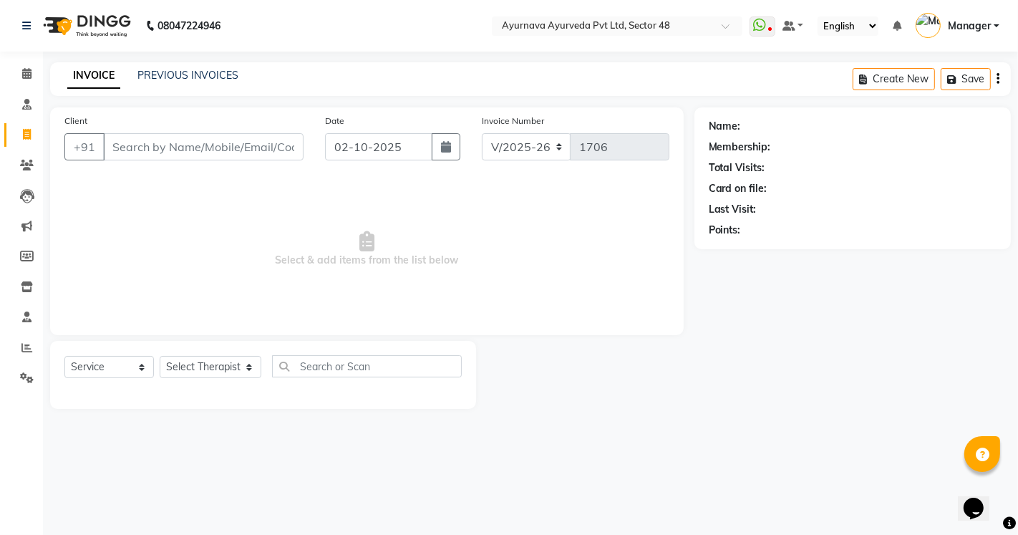
click at [232, 152] on input "Client" at bounding box center [203, 146] width 201 height 27
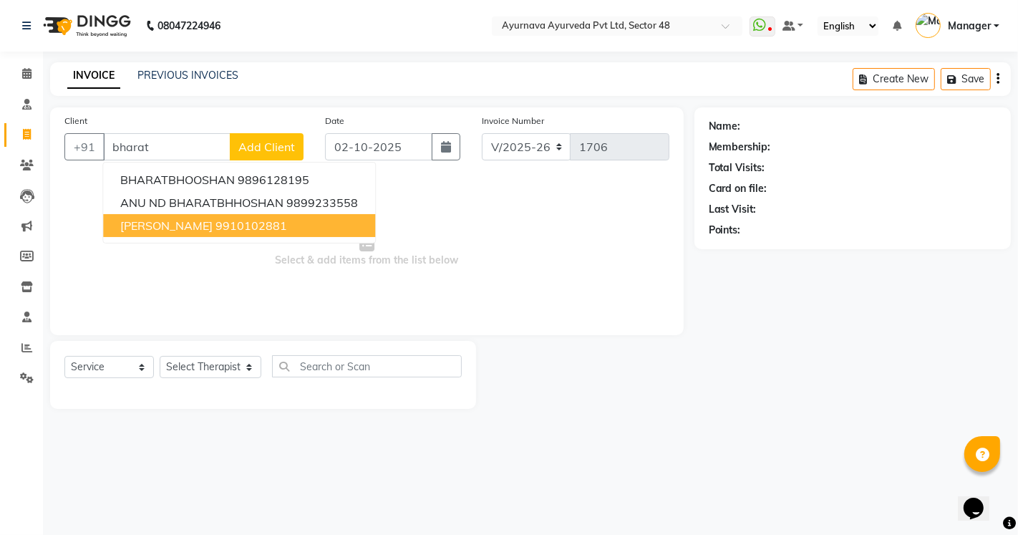
click at [213, 223] on span "[PERSON_NAME]" at bounding box center [166, 225] width 92 height 14
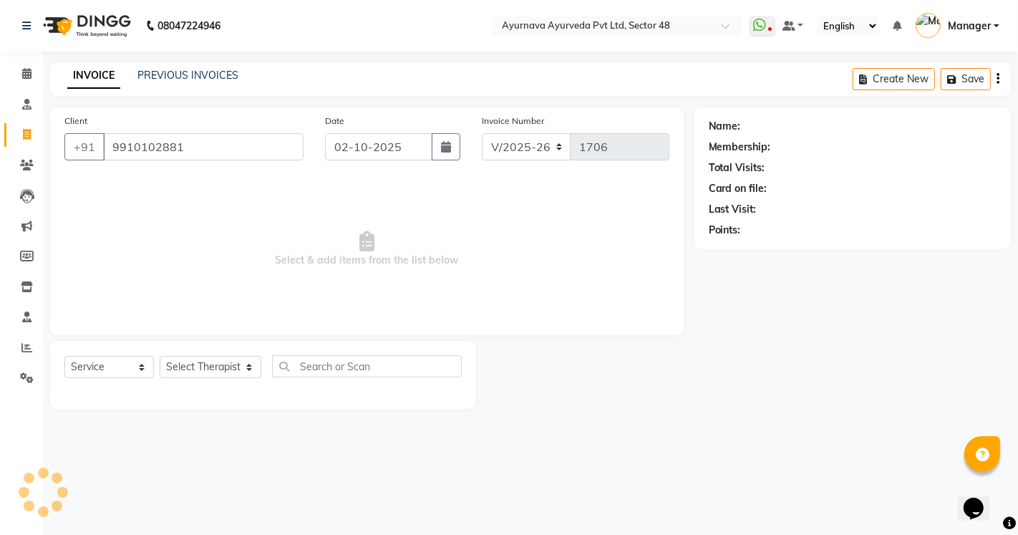
type input "9910102881"
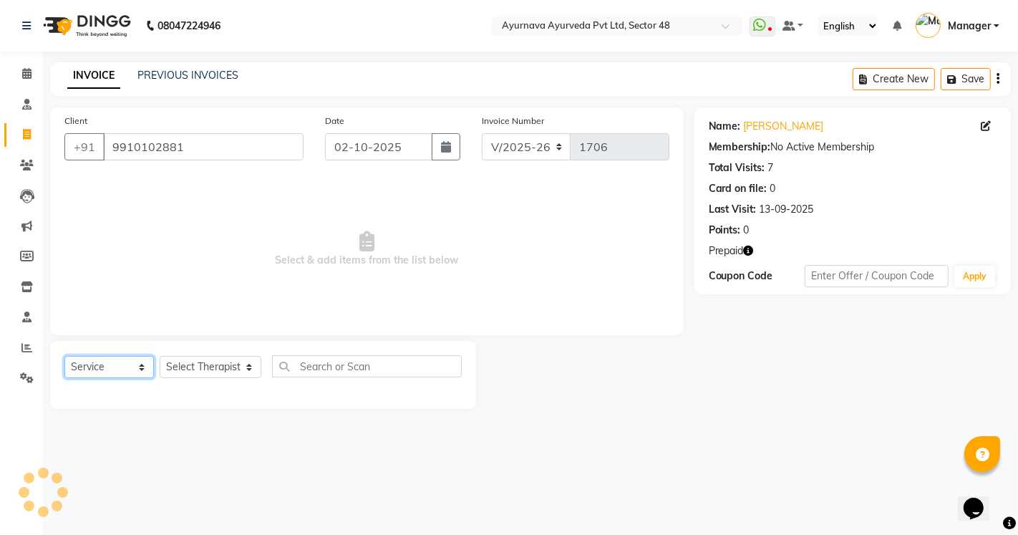
click at [106, 373] on select "Select Service Product Membership Package Voucher Prepaid Gift Card" at bounding box center [109, 367] width 90 height 22
click at [32, 76] on span at bounding box center [26, 74] width 25 height 16
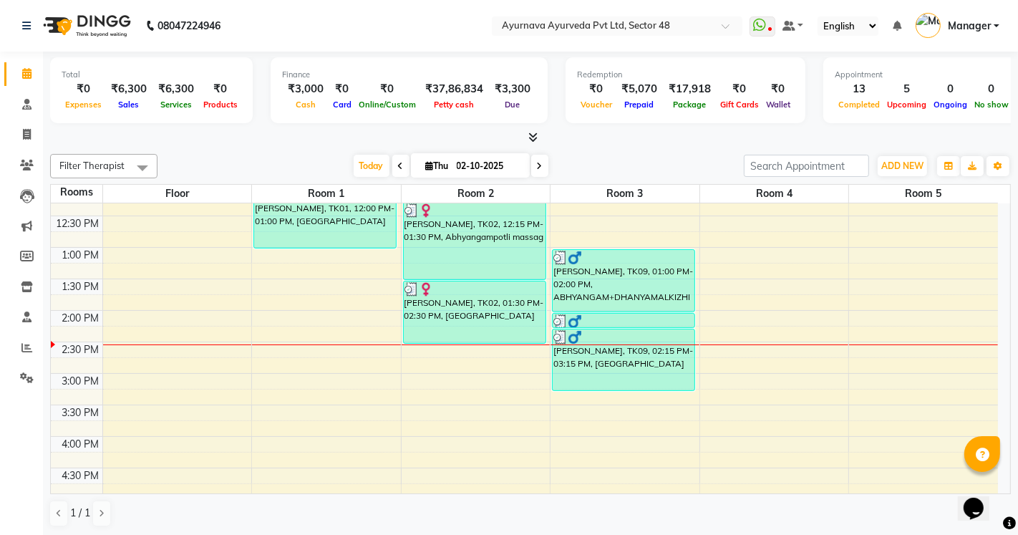
scroll to position [397, 0]
click at [302, 349] on div "6:00 AM 6:30 AM 7:00 AM 7:30 AM 8:00 AM 8:30 AM 9:00 AM 9:30 AM 10:00 AM 10:30 …" at bounding box center [524, 278] width 947 height 945
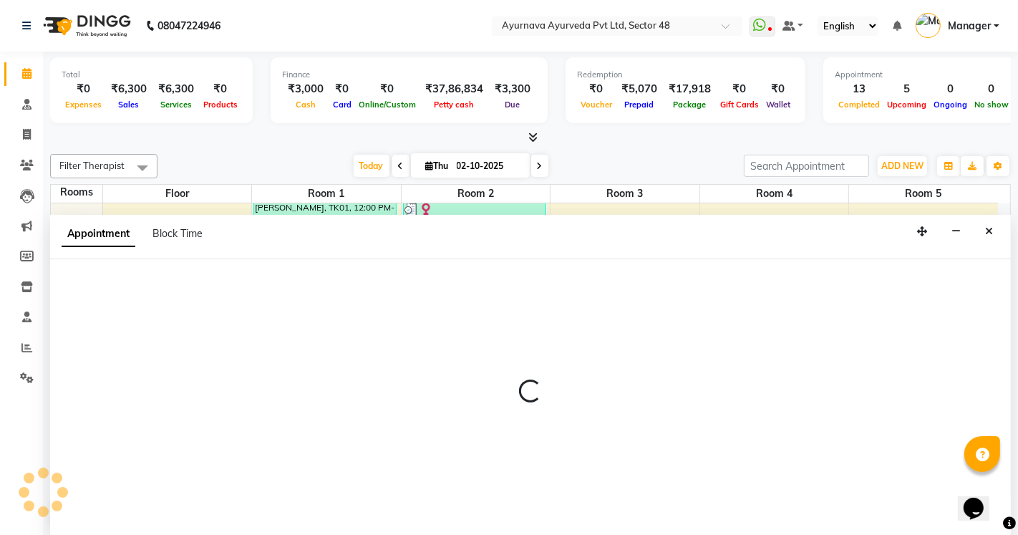
select select "870"
select select "tentative"
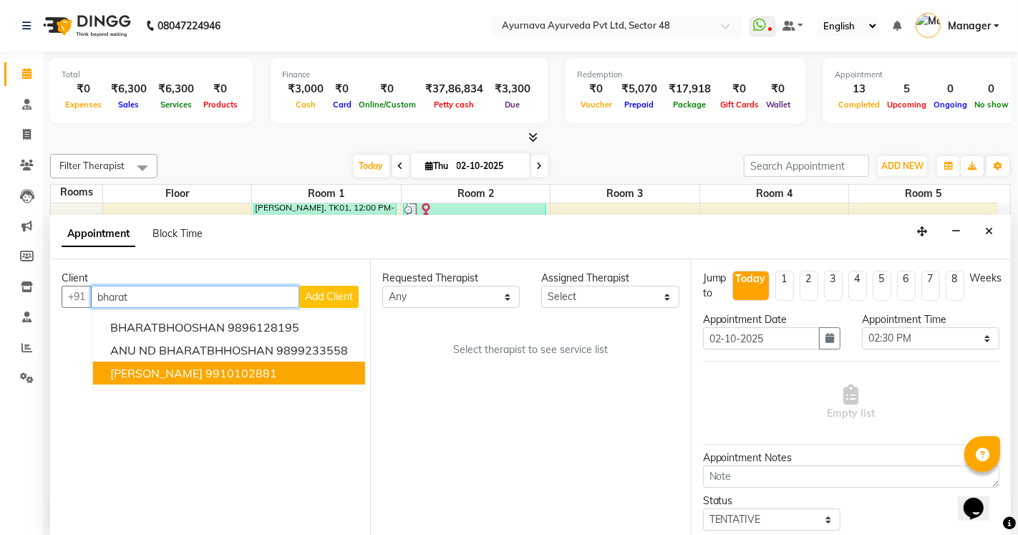
click at [266, 363] on button "[PERSON_NAME] 9910102881" at bounding box center [229, 373] width 272 height 23
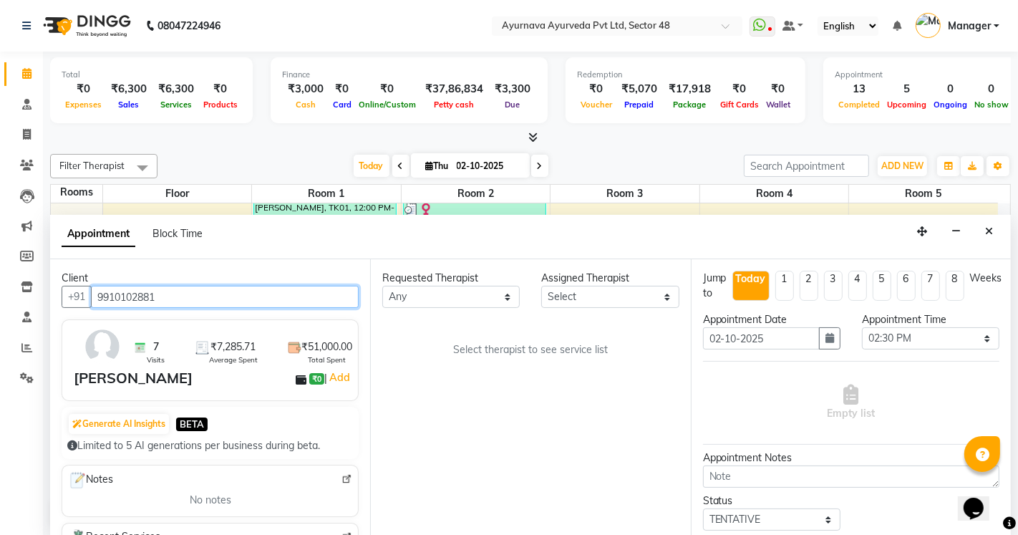
type input "9910102881"
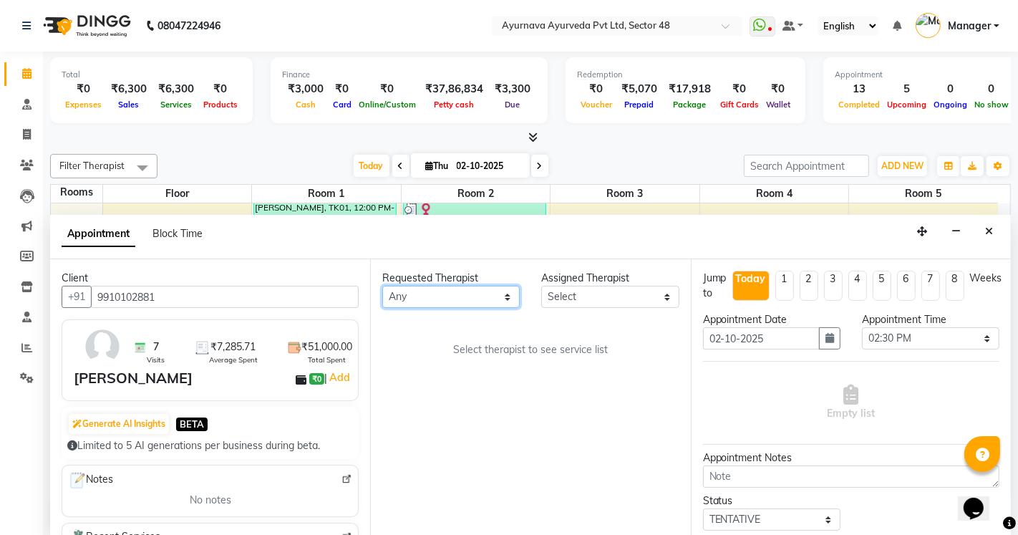
click at [461, 299] on select "Any [PERSON_NAME] [PERSON_NAME] V P [PERSON_NAME] [PERSON_NAME] [PERSON_NAME] […" at bounding box center [451, 297] width 138 height 22
select select "39153"
click at [382, 286] on select "Any [PERSON_NAME] [PERSON_NAME] V P [PERSON_NAME] [PERSON_NAME] [PERSON_NAME] […" at bounding box center [451, 297] width 138 height 22
select select "39153"
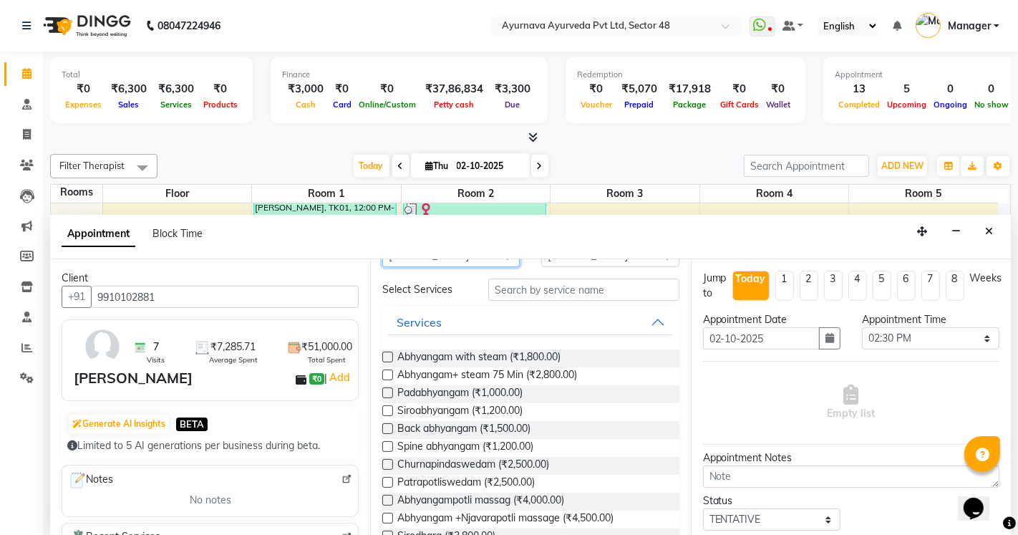
scroll to position [79, 0]
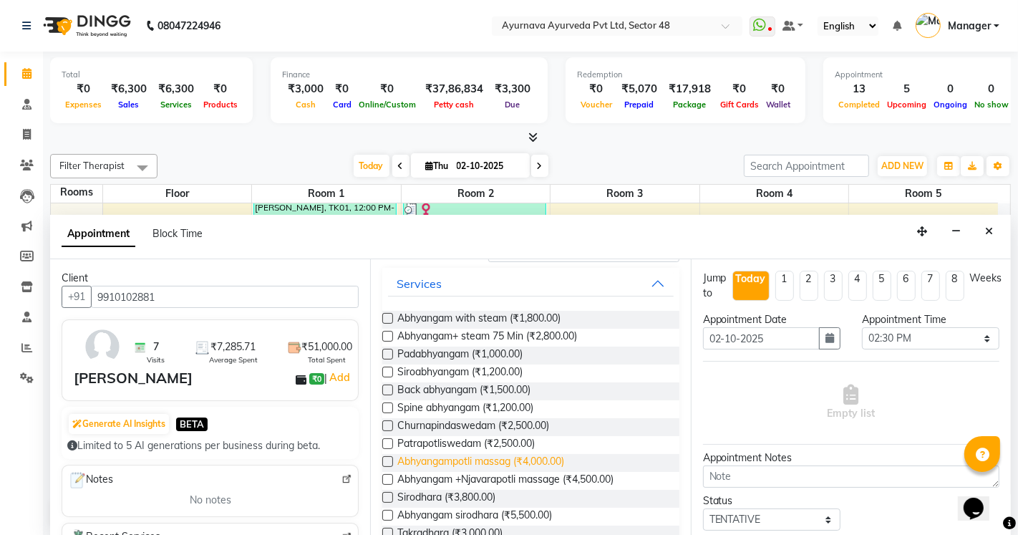
click at [496, 468] on span "Abhyangampotli massag (₹4,000.00)" at bounding box center [480, 463] width 167 height 18
checkbox input "false"
select select "2642"
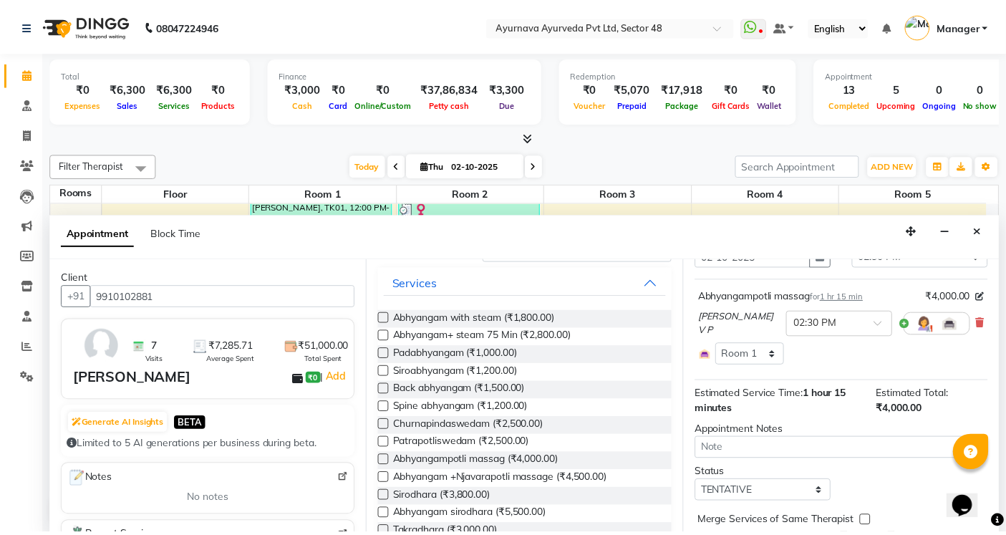
scroll to position [137, 0]
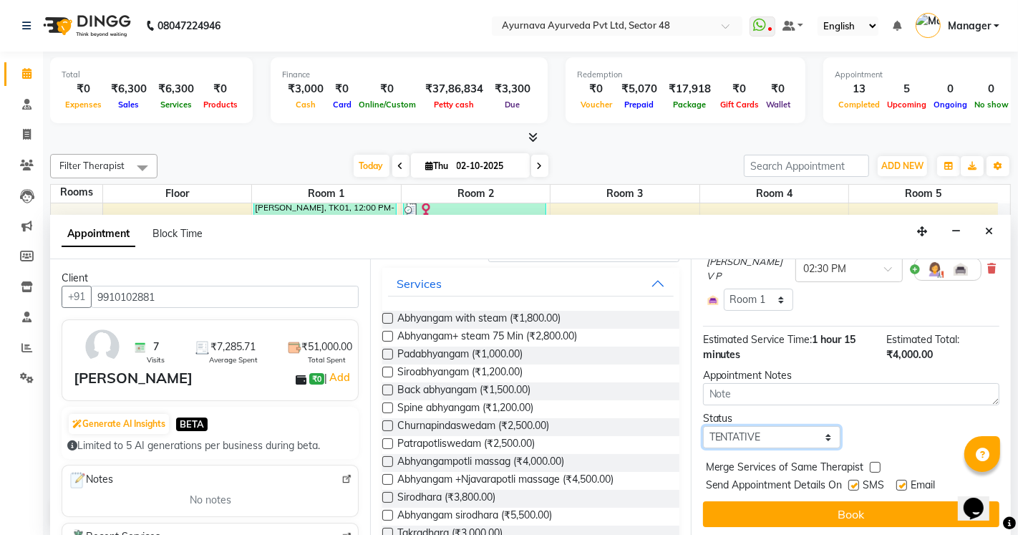
click at [759, 441] on select "Select TENTATIVE CONFIRM CHECK-IN UPCOMING" at bounding box center [772, 437] width 138 height 22
select select "confirm booking"
click at [703, 426] on select "Select TENTATIVE CONFIRM CHECK-IN UPCOMING" at bounding box center [772, 437] width 138 height 22
drag, startPoint x: 858, startPoint y: 481, endPoint x: 883, endPoint y: 483, distance: 25.1
click at [857, 482] on label at bounding box center [854, 485] width 11 height 11
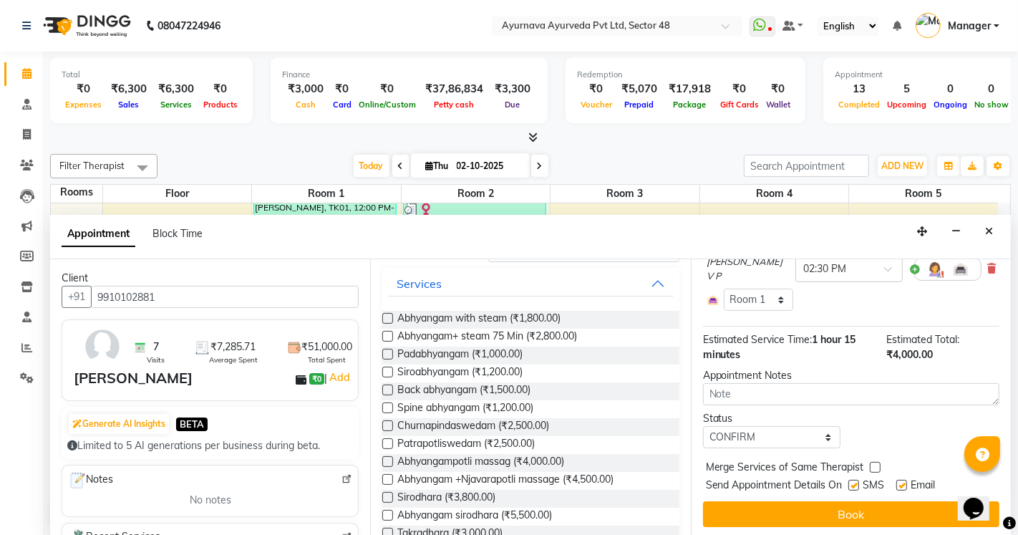
click at [857, 482] on input "checkbox" at bounding box center [853, 486] width 9 height 9
checkbox input "false"
click at [899, 483] on label at bounding box center [902, 485] width 11 height 11
click at [899, 483] on input "checkbox" at bounding box center [901, 486] width 9 height 9
checkbox input "false"
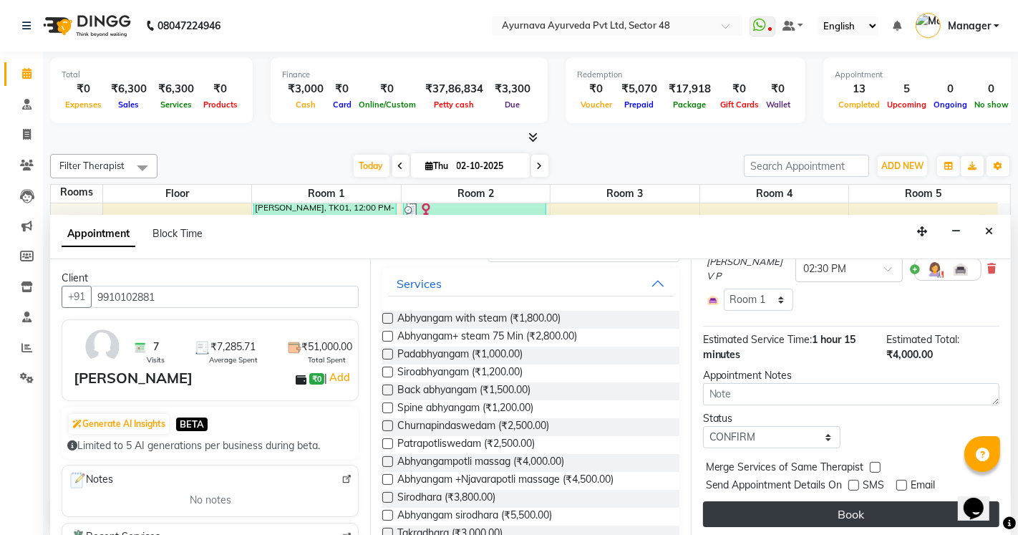
click at [892, 506] on button "Book" at bounding box center [851, 514] width 296 height 26
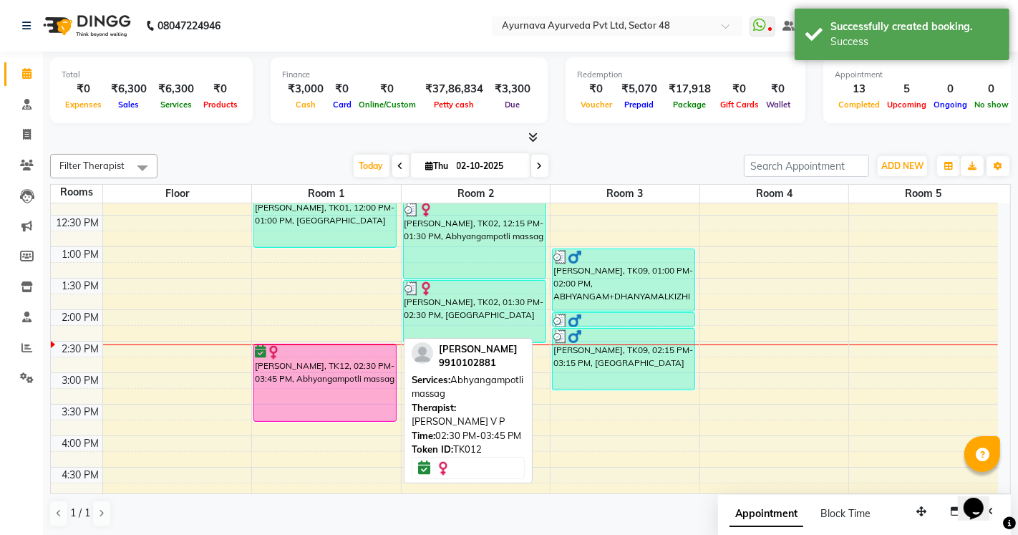
click at [292, 384] on div "[PERSON_NAME], TK12, 02:30 PM-03:45 PM, Abhyangampotli massag" at bounding box center [325, 382] width 142 height 77
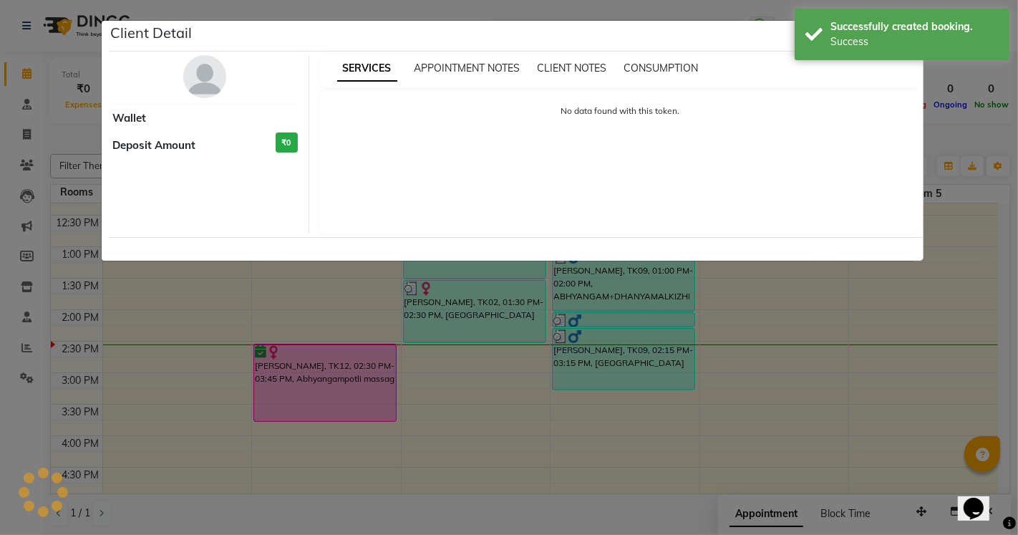
select select "6"
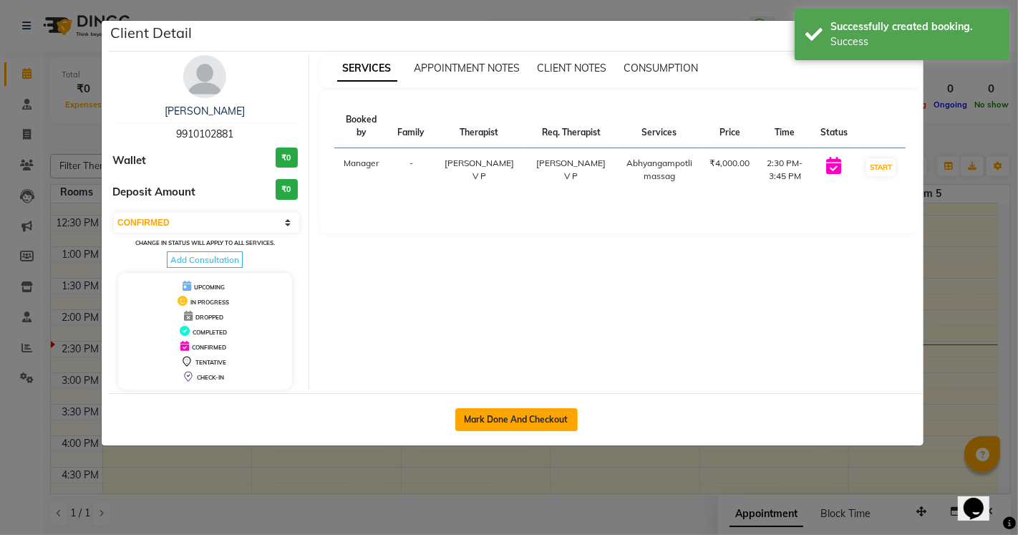
click at [537, 421] on button "Mark Done And Checkout" at bounding box center [516, 419] width 122 height 23
select select "5546"
select select "service"
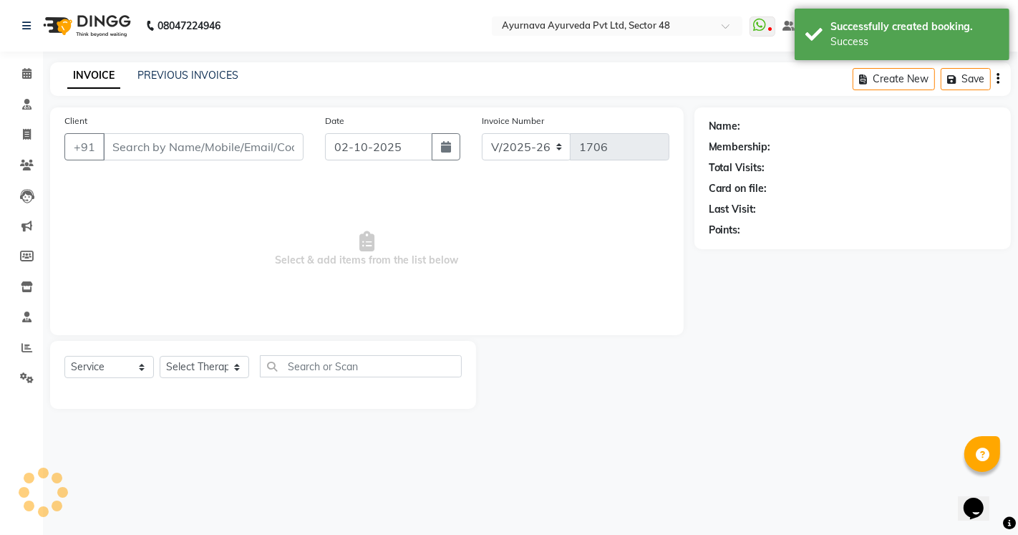
type input "9910102881"
select select "39153"
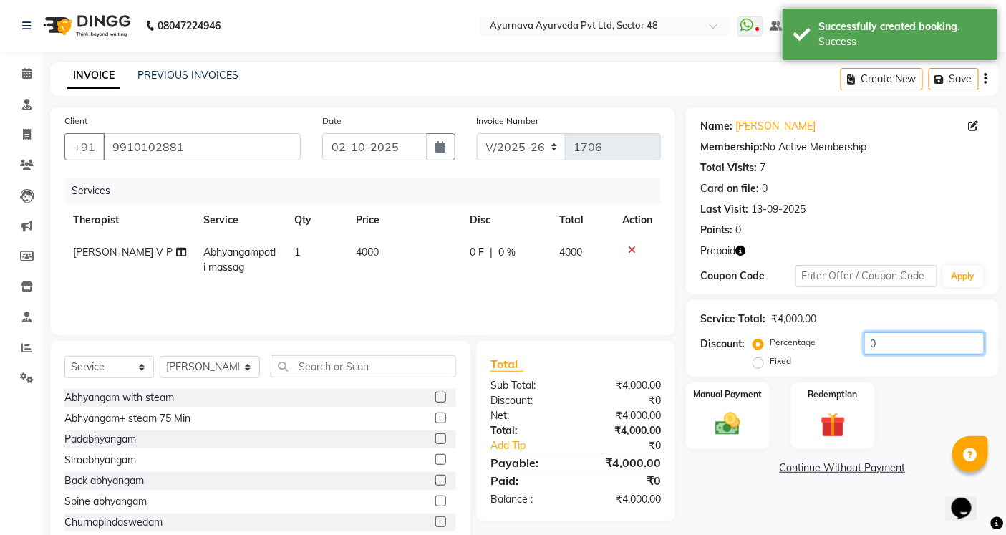
click at [867, 342] on input "0" at bounding box center [924, 343] width 120 height 22
type input "40"
click at [826, 413] on img at bounding box center [832, 425] width 43 height 33
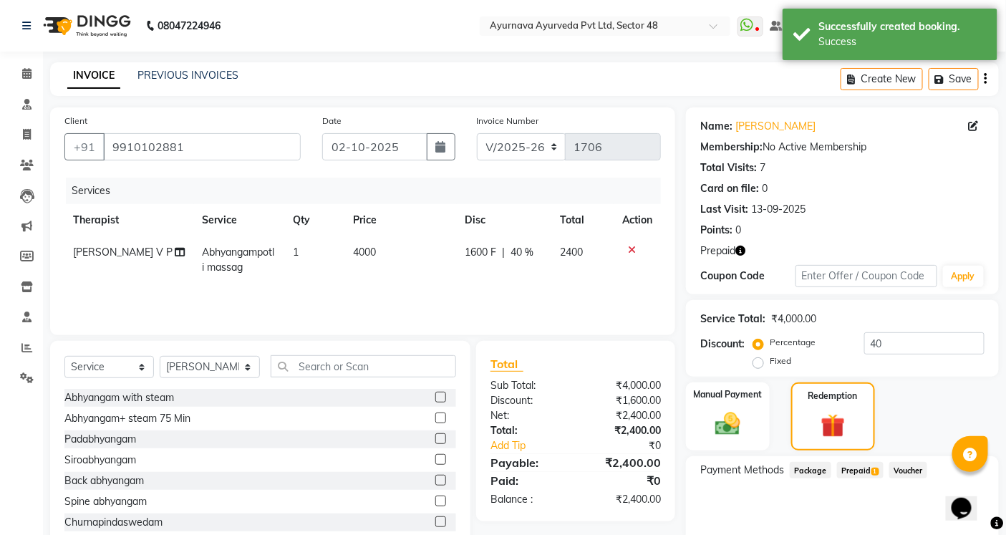
click at [861, 467] on span "Prepaid 1" at bounding box center [860, 470] width 47 height 16
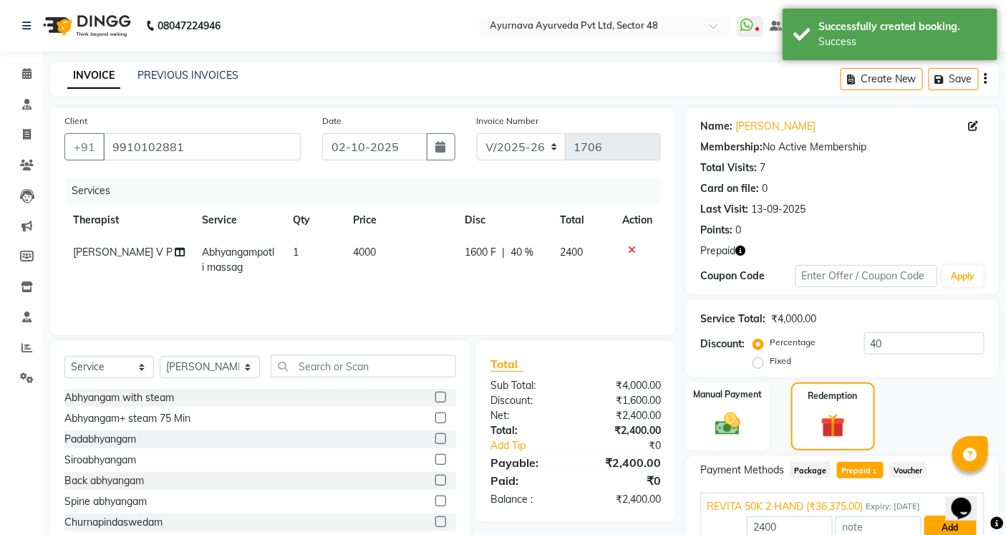
click at [949, 525] on button "Add" at bounding box center [951, 528] width 52 height 24
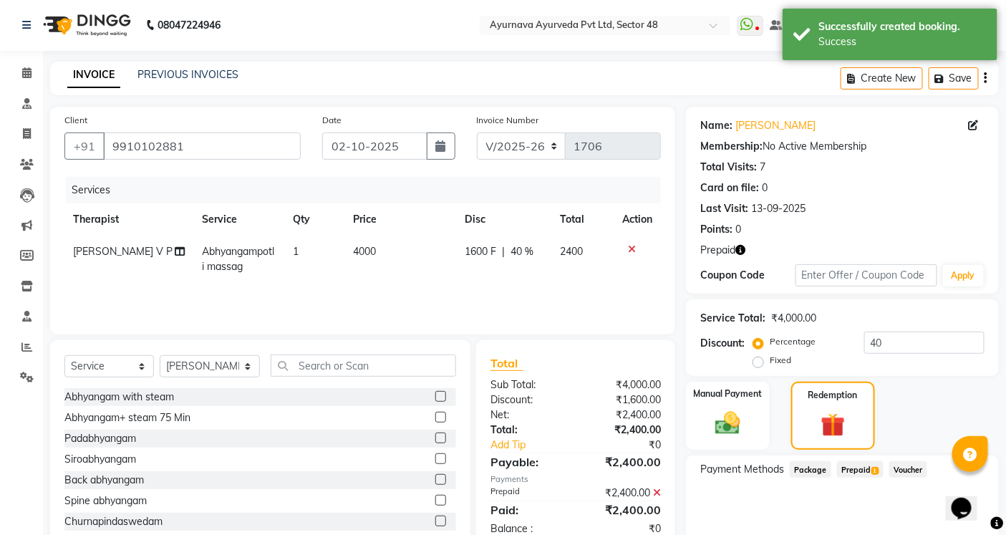
scroll to position [138, 0]
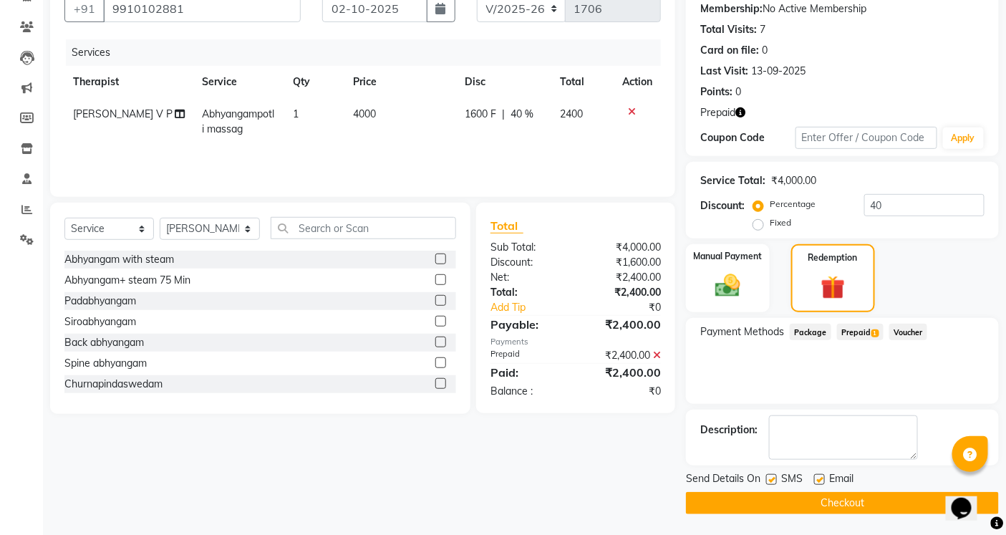
click at [773, 481] on label at bounding box center [771, 479] width 11 height 11
click at [773, 481] on input "checkbox" at bounding box center [770, 480] width 9 height 9
checkbox input "false"
click at [819, 476] on label at bounding box center [819, 479] width 11 height 11
click at [819, 476] on input "checkbox" at bounding box center [818, 480] width 9 height 9
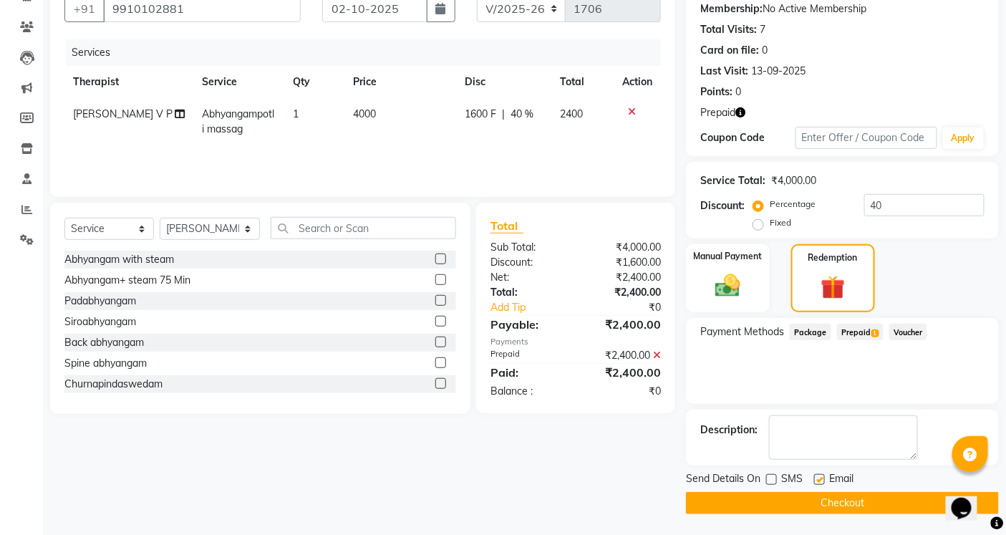
checkbox input "false"
click at [813, 503] on button "Checkout" at bounding box center [842, 503] width 313 height 22
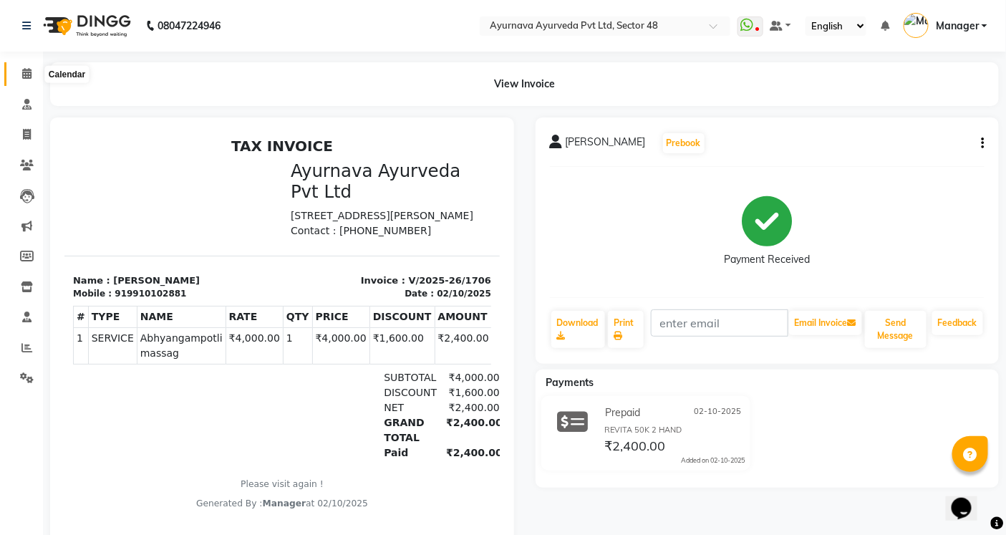
click at [33, 72] on span at bounding box center [26, 74] width 25 height 16
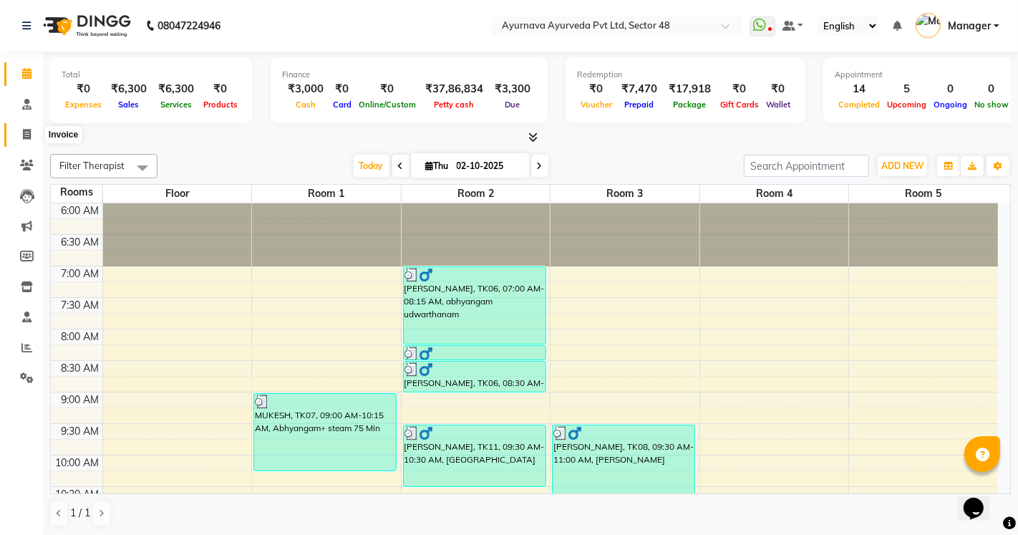
click at [23, 136] on icon at bounding box center [27, 134] width 8 height 11
select select "service"
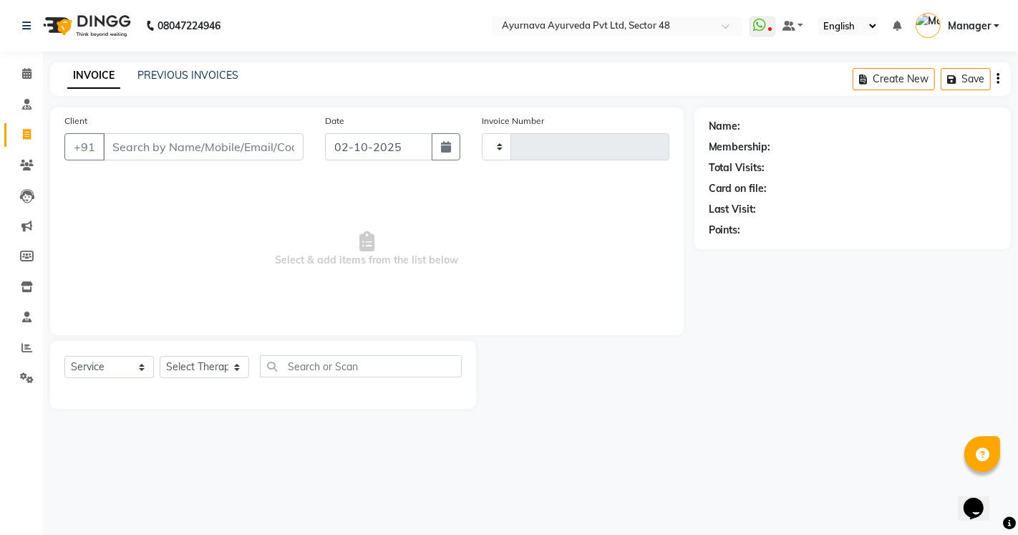
type input "1707"
select select "5546"
click at [445, 141] on icon "button" at bounding box center [446, 146] width 10 height 11
select select "10"
select select "2025"
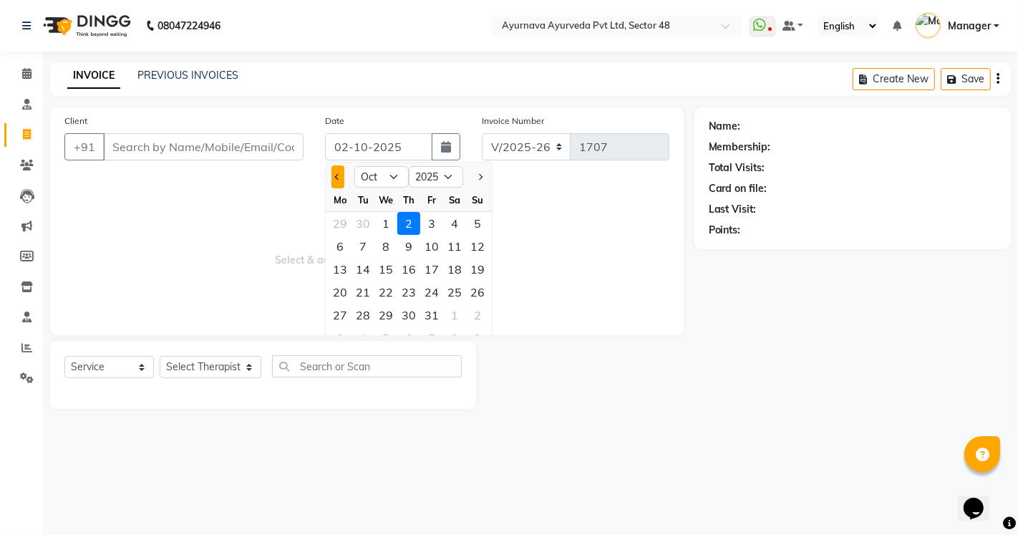
click at [332, 170] on button "Previous month" at bounding box center [338, 176] width 12 height 23
select select "9"
click at [337, 312] on div "29" at bounding box center [340, 315] width 23 height 23
type input "29-09-2025"
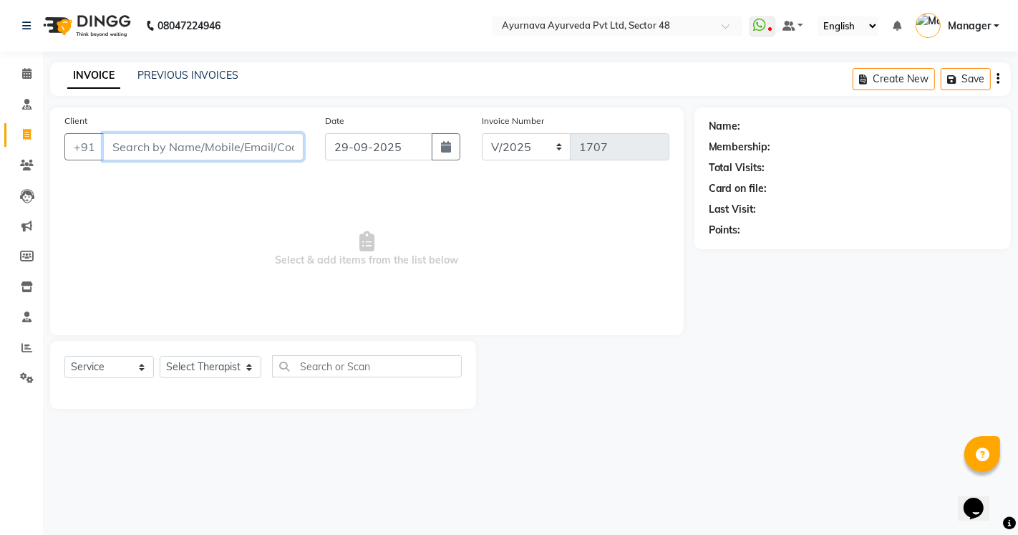
click at [195, 148] on input "Client" at bounding box center [203, 146] width 201 height 27
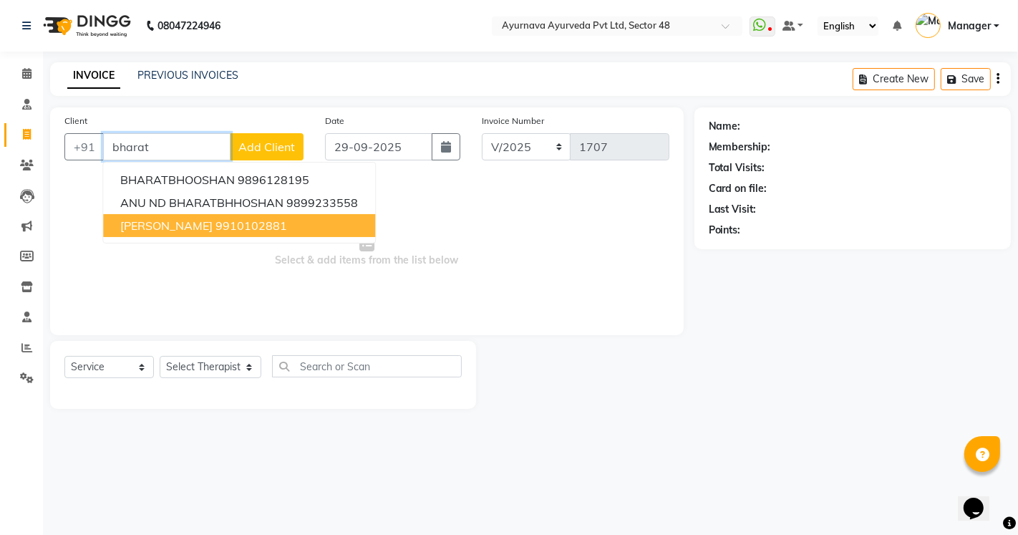
click at [197, 227] on span "[PERSON_NAME]" at bounding box center [166, 225] width 92 height 14
type input "9910102881"
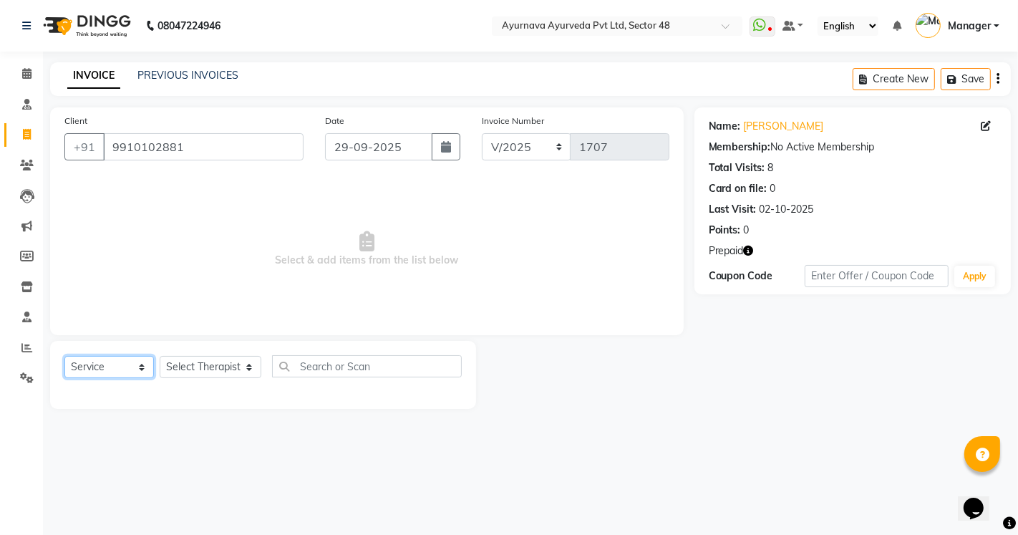
click at [108, 371] on select "Select Service Product Membership Package Voucher Prepaid Gift Card" at bounding box center [109, 367] width 90 height 22
click at [64, 357] on select "Select Service Product Membership Package Voucher Prepaid Gift Card" at bounding box center [109, 367] width 90 height 22
click at [173, 360] on select "Select Therapist [PERSON_NAME] [PERSON_NAME] V P [PERSON_NAME] Arya [PERSON_NAM…" at bounding box center [211, 367] width 102 height 22
select select "39153"
click at [160, 357] on select "Select Therapist [PERSON_NAME] [PERSON_NAME] V P [PERSON_NAME] Arya [PERSON_NAM…" at bounding box center [211, 367] width 102 height 22
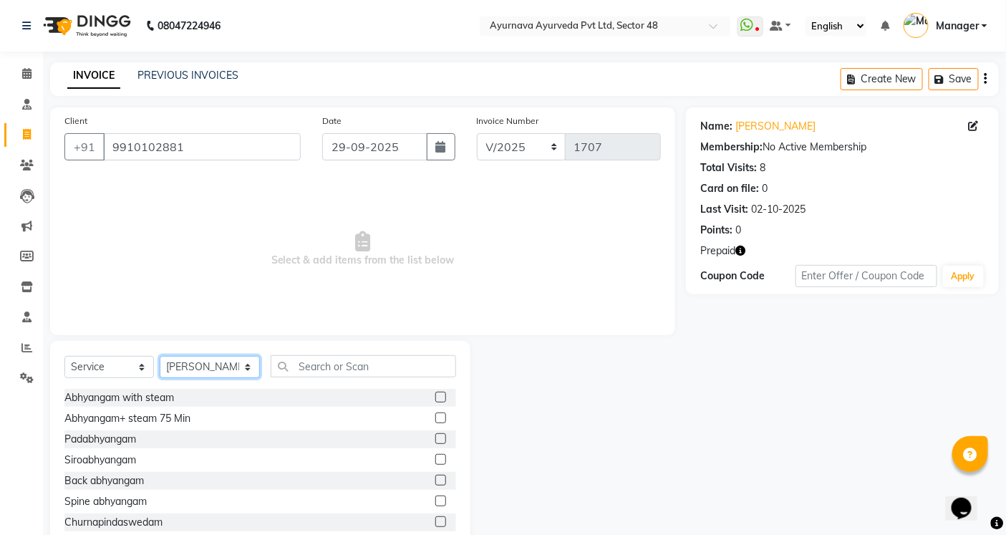
scroll to position [79, 0]
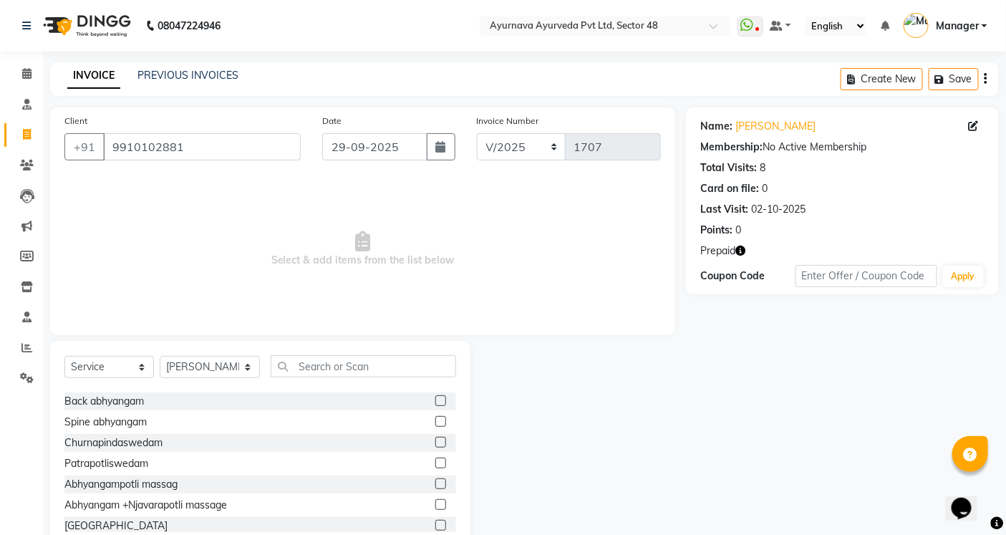
click at [435, 481] on label at bounding box center [440, 483] width 11 height 11
click at [435, 481] on input "checkbox" at bounding box center [439, 484] width 9 height 9
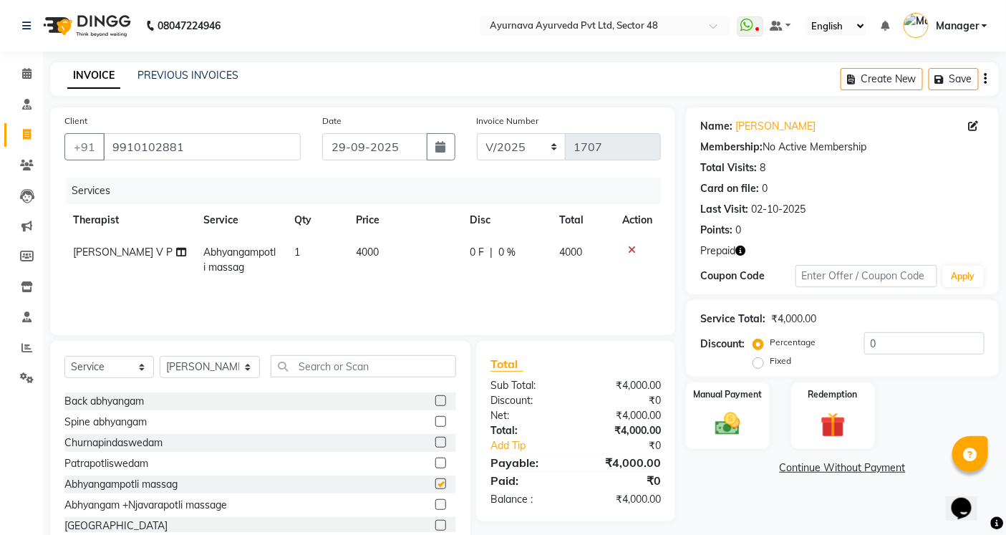
checkbox input "false"
click at [867, 344] on input "0" at bounding box center [924, 343] width 120 height 22
type input "40"
click at [846, 410] on img at bounding box center [832, 425] width 43 height 33
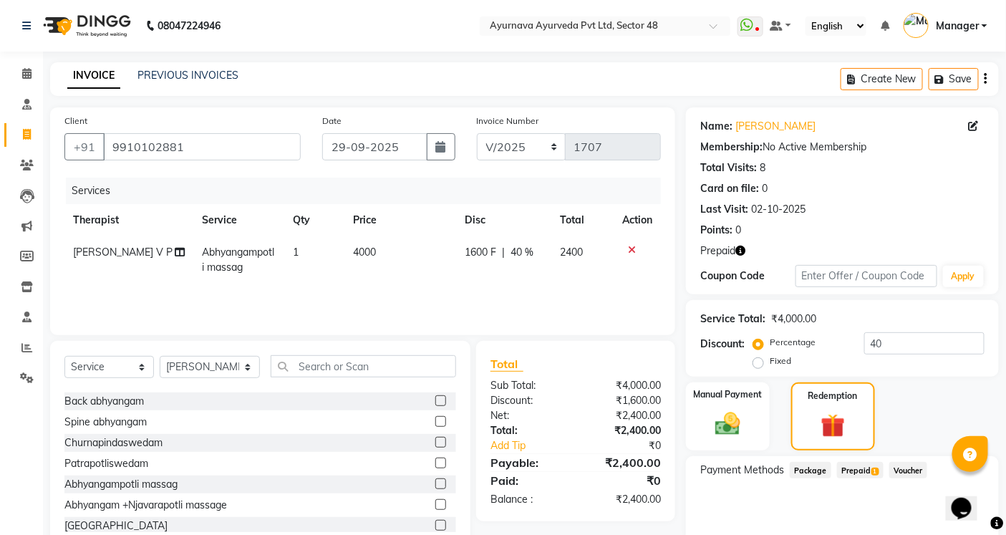
click at [851, 470] on span "Prepaid 1" at bounding box center [860, 470] width 47 height 16
drag, startPoint x: 942, startPoint y: 518, endPoint x: 857, endPoint y: 312, distance: 222.9
click at [941, 518] on button "Add" at bounding box center [951, 528] width 52 height 24
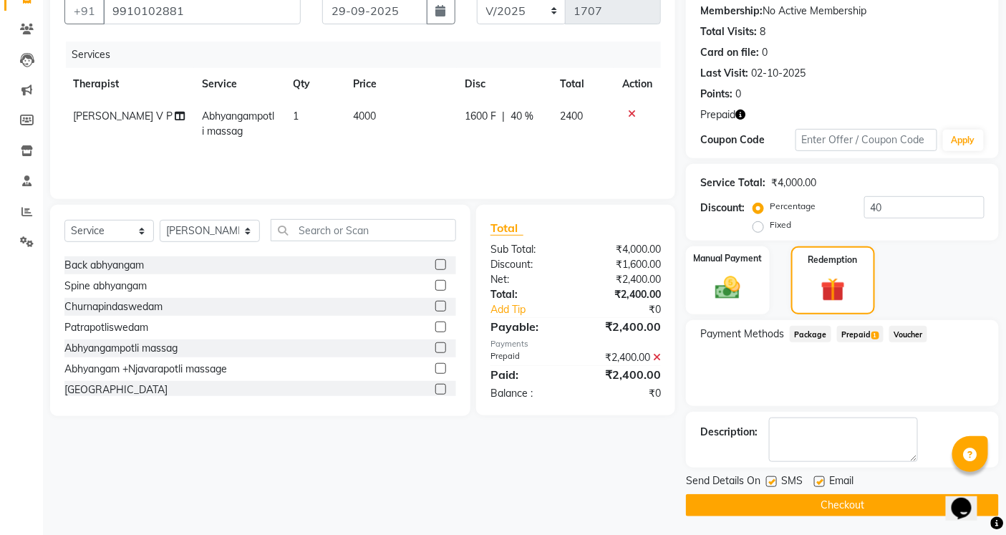
scroll to position [138, 0]
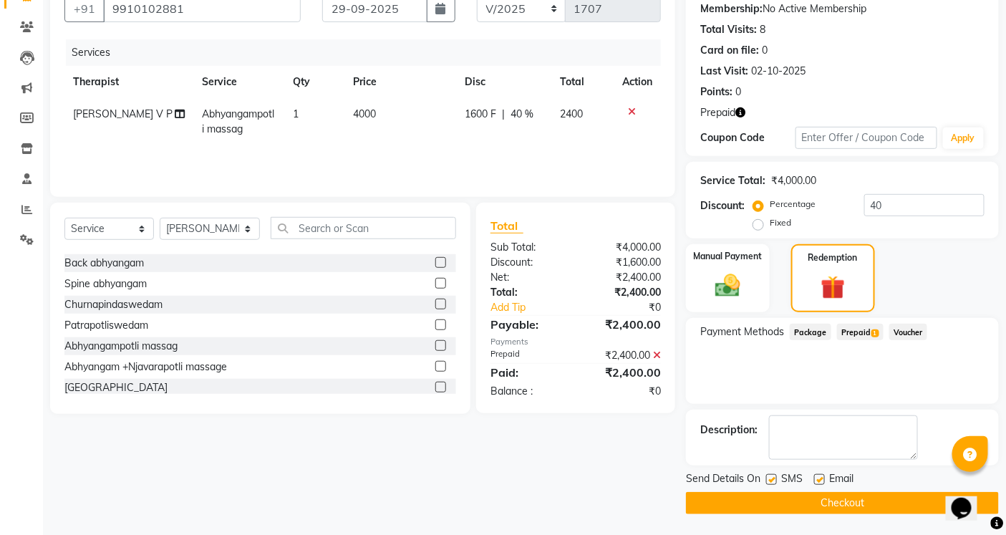
click at [770, 474] on label at bounding box center [771, 479] width 11 height 11
click at [770, 476] on input "checkbox" at bounding box center [770, 480] width 9 height 9
checkbox input "false"
click at [821, 474] on label at bounding box center [819, 479] width 11 height 11
click at [821, 476] on input "checkbox" at bounding box center [818, 480] width 9 height 9
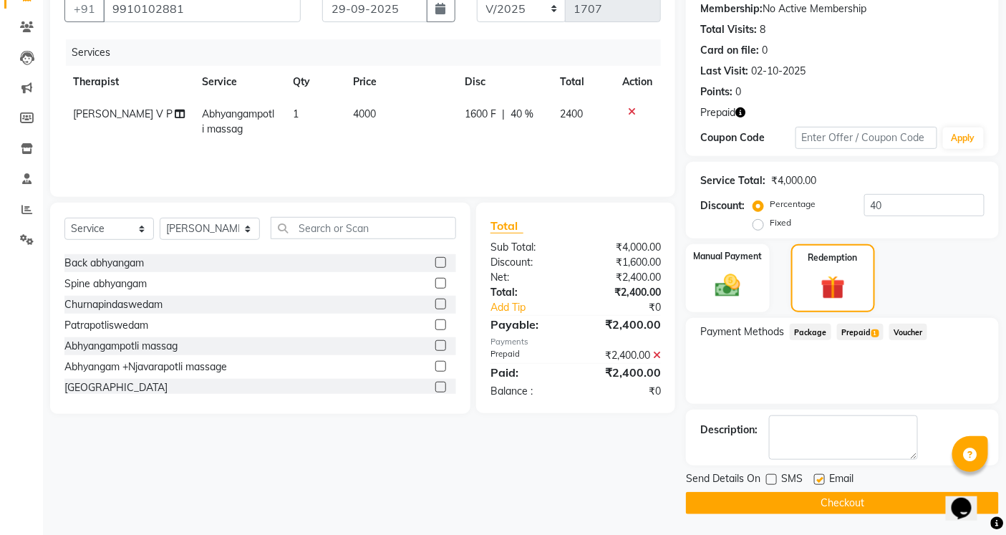
checkbox input "false"
drag, startPoint x: 814, startPoint y: 512, endPoint x: 785, endPoint y: 488, distance: 37.1
click at [801, 504] on button "Checkout" at bounding box center [842, 503] width 313 height 22
